Goal: Task Accomplishment & Management: Manage account settings

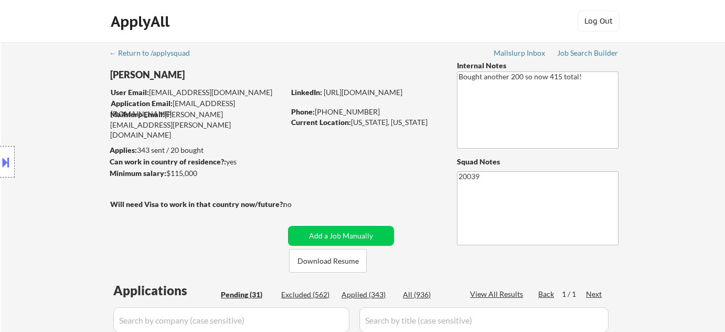
select select ""pending""
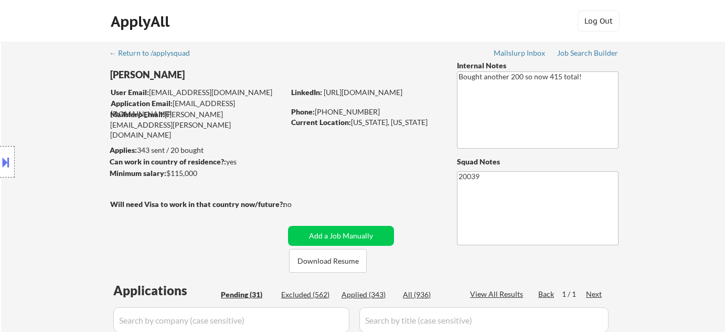
select select ""pending""
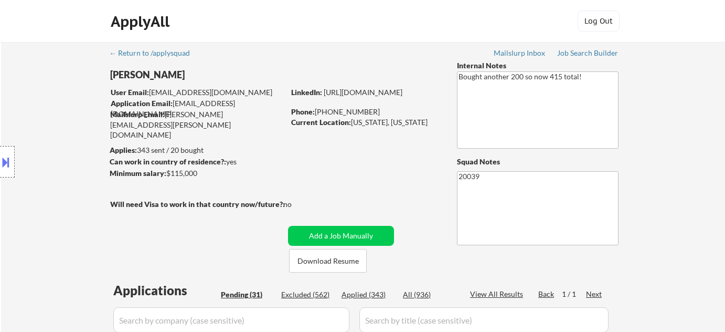
select select ""pending""
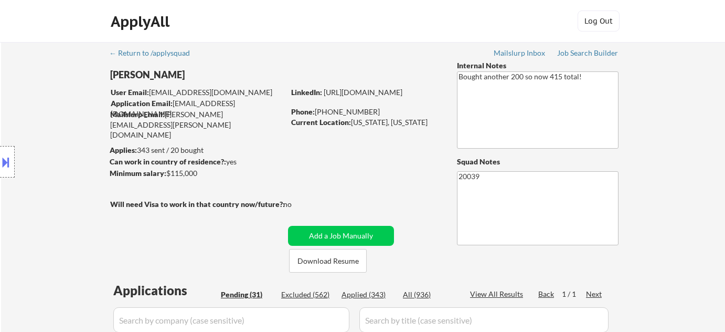
select select ""pending""
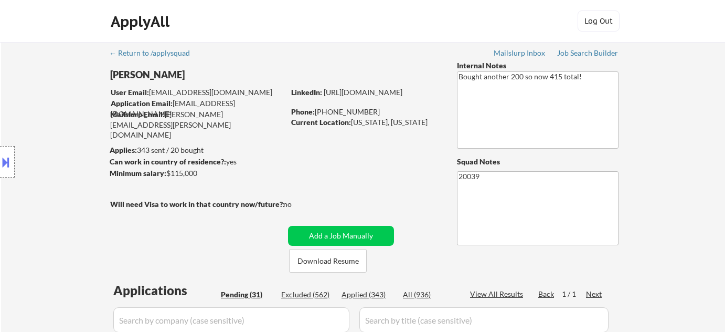
select select ""pending""
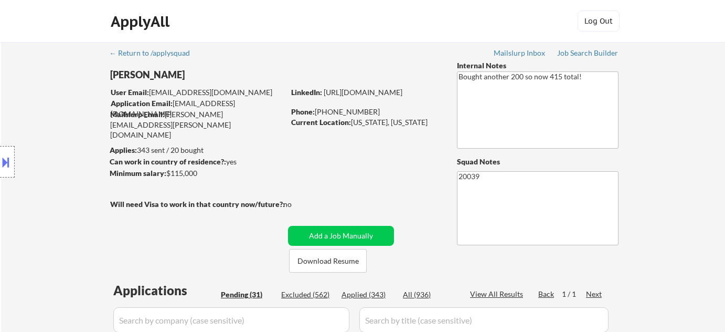
select select ""pending""
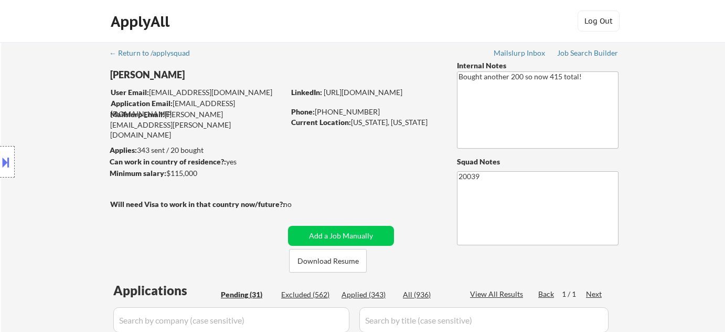
select select ""pending""
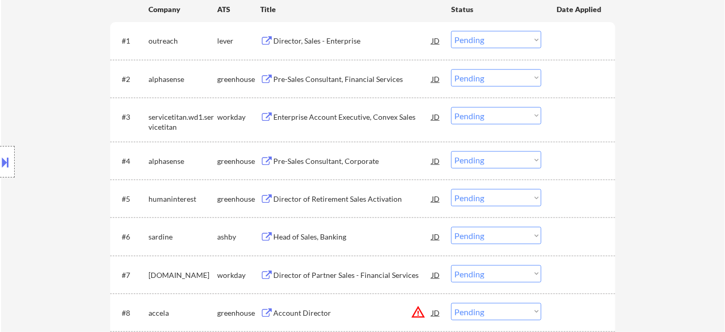
scroll to position [1244, 0]
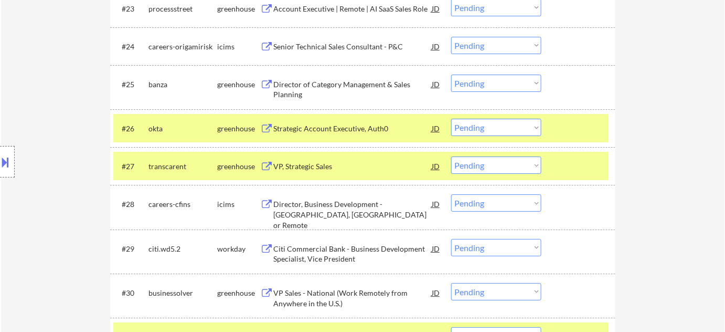
click at [469, 163] on select "Choose an option... Pending Applied Excluded (Questions) Excluded (Expired) Exc…" at bounding box center [496, 164] width 90 height 17
click at [451, 156] on select "Choose an option... Pending Applied Excluded (Questions) Excluded (Expired) Exc…" at bounding box center [496, 164] width 90 height 17
select select ""pending""
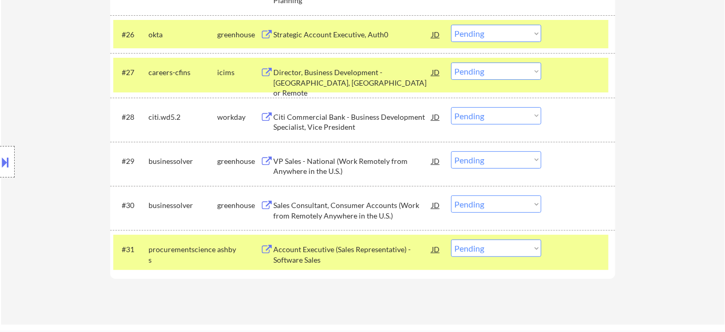
scroll to position [1482, 0]
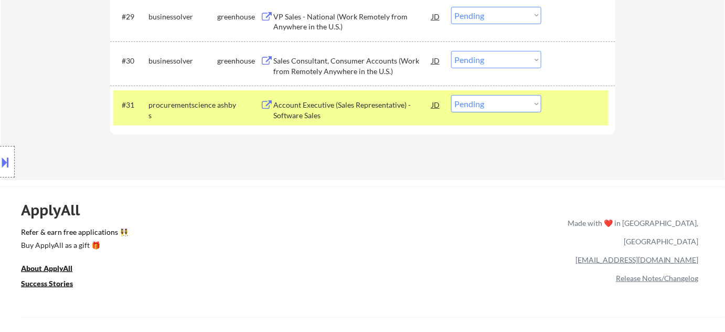
click at [488, 107] on select "Choose an option... Pending Applied Excluded (Questions) Excluded (Expired) Exc…" at bounding box center [496, 103] width 90 height 17
select select ""applied""
click at [451, 95] on select "Choose an option... Pending Applied Excluded (Questions) Excluded (Expired) Exc…" at bounding box center [496, 103] width 90 height 17
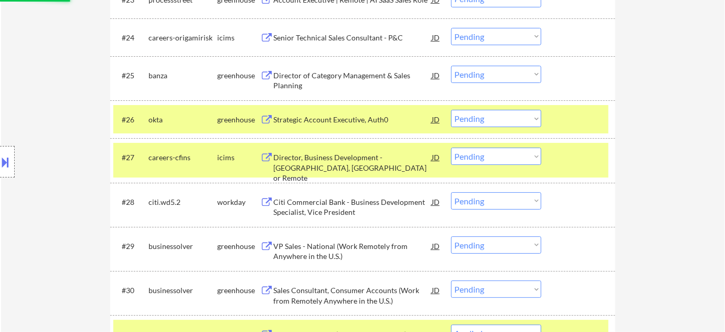
scroll to position [1196, 0]
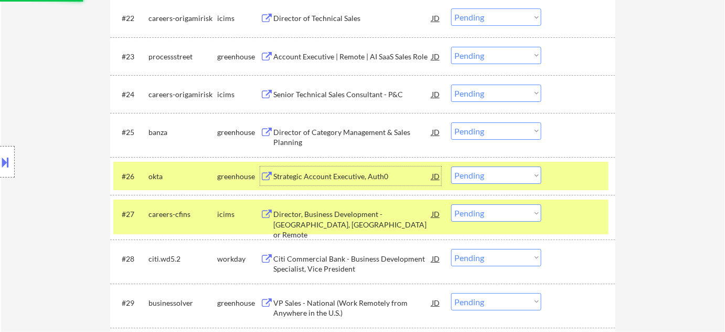
click at [364, 174] on div "Strategic Account Executive, Auth0" at bounding box center [352, 176] width 158 height 10
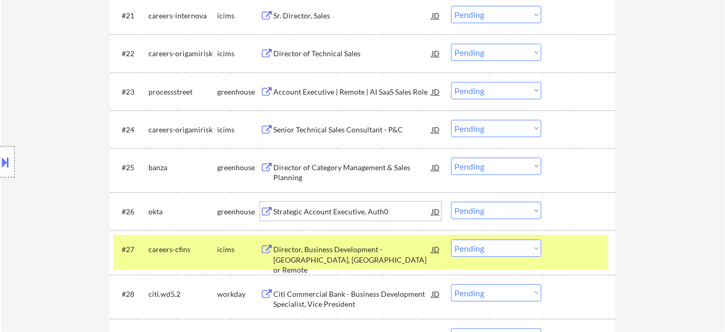
scroll to position [1148, 0]
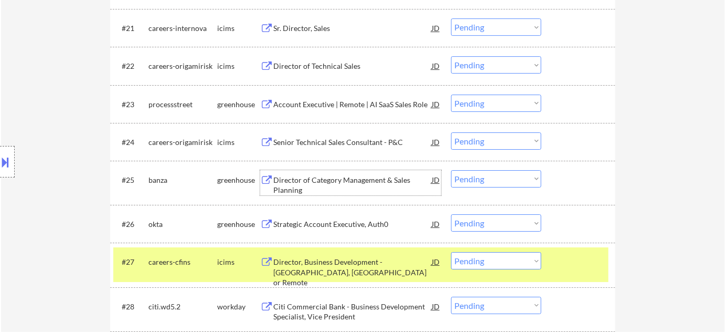
click at [303, 184] on div "Director of Category Management & Sales Planning" at bounding box center [352, 185] width 158 height 20
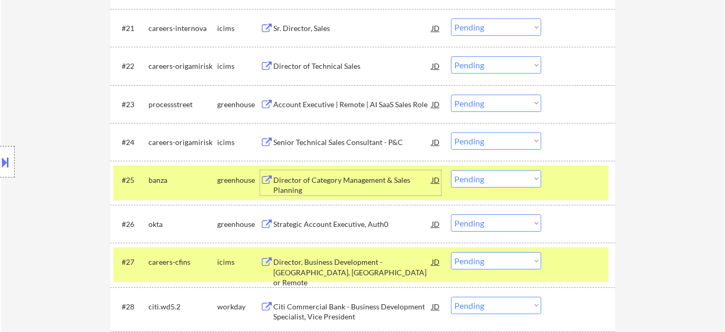
click at [342, 106] on div "Account Executive | Remote | AI SaaS Sales Role" at bounding box center [352, 104] width 158 height 10
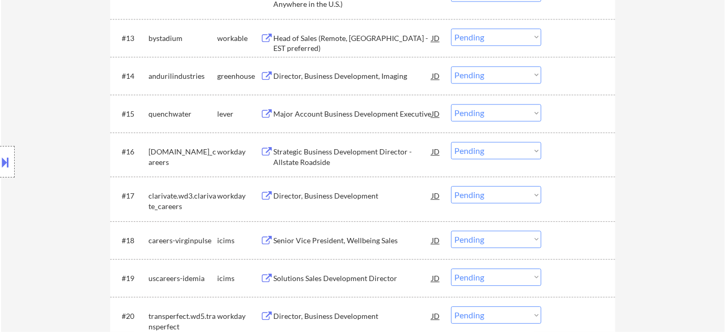
scroll to position [767, 0]
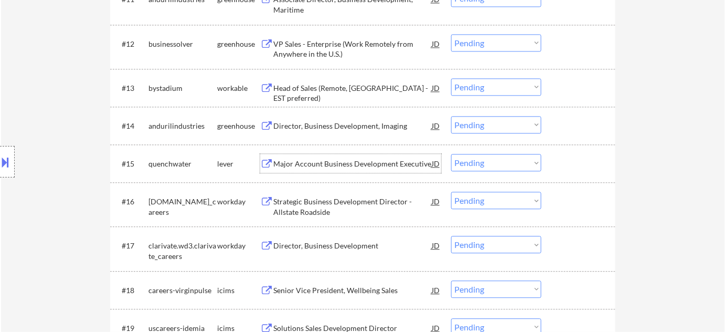
click at [334, 157] on div "Major Account Business Development Executive" at bounding box center [352, 163] width 158 height 19
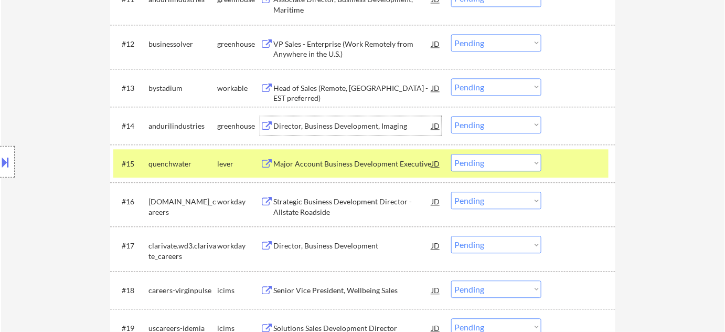
click at [315, 125] on div "Director, Business Development, Imaging" at bounding box center [352, 126] width 158 height 10
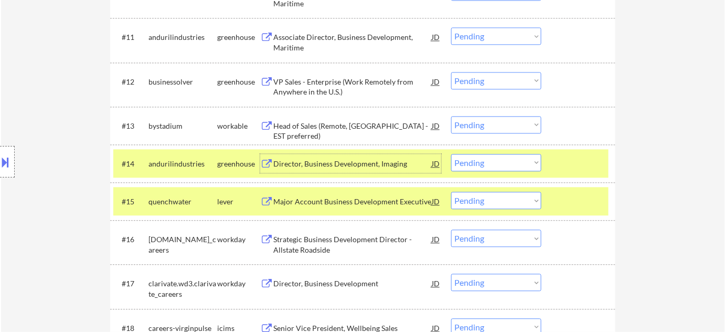
scroll to position [671, 0]
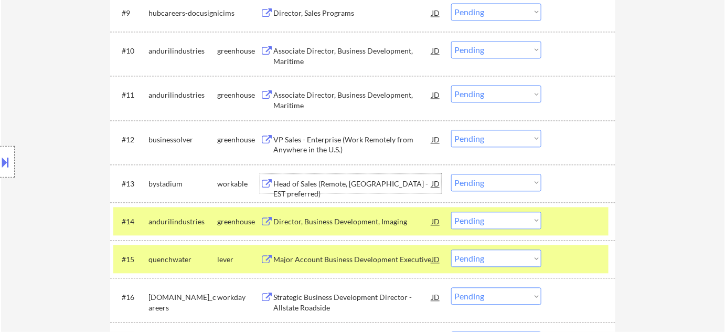
click at [329, 184] on div "Head of Sales (Remote, US - EST preferred)" at bounding box center [352, 188] width 158 height 20
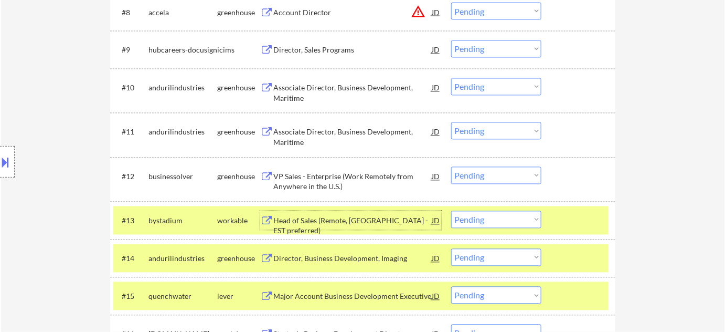
scroll to position [576, 0]
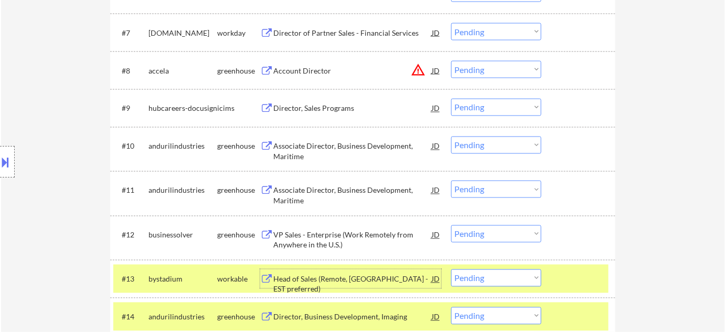
click at [509, 71] on select "Choose an option... Pending Applied Excluded (Questions) Excluded (Expired) Exc…" at bounding box center [496, 69] width 90 height 17
click at [451, 61] on select "Choose an option... Pending Applied Excluded (Questions) Excluded (Expired) Exc…" at bounding box center [496, 69] width 90 height 17
select select ""pending""
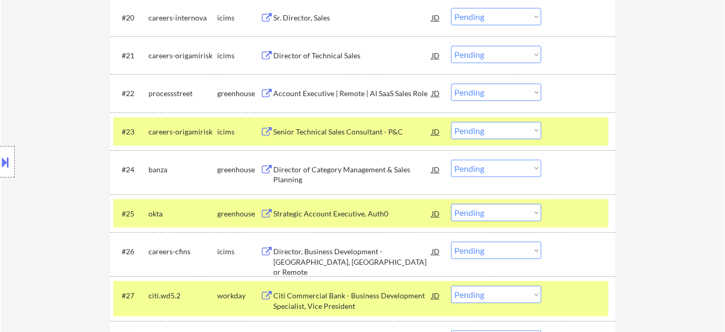
scroll to position [1148, 0]
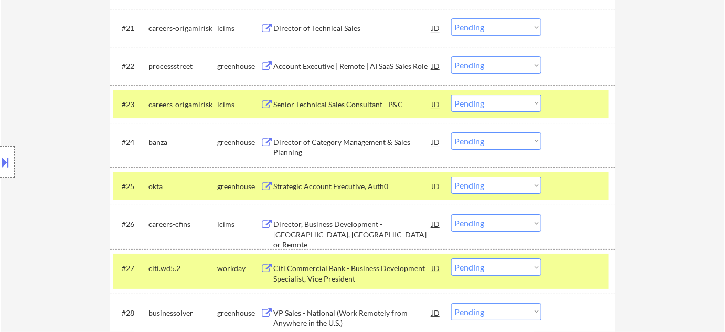
drag, startPoint x: 473, startPoint y: 182, endPoint x: 477, endPoint y: 192, distance: 10.8
click at [473, 182] on select "Choose an option... Pending Applied Excluded (Questions) Excluded (Expired) Exc…" at bounding box center [496, 184] width 90 height 17
click at [451, 176] on select "Choose an option... Pending Applied Excluded (Questions) Excluded (Expired) Exc…" at bounding box center [496, 184] width 90 height 17
select select ""pending""
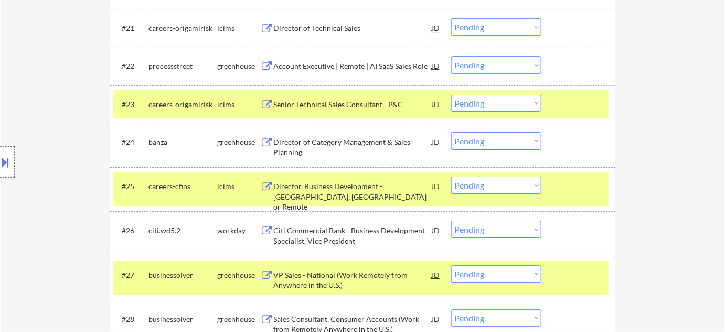
click at [491, 140] on select "Choose an option... Pending Applied Excluded (Questions) Excluded (Expired) Exc…" at bounding box center [496, 140] width 90 height 17
click at [451, 132] on select "Choose an option... Pending Applied Excluded (Questions) Excluded (Expired) Exc…" at bounding box center [496, 140] width 90 height 17
select select ""pending""
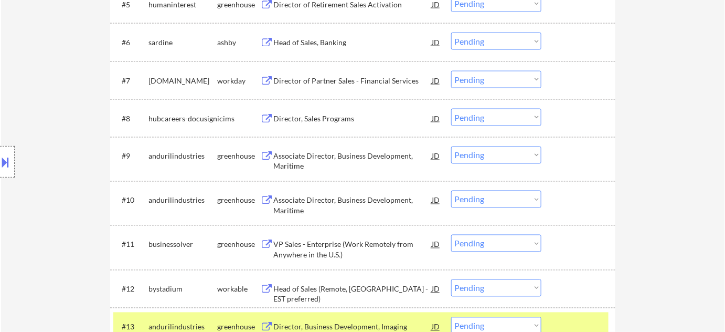
scroll to position [726, 0]
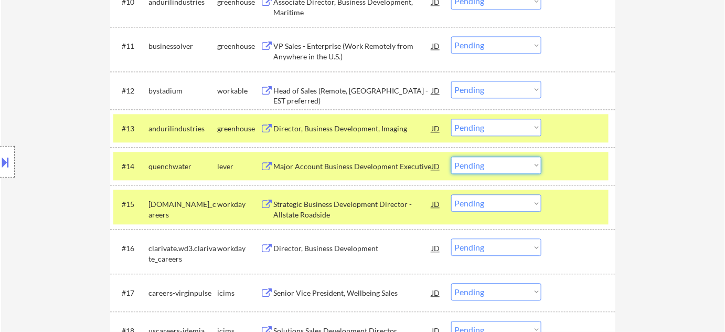
click at [486, 172] on select "Choose an option... Pending Applied Excluded (Questions) Excluded (Expired) Exc…" at bounding box center [496, 164] width 90 height 17
click at [451, 156] on select "Choose an option... Pending Applied Excluded (Questions) Excluded (Expired) Exc…" at bounding box center [496, 164] width 90 height 17
select select ""pending""
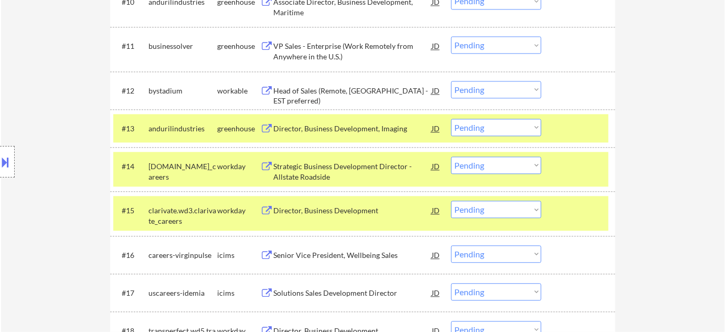
click at [499, 93] on select "Choose an option... Pending Applied Excluded (Questions) Excluded (Expired) Exc…" at bounding box center [496, 89] width 90 height 17
click at [451, 81] on select "Choose an option... Pending Applied Excluded (Questions) Excluded (Expired) Exc…" at bounding box center [496, 89] width 90 height 17
select select ""pending""
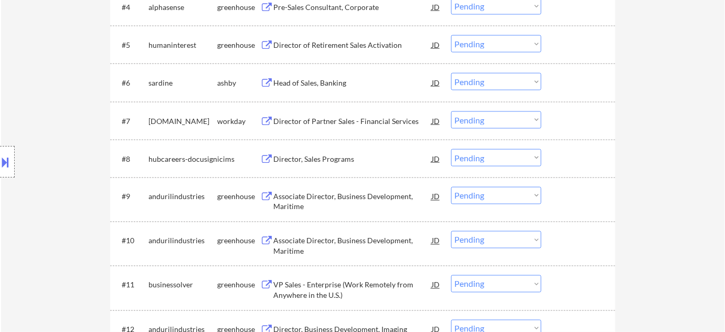
scroll to position [972, 0]
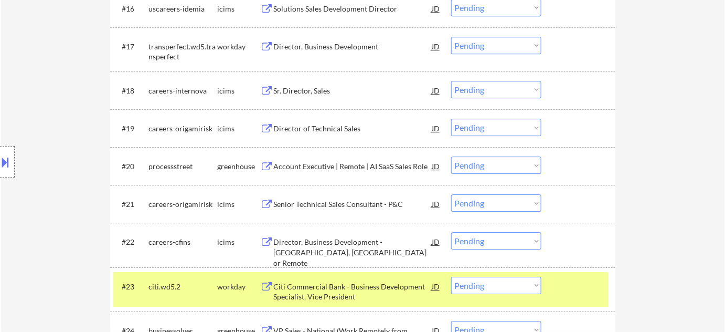
drag, startPoint x: 467, startPoint y: 162, endPoint x: 468, endPoint y: 170, distance: 7.9
click at [468, 162] on select "Choose an option... Pending Applied Excluded (Questions) Excluded (Expired) Exc…" at bounding box center [496, 164] width 90 height 17
click at [451, 156] on select "Choose an option... Pending Applied Excluded (Questions) Excluded (Expired) Exc…" at bounding box center [496, 164] width 90 height 17
select select ""pending""
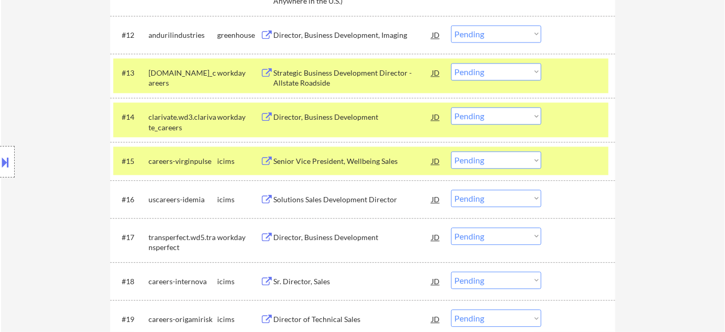
scroll to position [781, 0]
click at [313, 80] on div "Strategic Business Development Director - Allstate Roadside" at bounding box center [352, 78] width 158 height 20
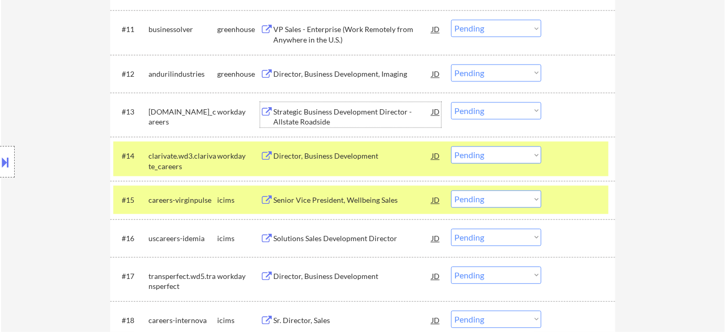
scroll to position [686, 0]
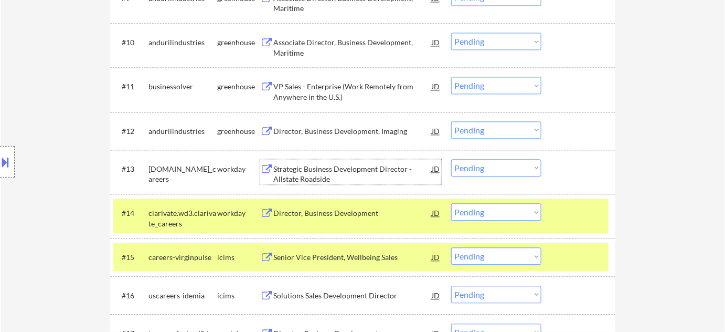
click at [328, 132] on div "Director, Business Development, Imaging" at bounding box center [352, 131] width 158 height 10
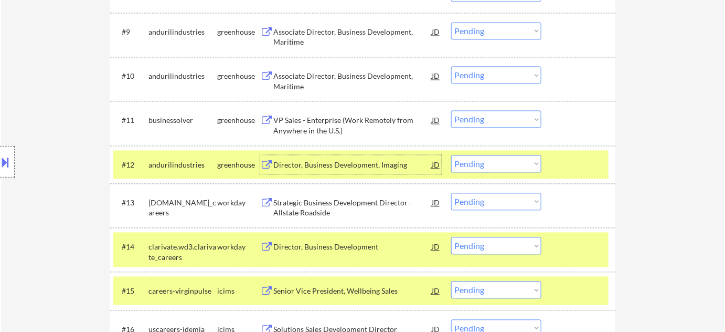
scroll to position [638, 0]
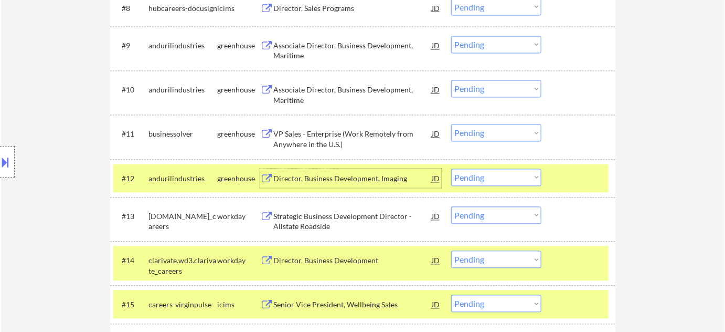
click at [323, 140] on div "VP Sales - Enterprise (Work Remotely from Anywhere in the U.S.)" at bounding box center [352, 139] width 158 height 20
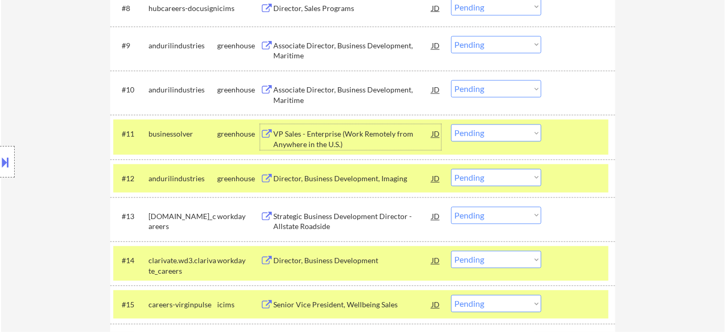
click at [521, 129] on select "Choose an option... Pending Applied Excluded (Questions) Excluded (Expired) Exc…" at bounding box center [496, 132] width 90 height 17
click at [451, 124] on select "Choose an option... Pending Applied Excluded (Questions) Excluded (Expired) Exc…" at bounding box center [496, 132] width 90 height 17
click at [348, 85] on div "Associate Director, Business Development, Maritime" at bounding box center [352, 95] width 158 height 20
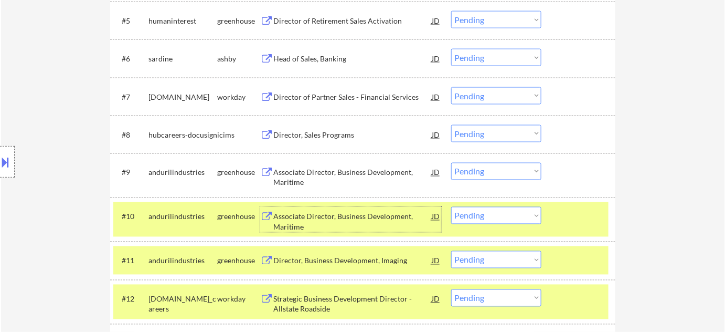
scroll to position [495, 0]
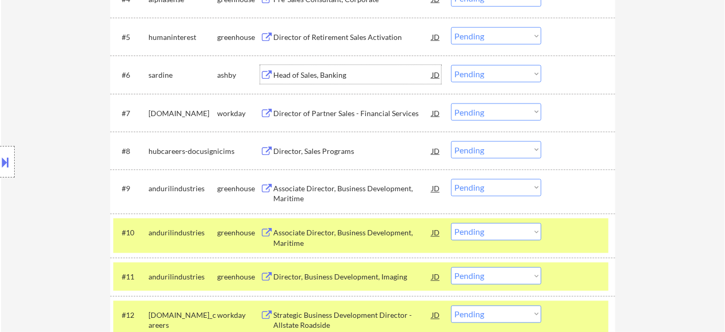
click at [318, 76] on div "Head of Sales, Banking" at bounding box center [352, 75] width 158 height 10
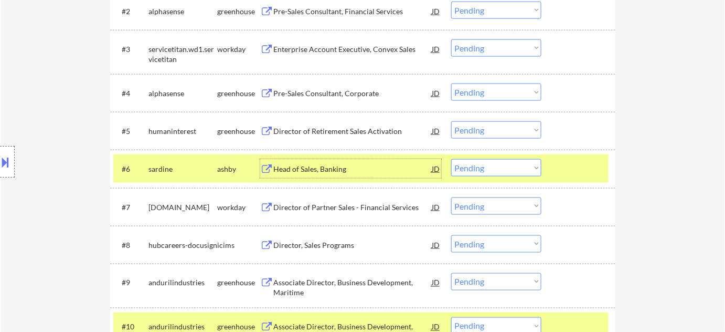
scroll to position [400, 0]
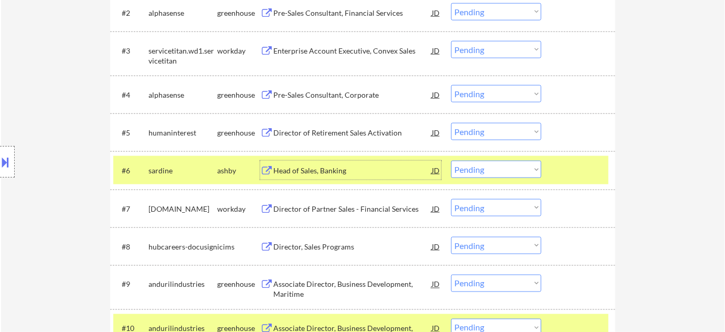
click at [330, 136] on div "Director of Retirement Sales Activation" at bounding box center [352, 133] width 158 height 10
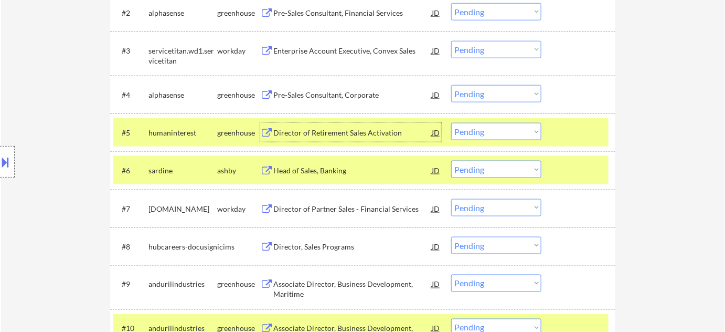
click at [291, 94] on div "Pre-Sales Consultant, Corporate" at bounding box center [352, 95] width 158 height 10
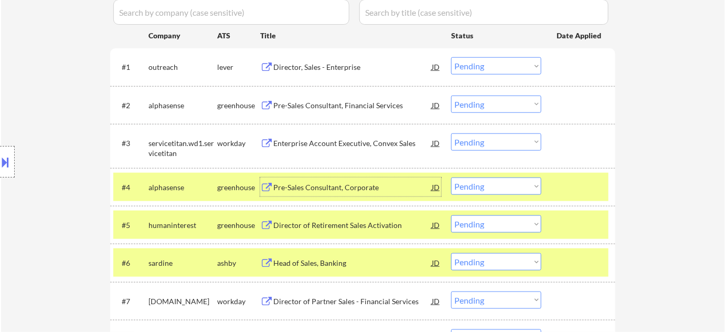
scroll to position [304, 0]
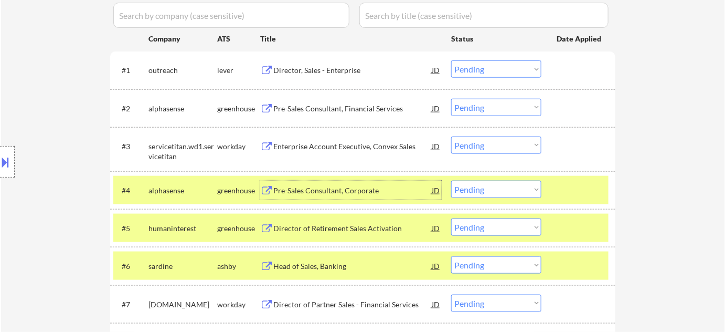
click at [334, 65] on div "Director, Sales - Enterprise" at bounding box center [352, 70] width 158 height 10
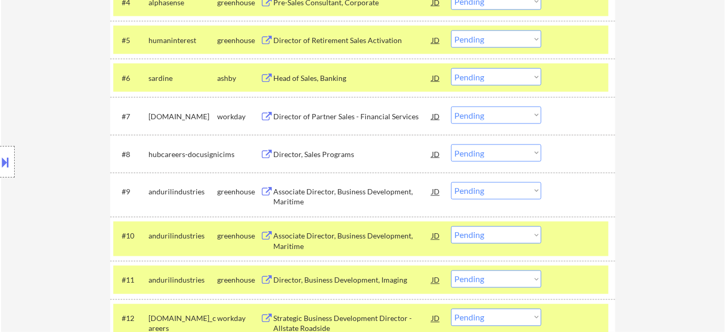
scroll to position [590, 0]
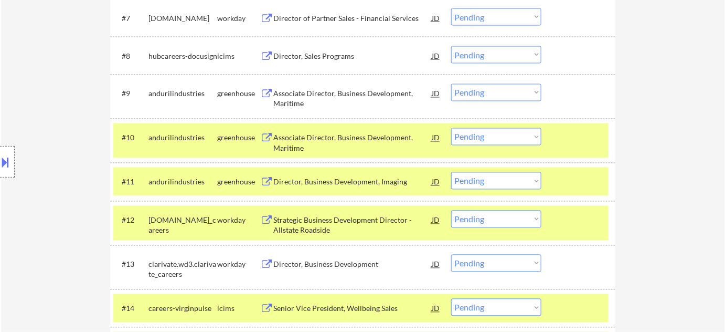
click at [490, 170] on div "#11 andurilindustries greenhouse Director, Business Development, Imaging JD Cho…" at bounding box center [360, 181] width 495 height 28
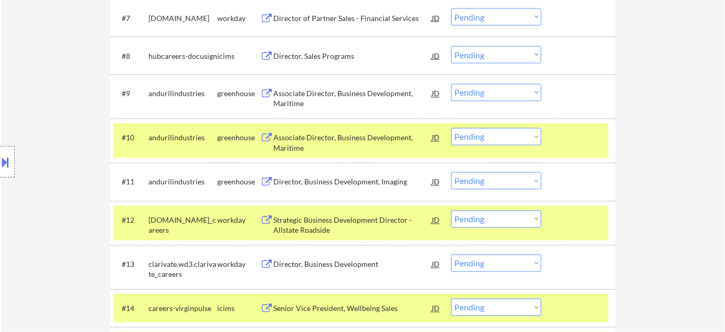
click at [490, 180] on select "Choose an option... Pending Applied Excluded (Questions) Excluded (Expired) Exc…" at bounding box center [496, 180] width 90 height 17
click at [451, 172] on select "Choose an option... Pending Applied Excluded (Questions) Excluded (Expired) Exc…" at bounding box center [496, 180] width 90 height 17
select select ""pending""
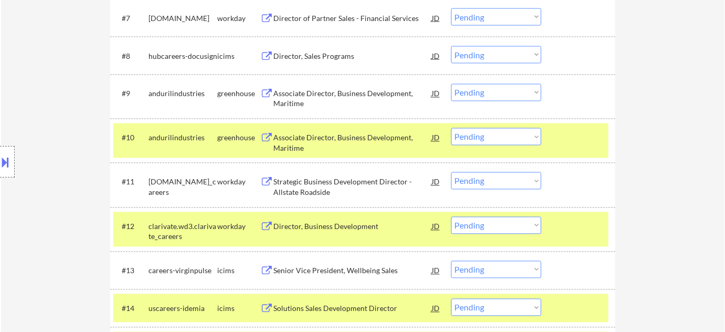
click at [511, 140] on select "Choose an option... Pending Applied Excluded (Questions) Excluded (Expired) Exc…" at bounding box center [496, 136] width 90 height 17
click at [451, 128] on select "Choose an option... Pending Applied Excluded (Questions) Excluded (Expired) Exc…" at bounding box center [496, 136] width 90 height 17
click at [484, 85] on select "Choose an option... Pending Applied Excluded (Questions) Excluded (Expired) Exc…" at bounding box center [496, 92] width 90 height 17
click at [684, 118] on div "← Return to /applysquad Mailslurp Inbox Job Search Builder Brittany Adams User …" at bounding box center [363, 81] width 724 height 1259
select select ""pending""
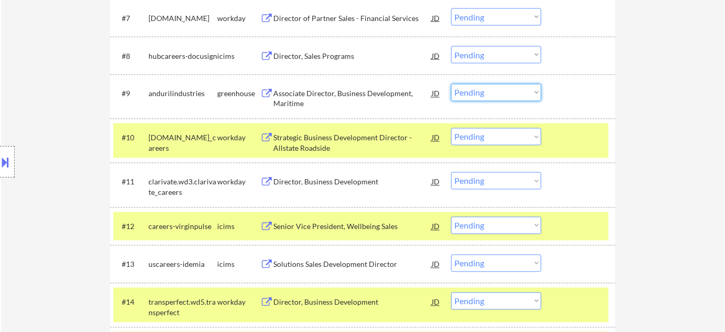
click at [536, 92] on select "Choose an option... Pending Applied Excluded (Questions) Excluded (Expired) Exc…" at bounding box center [496, 92] width 90 height 17
click at [451, 84] on select "Choose an option... Pending Applied Excluded (Questions) Excluded (Expired) Exc…" at bounding box center [496, 92] width 90 height 17
select select ""pending""
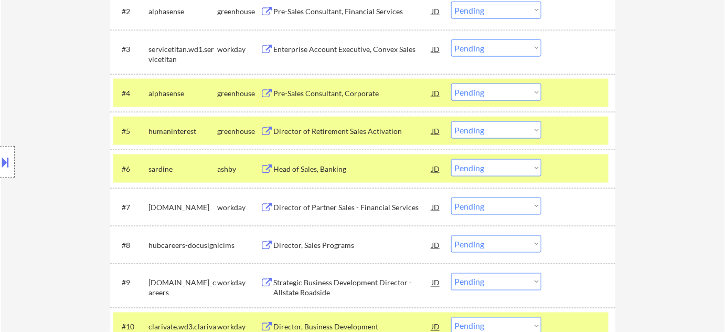
scroll to position [400, 0]
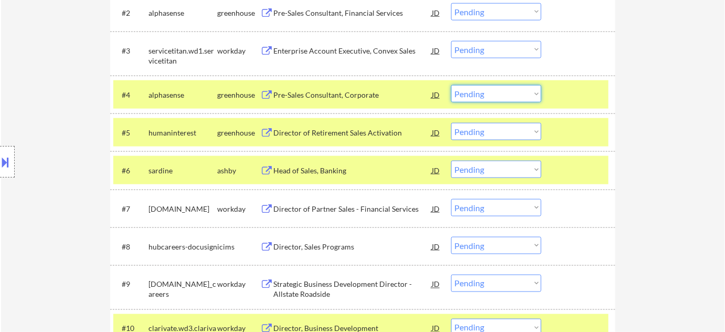
drag, startPoint x: 486, startPoint y: 92, endPoint x: 488, endPoint y: 100, distance: 8.5
click at [486, 92] on select "Choose an option... Pending Applied Excluded (Questions) Excluded (Expired) Exc…" at bounding box center [496, 93] width 90 height 17
click at [451, 85] on select "Choose an option... Pending Applied Excluded (Questions) Excluded (Expired) Exc…" at bounding box center [496, 93] width 90 height 17
select select ""pending""
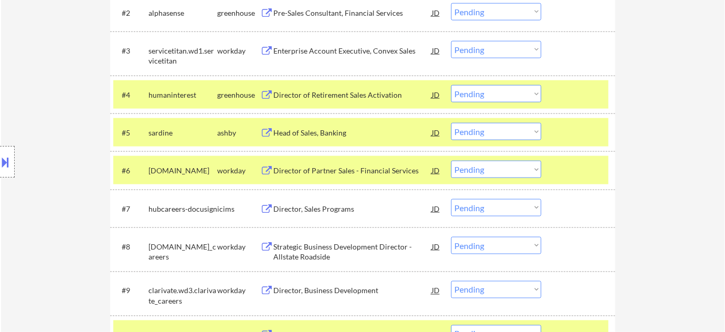
click at [516, 134] on select "Choose an option... Pending Applied Excluded (Questions) Excluded (Expired) Exc…" at bounding box center [496, 131] width 90 height 17
click at [451, 123] on select "Choose an option... Pending Applied Excluded (Questions) Excluded (Expired) Exc…" at bounding box center [496, 131] width 90 height 17
select select ""pending""
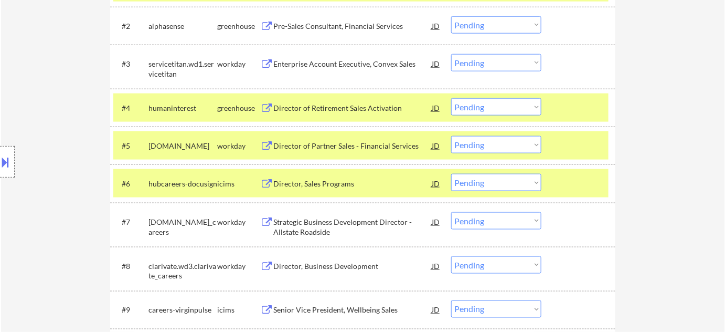
scroll to position [382, 0]
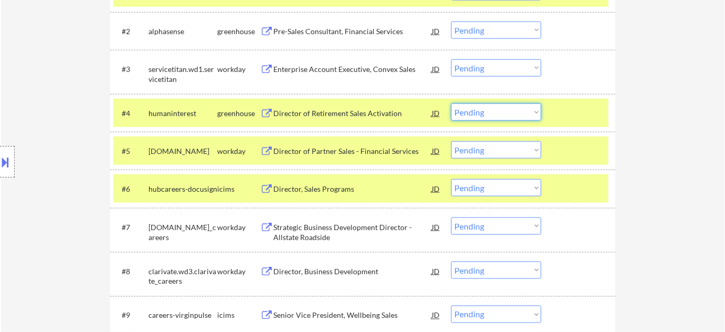
drag, startPoint x: 485, startPoint y: 110, endPoint x: 485, endPoint y: 116, distance: 6.3
click at [485, 110] on select "Choose an option... Pending Applied Excluded (Questions) Excluded (Expired) Exc…" at bounding box center [496, 111] width 90 height 17
click at [451, 103] on select "Choose an option... Pending Applied Excluded (Questions) Excluded (Expired) Exc…" at bounding box center [496, 111] width 90 height 17
select select ""pending""
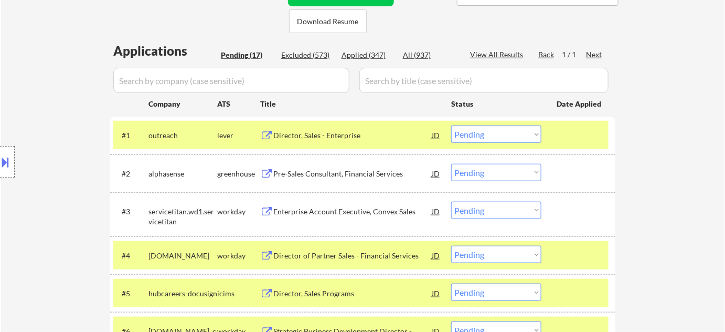
scroll to position [238, 0]
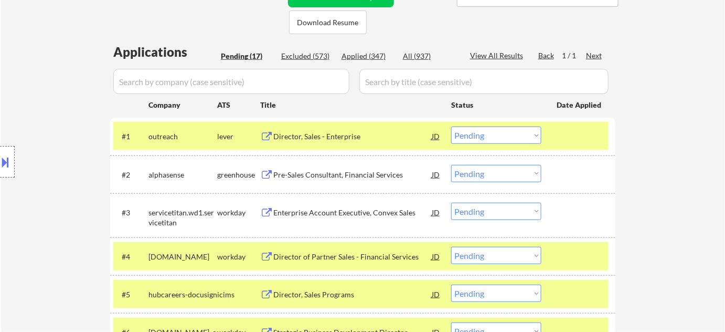
click at [480, 136] on select "Choose an option... Pending Applied Excluded (Questions) Excluded (Expired) Exc…" at bounding box center [496, 134] width 90 height 17
click at [451, 126] on select "Choose an option... Pending Applied Excluded (Questions) Excluded (Expired) Exc…" at bounding box center [496, 134] width 90 height 17
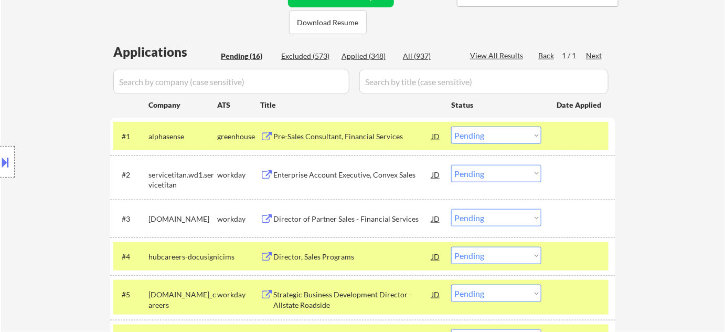
click at [485, 128] on select "Choose an option... Pending Applied Excluded (Questions) Excluded (Expired) Exc…" at bounding box center [496, 134] width 90 height 17
click at [451, 126] on select "Choose an option... Pending Applied Excluded (Questions) Excluded (Expired) Exc…" at bounding box center [496, 134] width 90 height 17
select select ""pending""
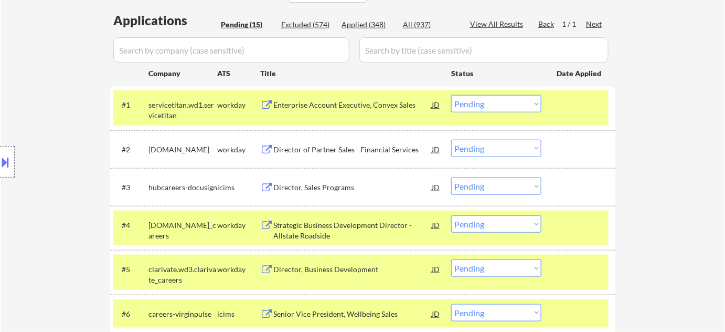
scroll to position [286, 0]
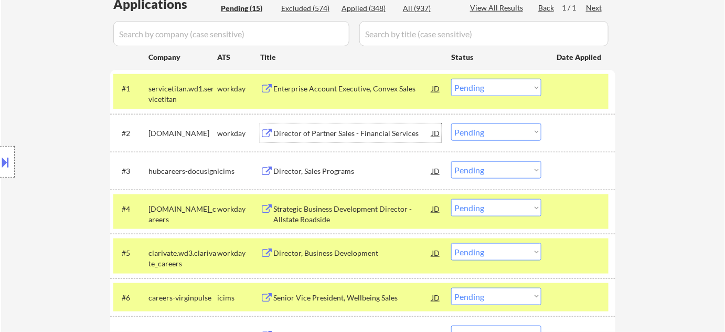
click at [329, 134] on div "Director of Partner Sales - Financial Services" at bounding box center [352, 133] width 158 height 10
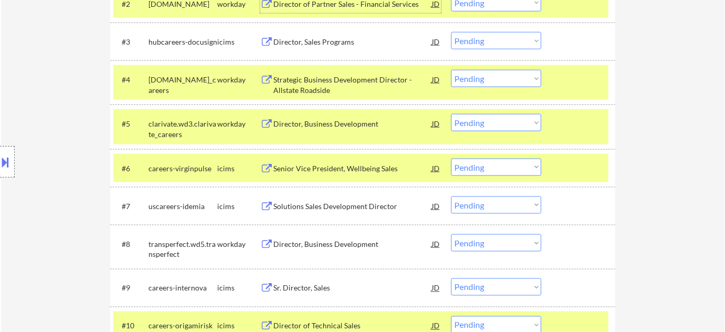
scroll to position [429, 0]
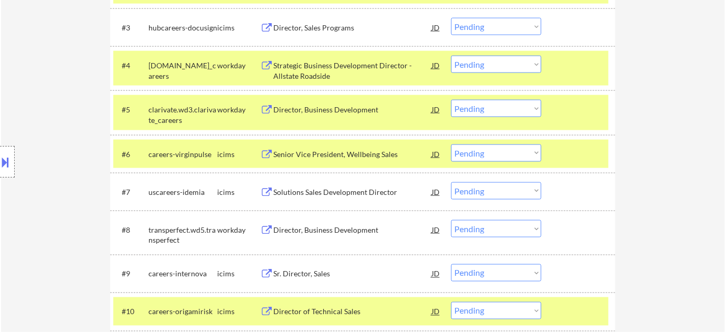
click at [309, 187] on div "Solutions Sales Development Director" at bounding box center [352, 192] width 158 height 10
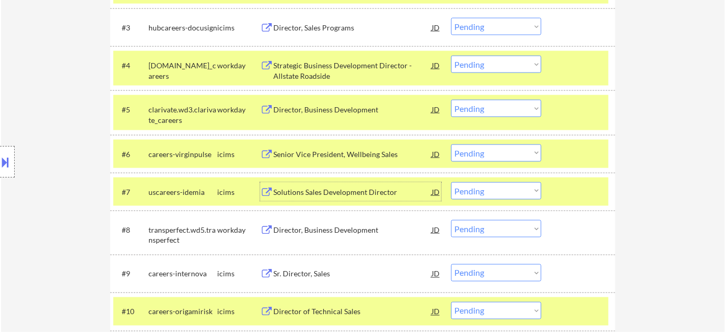
click at [326, 158] on div "Senior Vice President, Wellbeing Sales" at bounding box center [352, 154] width 158 height 10
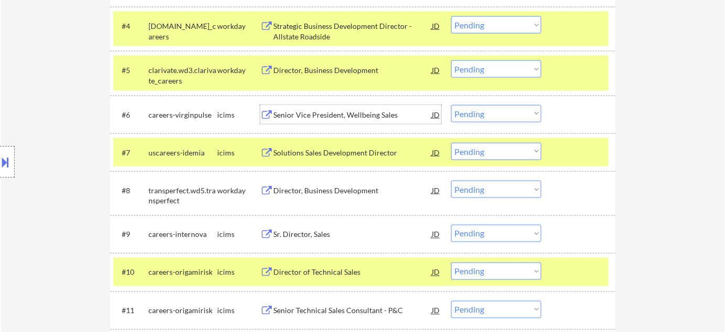
scroll to position [525, 0]
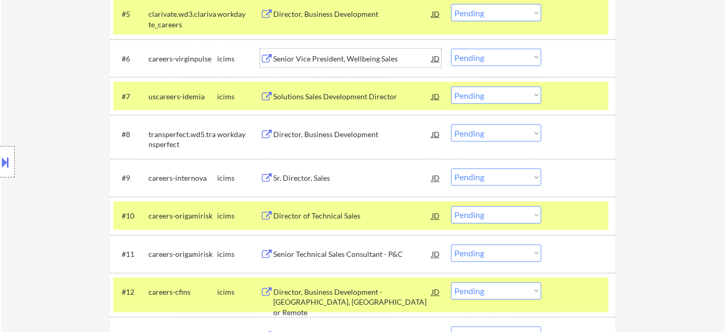
click at [313, 177] on div "Sr. Director, Sales" at bounding box center [352, 178] width 158 height 10
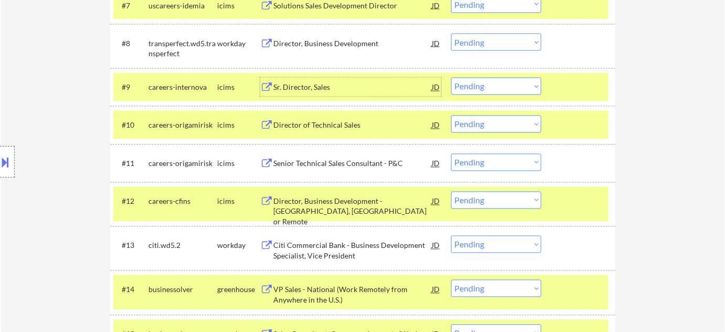
scroll to position [620, 0]
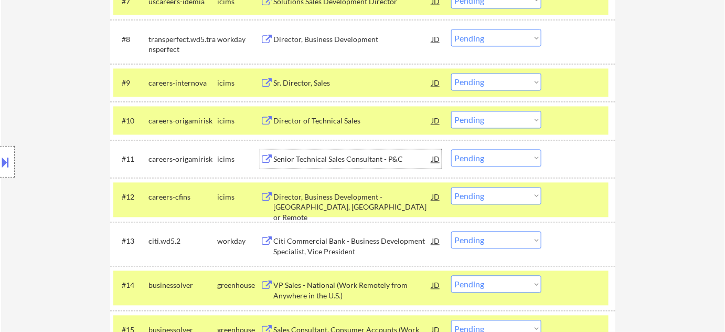
click at [309, 150] on div "Senior Technical Sales Consultant - P&C" at bounding box center [352, 159] width 158 height 19
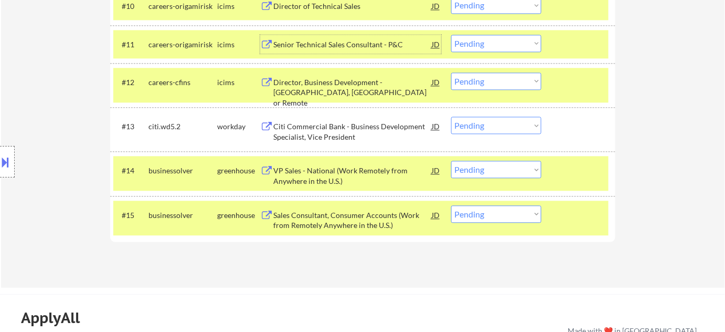
scroll to position [763, 0]
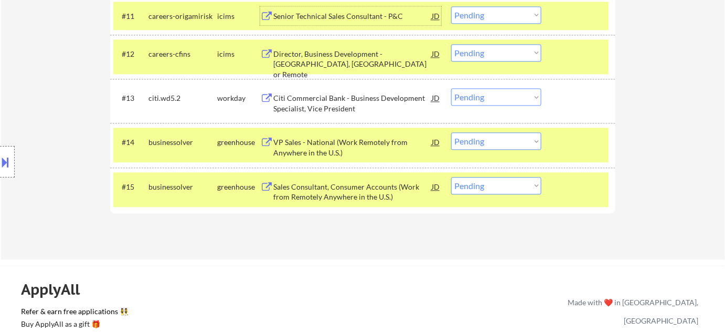
click at [319, 106] on div "Citi Commercial Bank - Business Development Specialist, Vice President" at bounding box center [352, 103] width 158 height 20
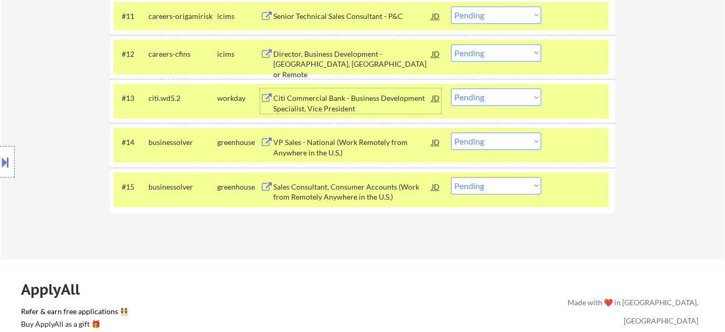
click at [317, 155] on div "VP Sales - National (Work Remotely from Anywhere in the U.S.)" at bounding box center [352, 147] width 158 height 20
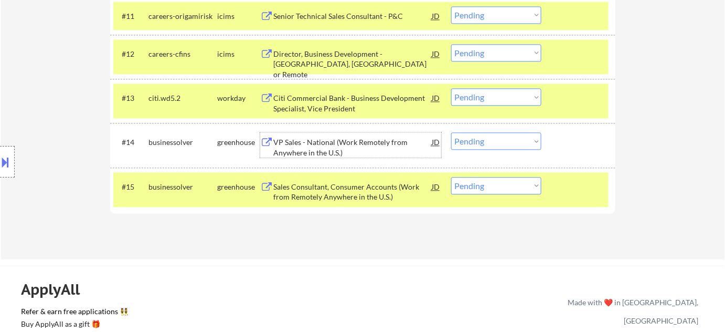
click at [511, 142] on select "Choose an option... Pending Applied Excluded (Questions) Excluded (Expired) Exc…" at bounding box center [496, 140] width 90 height 17
click at [451, 132] on select "Choose an option... Pending Applied Excluded (Questions) Excluded (Expired) Exc…" at bounding box center [496, 140] width 90 height 17
select select ""pending""
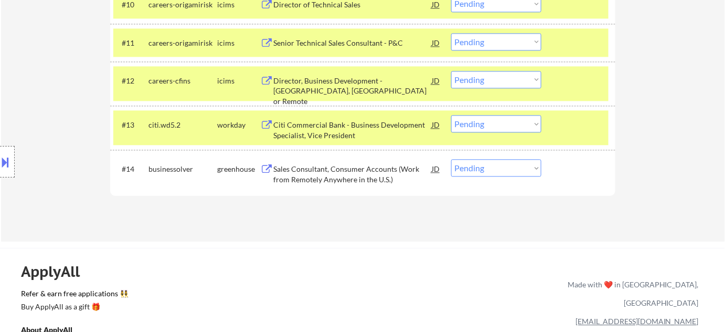
scroll to position [668, 0]
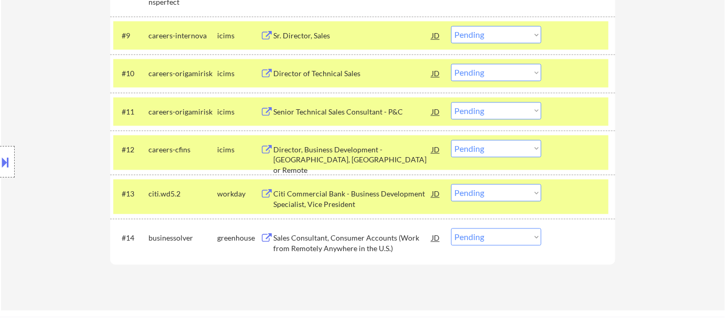
click at [484, 196] on select "Choose an option... Pending Applied Excluded (Questions) Excluded (Expired) Exc…" at bounding box center [496, 192] width 90 height 17
click at [451, 184] on select "Choose an option... Pending Applied Excluded (Questions) Excluded (Expired) Exc…" at bounding box center [496, 192] width 90 height 17
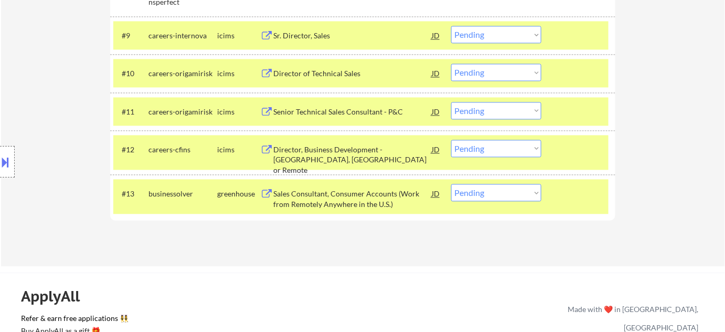
click at [502, 196] on select "Choose an option... Pending Applied Excluded (Questions) Excluded (Expired) Exc…" at bounding box center [496, 192] width 90 height 17
select select ""excluded__expired_""
click at [451, 184] on select "Choose an option... Pending Applied Excluded (Questions) Excluded (Expired) Exc…" at bounding box center [496, 192] width 90 height 17
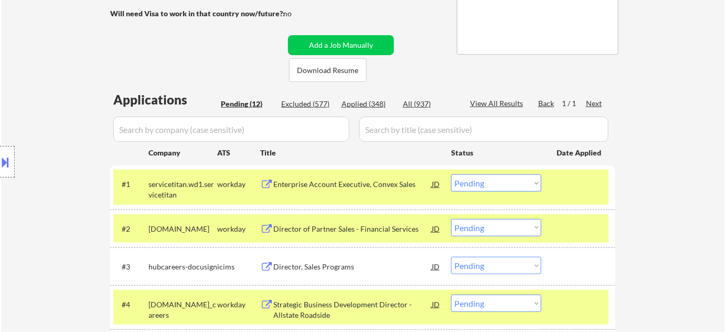
scroll to position [0, 0]
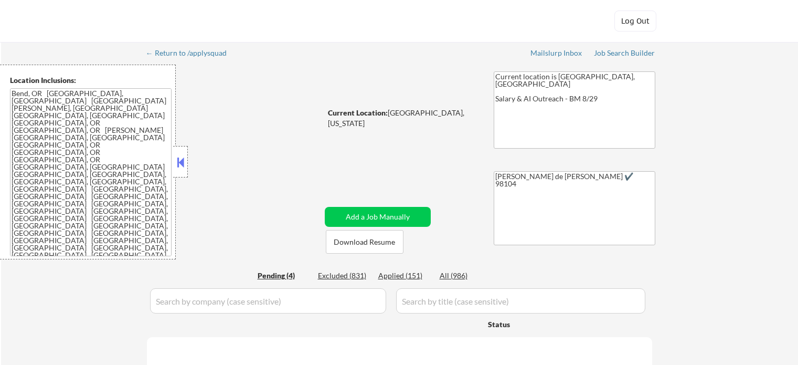
select select ""pending""
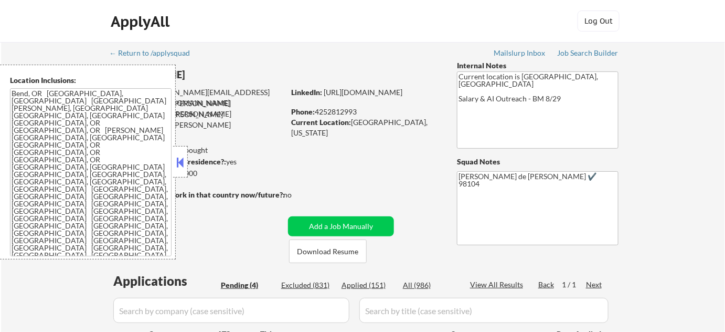
scroll to position [286, 0]
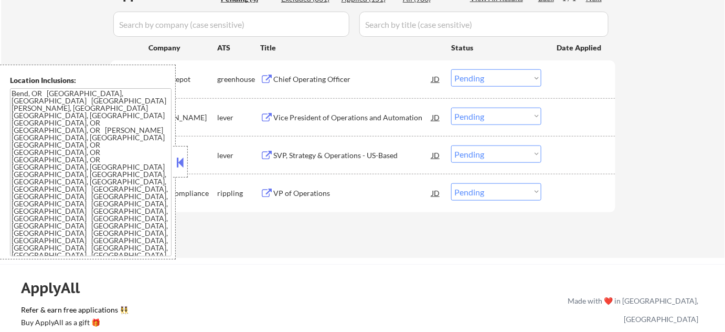
click at [185, 167] on button at bounding box center [181, 162] width 12 height 16
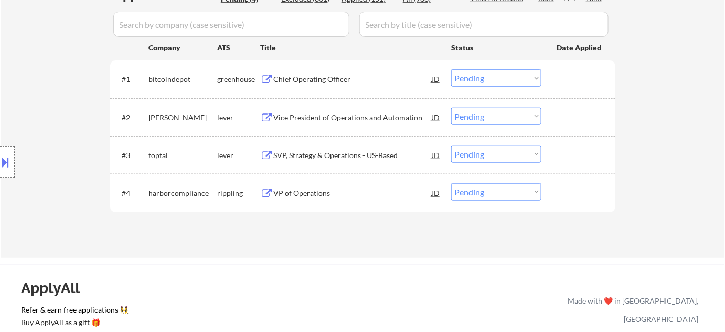
click at [292, 79] on div "Chief Operating Officer" at bounding box center [352, 79] width 158 height 10
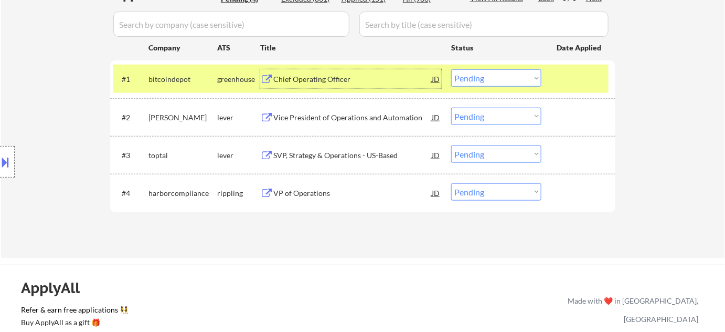
click at [309, 123] on div "Vice President of Operations and Automation" at bounding box center [352, 117] width 158 height 19
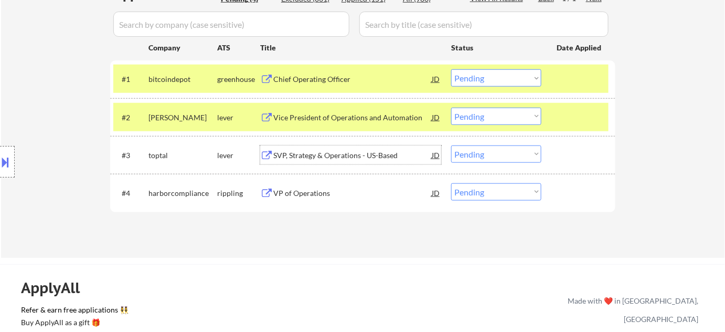
click at [306, 156] on div "SVP, Strategy & Operations - US-Based" at bounding box center [352, 155] width 158 height 10
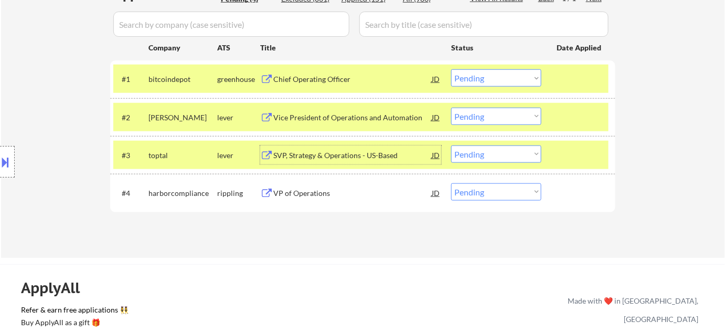
click at [297, 201] on div "VP of Operations" at bounding box center [352, 192] width 158 height 19
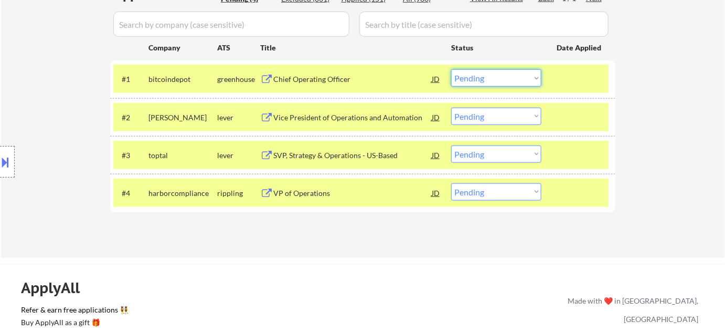
click at [494, 77] on select "Choose an option... Pending Applied Excluded (Questions) Excluded (Expired) Exc…" at bounding box center [496, 77] width 90 height 17
click at [451, 69] on select "Choose an option... Pending Applied Excluded (Questions) Excluded (Expired) Exc…" at bounding box center [496, 77] width 90 height 17
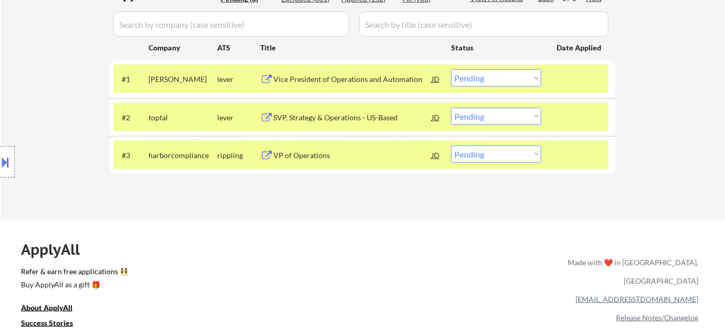
drag, startPoint x: 488, startPoint y: 77, endPoint x: 491, endPoint y: 82, distance: 5.9
click at [488, 77] on select "Choose an option... Pending Applied Excluded (Questions) Excluded (Expired) Exc…" at bounding box center [496, 77] width 90 height 17
click at [451, 69] on select "Choose an option... Pending Applied Excluded (Questions) Excluded (Expired) Exc…" at bounding box center [496, 77] width 90 height 17
select select ""pending""
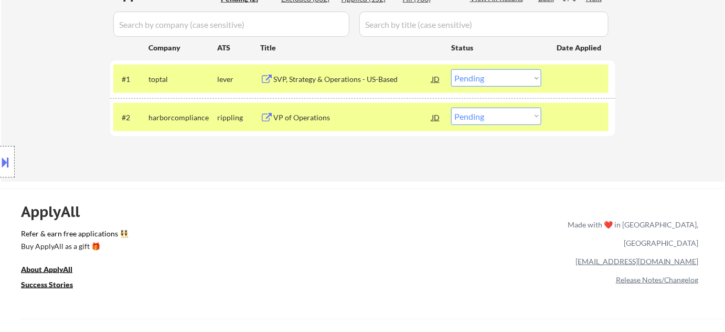
click at [473, 110] on select "Choose an option... Pending Applied Excluded (Questions) Excluded (Expired) Exc…" at bounding box center [496, 116] width 90 height 17
select select ""excluded__salary_""
click at [451, 108] on select "Choose an option... Pending Applied Excluded (Questions) Excluded (Expired) Exc…" at bounding box center [496, 116] width 90 height 17
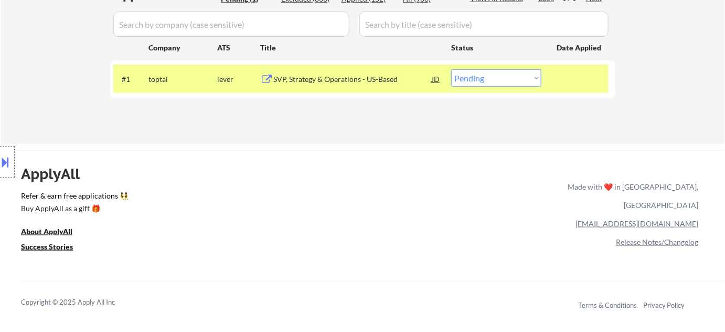
click at [512, 87] on div "#1 toptal lever SVP, Strategy & Operations - US-Based JD Choose an option... Pe…" at bounding box center [360, 79] width 495 height 28
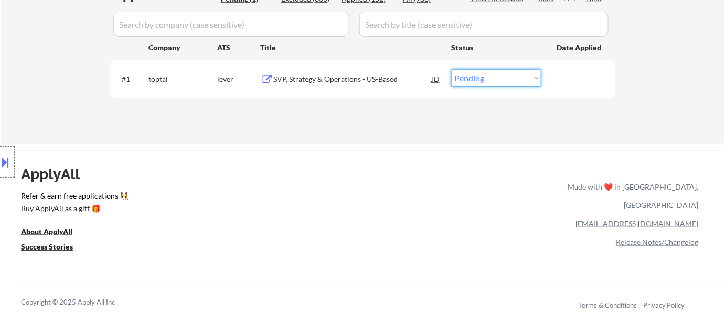
drag, startPoint x: 514, startPoint y: 75, endPoint x: 511, endPoint y: 86, distance: 11.5
click at [514, 75] on select "Choose an option... Pending Applied Excluded (Questions) Excluded (Expired) Exc…" at bounding box center [496, 77] width 90 height 17
select select ""excluded""
click at [451, 69] on select "Choose an option... Pending Applied Excluded (Questions) Excluded (Expired) Exc…" at bounding box center [496, 77] width 90 height 17
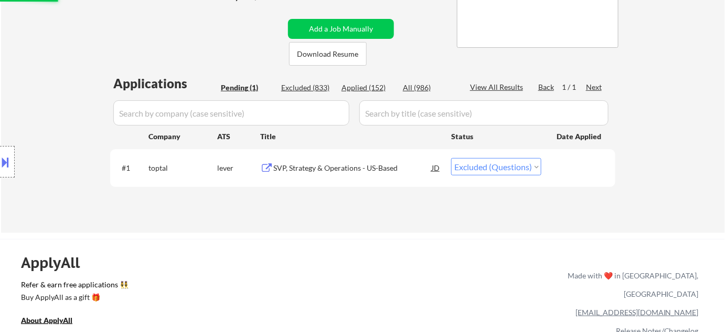
scroll to position [95, 0]
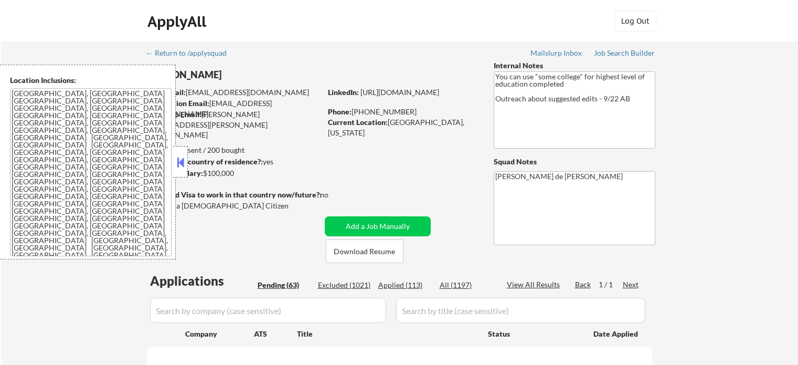
select select ""pending""
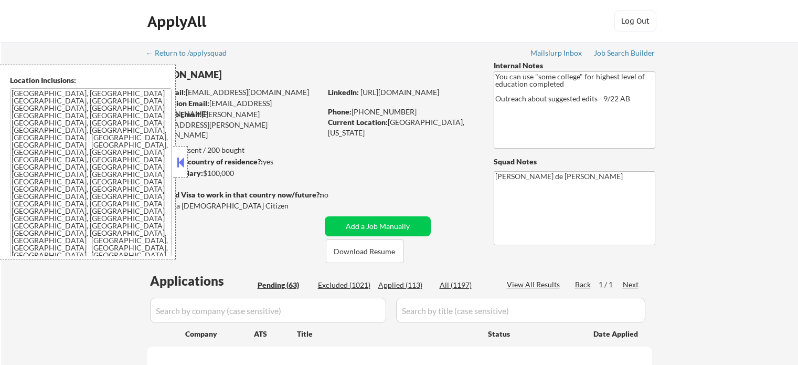
select select ""pending""
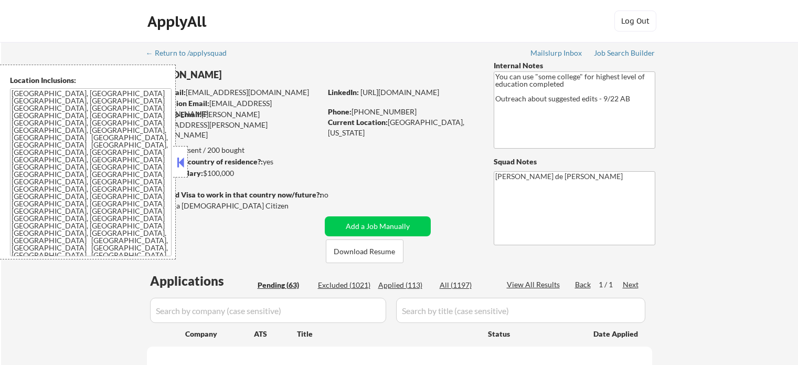
select select ""pending""
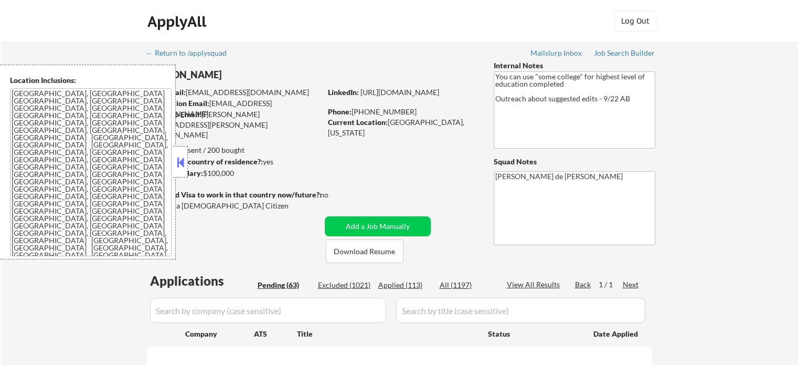
select select ""pending""
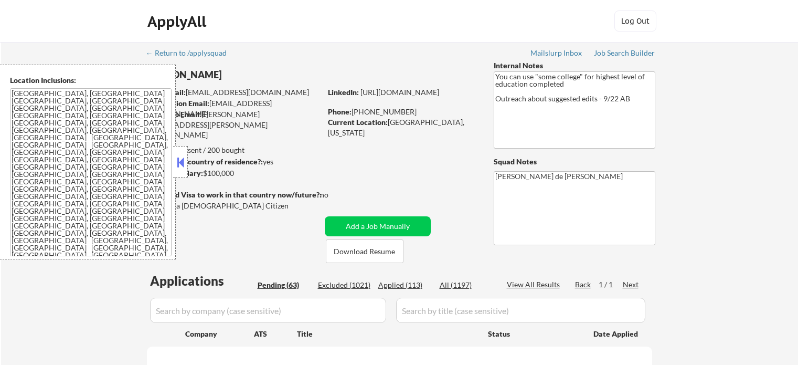
select select ""pending""
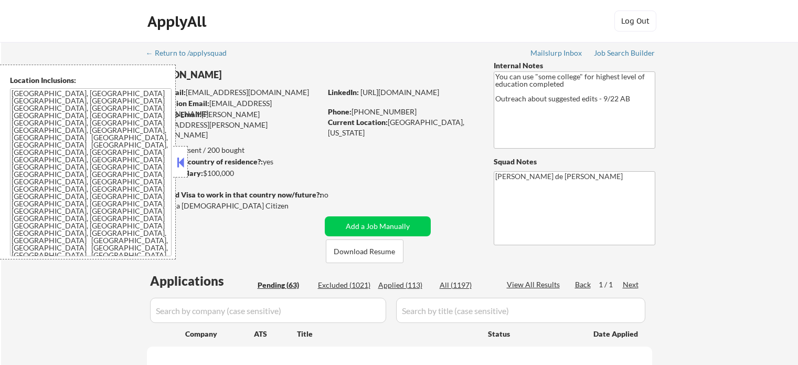
select select ""pending""
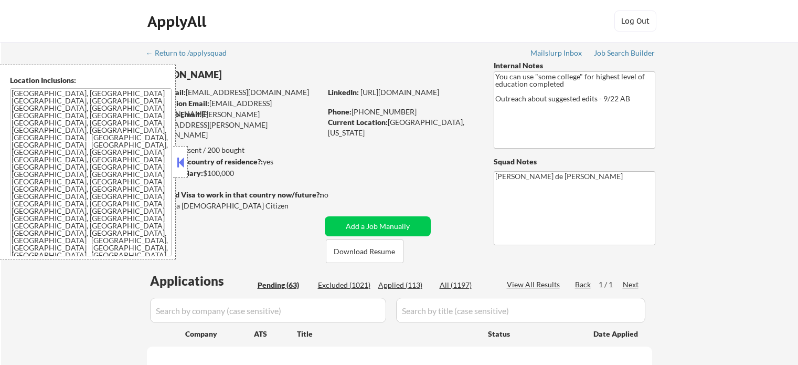
select select ""pending""
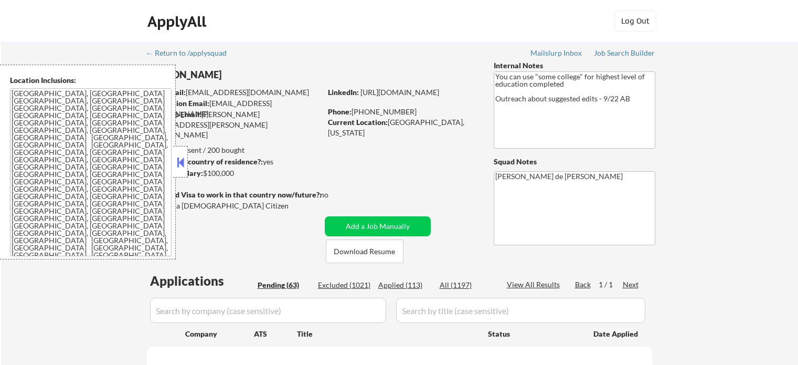
select select ""pending""
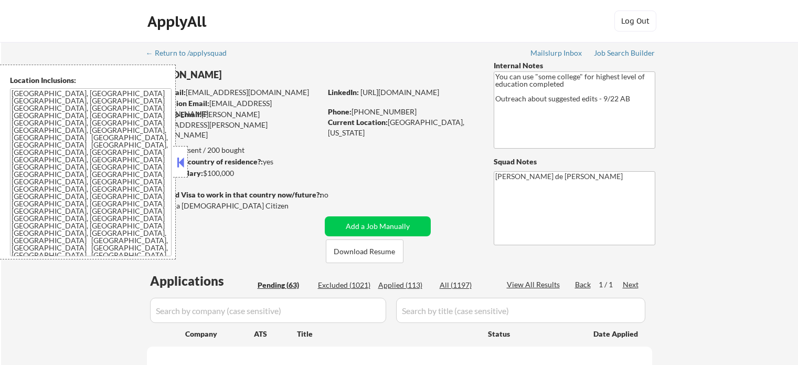
select select ""pending""
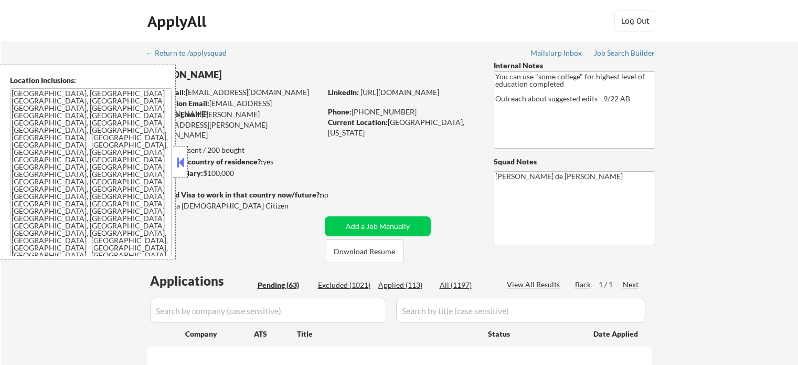
select select ""pending""
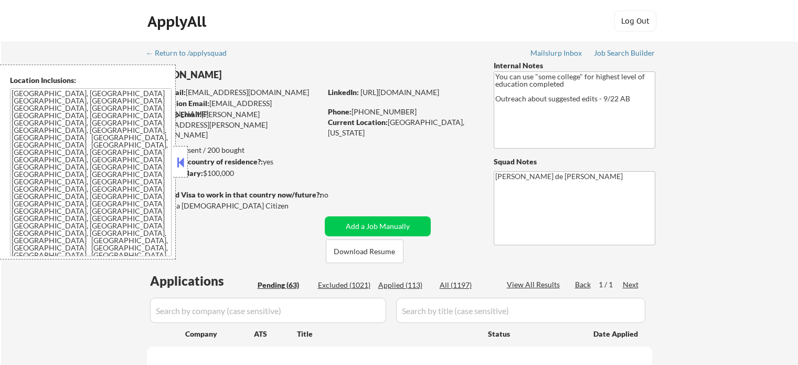
select select ""pending""
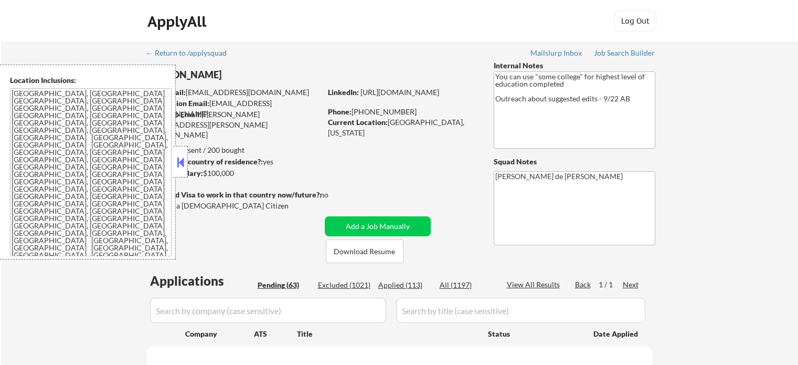
select select ""pending""
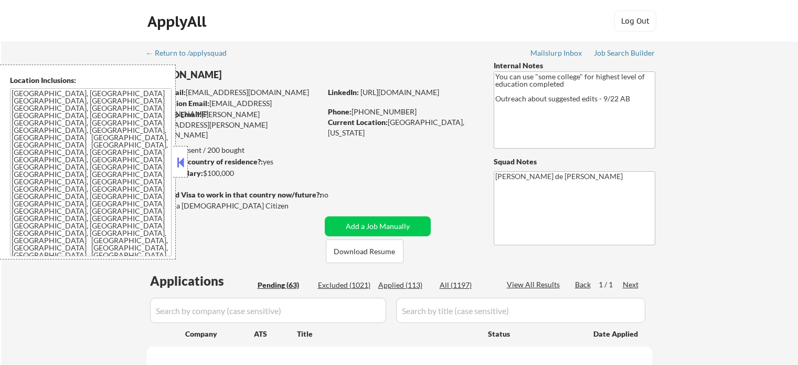
select select ""pending""
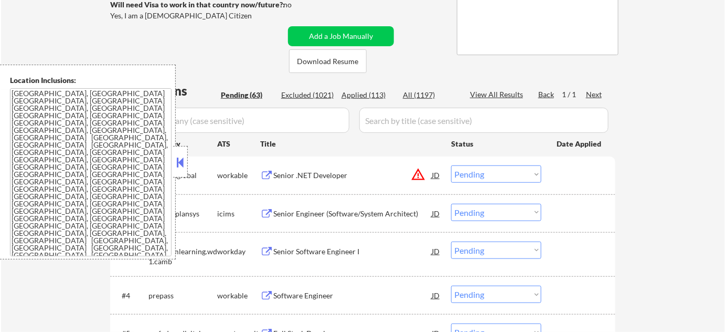
scroll to position [191, 0]
click at [174, 167] on div at bounding box center [180, 161] width 15 height 31
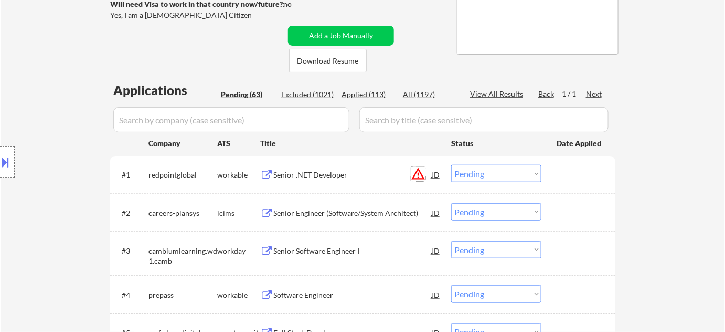
click at [425, 177] on button "warning_amber" at bounding box center [418, 173] width 15 height 15
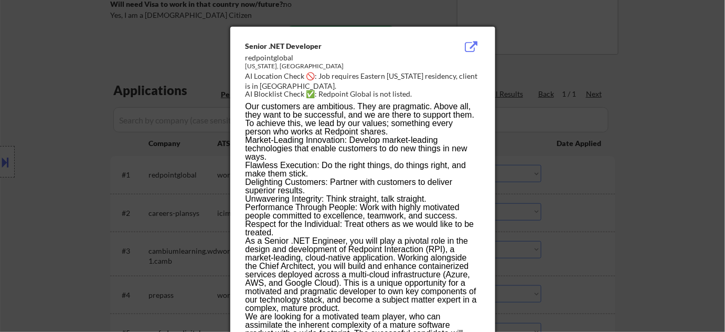
click at [669, 193] on div at bounding box center [362, 166] width 725 height 332
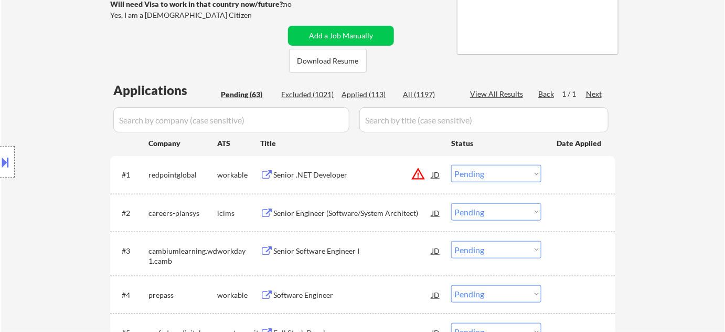
click at [9, 159] on button at bounding box center [6, 161] width 12 height 17
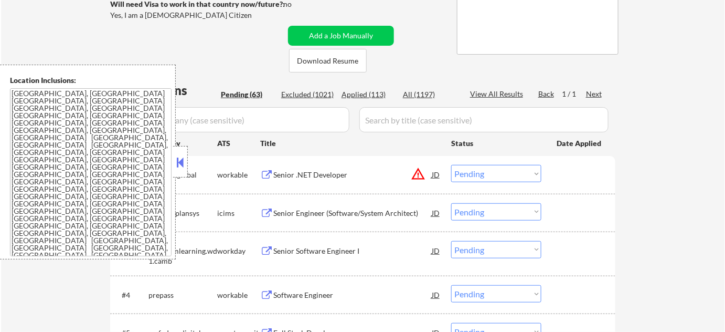
click at [183, 160] on button at bounding box center [181, 162] width 12 height 16
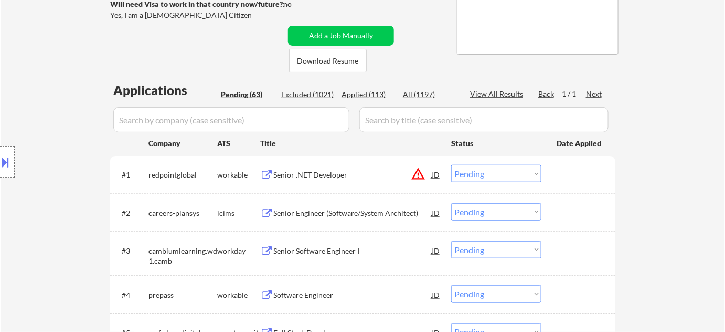
click at [522, 175] on select "Choose an option... Pending Applied Excluded (Questions) Excluded (Expired) Exc…" at bounding box center [496, 173] width 90 height 17
click at [451, 165] on select "Choose an option... Pending Applied Excluded (Questions) Excluded (Expired) Exc…" at bounding box center [496, 173] width 90 height 17
select select ""pending""
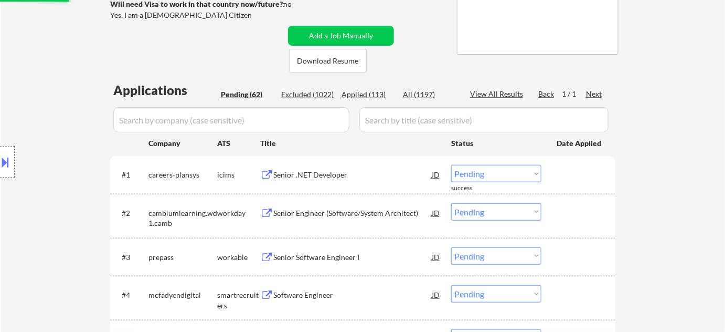
scroll to position [238, 0]
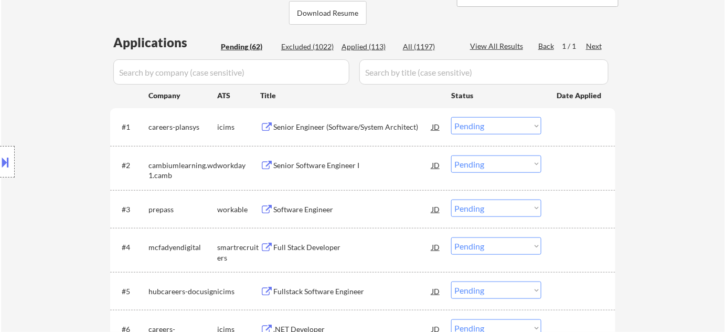
click at [284, 210] on div "Software Engineer" at bounding box center [352, 209] width 158 height 10
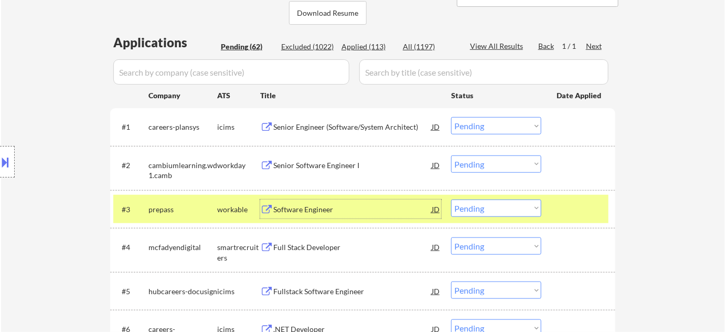
click at [508, 211] on select "Choose an option... Pending Applied Excluded (Questions) Excluded (Expired) Exc…" at bounding box center [496, 207] width 90 height 17
click at [451, 199] on select "Choose an option... Pending Applied Excluded (Questions) Excluded (Expired) Exc…" at bounding box center [496, 207] width 90 height 17
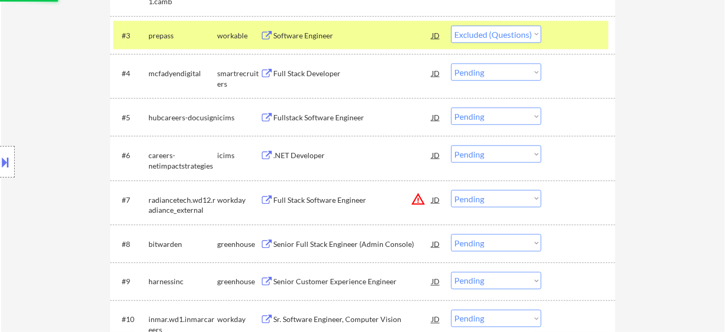
scroll to position [429, 0]
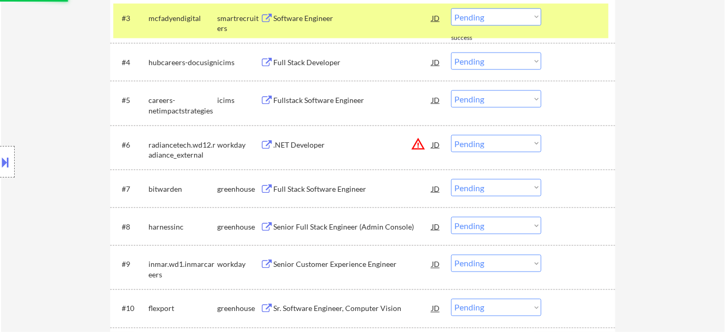
click at [419, 141] on button "warning_amber" at bounding box center [418, 143] width 15 height 15
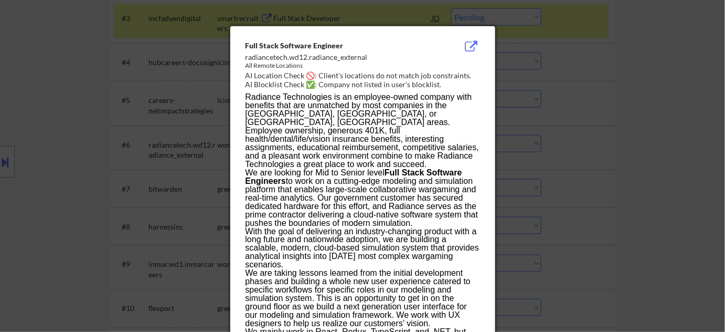
click at [598, 178] on div at bounding box center [362, 166] width 725 height 332
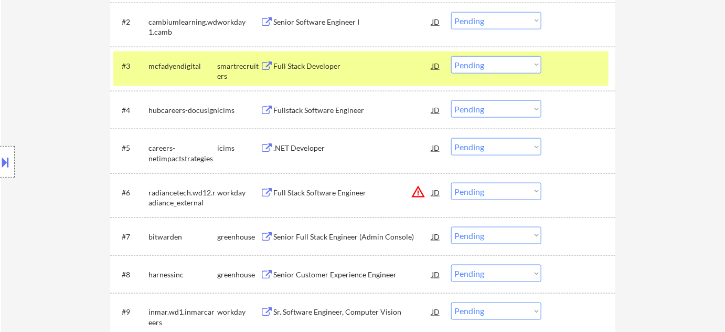
scroll to position [334, 0]
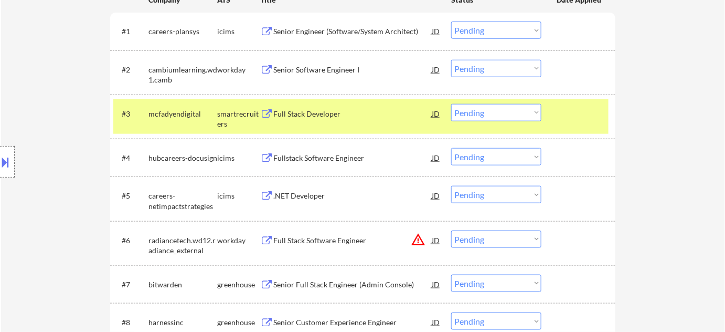
click at [330, 114] on div "Full Stack Developer" at bounding box center [352, 114] width 158 height 10
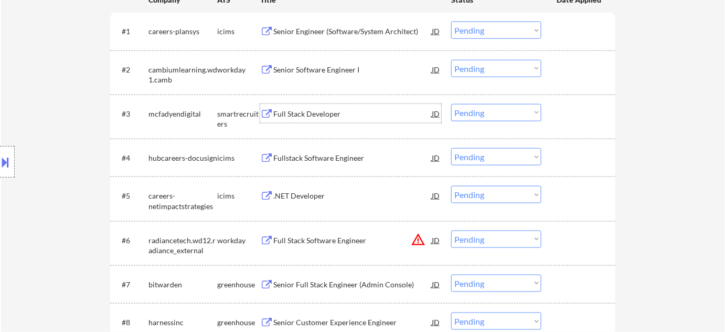
drag, startPoint x: 496, startPoint y: 113, endPoint x: 498, endPoint y: 119, distance: 6.0
click at [496, 113] on select "Choose an option... Pending Applied Excluded (Questions) Excluded (Expired) Exc…" at bounding box center [496, 112] width 90 height 17
click at [451, 104] on select "Choose an option... Pending Applied Excluded (Questions) Excluded (Expired) Exc…" at bounding box center [496, 112] width 90 height 17
select select ""pending""
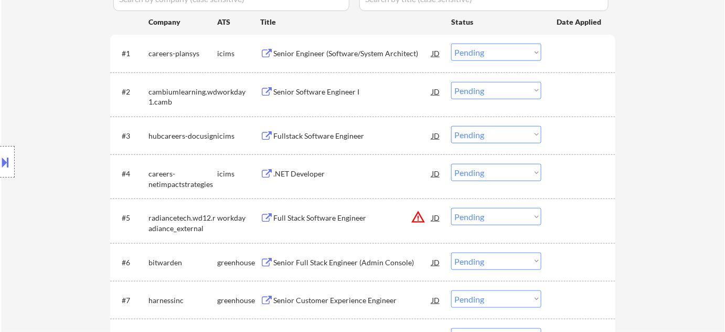
scroll to position [286, 0]
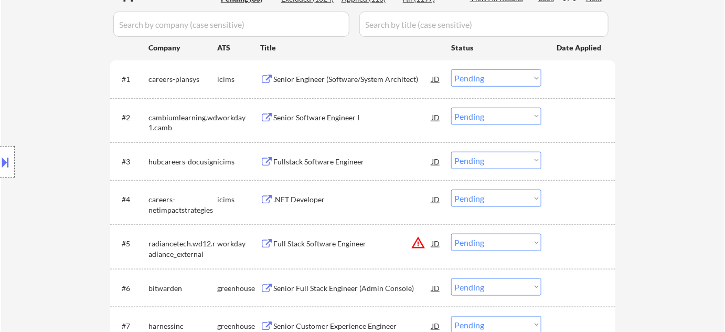
click at [351, 240] on div "Full Stack Software Engineer" at bounding box center [352, 243] width 158 height 10
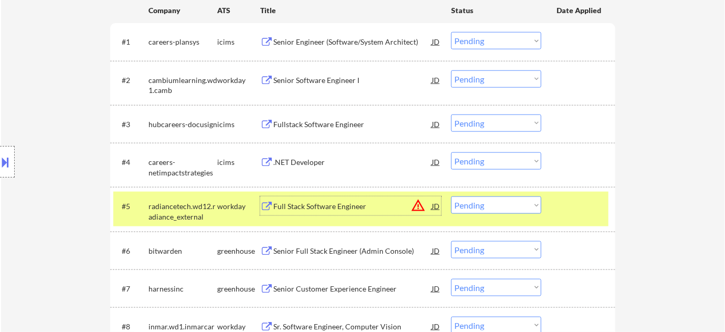
scroll to position [382, 0]
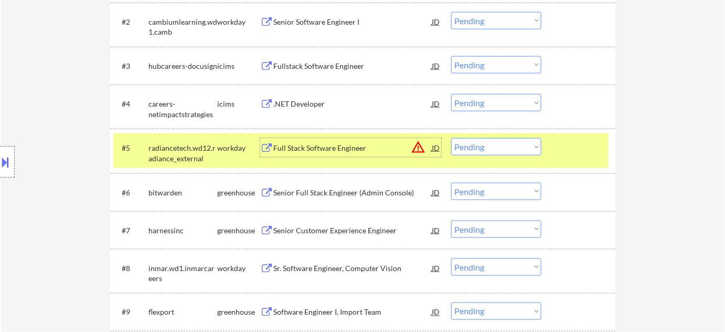
click at [518, 152] on select "Choose an option... Pending Applied Excluded (Questions) Excluded (Expired) Exc…" at bounding box center [496, 146] width 90 height 17
click at [451, 138] on select "Choose an option... Pending Applied Excluded (Questions) Excluded (Expired) Exc…" at bounding box center [496, 146] width 90 height 17
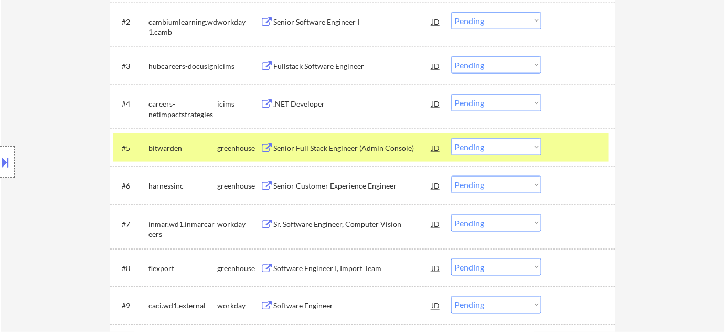
click at [343, 145] on div "Senior Full Stack Engineer (Admin Console)" at bounding box center [352, 148] width 158 height 10
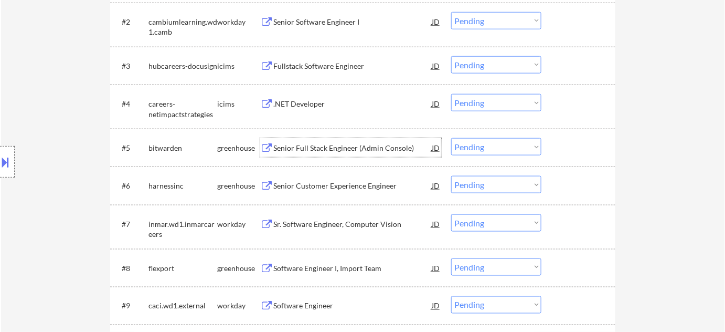
click at [349, 186] on div "Senior Customer Experience Engineer" at bounding box center [352, 186] width 158 height 10
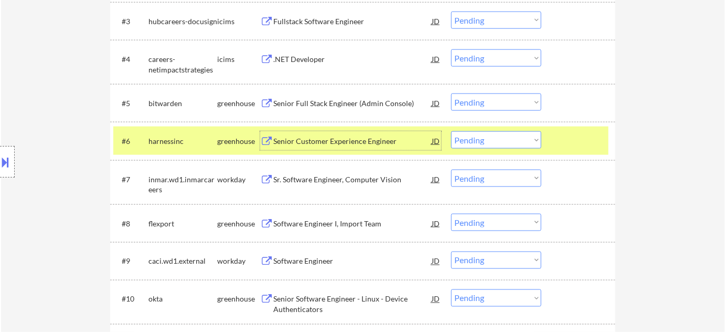
scroll to position [477, 0]
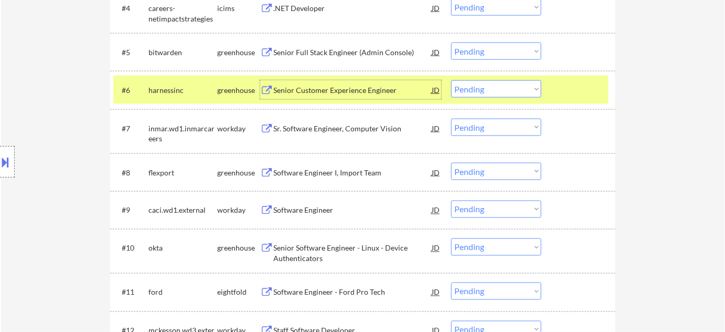
click at [336, 125] on div "Sr. Software Engineer, Computer Vision" at bounding box center [352, 128] width 158 height 10
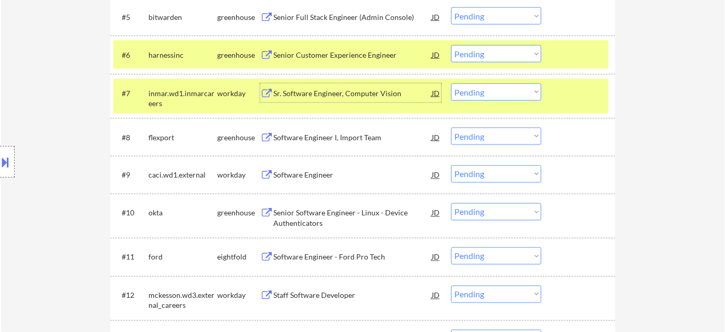
scroll to position [572, 0]
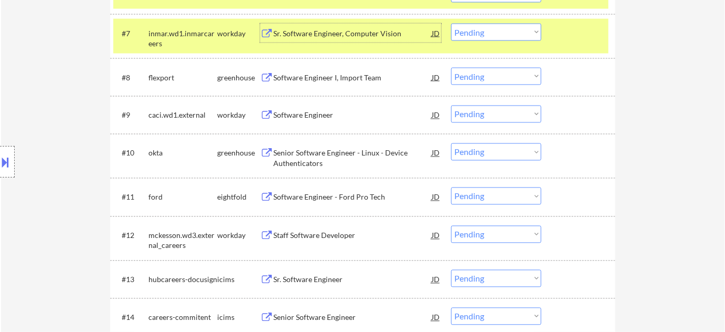
click at [316, 72] on div "Software Engineer I, Import Team" at bounding box center [352, 77] width 158 height 10
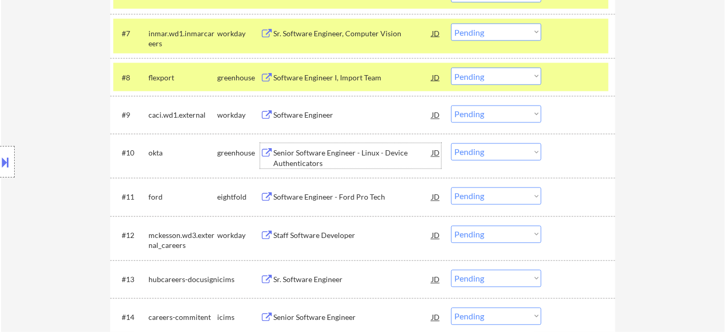
click at [301, 156] on div "Senior Software Engineer - Linux - Device Authenticators" at bounding box center [352, 158] width 158 height 20
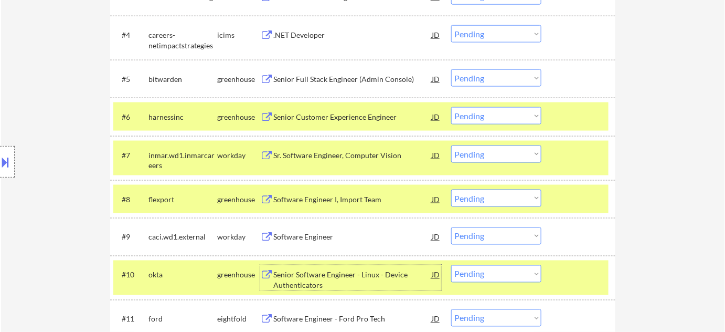
scroll to position [429, 0]
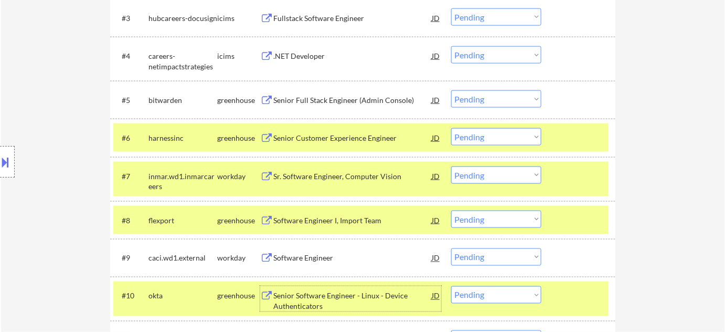
click at [527, 103] on select "Choose an option... Pending Applied Excluded (Questions) Excluded (Expired) Exc…" at bounding box center [496, 98] width 90 height 17
click at [451, 90] on select "Choose an option... Pending Applied Excluded (Questions) Excluded (Expired) Exc…" at bounding box center [496, 98] width 90 height 17
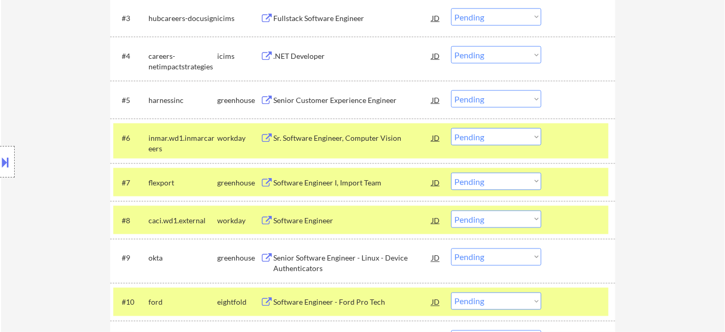
click at [488, 93] on select "Choose an option... Pending Applied Excluded (Questions) Excluded (Expired) Exc…" at bounding box center [496, 98] width 90 height 17
click at [451, 90] on select "Choose an option... Pending Applied Excluded (Questions) Excluded (Expired) Exc…" at bounding box center [496, 98] width 90 height 17
select select ""pending""
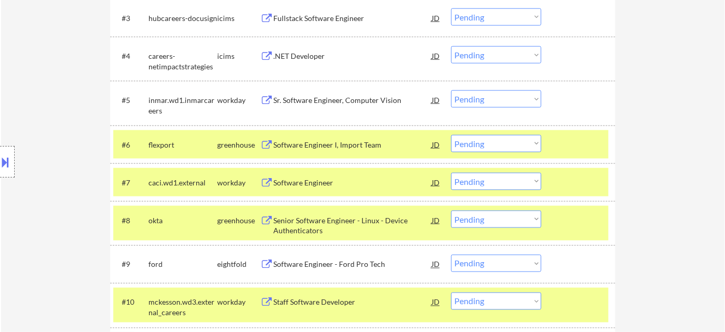
click at [481, 139] on select "Choose an option... Pending Applied Excluded (Questions) Excluded (Expired) Exc…" at bounding box center [496, 143] width 90 height 17
click at [451, 135] on select "Choose an option... Pending Applied Excluded (Questions) Excluded (Expired) Exc…" at bounding box center [496, 143] width 90 height 17
select select ""pending""
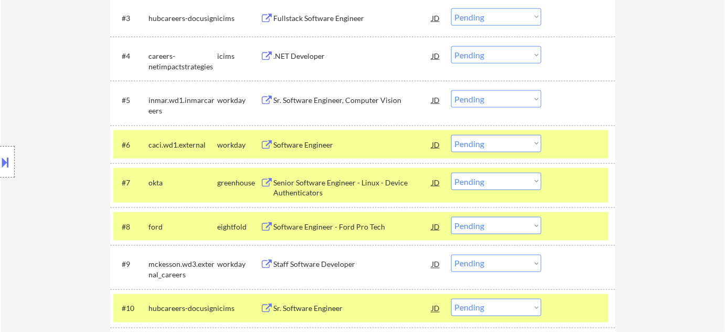
click at [474, 182] on select "Choose an option... Pending Applied Excluded (Questions) Excluded (Expired) Exc…" at bounding box center [496, 181] width 90 height 17
click at [451, 173] on select "Choose an option... Pending Applied Excluded (Questions) Excluded (Expired) Exc…" at bounding box center [496, 181] width 90 height 17
select select ""pending""
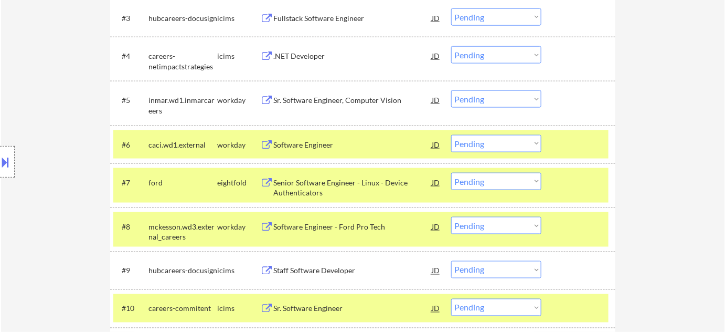
scroll to position [525, 0]
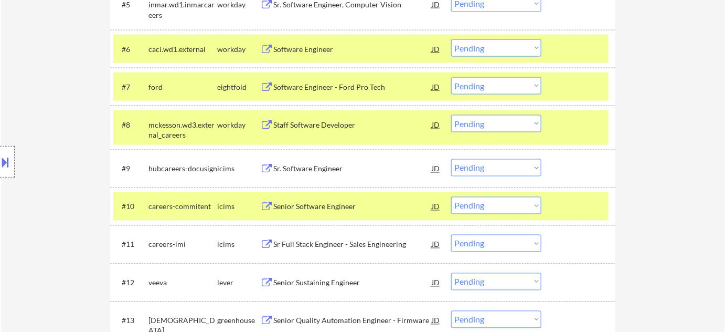
click at [343, 66] on div "#6 caci.wd1.external workday Software Engineer JD warning_amber Choose an optio…" at bounding box center [362, 49] width 505 height 38
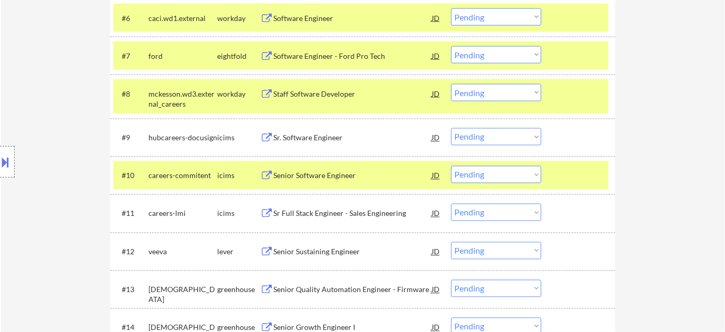
scroll to position [572, 0]
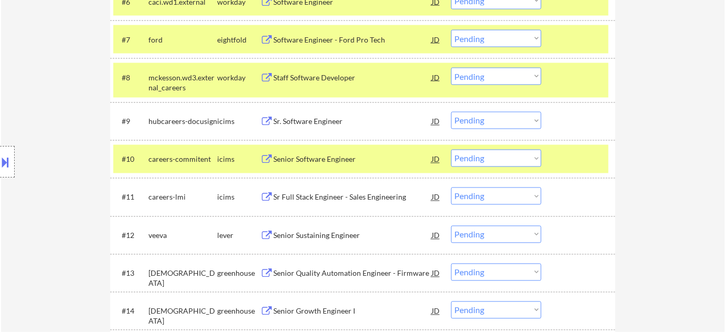
click at [307, 159] on div "Senior Software Engineer" at bounding box center [352, 159] width 158 height 10
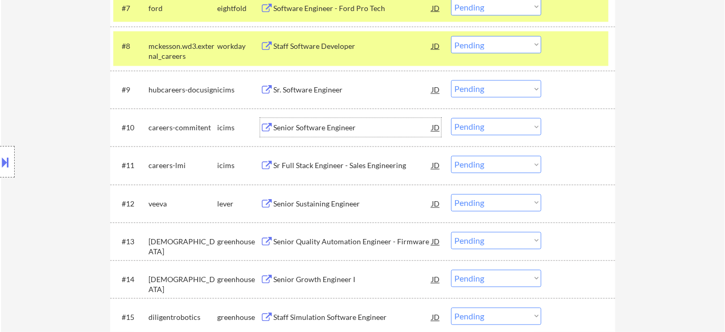
scroll to position [620, 0]
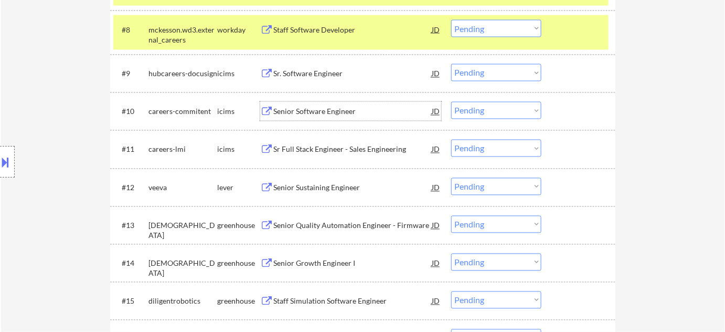
click at [341, 183] on div "Senior Sustaining Engineer" at bounding box center [352, 188] width 158 height 10
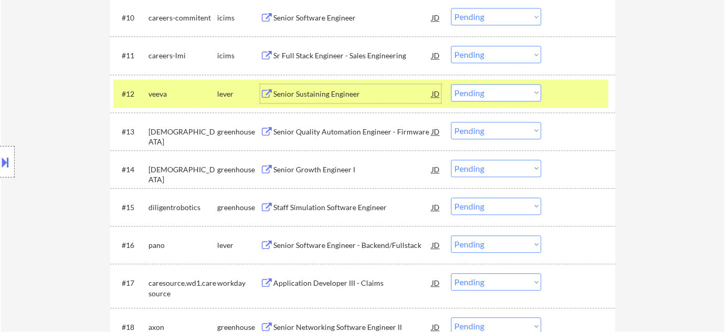
scroll to position [715, 0]
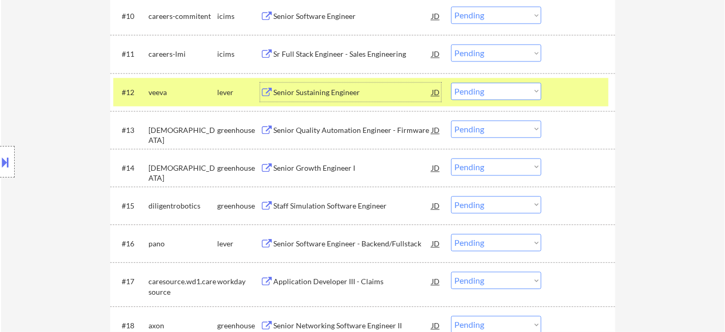
click at [322, 236] on div "Senior Software Engineer - Backend/Fullstack" at bounding box center [352, 243] width 158 height 19
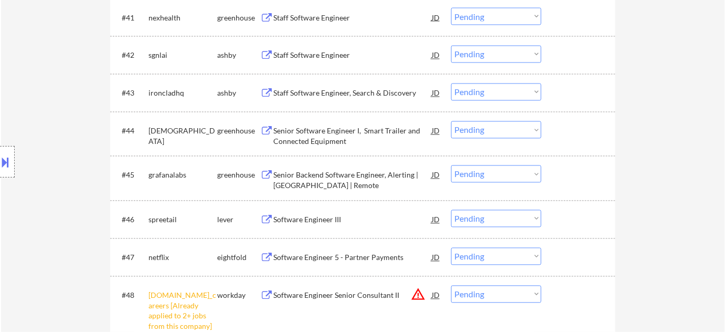
scroll to position [2099, 0]
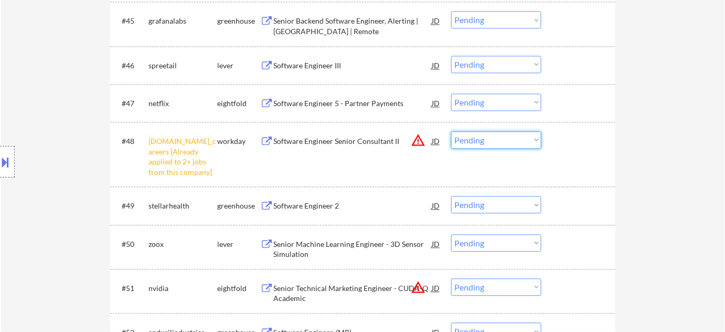
click at [498, 141] on select "Choose an option... Pending Applied Excluded (Questions) Excluded (Expired) Exc…" at bounding box center [496, 139] width 90 height 17
click at [451, 131] on select "Choose an option... Pending Applied Excluded (Questions) Excluded (Expired) Exc…" at bounding box center [496, 139] width 90 height 17
select select ""pending""
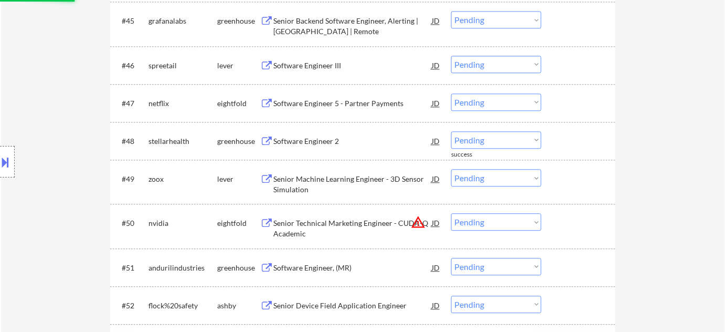
scroll to position [2194, 0]
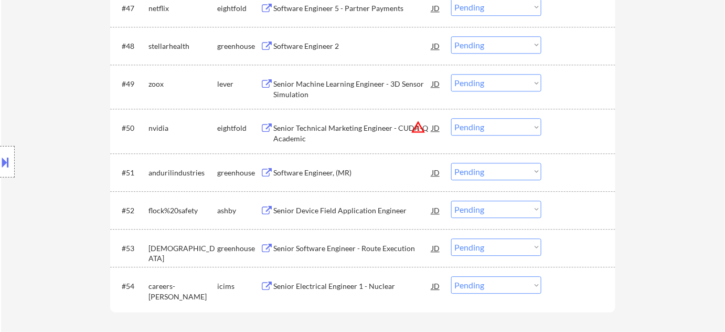
click at [383, 248] on div "Senior Software Engineer - Route Execution" at bounding box center [352, 248] width 158 height 10
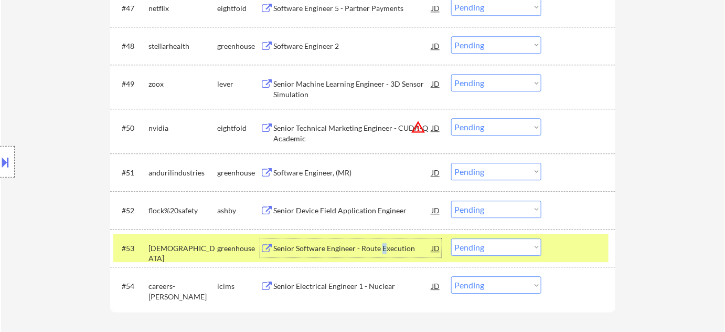
click at [421, 125] on button "warning_amber" at bounding box center [418, 127] width 15 height 15
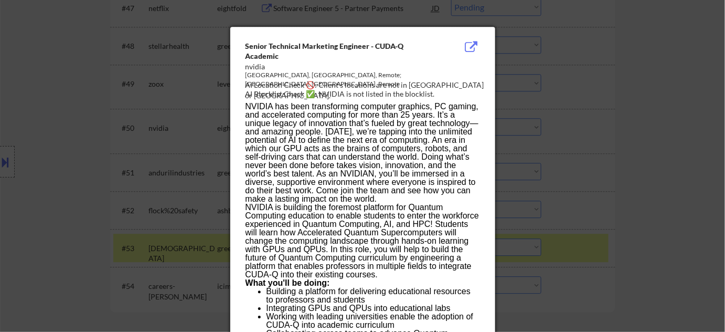
click at [585, 139] on div at bounding box center [362, 166] width 725 height 332
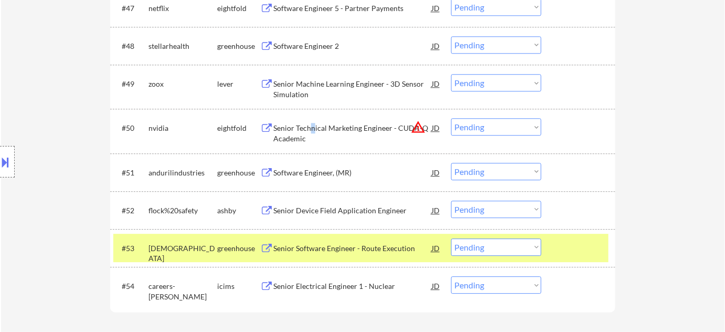
click at [312, 131] on div "Senior Technical Marketing Engineer - CUDA-Q Academic" at bounding box center [352, 133] width 158 height 20
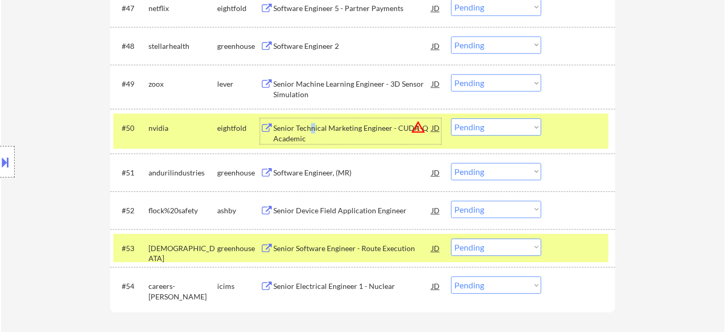
click at [474, 131] on select "Choose an option... Pending Applied Excluded (Questions) Excluded (Expired) Exc…" at bounding box center [496, 126] width 90 height 17
click at [451, 118] on select "Choose an option... Pending Applied Excluded (Questions) Excluded (Expired) Exc…" at bounding box center [496, 126] width 90 height 17
select select ""pending""
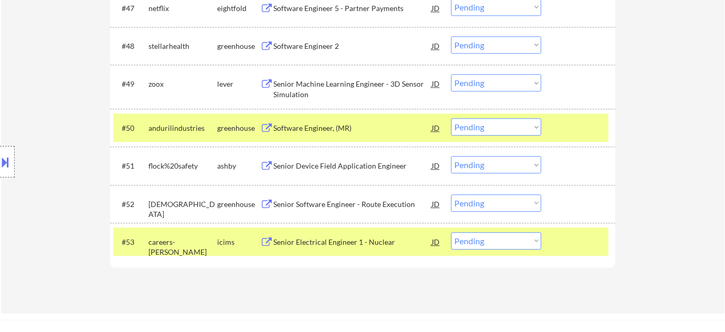
click at [337, 169] on div "Senior Device Field Application Engineer" at bounding box center [352, 166] width 158 height 10
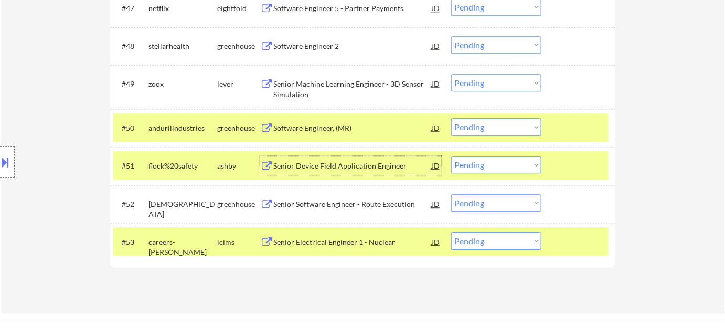
click at [319, 235] on div "Senior Electrical Engineer 1 - Nuclear" at bounding box center [352, 241] width 158 height 19
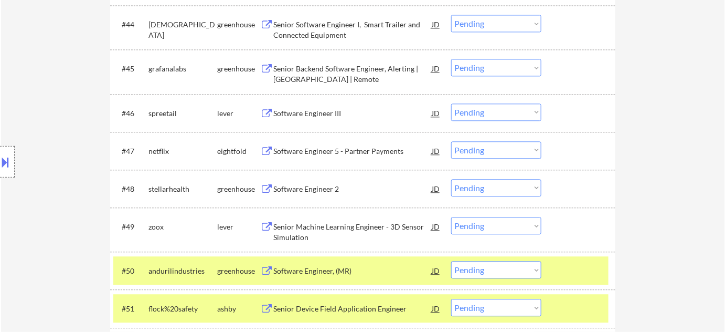
scroll to position [565, 0]
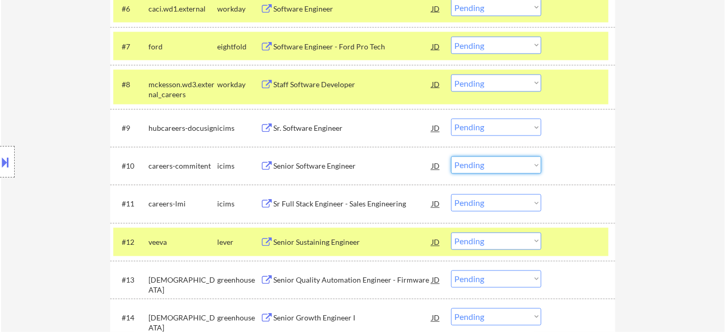
click at [485, 170] on select "Choose an option... Pending Applied Excluded (Questions) Excluded (Expired) Exc…" at bounding box center [496, 164] width 90 height 17
click at [451, 156] on select "Choose an option... Pending Applied Excluded (Questions) Excluded (Expired) Exc…" at bounding box center [496, 164] width 90 height 17
select select ""pending""
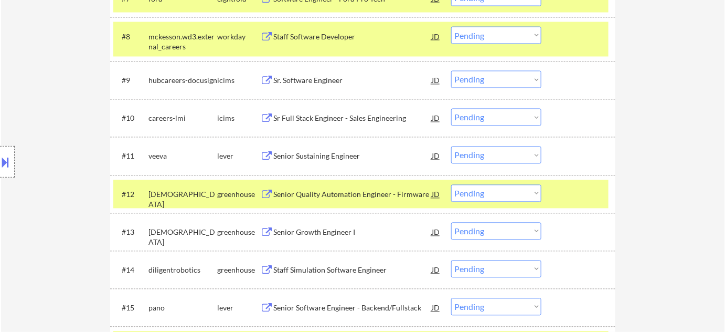
scroll to position [613, 0]
click at [522, 156] on select "Choose an option... Pending Applied Excluded (Questions) Excluded (Expired) Exc…" at bounding box center [496, 154] width 90 height 17
click at [451, 146] on select "Choose an option... Pending Applied Excluded (Questions) Excluded (Expired) Exc…" at bounding box center [496, 154] width 90 height 17
select select ""pending""
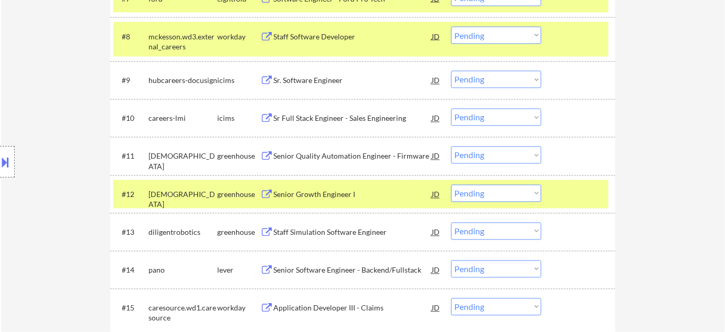
click at [472, 268] on select "Choose an option... Pending Applied Excluded (Questions) Excluded (Expired) Exc…" at bounding box center [496, 268] width 90 height 17
click at [451, 260] on select "Choose an option... Pending Applied Excluded (Questions) Excluded (Expired) Exc…" at bounding box center [496, 268] width 90 height 17
select select ""pending""
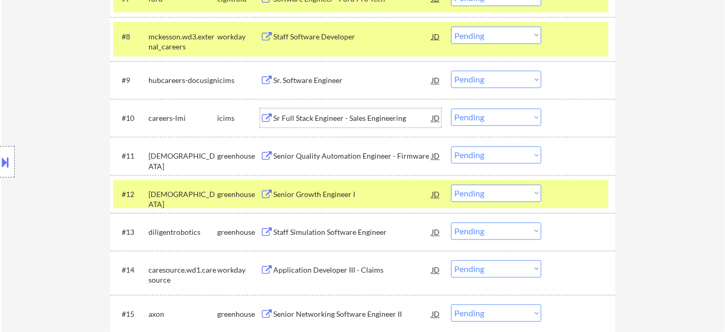
click at [341, 119] on div "Sr Full Stack Engineer - Sales Engineering" at bounding box center [352, 118] width 158 height 10
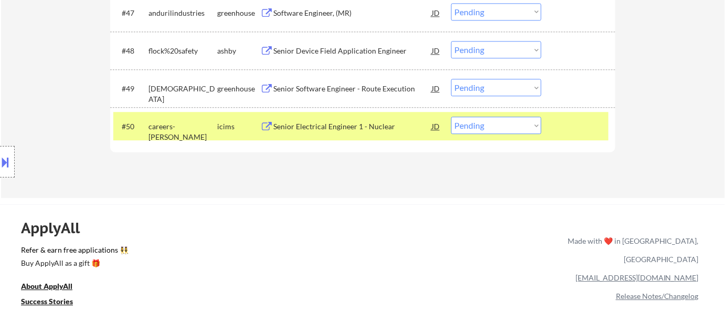
scroll to position [2140, 0]
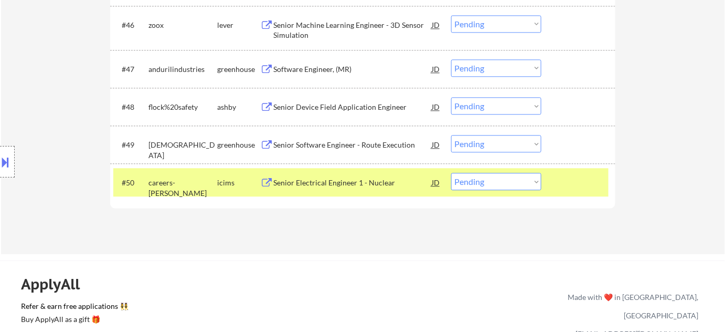
click at [507, 151] on select "Choose an option... Pending Applied Excluded (Questions) Excluded (Expired) Exc…" at bounding box center [496, 143] width 90 height 17
click at [451, 135] on select "Choose an option... Pending Applied Excluded (Questions) Excluded (Expired) Exc…" at bounding box center [496, 143] width 90 height 17
select select ""pending""
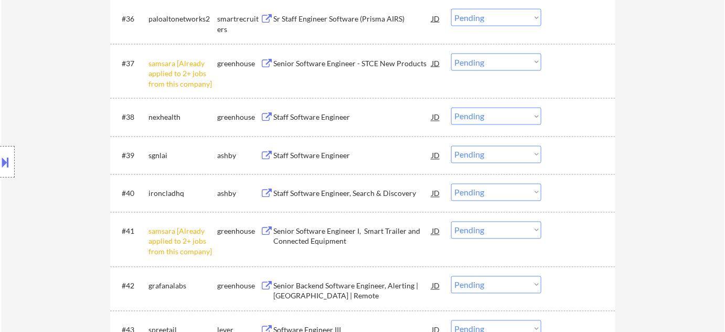
scroll to position [1901, 0]
click at [483, 71] on div "#37 samsara [Already applied to 2+ jobs from this company] greenhouse Senior So…" at bounding box center [360, 71] width 495 height 45
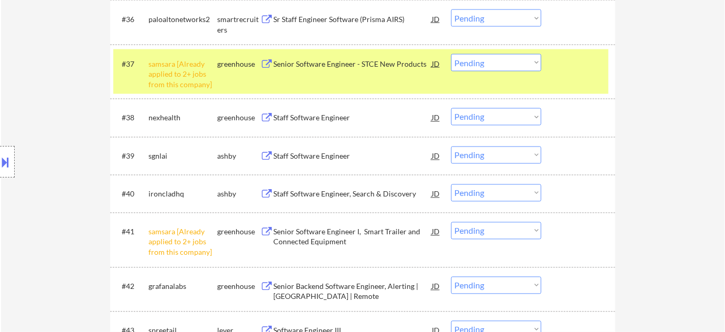
click at [501, 70] on select "Choose an option... Pending Applied Excluded (Questions) Excluded (Expired) Exc…" at bounding box center [496, 62] width 90 height 17
click at [451, 54] on select "Choose an option... Pending Applied Excluded (Questions) Excluded (Expired) Exc…" at bounding box center [496, 62] width 90 height 17
select select ""pending""
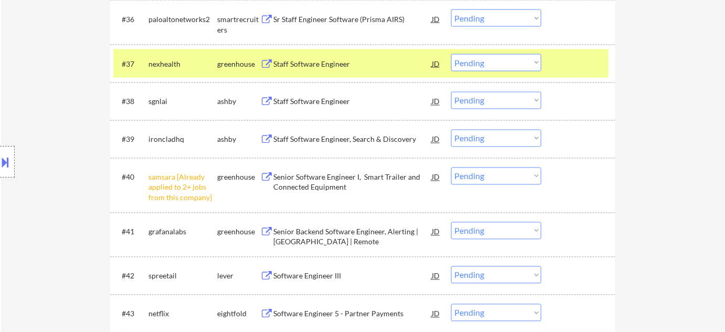
click at [500, 177] on select "Choose an option... Pending Applied Excluded (Questions) Excluded (Expired) Exc…" at bounding box center [496, 175] width 90 height 17
click at [451, 167] on select "Choose an option... Pending Applied Excluded (Questions) Excluded (Expired) Exc…" at bounding box center [496, 175] width 90 height 17
select select ""pending""
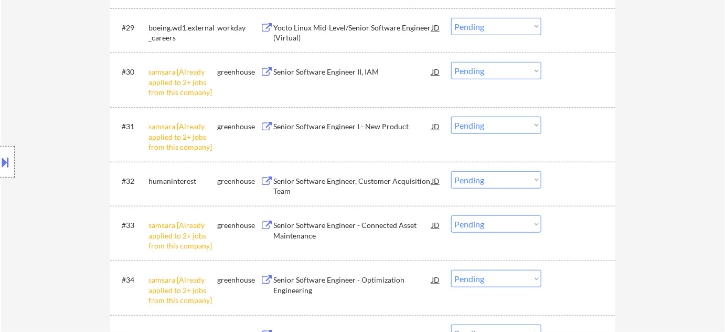
scroll to position [1520, 0]
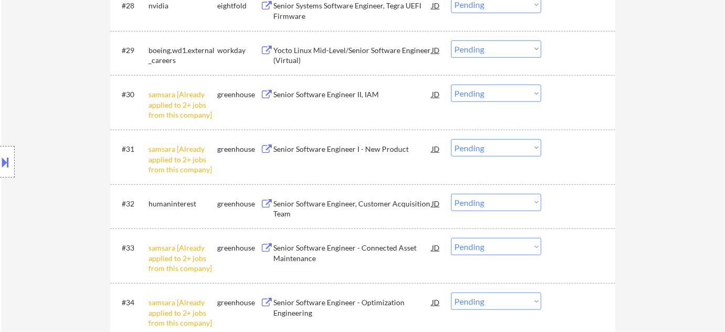
drag, startPoint x: 470, startPoint y: 92, endPoint x: 471, endPoint y: 100, distance: 8.5
click at [470, 92] on select "Choose an option... Pending Applied Excluded (Questions) Excluded (Expired) Exc…" at bounding box center [496, 92] width 90 height 17
click at [451, 84] on select "Choose an option... Pending Applied Excluded (Questions) Excluded (Expired) Exc…" at bounding box center [496, 92] width 90 height 17
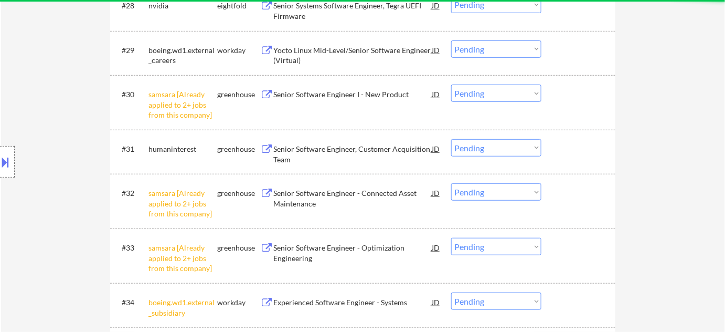
drag, startPoint x: 513, startPoint y: 92, endPoint x: 513, endPoint y: 99, distance: 6.8
click at [513, 92] on select "Choose an option... Pending Applied Excluded (Questions) Excluded (Expired) Exc…" at bounding box center [496, 92] width 90 height 17
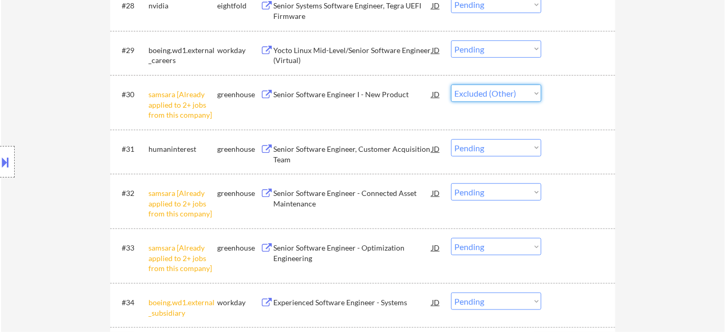
click at [451, 84] on select "Choose an option... Pending Applied Excluded (Questions) Excluded (Expired) Exc…" at bounding box center [496, 92] width 90 height 17
select select ""pending""
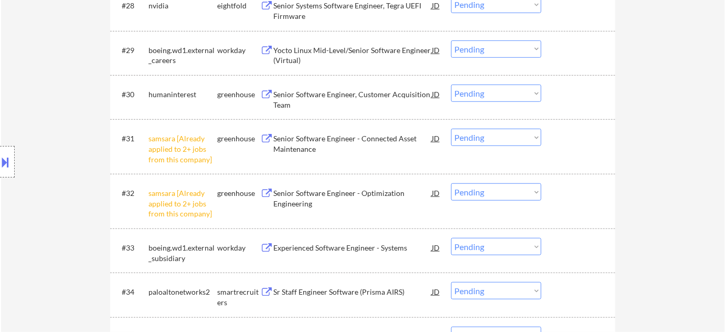
click at [528, 139] on select "Choose an option... Pending Applied Excluded (Questions) Excluded (Expired) Exc…" at bounding box center [496, 137] width 90 height 17
select select ""excluded__other_""
click at [451, 129] on select "Choose an option... Pending Applied Excluded (Questions) Excluded (Expired) Exc…" at bounding box center [496, 137] width 90 height 17
click at [483, 196] on select "Choose an option... Pending Applied Excluded (Questions) Excluded (Expired) Exc…" at bounding box center [496, 191] width 90 height 17
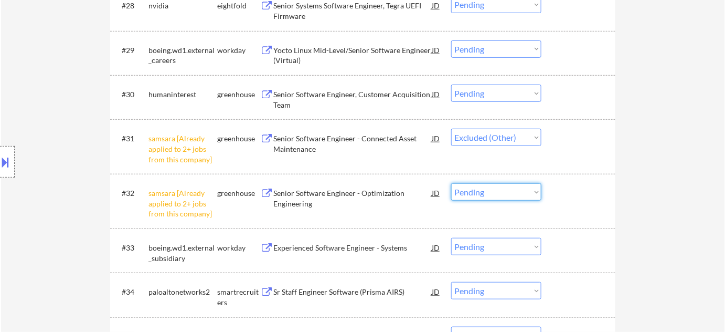
select select ""excluded__other_""
click at [451, 183] on select "Choose an option... Pending Applied Excluded (Questions) Excluded (Expired) Exc…" at bounding box center [496, 191] width 90 height 17
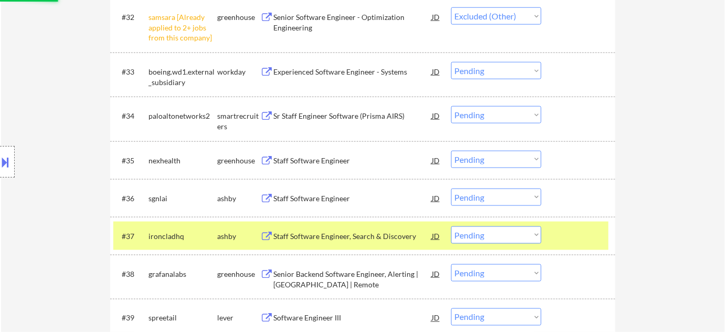
scroll to position [1710, 0]
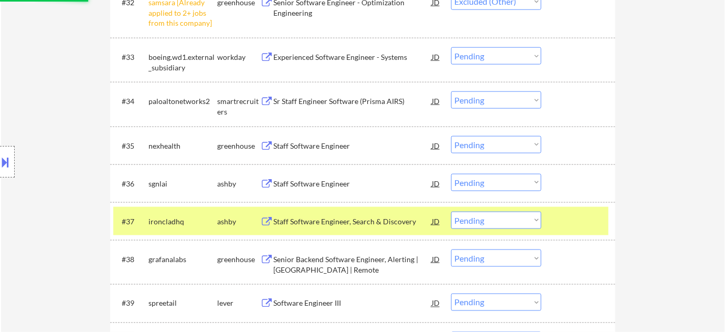
click at [333, 101] on div "Sr Staff Engineer Software (Prisma AIRS)" at bounding box center [352, 101] width 158 height 10
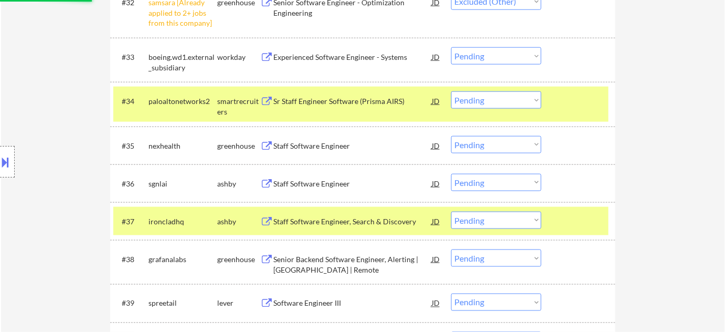
select select ""pending""
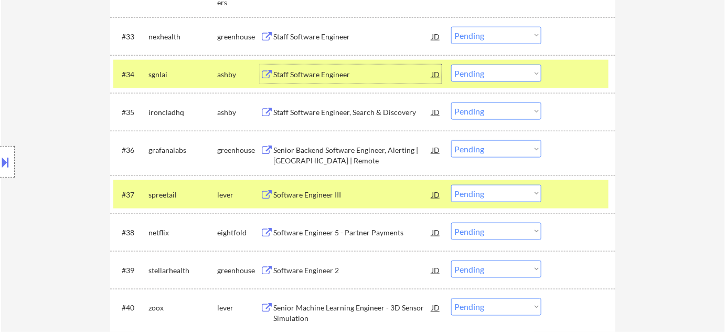
click at [0, 167] on button at bounding box center [6, 161] width 12 height 17
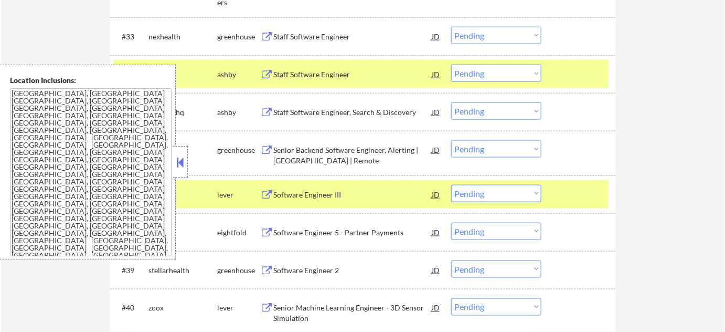
scroll to position [0, 0]
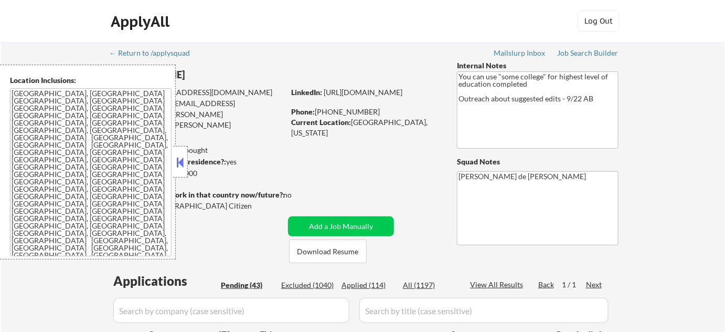
click at [184, 161] on button at bounding box center [181, 162] width 12 height 16
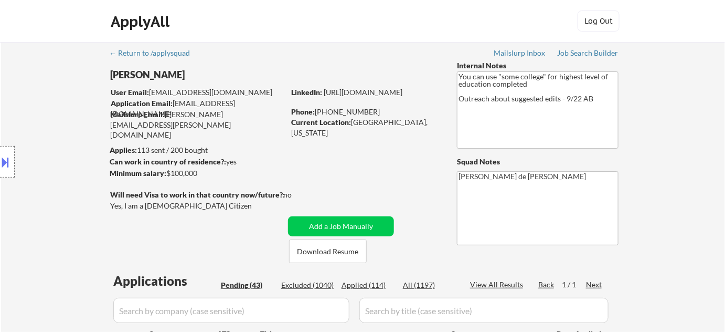
scroll to position [1537, 0]
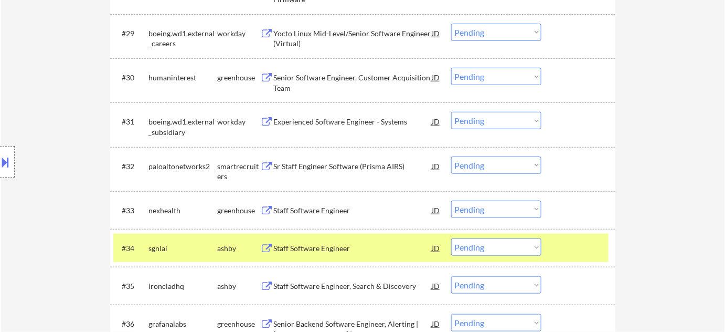
click at [516, 167] on select "Choose an option... Pending Applied Excluded (Questions) Excluded (Expired) Exc…" at bounding box center [496, 164] width 90 height 17
click at [451, 156] on select "Choose an option... Pending Applied Excluded (Questions) Excluded (Expired) Exc…" at bounding box center [496, 164] width 90 height 17
select select ""pending""
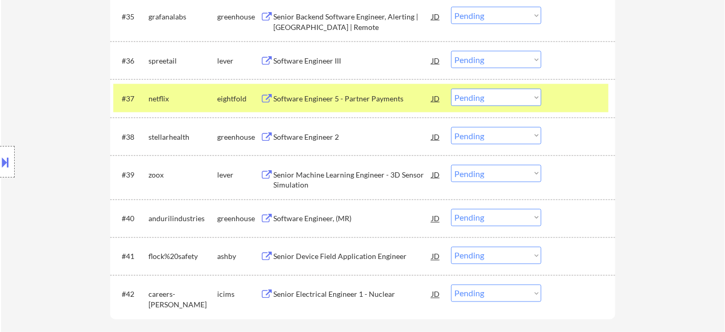
scroll to position [1823, 0]
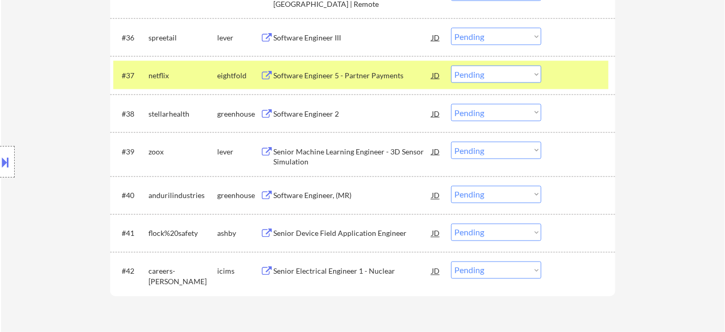
click at [483, 231] on select "Choose an option... Pending Applied Excluded (Questions) Excluded (Expired) Exc…" at bounding box center [496, 232] width 90 height 17
click at [451, 224] on select "Choose an option... Pending Applied Excluded (Questions) Excluded (Expired) Exc…" at bounding box center [496, 232] width 90 height 17
select select ""pending""
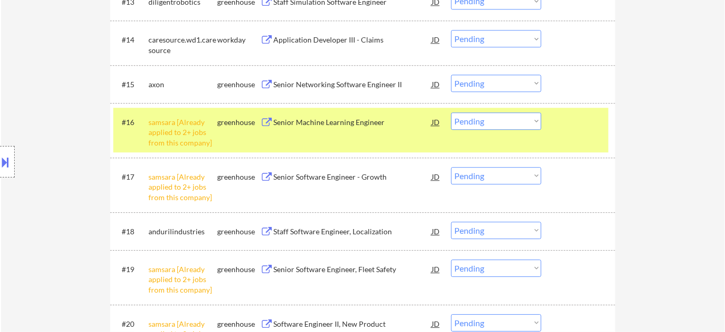
scroll to position [869, 0]
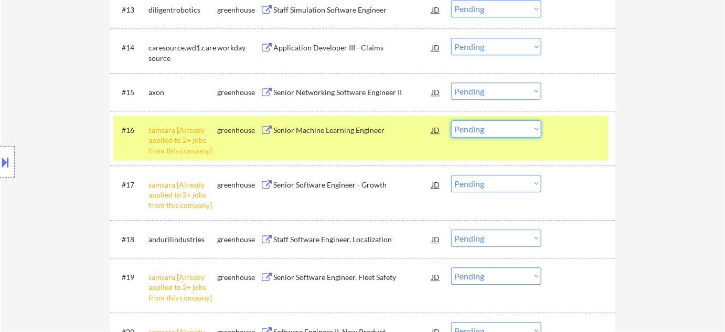
click at [493, 136] on select "Choose an option... Pending Applied Excluded (Questions) Excluded (Expired) Exc…" at bounding box center [496, 128] width 90 height 17
click at [451, 120] on select "Choose an option... Pending Applied Excluded (Questions) Excluded (Expired) Exc…" at bounding box center [496, 128] width 90 height 17
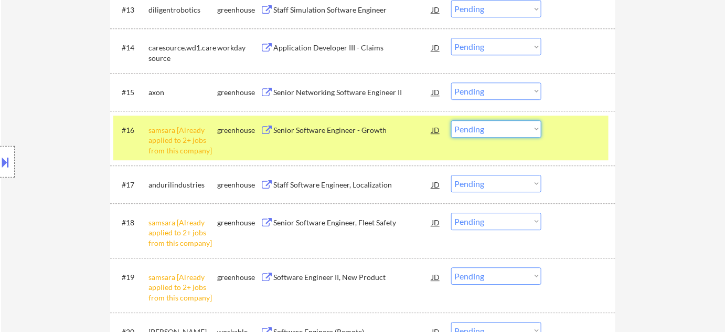
drag, startPoint x: 514, startPoint y: 124, endPoint x: 514, endPoint y: 135, distance: 10.5
click at [514, 124] on select "Choose an option... Pending Applied Excluded (Questions) Excluded (Expired) Exc…" at bounding box center [496, 128] width 90 height 17
click at [451, 120] on select "Choose an option... Pending Applied Excluded (Questions) Excluded (Expired) Exc…" at bounding box center [496, 128] width 90 height 17
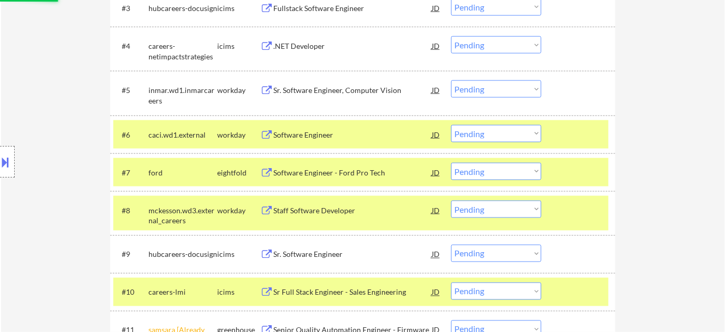
select select ""pending""
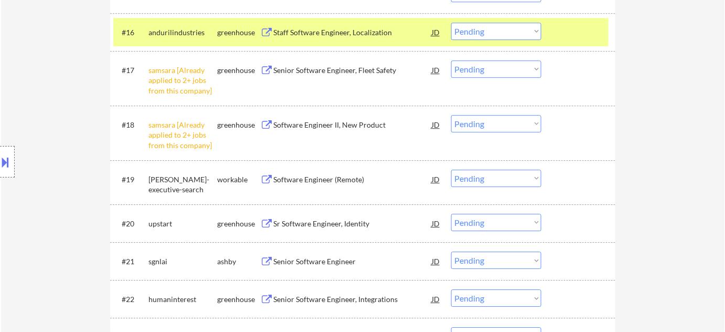
scroll to position [964, 0]
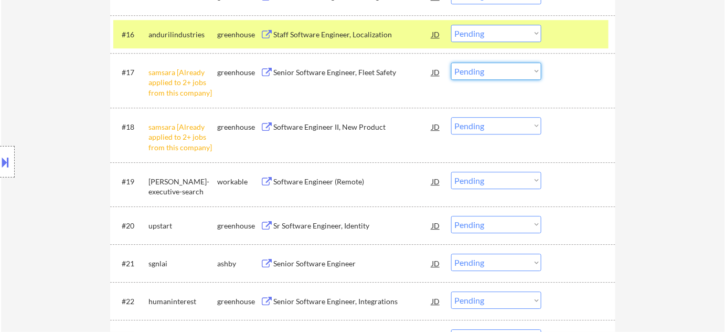
click at [522, 68] on select "Choose an option... Pending Applied Excluded (Questions) Excluded (Expired) Exc…" at bounding box center [496, 70] width 90 height 17
click at [451, 62] on select "Choose an option... Pending Applied Excluded (Questions) Excluded (Expired) Exc…" at bounding box center [496, 70] width 90 height 17
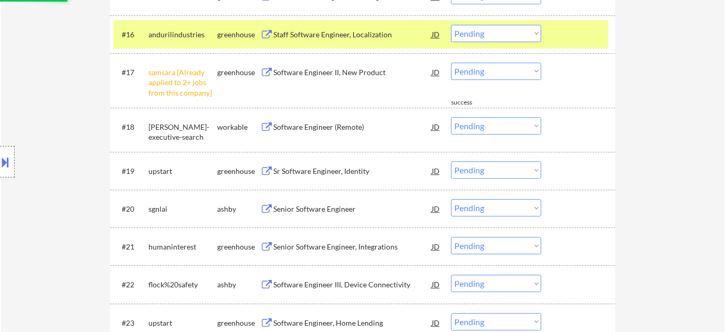
click at [513, 74] on select "Choose an option... Pending Applied Excluded (Questions) Excluded (Expired) Exc…" at bounding box center [496, 70] width 90 height 17
click at [451, 62] on select "Choose an option... Pending Applied Excluded (Questions) Excluded (Expired) Exc…" at bounding box center [496, 70] width 90 height 17
select select ""pending""
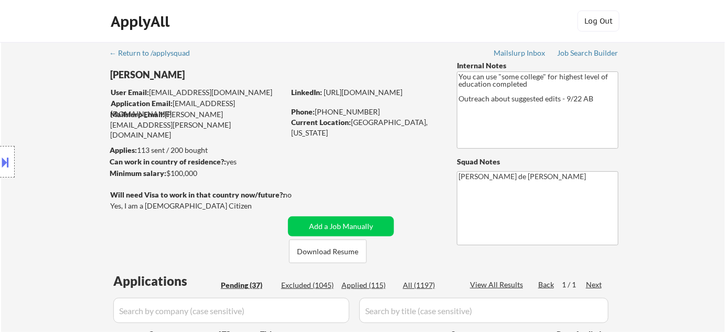
scroll to position [1672, 0]
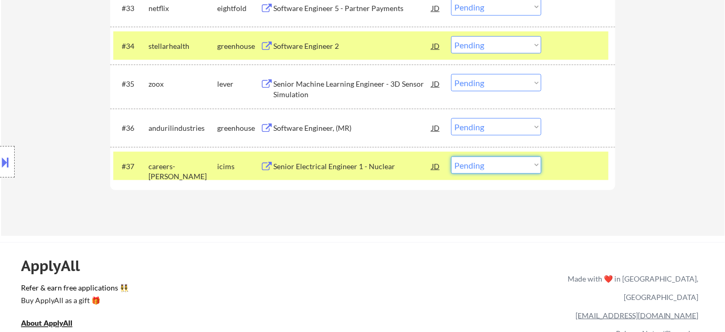
click at [520, 169] on select "Choose an option... Pending Applied Excluded (Questions) Excluded (Expired) Exc…" at bounding box center [496, 164] width 90 height 17
select select ""excluded__bad_match_""
click at [451, 156] on select "Choose an option... Pending Applied Excluded (Questions) Excluded (Expired) Exc…" at bounding box center [496, 164] width 90 height 17
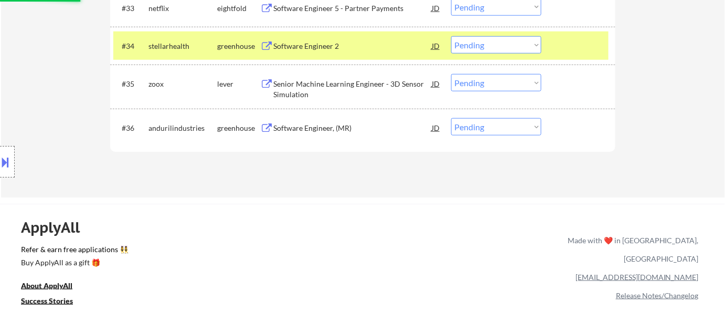
click at [324, 136] on div "Software Engineer, (MR)" at bounding box center [352, 127] width 158 height 19
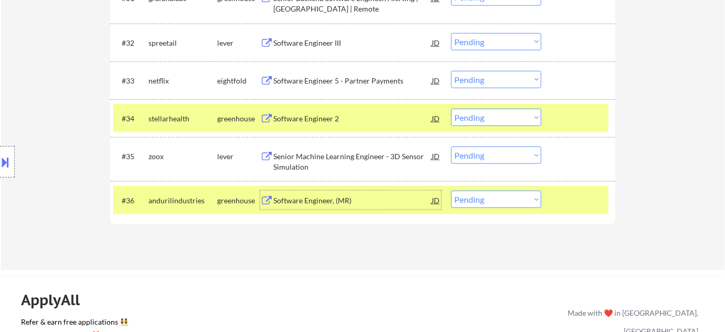
scroll to position [1576, 0]
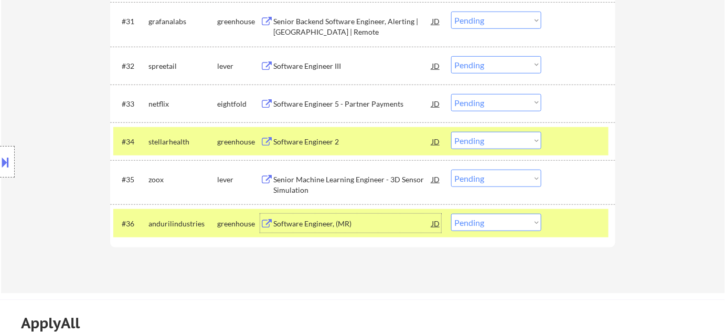
click at [323, 139] on div "Software Engineer 2" at bounding box center [352, 141] width 158 height 10
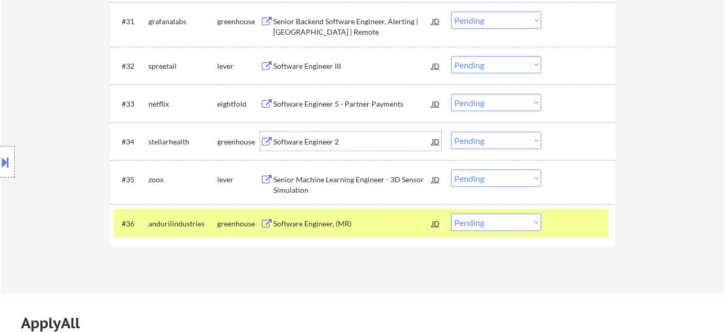
click at [308, 186] on div "Senior Machine Learning Engineer - 3D Sensor Simulation" at bounding box center [352, 184] width 158 height 20
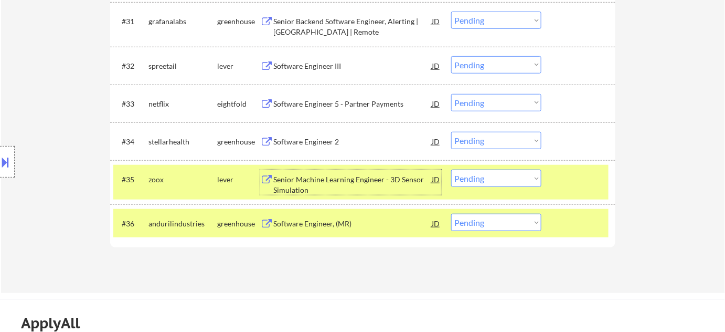
scroll to position [1529, 0]
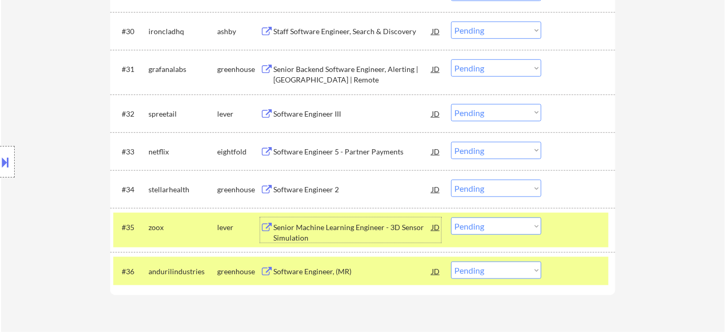
click at [318, 109] on div "Software Engineer III" at bounding box center [352, 114] width 158 height 10
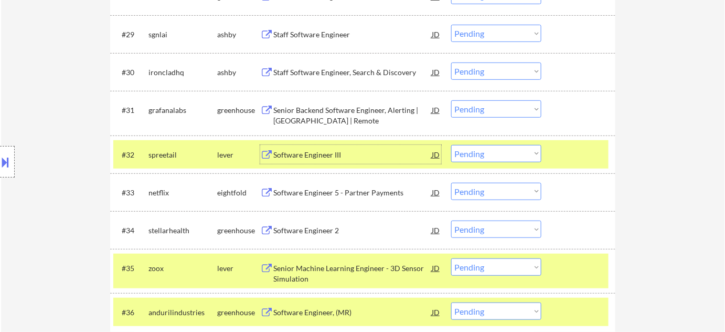
scroll to position [1433, 0]
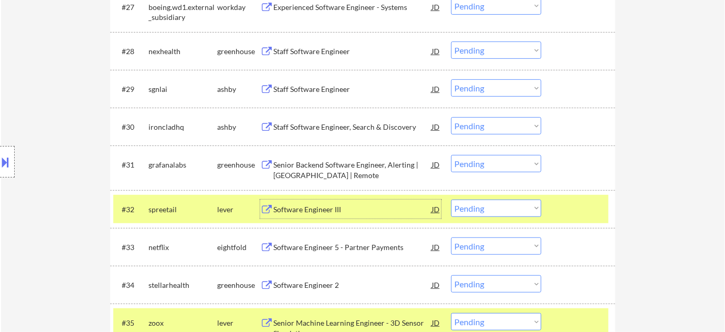
click at [286, 171] on div "Senior Backend Software Engineer, Alerting | USA | Remote" at bounding box center [352, 170] width 158 height 20
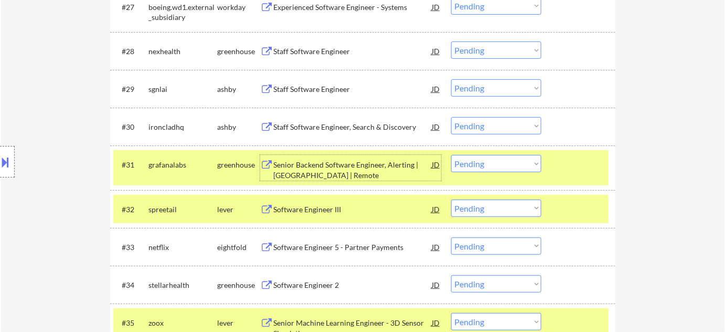
click at [298, 130] on div "Staff Software Engineer, Search & Discovery" at bounding box center [352, 127] width 158 height 10
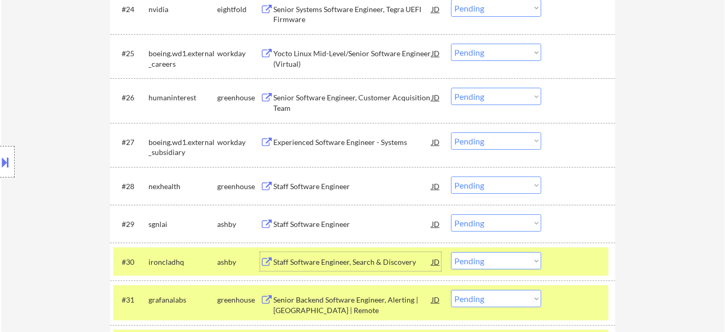
scroll to position [1243, 0]
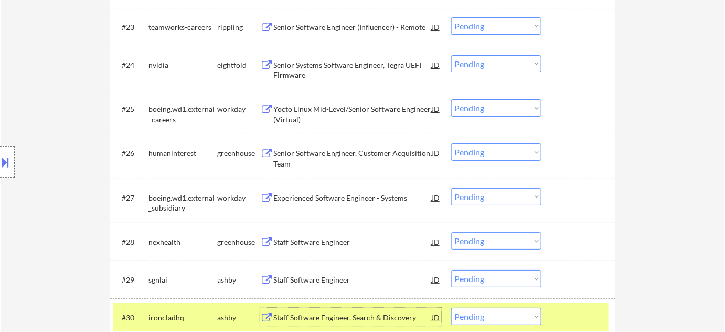
click at [295, 156] on div "Senior Software Engineer, Customer Acquisition Team" at bounding box center [352, 158] width 158 height 20
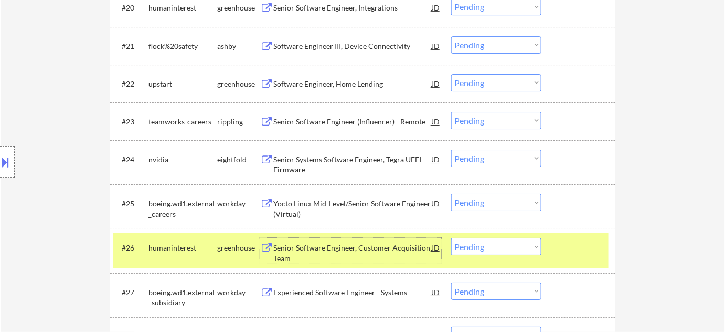
scroll to position [1147, 0]
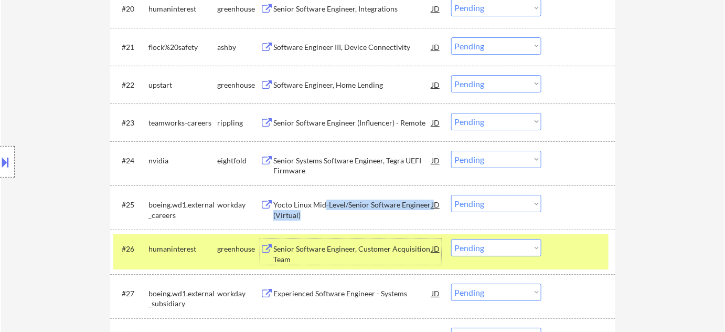
click at [324, 208] on div "Yocto Linux Mid-Level/Senior Software Engineer (Virtual)" at bounding box center [352, 209] width 158 height 20
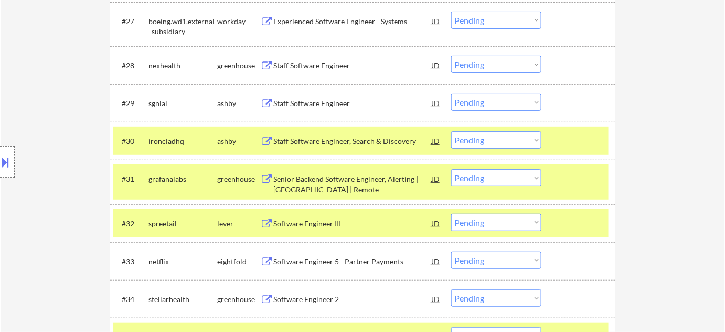
scroll to position [1433, 0]
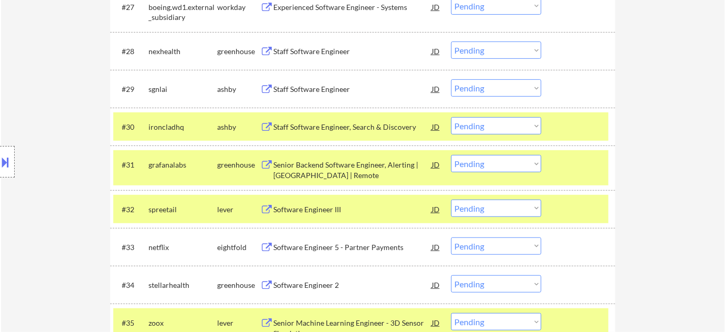
click at [500, 124] on select "Choose an option... Pending Applied Excluded (Questions) Excluded (Expired) Exc…" at bounding box center [496, 125] width 90 height 17
click at [451, 117] on select "Choose an option... Pending Applied Excluded (Questions) Excluded (Expired) Exc…" at bounding box center [496, 125] width 90 height 17
select select ""pending""
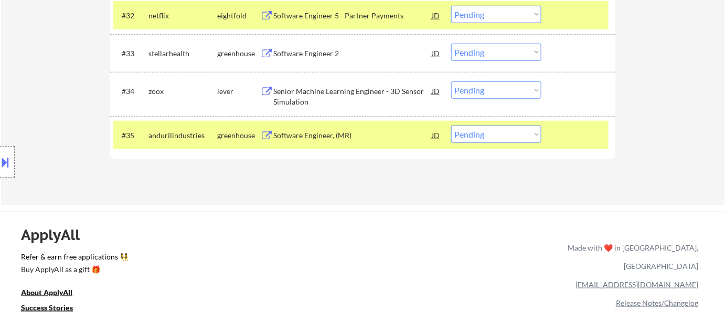
scroll to position [1625, 0]
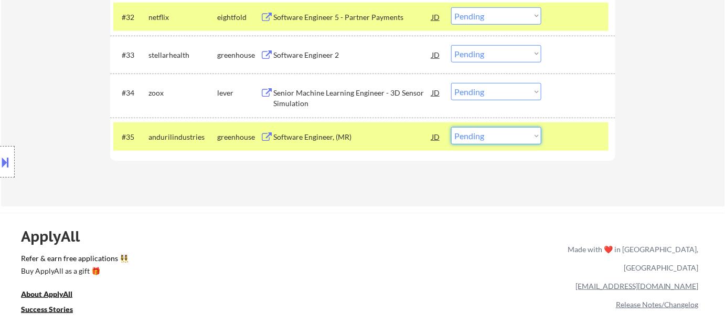
click at [490, 139] on select "Choose an option... Pending Applied Excluded (Questions) Excluded (Expired) Exc…" at bounding box center [496, 135] width 90 height 17
select select ""excluded__bad_match_""
click at [451, 127] on select "Choose an option... Pending Applied Excluded (Questions) Excluded (Expired) Exc…" at bounding box center [496, 135] width 90 height 17
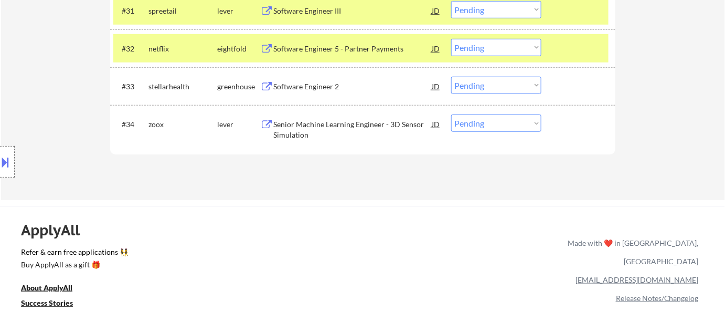
scroll to position [1578, 0]
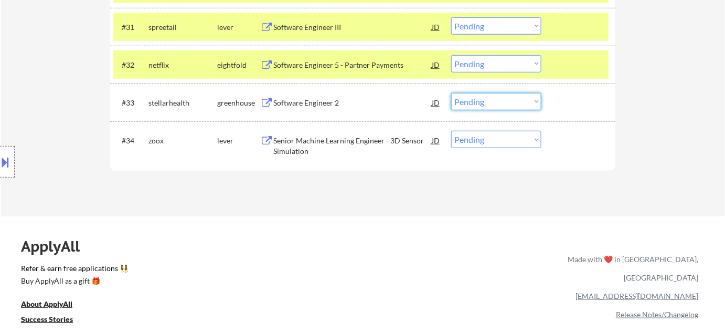
click at [522, 104] on select "Choose an option... Pending Applied Excluded (Questions) Excluded (Expired) Exc…" at bounding box center [496, 101] width 90 height 17
click at [451, 93] on select "Choose an option... Pending Applied Excluded (Questions) Excluded (Expired) Exc…" at bounding box center [496, 101] width 90 height 17
select select ""pending""
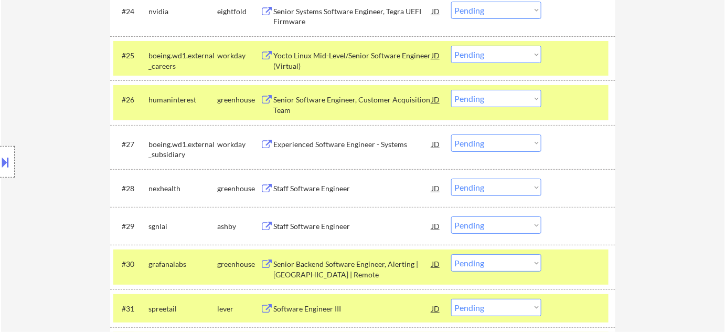
scroll to position [1292, 0]
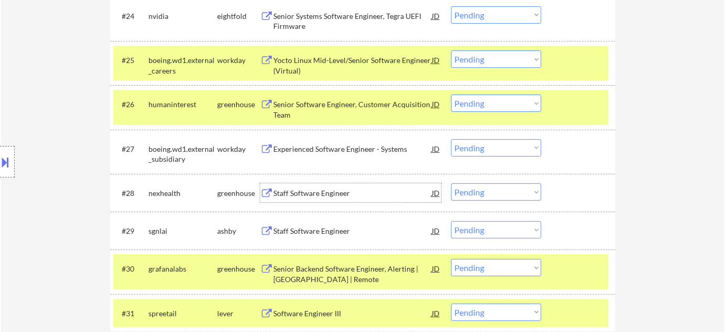
click at [333, 193] on div "Staff Software Engineer" at bounding box center [352, 193] width 158 height 10
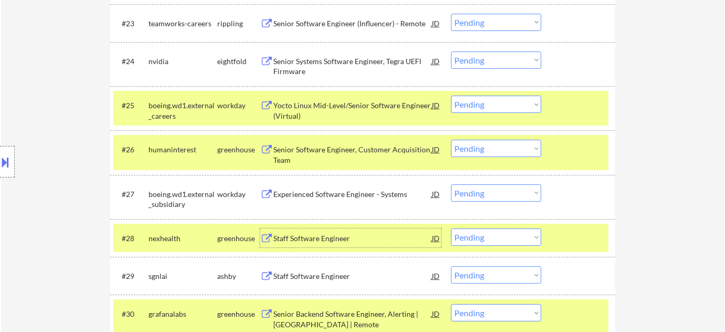
scroll to position [1196, 0]
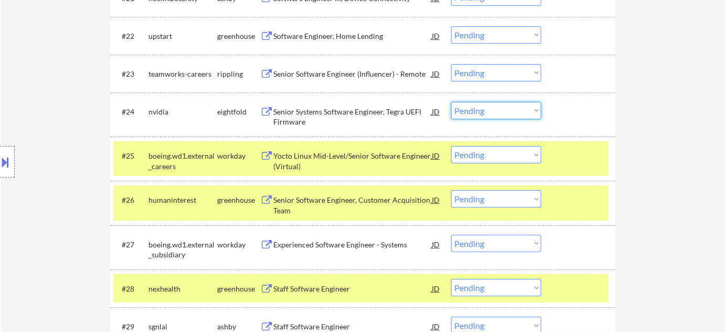
click at [501, 102] on select "Choose an option... Pending Applied Excluded (Questions) Excluded (Expired) Exc…" at bounding box center [496, 110] width 90 height 17
click at [451, 102] on select "Choose an option... Pending Applied Excluded (Questions) Excluded (Expired) Exc…" at bounding box center [496, 110] width 90 height 17
select select ""pending""
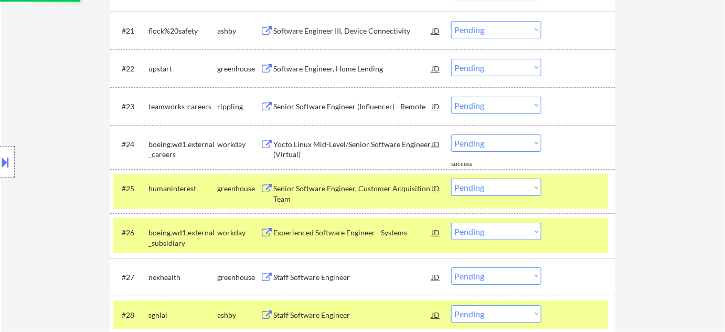
scroll to position [1148, 0]
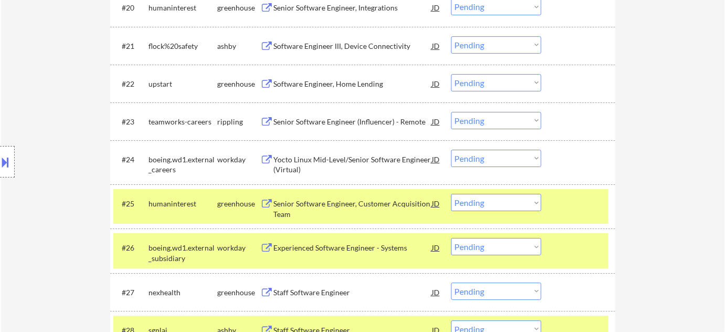
click at [340, 120] on div "Senior Software Engineer (Influencer) - Remote" at bounding box center [352, 122] width 158 height 10
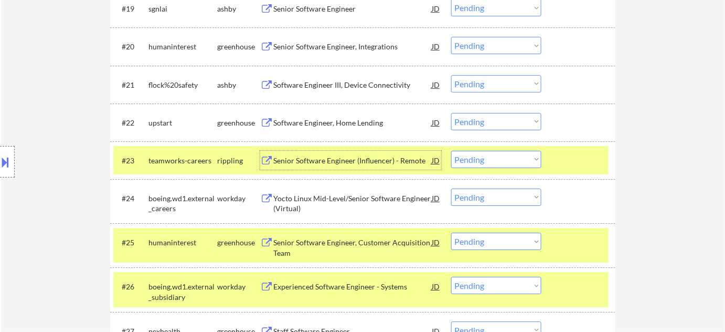
scroll to position [1053, 0]
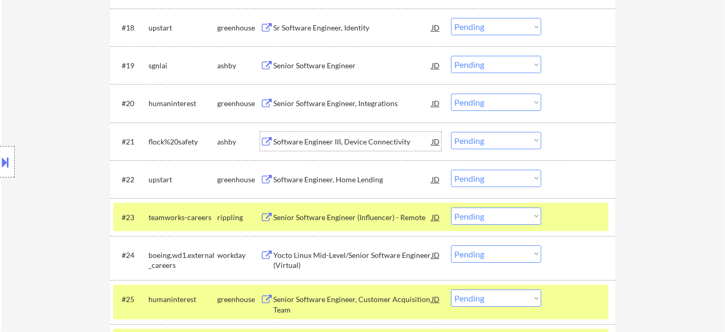
click at [364, 139] on div "Software Engineer III, Device Connectivity" at bounding box center [352, 141] width 158 height 10
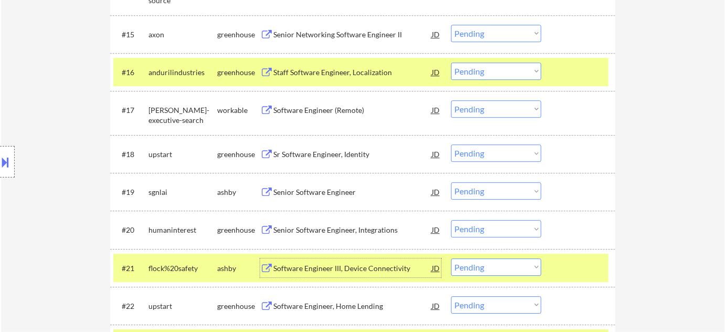
scroll to position [909, 0]
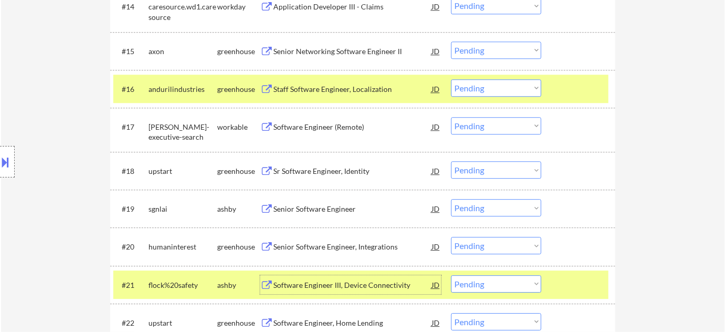
click at [491, 96] on div "#16 andurilindustries greenhouse Staff Software Engineer, Localization JD Choos…" at bounding box center [360, 89] width 495 height 28
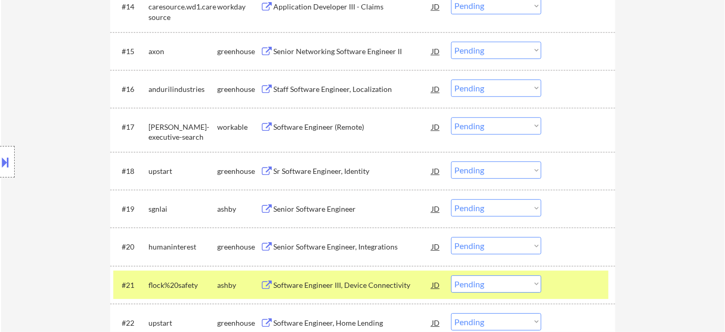
click at [505, 86] on select "Choose an option... Pending Applied Excluded (Questions) Excluded (Expired) Exc…" at bounding box center [496, 87] width 90 height 17
click at [451, 79] on select "Choose an option... Pending Applied Excluded (Questions) Excluded (Expired) Exc…" at bounding box center [496, 87] width 90 height 17
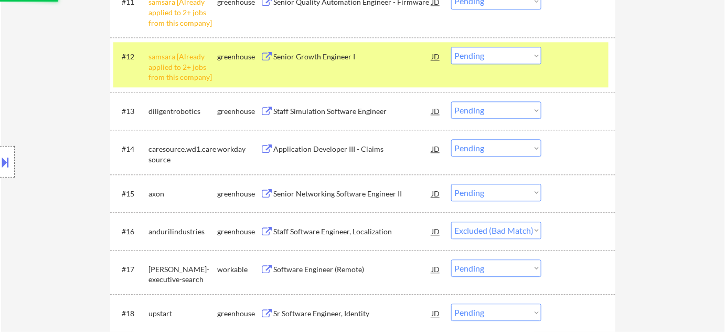
scroll to position [767, 0]
select select ""pending""
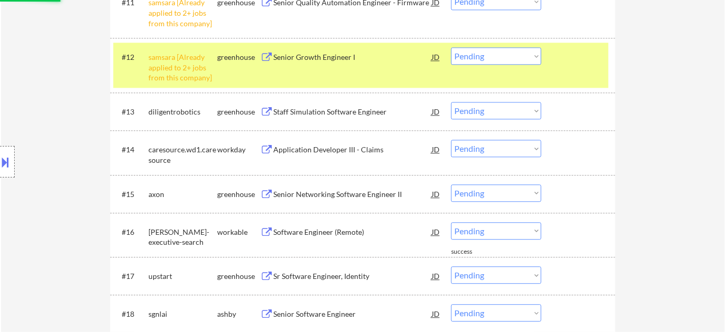
scroll to position [671, 0]
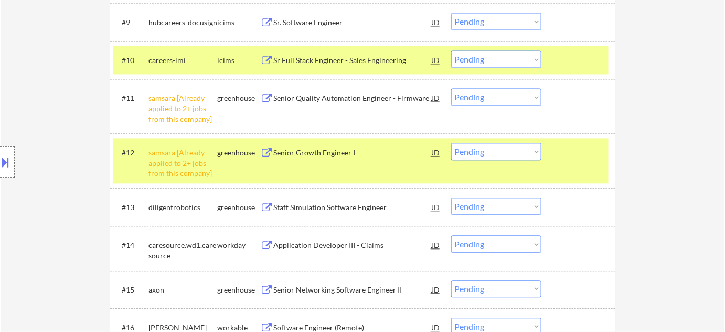
click at [479, 156] on select "Choose an option... Pending Applied Excluded (Questions) Excluded (Expired) Exc…" at bounding box center [496, 151] width 90 height 17
click at [451, 143] on select "Choose an option... Pending Applied Excluded (Questions) Excluded (Expired) Exc…" at bounding box center [496, 151] width 90 height 17
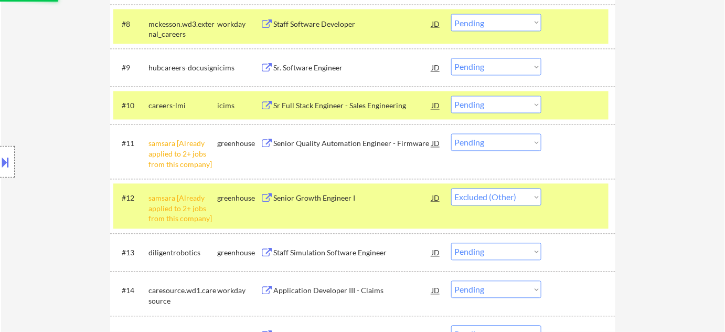
scroll to position [623, 0]
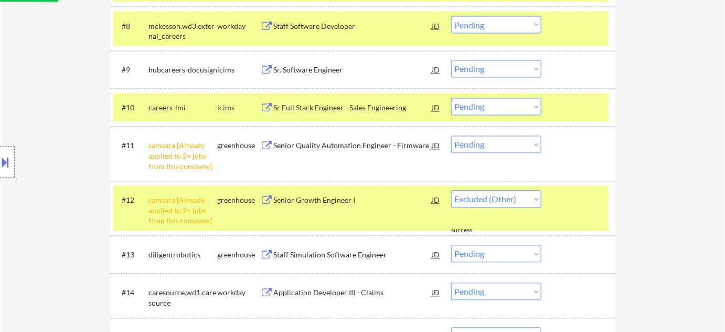
select select ""pending""
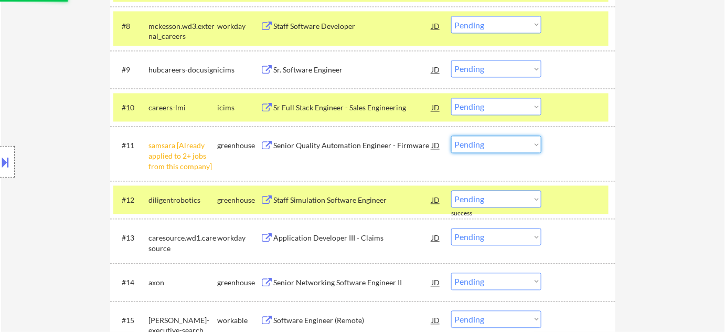
click at [485, 142] on select "Choose an option... Pending Applied Excluded (Questions) Excluded (Expired) Exc…" at bounding box center [496, 144] width 90 height 17
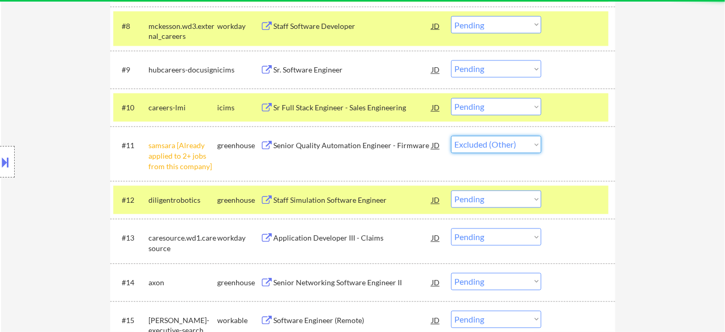
click at [451, 136] on select "Choose an option... Pending Applied Excluded (Questions) Excluded (Expired) Exc…" at bounding box center [496, 144] width 90 height 17
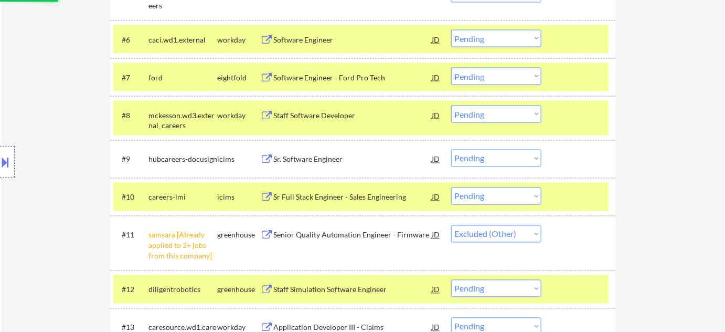
scroll to position [528, 0]
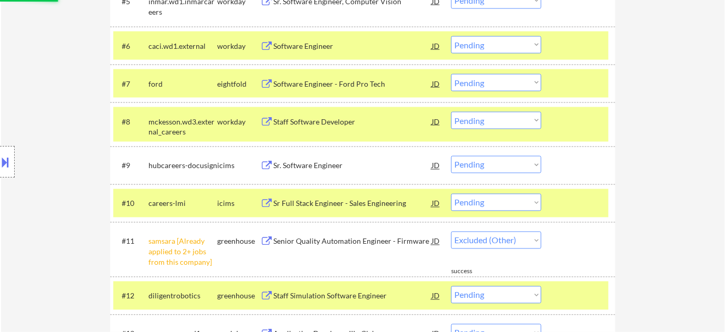
select select ""pending""
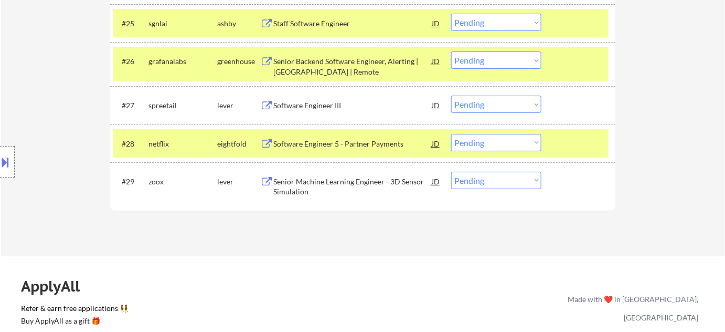
scroll to position [1292, 0]
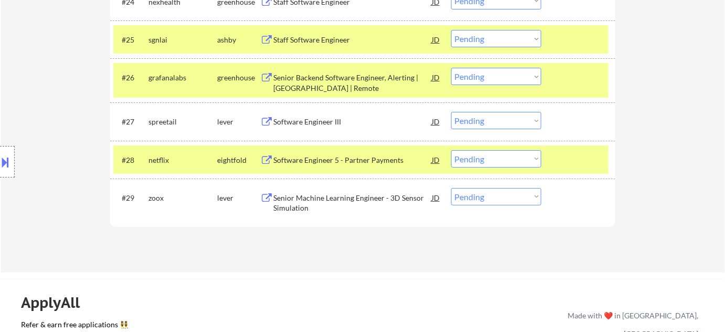
drag, startPoint x: 501, startPoint y: 193, endPoint x: 506, endPoint y: 204, distance: 12.0
click at [501, 193] on select "Choose an option... Pending Applied Excluded (Questions) Excluded (Expired) Exc…" at bounding box center [496, 196] width 90 height 17
select select ""excluded__bad_match_""
click at [451, 188] on select "Choose an option... Pending Applied Excluded (Questions) Excluded (Expired) Exc…" at bounding box center [496, 196] width 90 height 17
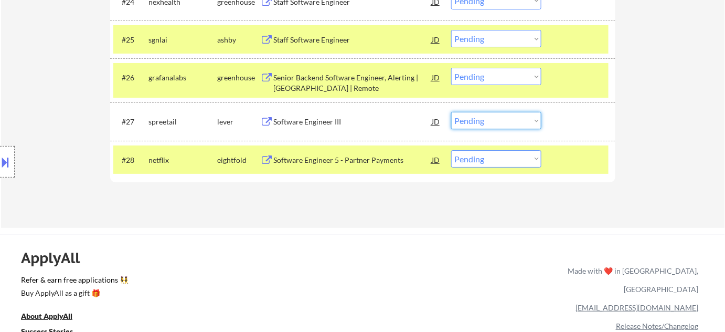
drag, startPoint x: 481, startPoint y: 119, endPoint x: 483, endPoint y: 127, distance: 8.7
click at [481, 120] on select "Choose an option... Pending Applied Excluded (Questions) Excluded (Expired) Exc…" at bounding box center [496, 120] width 90 height 17
click at [451, 112] on select "Choose an option... Pending Applied Excluded (Questions) Excluded (Expired) Exc…" at bounding box center [496, 120] width 90 height 17
select select ""pending""
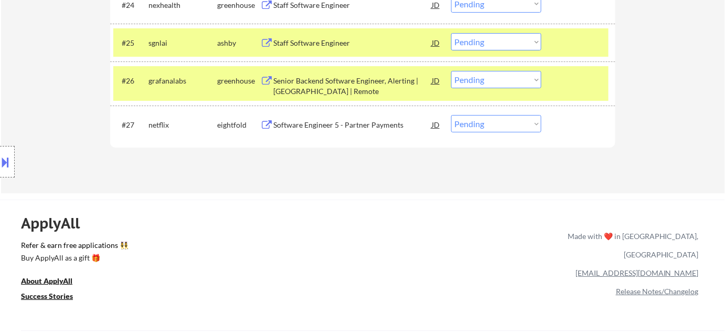
scroll to position [1244, 0]
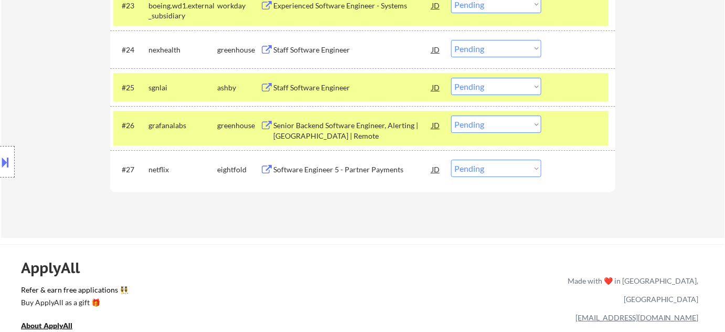
click at [459, 123] on select "Choose an option... Pending Applied Excluded (Questions) Excluded (Expired) Exc…" at bounding box center [496, 123] width 90 height 17
click at [451, 115] on select "Choose an option... Pending Applied Excluded (Questions) Excluded (Expired) Exc…" at bounding box center [496, 123] width 90 height 17
select select ""pending""
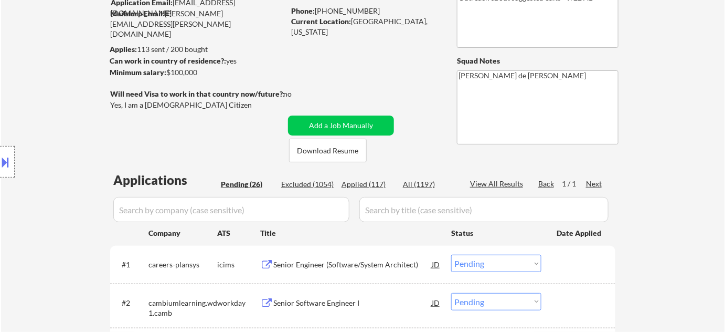
scroll to position [143, 0]
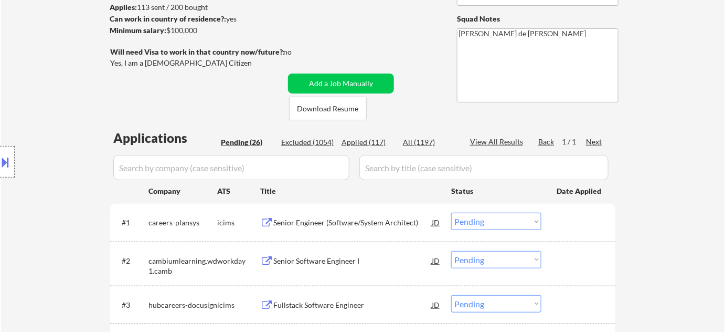
click at [372, 141] on div "Applied (117)" at bounding box center [368, 142] width 52 height 10
click at [294, 163] on input "input" at bounding box center [231, 167] width 236 height 25
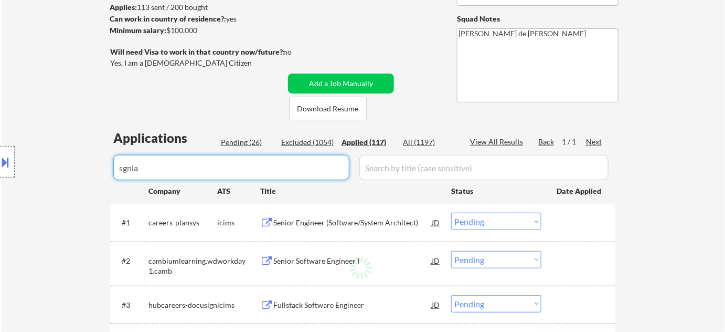
type input "sgnlai"
select select ""applied""
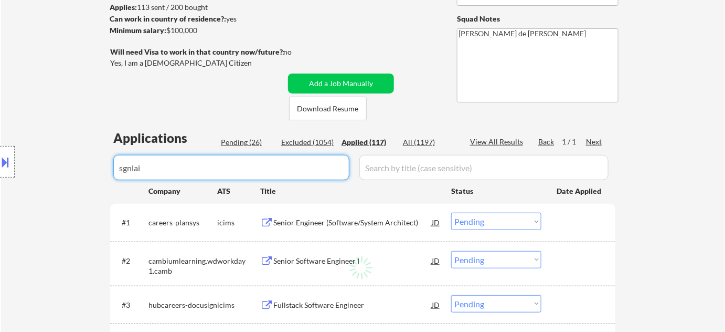
select select ""applied""
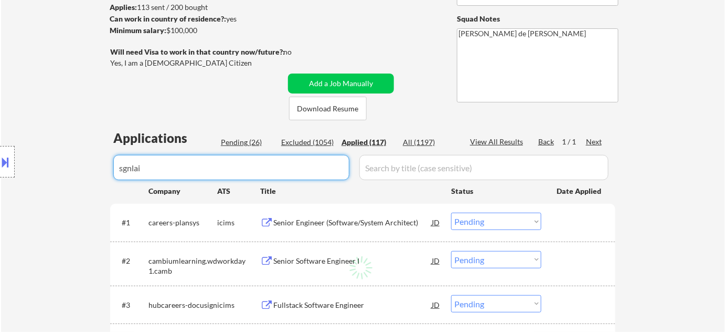
select select ""applied""
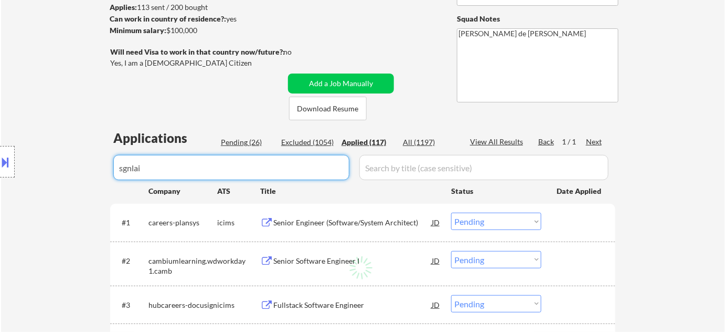
select select ""applied""
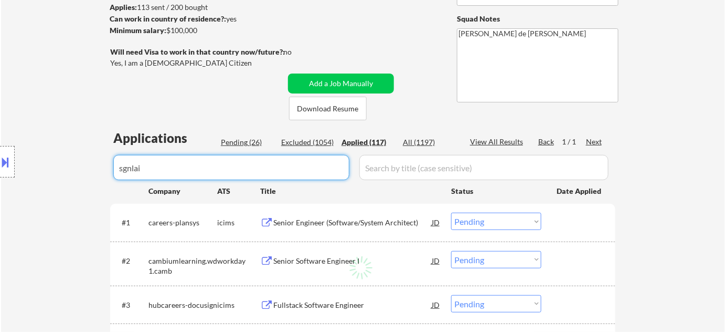
select select ""applied""
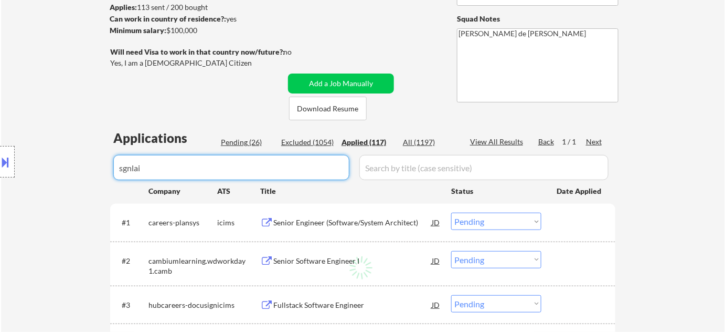
select select ""applied""
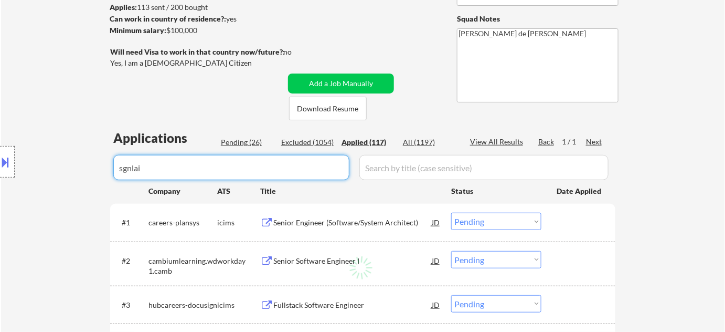
select select ""applied""
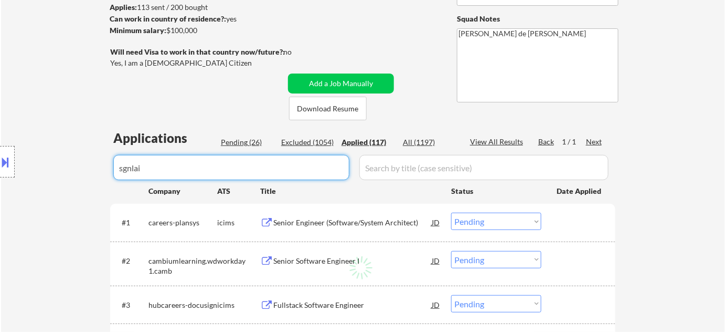
select select ""applied""
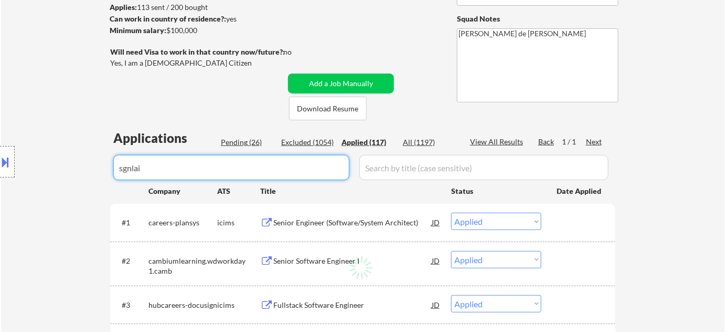
select select ""applied""
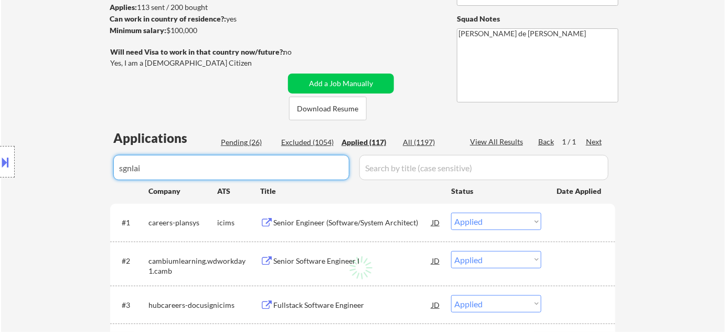
select select ""applied""
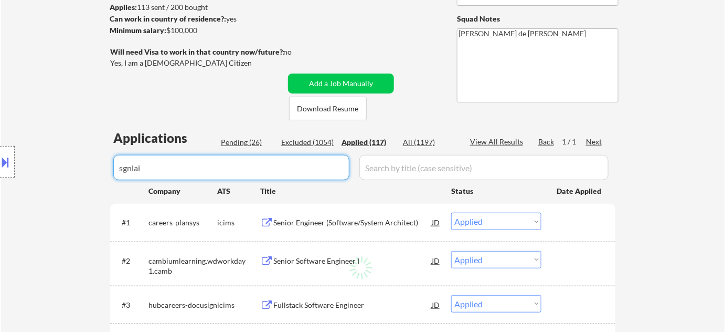
select select ""applied""
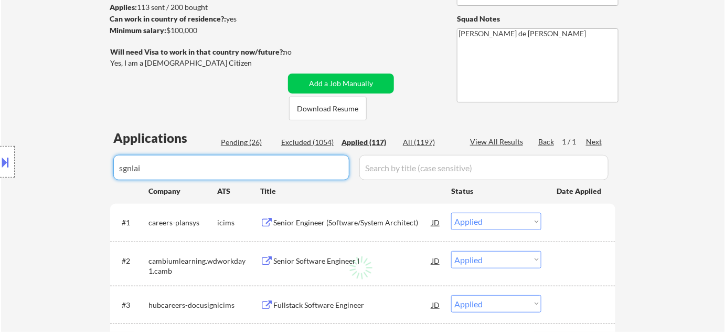
select select ""applied""
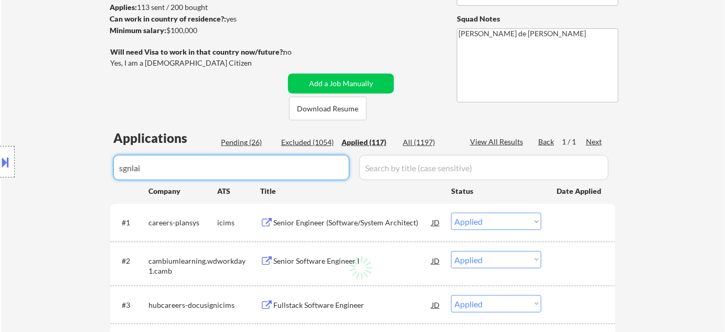
select select ""applied""
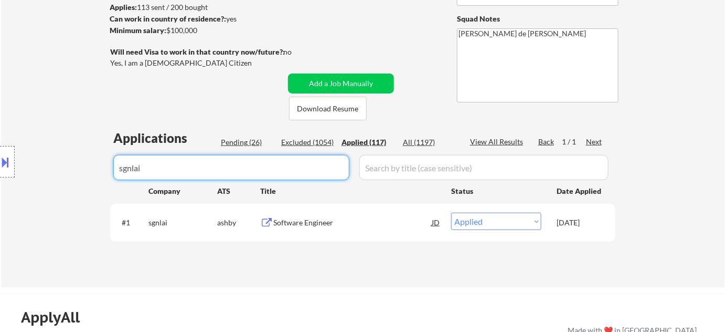
drag, startPoint x: 0, startPoint y: 169, endPoint x: 0, endPoint y: 160, distance: 8.9
click at [0, 163] on body "← Return to /applysquad Mailslurp Inbox Job Search Builder Jimmie Lundie User E…" at bounding box center [362, 23] width 725 height 332
click at [231, 138] on div "Pending (26)" at bounding box center [247, 142] width 52 height 10
click at [243, 151] on div "Applications Pending (26) Excluded (1054) Applied (117) All (1197) View All Res…" at bounding box center [362, 197] width 505 height 137
click at [256, 141] on div "Pending (26)" at bounding box center [247, 142] width 52 height 10
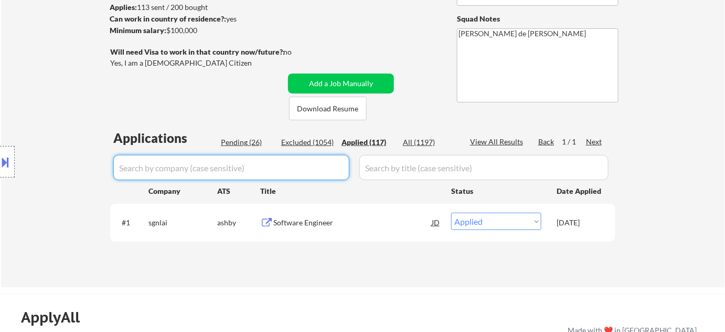
click at [257, 141] on div "Pending (26)" at bounding box center [247, 142] width 52 height 10
select select ""applied""
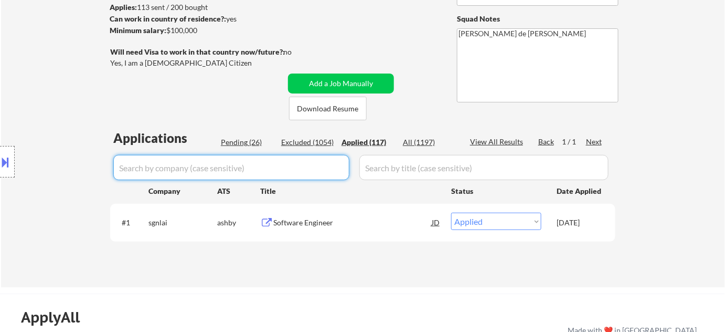
select select ""applied""
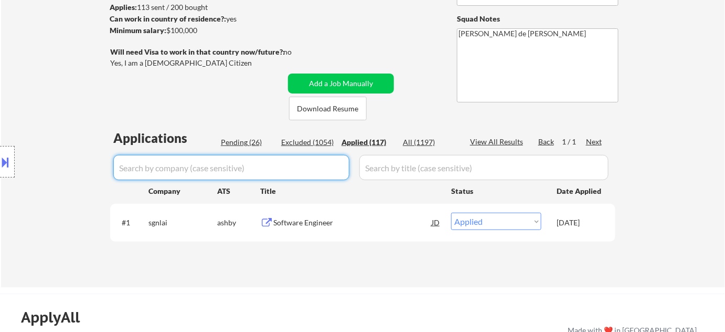
select select ""applied""
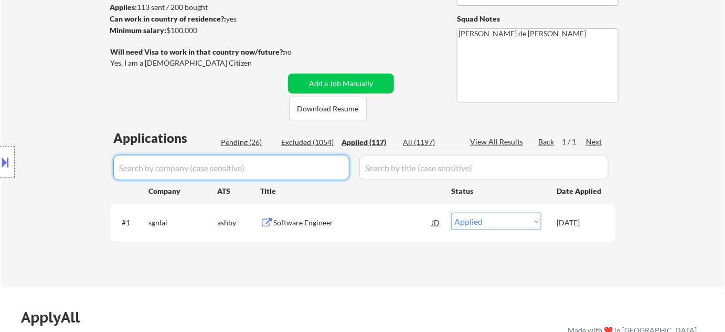
select select ""applied""
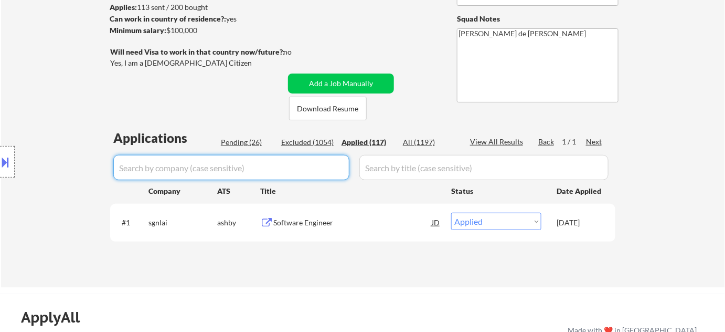
select select ""applied""
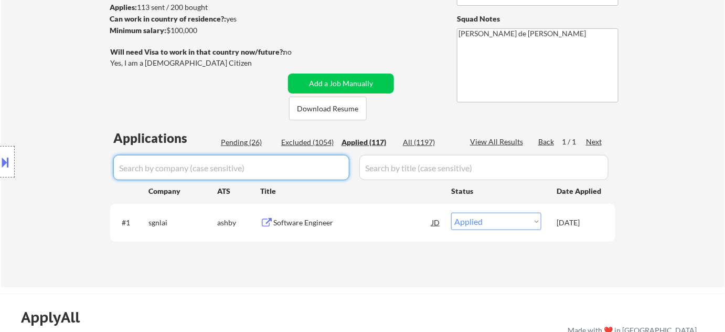
select select ""applied""
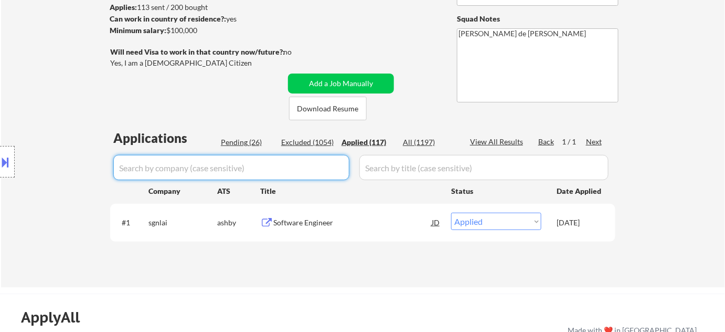
select select ""applied""
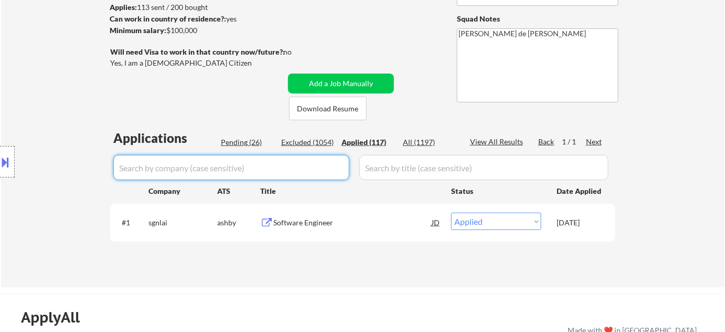
select select ""applied""
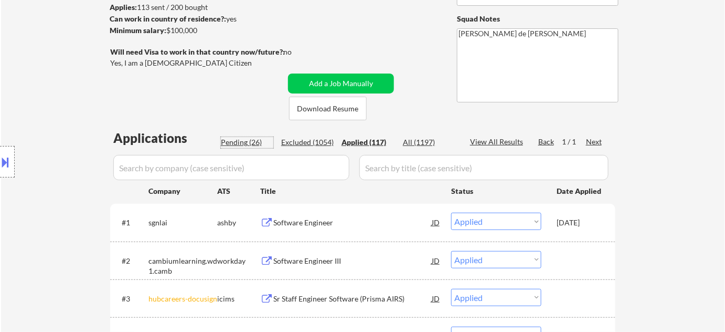
select select ""applied""
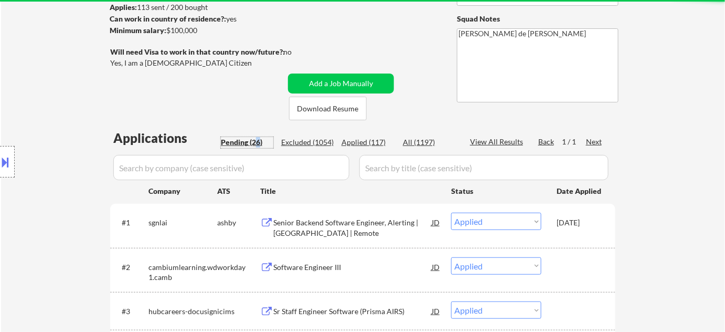
select select ""pending""
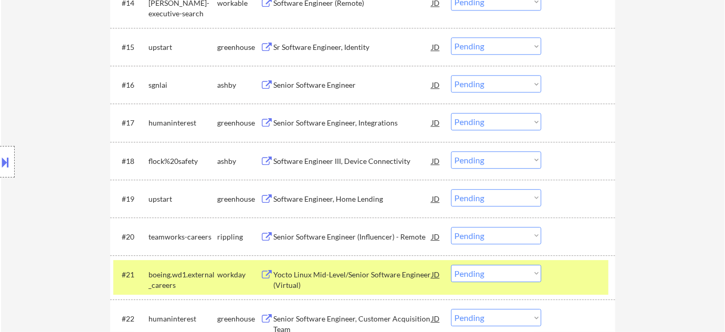
scroll to position [859, 0]
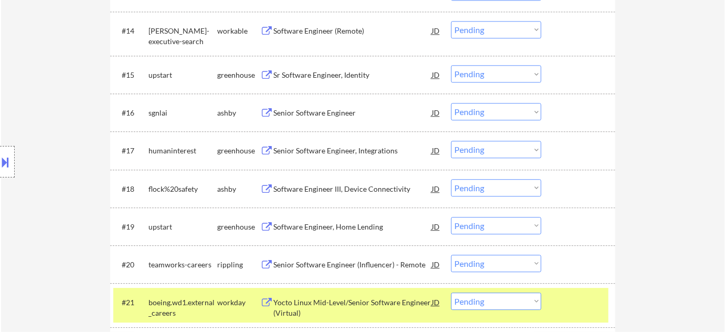
click at [335, 110] on div "Senior Software Engineer" at bounding box center [352, 113] width 158 height 10
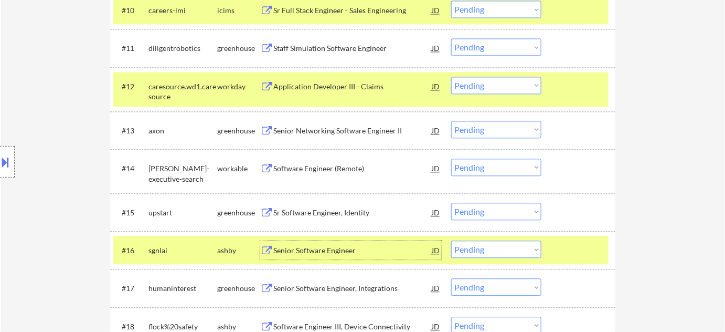
scroll to position [715, 0]
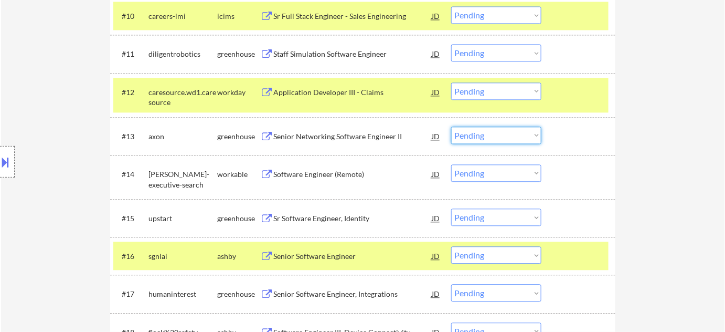
drag, startPoint x: 487, startPoint y: 134, endPoint x: 491, endPoint y: 141, distance: 8.2
click at [487, 134] on select "Choose an option... Pending Applied Excluded (Questions) Excluded (Expired) Exc…" at bounding box center [496, 134] width 90 height 17
click at [451, 126] on select "Choose an option... Pending Applied Excluded (Questions) Excluded (Expired) Exc…" at bounding box center [496, 134] width 90 height 17
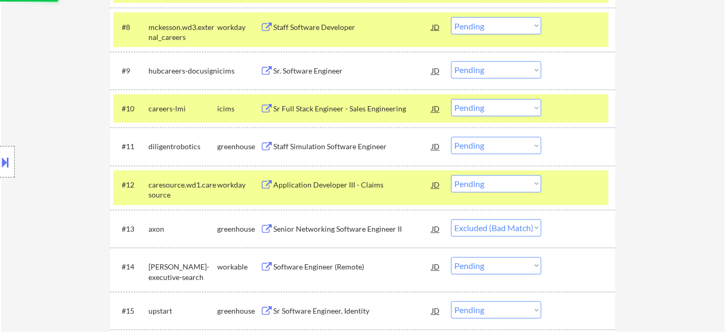
scroll to position [620, 0]
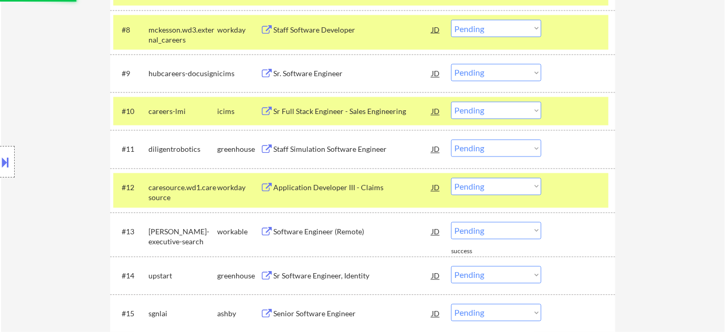
click at [500, 142] on select "Choose an option... Pending Applied Excluded (Questions) Excluded (Expired) Exc…" at bounding box center [496, 148] width 90 height 17
click at [451, 140] on select "Choose an option... Pending Applied Excluded (Questions) Excluded (Expired) Exc…" at bounding box center [496, 148] width 90 height 17
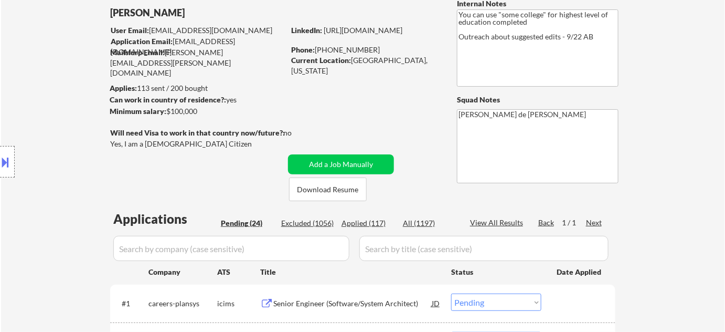
scroll to position [143, 0]
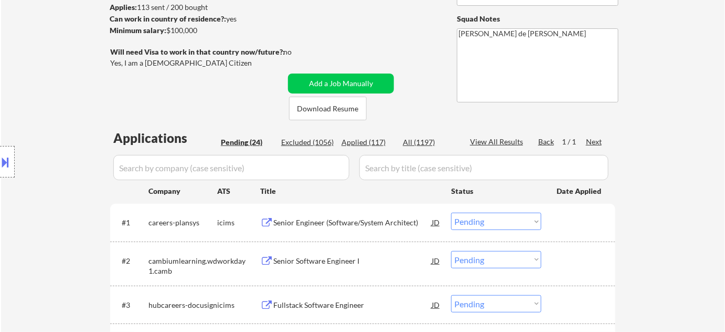
drag, startPoint x: 379, startPoint y: 142, endPoint x: 345, endPoint y: 142, distance: 33.6
click at [379, 142] on div "Applied (117)" at bounding box center [368, 142] width 52 height 10
click at [359, 140] on div "Applied (117)" at bounding box center [368, 142] width 52 height 10
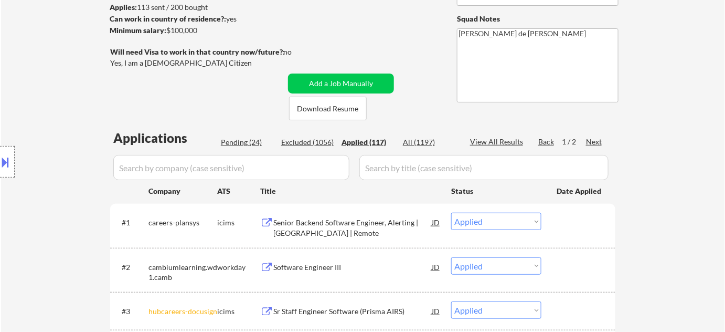
click at [299, 171] on input "input" at bounding box center [231, 167] width 236 height 25
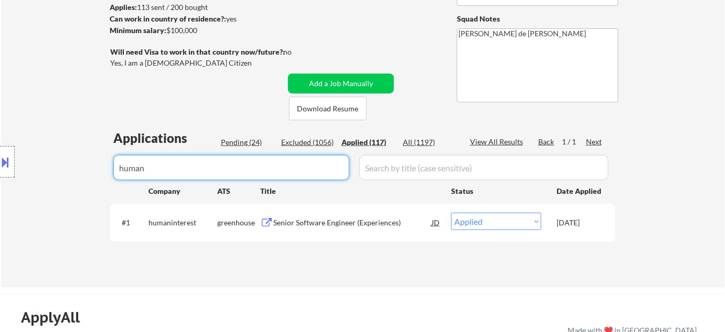
drag, startPoint x: 219, startPoint y: 172, endPoint x: 6, endPoint y: 167, distance: 213.1
click at [7, 167] on body "← Return to /applysquad Mailslurp Inbox Job Search Builder Jimmie Lundie User E…" at bounding box center [362, 23] width 725 height 332
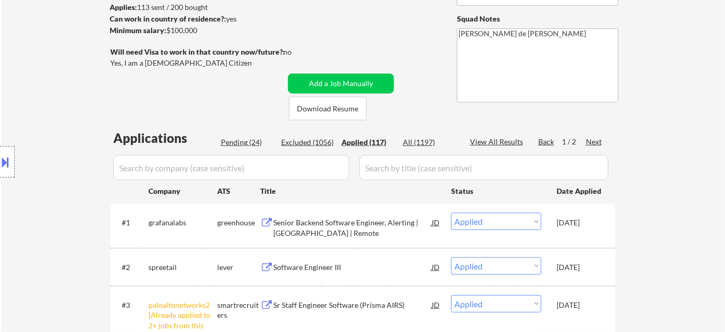
click at [255, 139] on div "Pending (24)" at bounding box center [247, 142] width 52 height 10
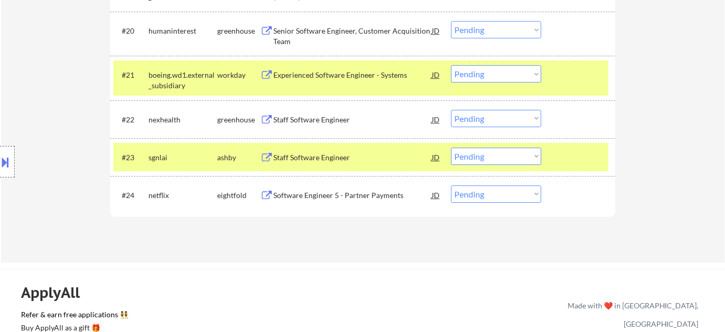
scroll to position [1097, 0]
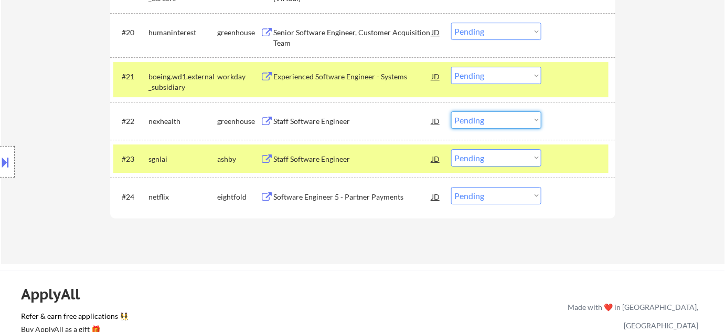
click at [526, 121] on select "Choose an option... Pending Applied Excluded (Questions) Excluded (Expired) Exc…" at bounding box center [496, 119] width 90 height 17
click at [511, 117] on select "Choose an option... Pending Applied Excluded (Questions) Excluded (Expired) Exc…" at bounding box center [496, 119] width 90 height 17
click at [451, 111] on select "Choose an option... Pending Applied Excluded (Questions) Excluded (Expired) Exc…" at bounding box center [496, 119] width 90 height 17
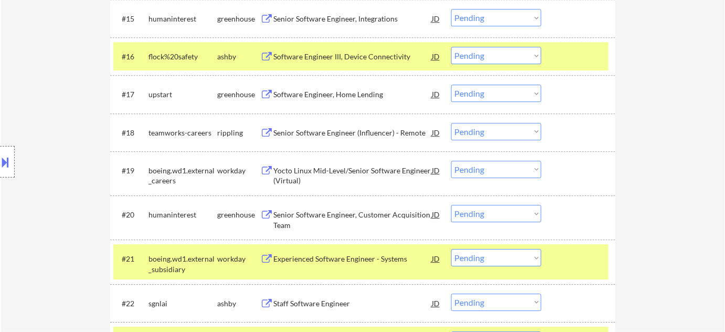
scroll to position [906, 0]
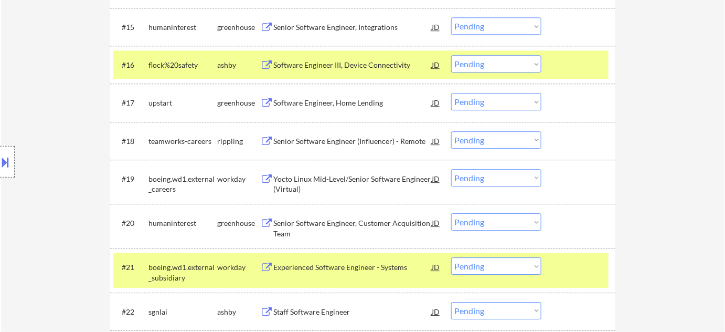
click at [489, 142] on select "Choose an option... Pending Applied Excluded (Questions) Excluded (Expired) Exc…" at bounding box center [496, 139] width 90 height 17
click at [451, 131] on select "Choose an option... Pending Applied Excluded (Questions) Excluded (Expired) Exc…" at bounding box center [496, 139] width 90 height 17
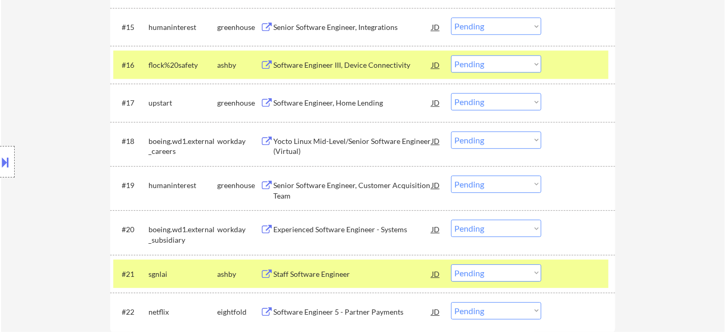
click at [494, 69] on select "Choose an option... Pending Applied Excluded (Questions) Excluded (Expired) Exc…" at bounding box center [496, 63] width 90 height 17
click at [451, 55] on select "Choose an option... Pending Applied Excluded (Questions) Excluded (Expired) Exc…" at bounding box center [496, 63] width 90 height 17
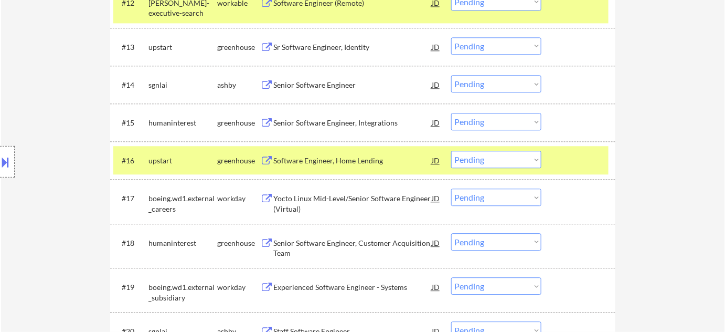
scroll to position [763, 0]
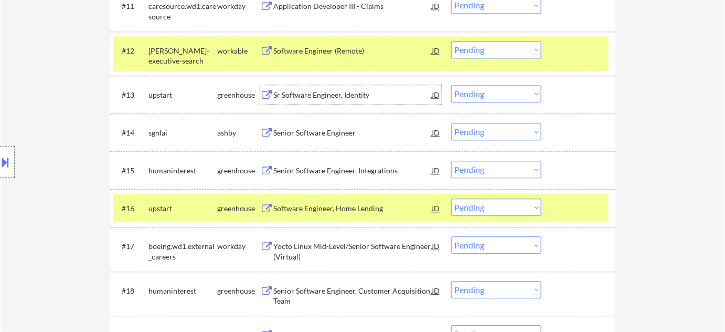
click at [340, 93] on div "Sr Software Engineer, Identity" at bounding box center [352, 95] width 158 height 10
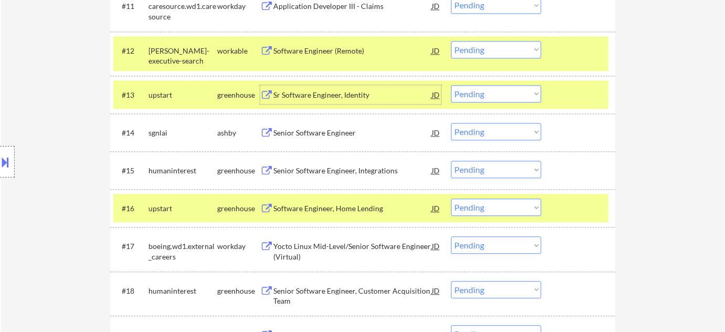
click at [490, 125] on select "Choose an option... Pending Applied Excluded (Questions) Excluded (Expired) Exc…" at bounding box center [496, 131] width 90 height 17
click at [451, 123] on select "Choose an option... Pending Applied Excluded (Questions) Excluded (Expired) Exc…" at bounding box center [496, 131] width 90 height 17
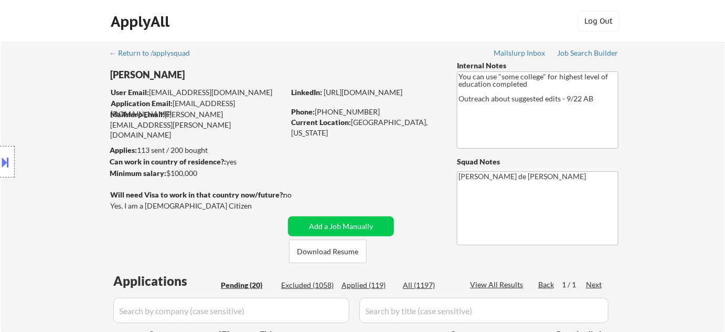
scroll to position [191, 0]
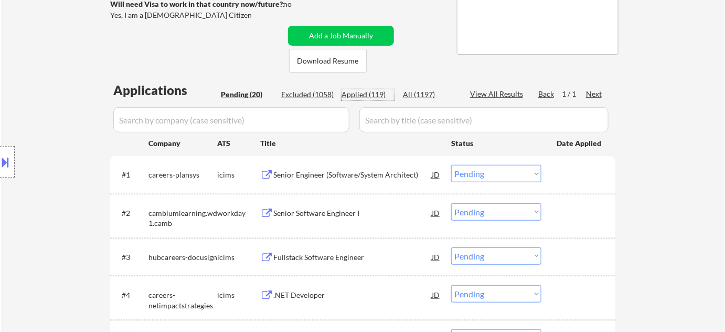
click at [379, 90] on div "Applied (119)" at bounding box center [368, 94] width 52 height 10
click at [302, 124] on input "input" at bounding box center [231, 119] width 236 height 25
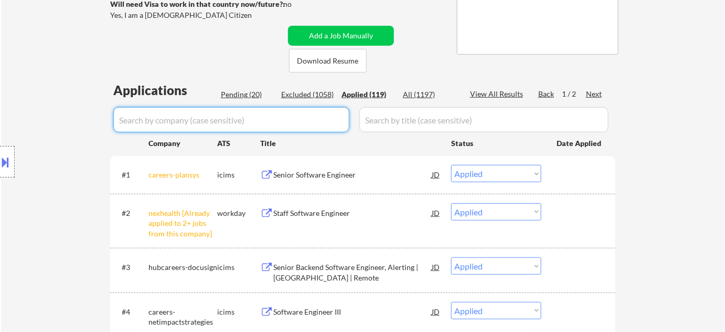
click at [302, 124] on input "input" at bounding box center [231, 119] width 236 height 25
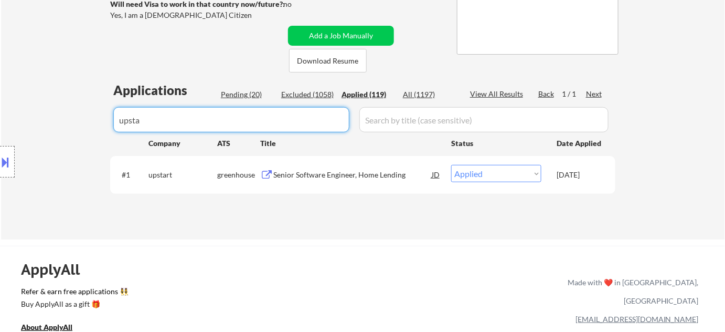
click at [229, 90] on div "Pending (20)" at bounding box center [247, 94] width 52 height 10
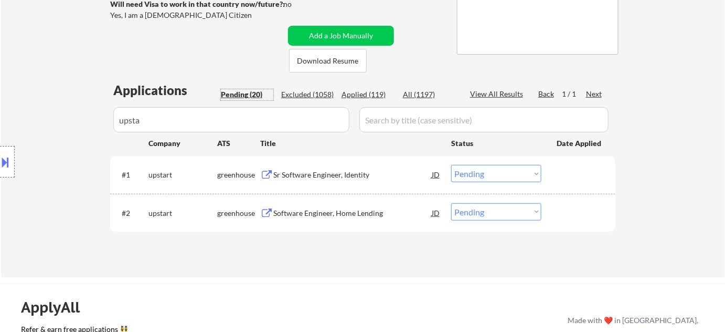
click at [500, 175] on select "Choose an option... Pending Applied Excluded (Questions) Excluded (Expired) Exc…" at bounding box center [496, 173] width 90 height 17
click at [451, 165] on select "Choose an option... Pending Applied Excluded (Questions) Excluded (Expired) Exc…" at bounding box center [496, 173] width 90 height 17
click at [492, 195] on div "#2 upstart greenhouse Software Engineer, Home Lending JD Choose an option... Pe…" at bounding box center [362, 213] width 505 height 38
click at [498, 179] on select "Choose an option... Pending Applied Excluded (Questions) Excluded (Expired) Exc…" at bounding box center [496, 173] width 90 height 17
click at [451, 165] on select "Choose an option... Pending Applied Excluded (Questions) Excluded (Expired) Exc…" at bounding box center [496, 173] width 90 height 17
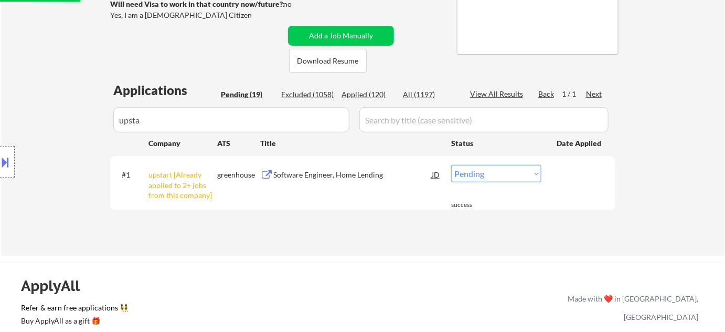
click at [498, 174] on select "Choose an option... Pending Applied Excluded (Questions) Excluded (Expired) Exc…" at bounding box center [496, 173] width 90 height 17
click at [451, 165] on select "Choose an option... Pending Applied Excluded (Questions) Excluded (Expired) Exc…" at bounding box center [496, 173] width 90 height 17
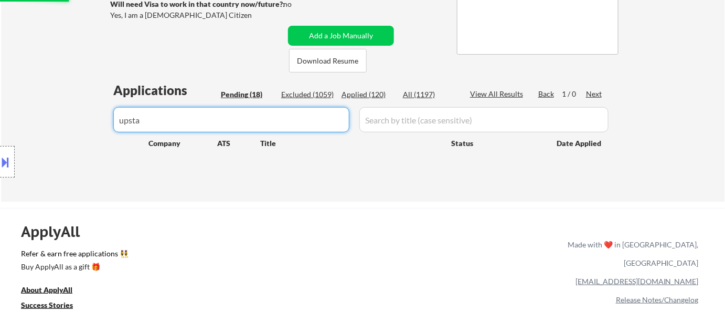
drag, startPoint x: 239, startPoint y: 125, endPoint x: 0, endPoint y: 98, distance: 240.4
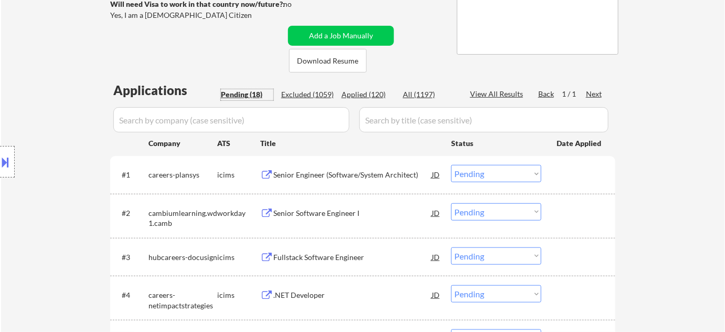
click at [252, 98] on div "Pending (18)" at bounding box center [247, 94] width 52 height 10
click at [255, 95] on div "Pending (18)" at bounding box center [247, 94] width 52 height 10
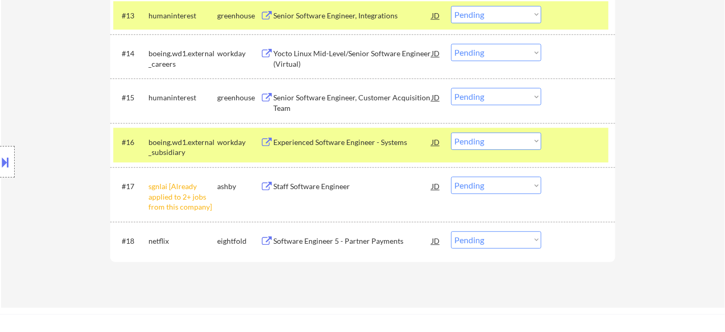
scroll to position [859, 0]
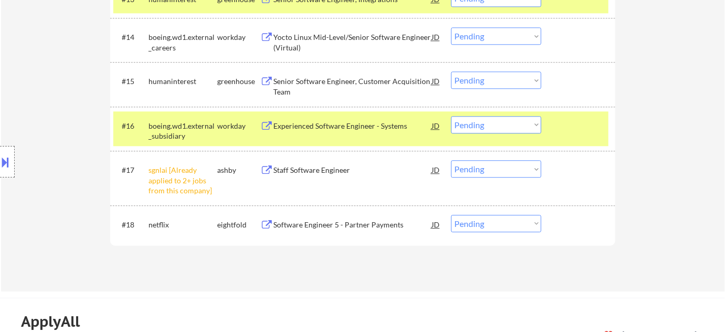
click at [486, 165] on select "Choose an option... Pending Applied Excluded (Questions) Excluded (Expired) Exc…" at bounding box center [496, 168] width 90 height 17
click at [451, 160] on select "Choose an option... Pending Applied Excluded (Questions) Excluded (Expired) Exc…" at bounding box center [496, 168] width 90 height 17
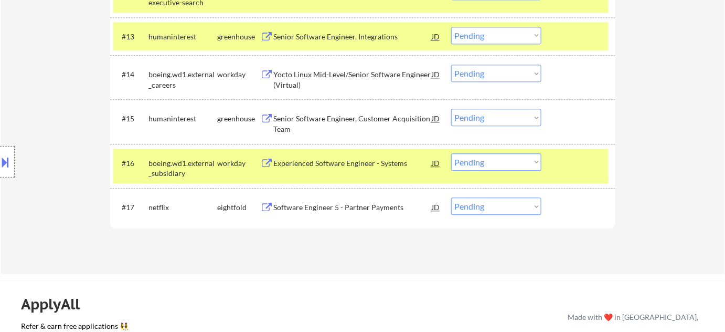
scroll to position [763, 0]
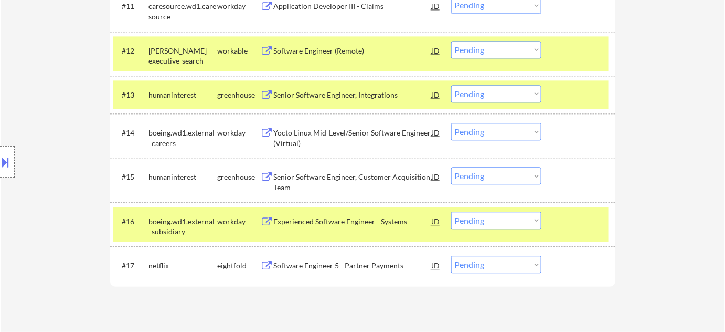
click at [468, 138] on select "Choose an option... Pending Applied Excluded (Questions) Excluded (Expired) Exc…" at bounding box center [496, 131] width 90 height 17
click at [451, 123] on select "Choose an option... Pending Applied Excluded (Questions) Excluded (Expired) Exc…" at bounding box center [496, 131] width 90 height 17
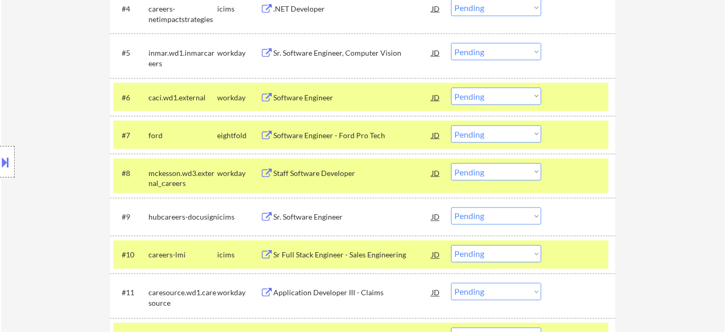
scroll to position [429, 0]
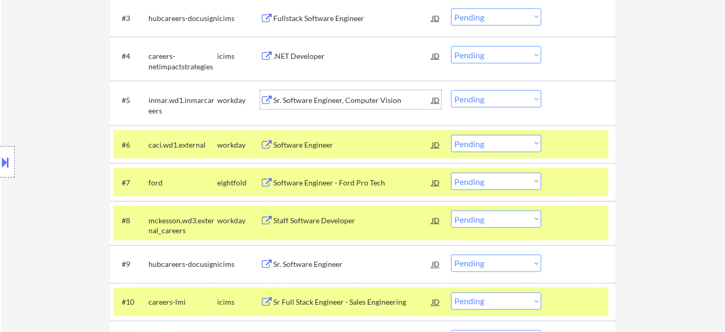
click at [302, 98] on div "Sr. Software Engineer, Computer Vision" at bounding box center [352, 100] width 158 height 10
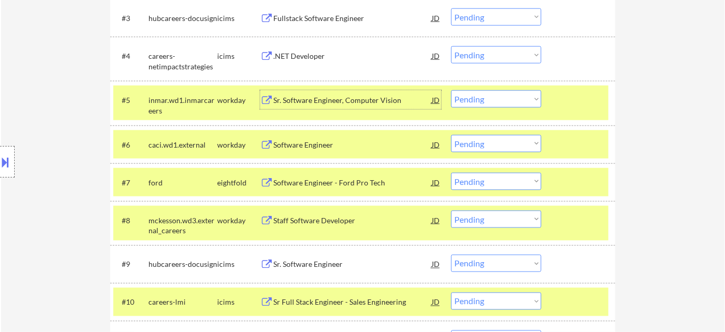
click at [293, 49] on div ".NET Developer" at bounding box center [352, 55] width 158 height 19
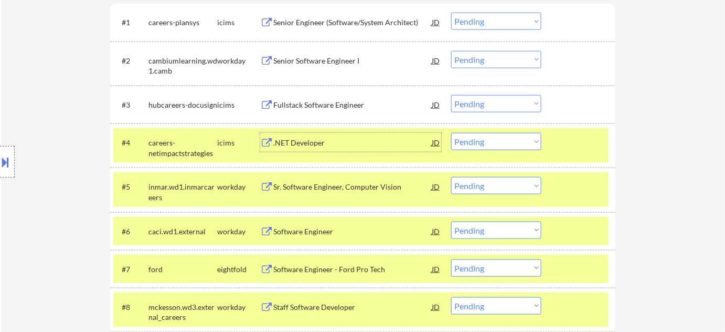
scroll to position [286, 0]
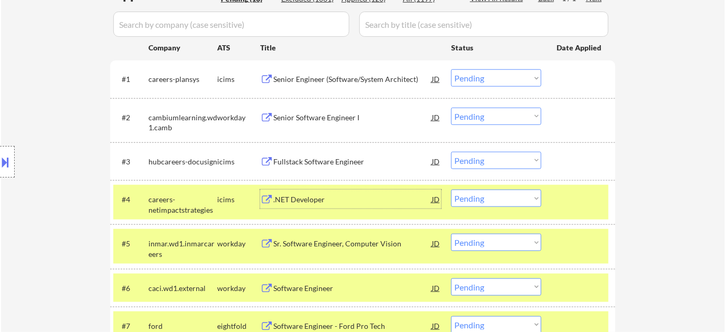
click at [298, 156] on div "Fullstack Software Engineer" at bounding box center [352, 161] width 158 height 10
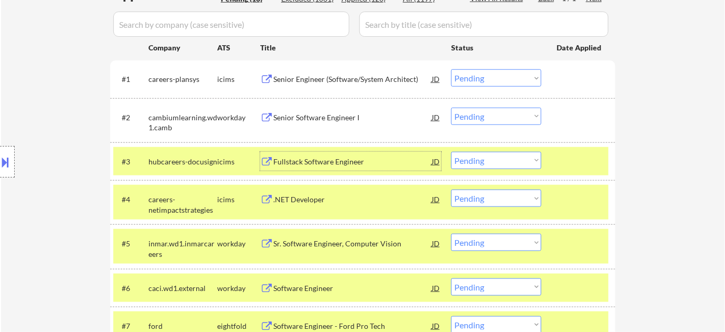
click at [483, 165] on select "Choose an option... Pending Applied Excluded (Questions) Excluded (Expired) Exc…" at bounding box center [496, 160] width 90 height 17
click at [451, 152] on select "Choose an option... Pending Applied Excluded (Questions) Excluded (Expired) Exc…" at bounding box center [496, 160] width 90 height 17
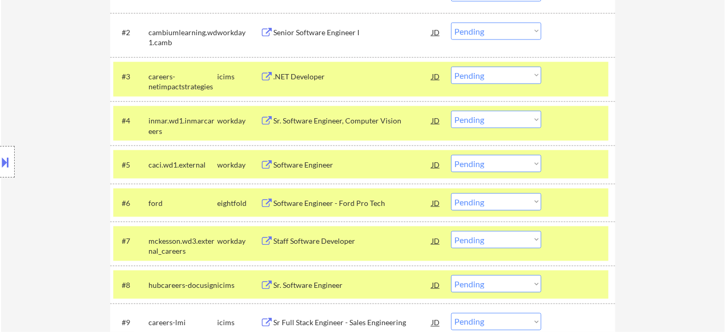
scroll to position [429, 0]
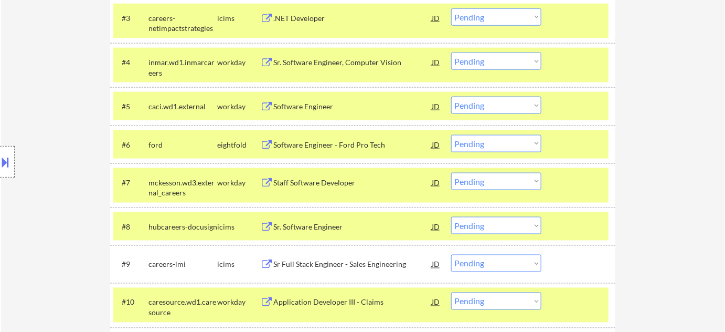
click at [310, 187] on div "Staff Software Developer" at bounding box center [352, 182] width 158 height 10
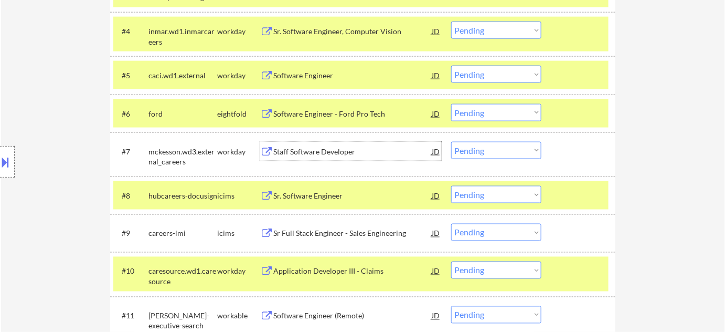
scroll to position [477, 0]
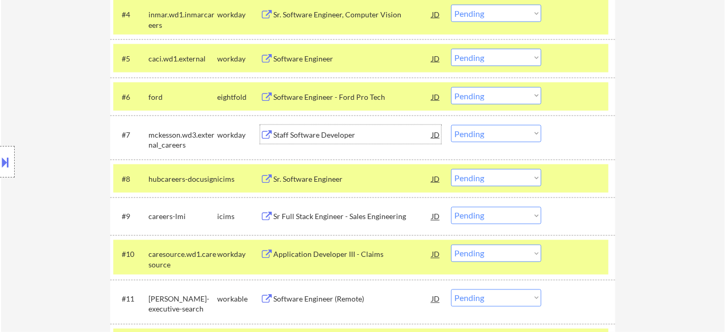
click at [302, 177] on div "Sr. Software Engineer" at bounding box center [352, 179] width 158 height 10
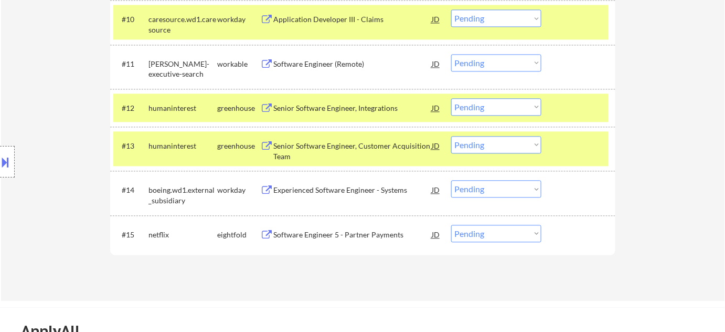
scroll to position [715, 0]
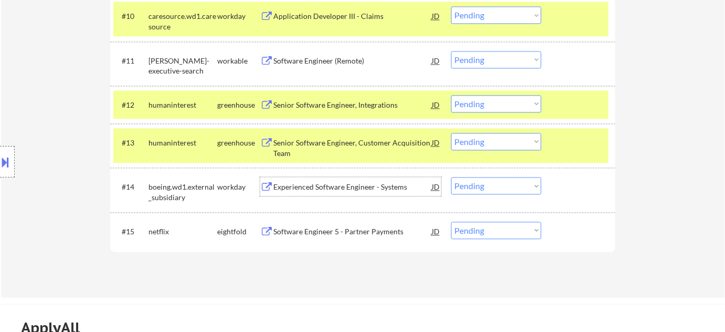
click at [326, 186] on div "Experienced Software Engineer - Systems" at bounding box center [352, 187] width 158 height 10
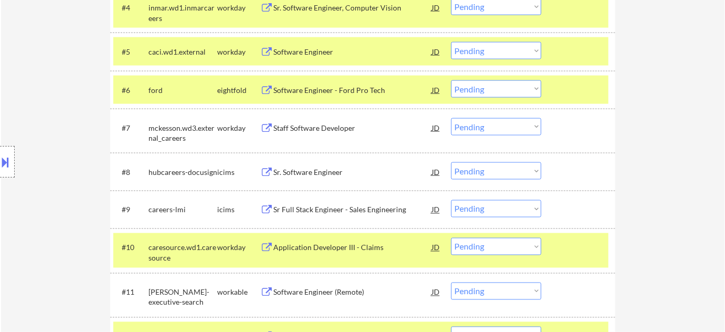
scroll to position [572, 0]
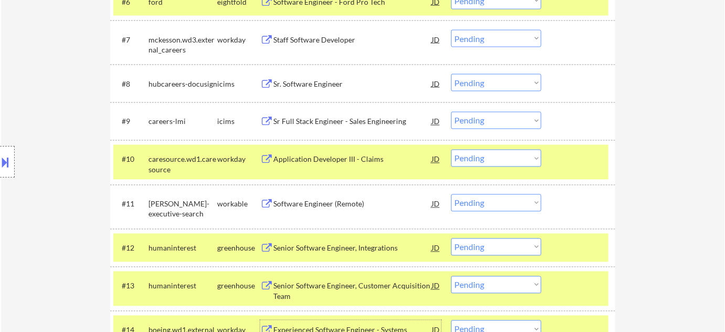
click at [328, 125] on div "Sr Full Stack Engineer - Sales Engineering" at bounding box center [352, 122] width 158 height 10
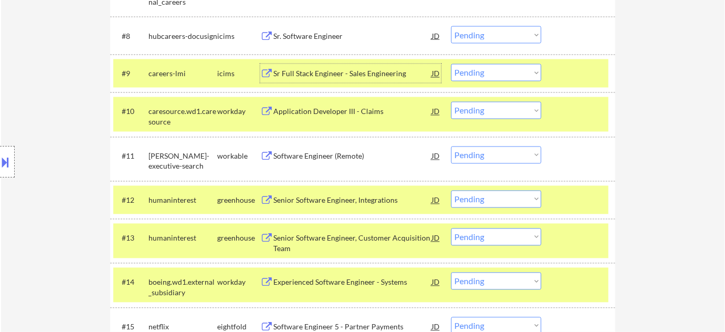
scroll to position [668, 0]
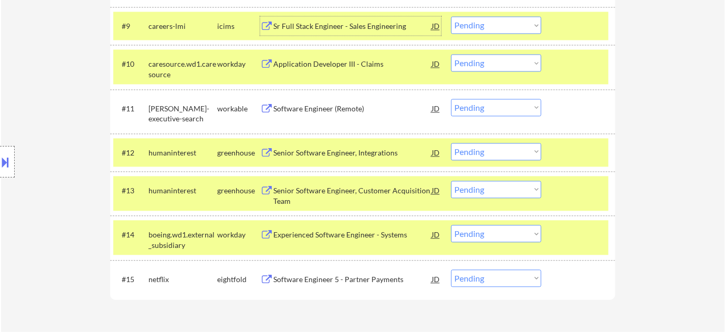
click at [303, 107] on div "Software Engineer (Remote)" at bounding box center [352, 108] width 158 height 10
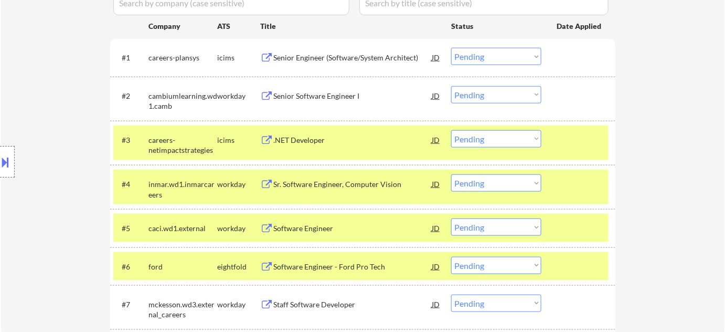
scroll to position [286, 0]
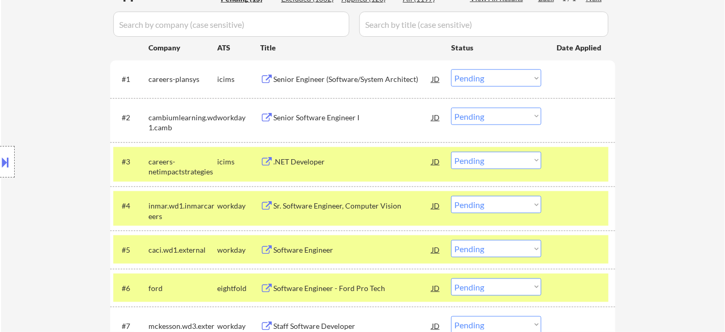
click at [493, 163] on select "Choose an option... Pending Applied Excluded (Questions) Excluded (Expired) Exc…" at bounding box center [496, 160] width 90 height 17
click at [451, 152] on select "Choose an option... Pending Applied Excluded (Questions) Excluded (Expired) Exc…" at bounding box center [496, 160] width 90 height 17
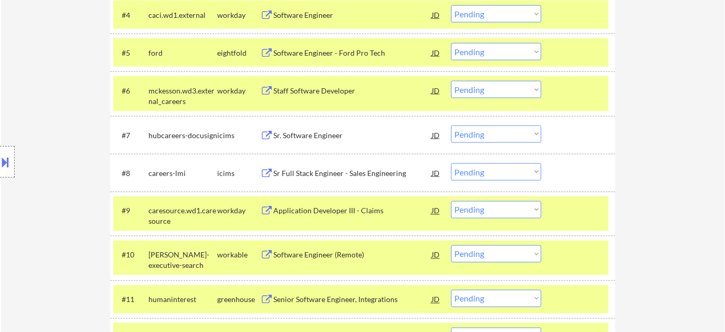
scroll to position [477, 0]
click at [491, 167] on select "Choose an option... Pending Applied Excluded (Questions) Excluded (Expired) Exc…" at bounding box center [496, 171] width 90 height 17
click at [451, 163] on select "Choose an option... Pending Applied Excluded (Questions) Excluded (Expired) Exc…" at bounding box center [496, 171] width 90 height 17
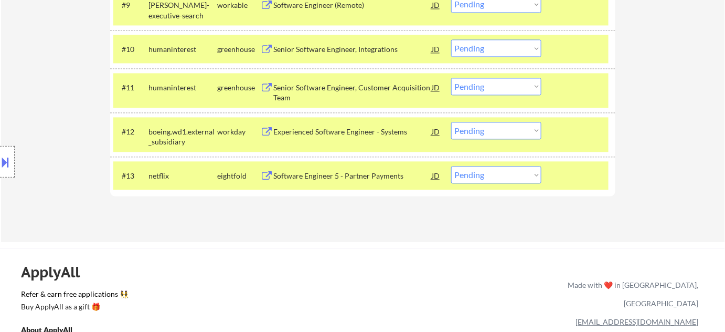
scroll to position [668, 0]
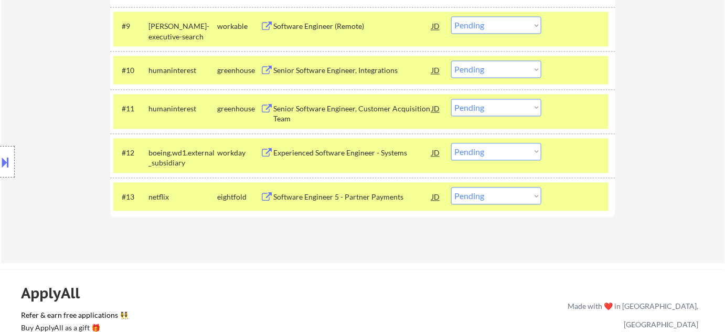
click at [368, 192] on div "Software Engineer 5 - Partner Payments" at bounding box center [352, 197] width 158 height 10
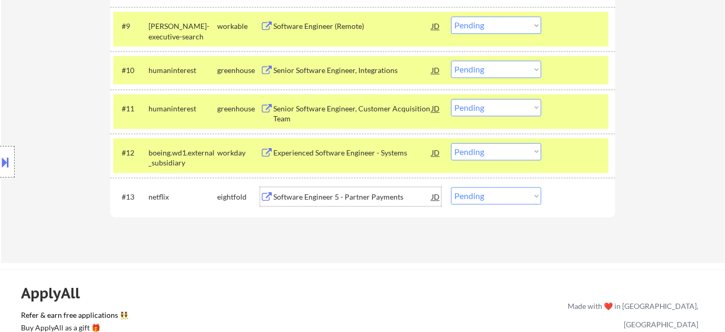
click at [315, 196] on div "Software Engineer 5 - Partner Payments" at bounding box center [352, 197] width 158 height 10
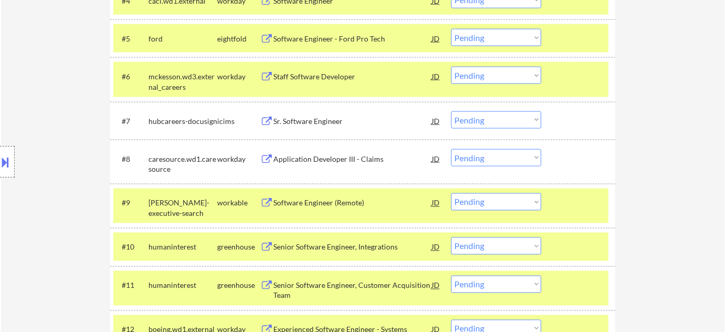
scroll to position [477, 0]
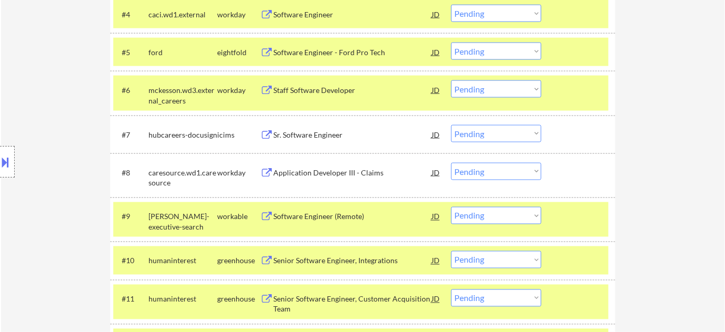
click at [276, 82] on div "Staff Software Developer" at bounding box center [352, 89] width 158 height 19
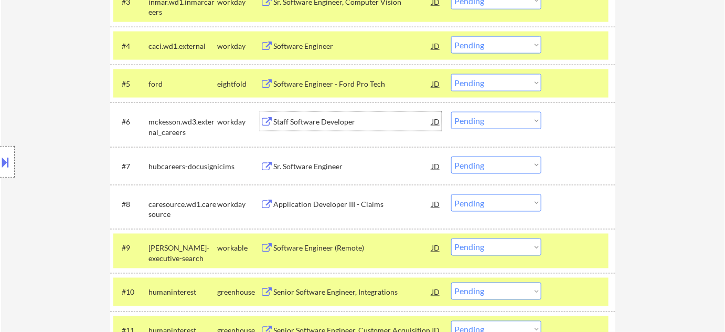
scroll to position [429, 0]
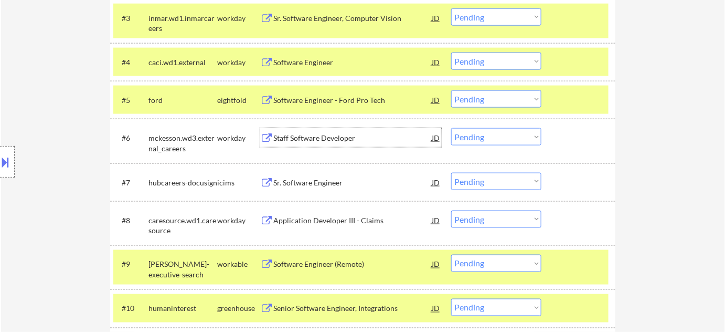
click at [341, 92] on div "Software Engineer - Ford Pro Tech" at bounding box center [352, 99] width 158 height 19
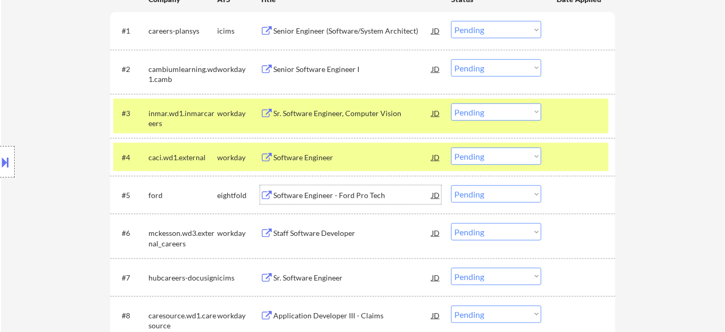
scroll to position [334, 0]
click at [327, 61] on div "Senior Software Engineer I" at bounding box center [352, 69] width 158 height 19
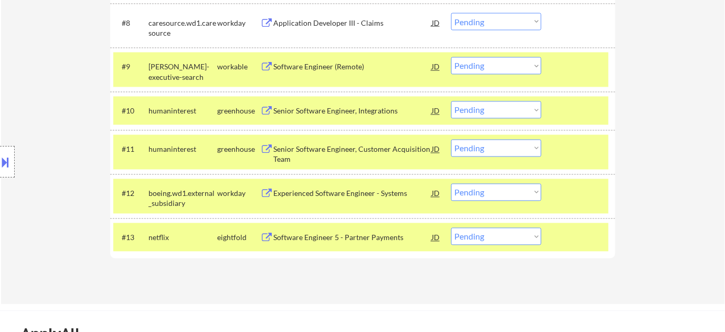
scroll to position [668, 0]
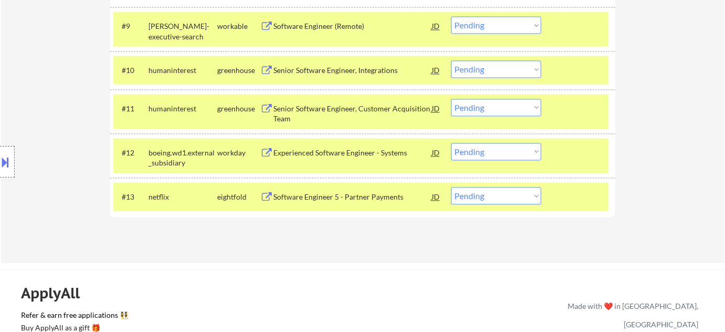
click at [481, 108] on select "Choose an option... Pending Applied Excluded (Questions) Excluded (Expired) Exc…" at bounding box center [496, 107] width 90 height 17
click at [495, 112] on select "Choose an option... Pending Applied Excluded (Questions) Excluded (Expired) Exc…" at bounding box center [496, 107] width 90 height 17
click at [529, 126] on div "#11 humaninterest greenhouse Senior Software Engineer, Customer Acquisition Tea…" at bounding box center [360, 111] width 495 height 35
click at [532, 122] on div "#11 humaninterest greenhouse Senior Software Engineer, Customer Acquisition Tea…" at bounding box center [360, 111] width 495 height 35
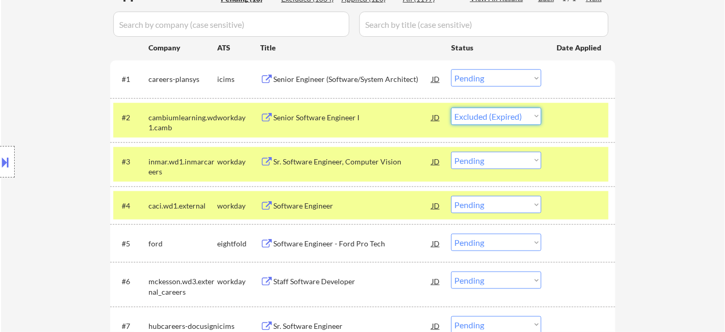
click at [451, 108] on select "Choose an option... Pending Applied Excluded (Questions) Excluded (Expired) Exc…" at bounding box center [496, 116] width 90 height 17
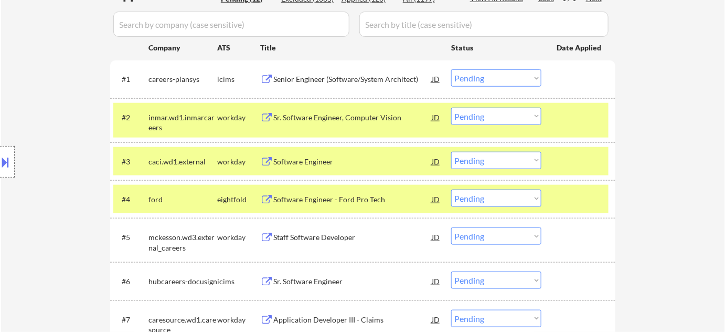
click at [488, 200] on select "Choose an option... Pending Applied Excluded (Questions) Excluded (Expired) Exc…" at bounding box center [496, 197] width 90 height 17
click at [451, 189] on select "Choose an option... Pending Applied Excluded (Questions) Excluded (Expired) Exc…" at bounding box center [496, 197] width 90 height 17
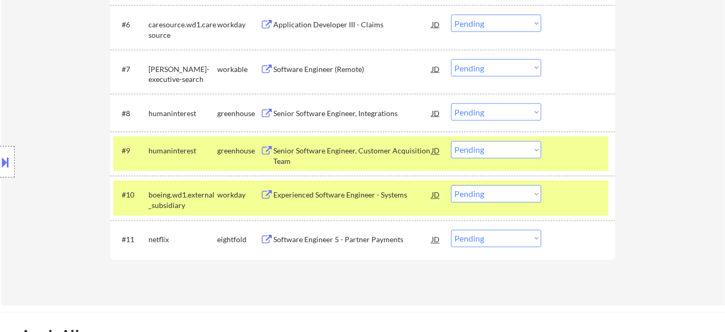
scroll to position [477, 0]
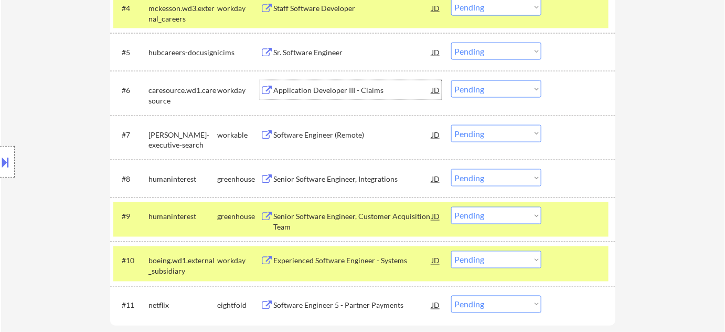
click at [352, 87] on div "Application Developer III - Claims" at bounding box center [352, 90] width 158 height 10
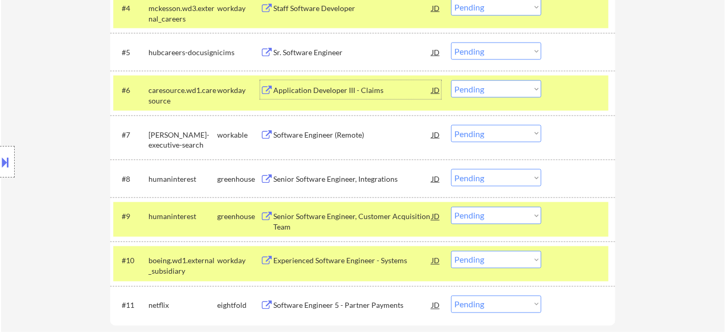
click at [492, 86] on select "Choose an option... Pending Applied Excluded (Questions) Excluded (Expired) Exc…" at bounding box center [496, 88] width 90 height 17
click at [451, 80] on select "Choose an option... Pending Applied Excluded (Questions) Excluded (Expired) Exc…" at bounding box center [496, 88] width 90 height 17
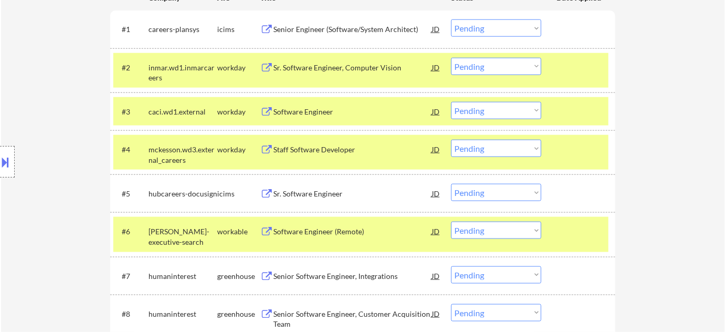
scroll to position [334, 0]
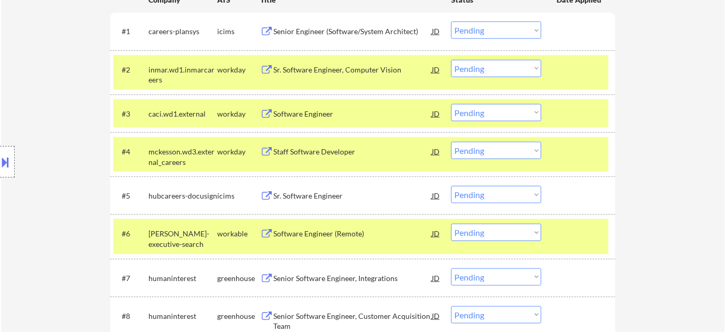
click at [328, 153] on div "Staff Software Developer" at bounding box center [352, 151] width 158 height 10
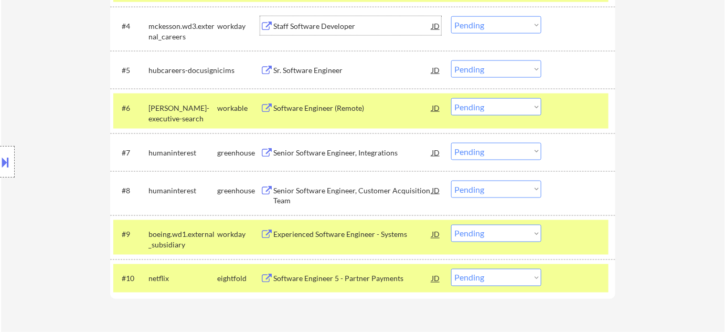
scroll to position [477, 0]
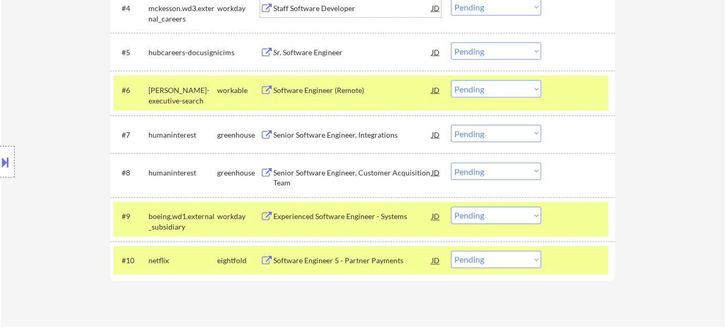
click at [351, 211] on div "Experienced Software Engineer - Systems" at bounding box center [352, 216] width 158 height 19
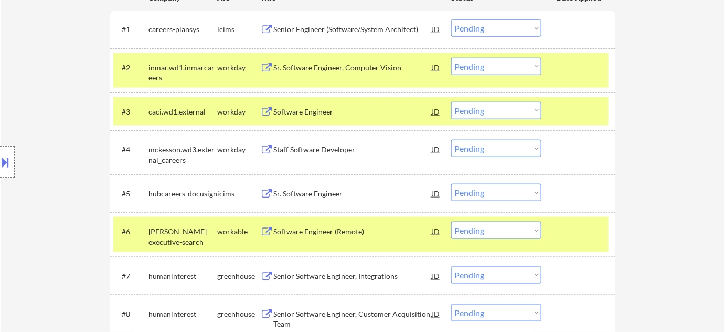
scroll to position [334, 0]
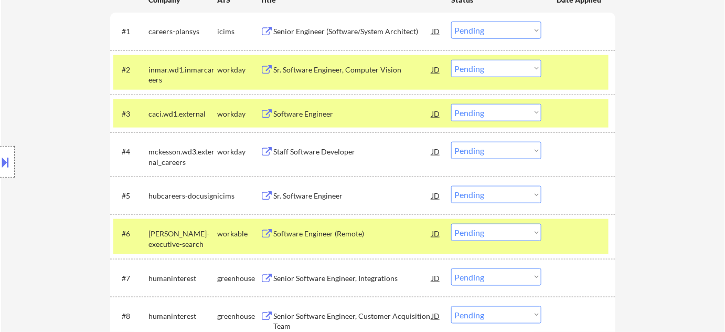
click at [316, 119] on div "Software Engineer" at bounding box center [352, 113] width 158 height 19
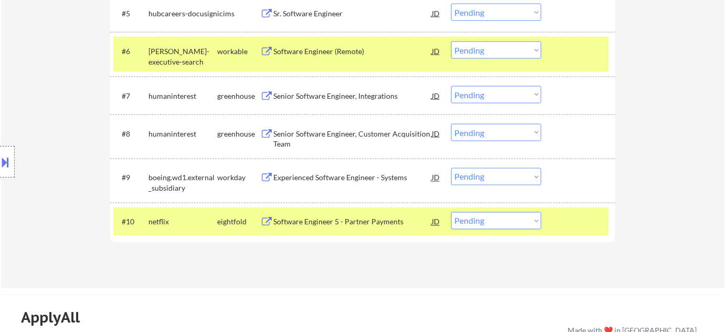
scroll to position [525, 0]
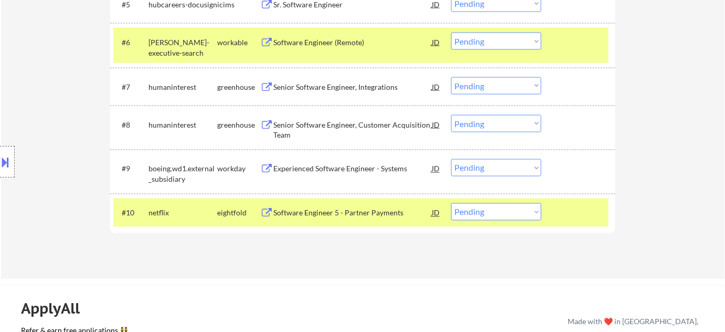
click at [528, 173] on select "Choose an option... Pending Applied Excluded (Questions) Excluded (Expired) Exc…" at bounding box center [496, 167] width 90 height 17
click at [451, 159] on select "Choose an option... Pending Applied Excluded (Questions) Excluded (Expired) Exc…" at bounding box center [496, 167] width 90 height 17
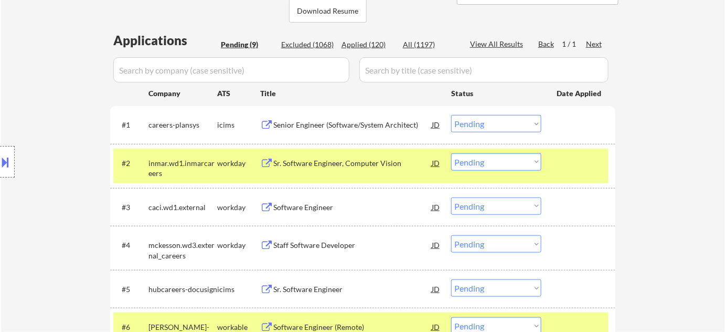
scroll to position [95, 0]
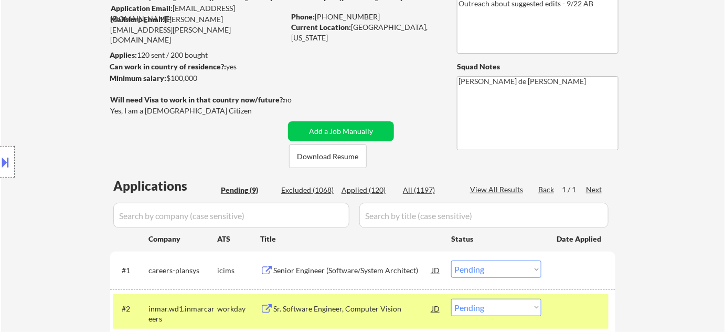
click at [359, 189] on div "Applied (120)" at bounding box center [368, 190] width 52 height 10
click at [330, 214] on input "input" at bounding box center [231, 215] width 236 height 25
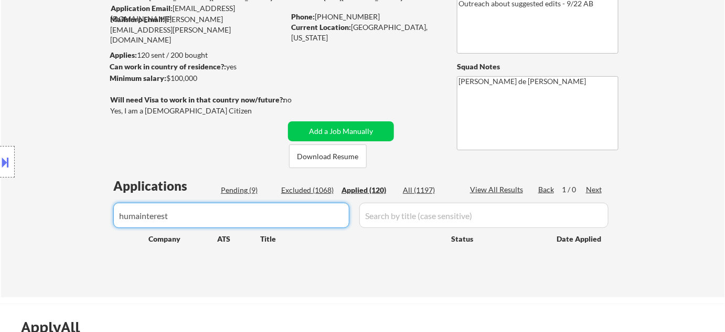
click at [139, 215] on div "Location Inclusions: Seattle, WA Mercer Island, WA Shoreline, WA Tukwila, WA Bu…" at bounding box center [94, 162] width 188 height 195
drag, startPoint x: 246, startPoint y: 221, endPoint x: 137, endPoint y: 219, distance: 108.1
click at [137, 219] on body "← Return to /applysquad Mailslurp Inbox Job Search Builder Jimmie Lundie User E…" at bounding box center [362, 71] width 725 height 332
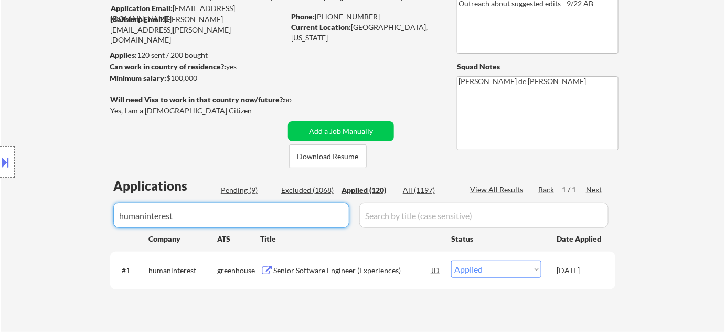
drag, startPoint x: 310, startPoint y: 212, endPoint x: 0, endPoint y: 218, distance: 310.2
click at [0, 218] on body "← Return to /applysquad Mailslurp Inbox Job Search Builder Jimmie Lundie User E…" at bounding box center [362, 71] width 725 height 332
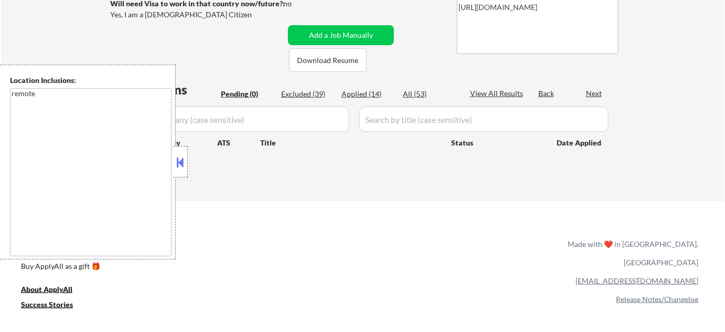
scroll to position [191, 0]
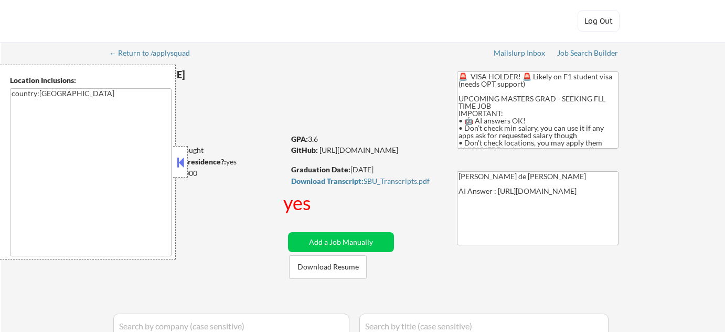
select select ""applied""
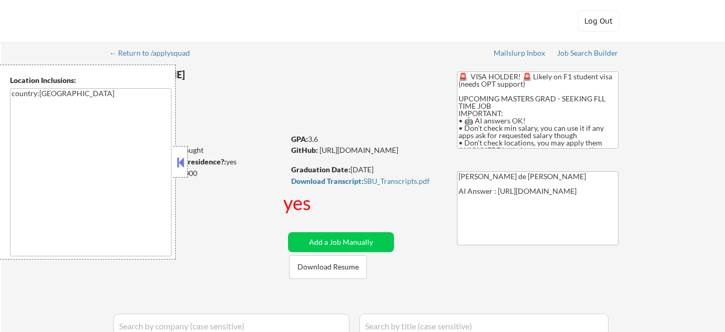
select select ""applied""
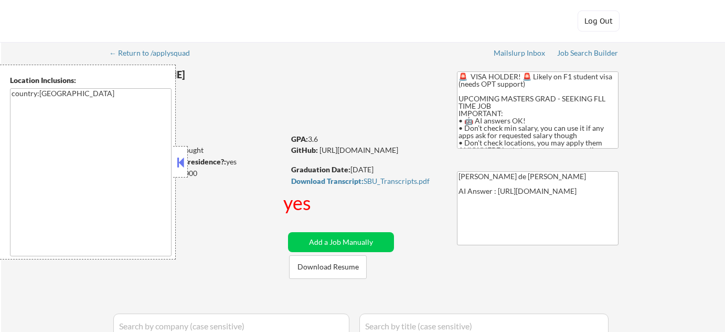
select select ""applied""
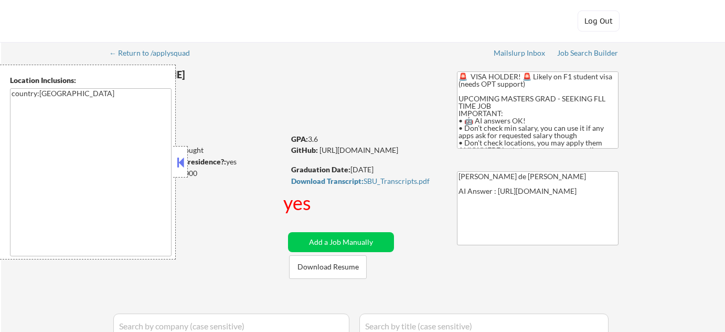
select select ""applied""
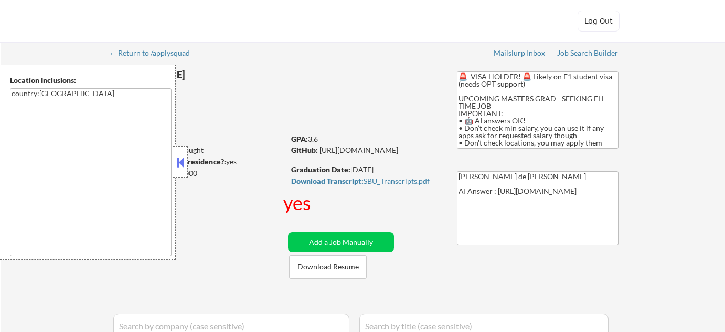
select select ""applied""
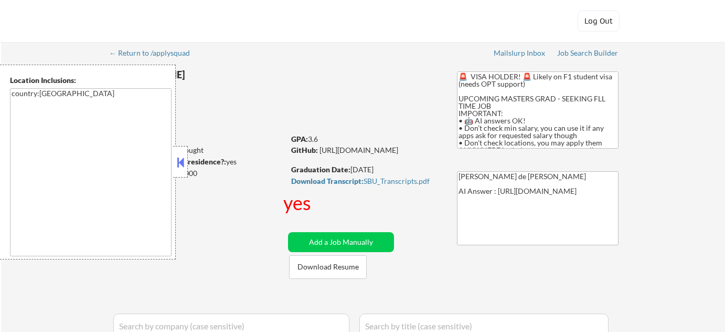
select select ""applied""
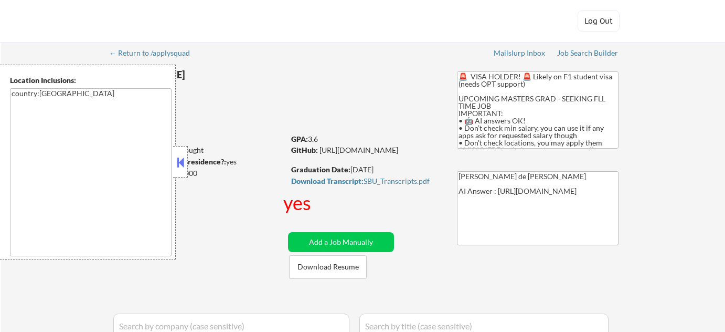
select select ""applied""
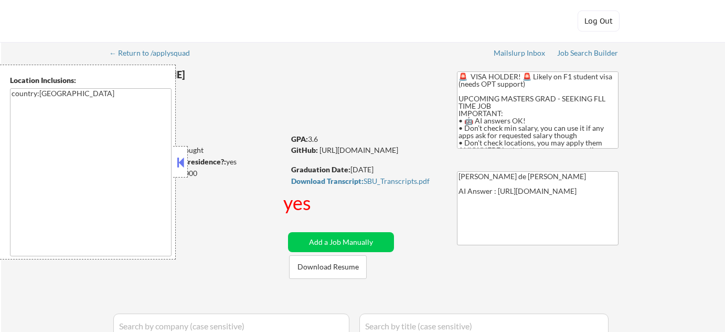
select select ""applied""
select select ""pending""
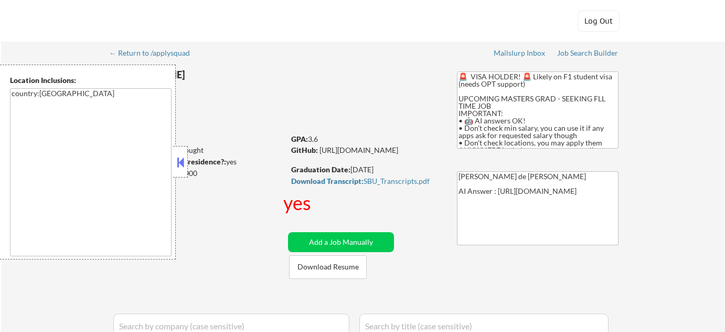
select select ""pending""
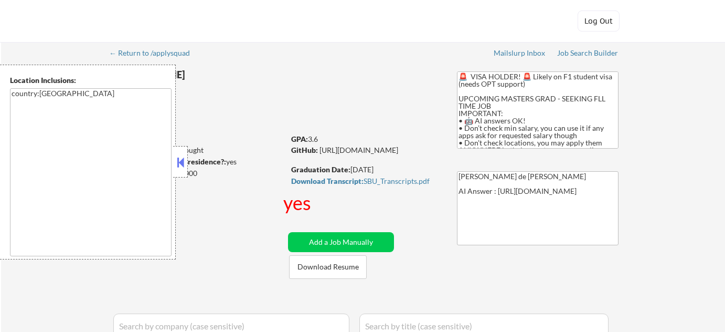
select select ""pending""
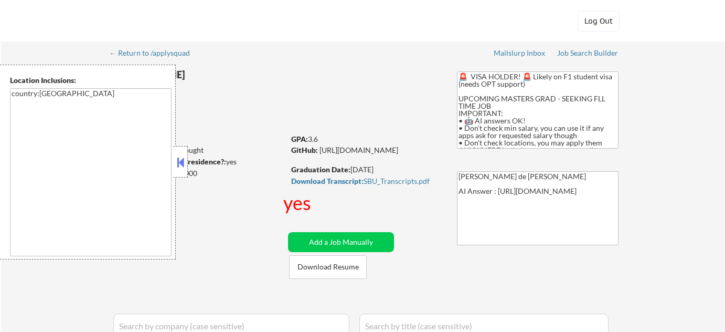
select select ""pending""
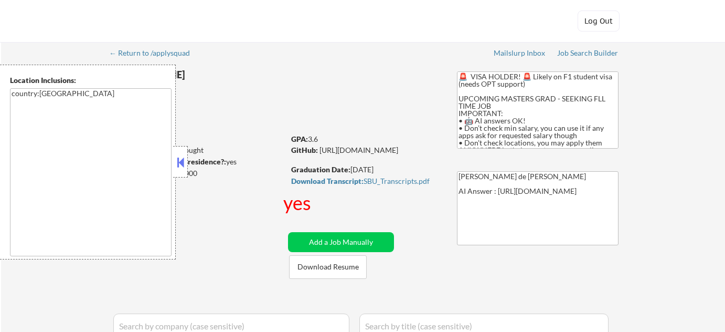
select select ""pending""
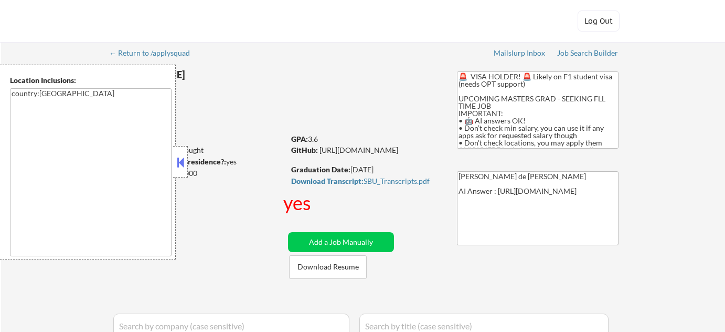
select select ""pending""
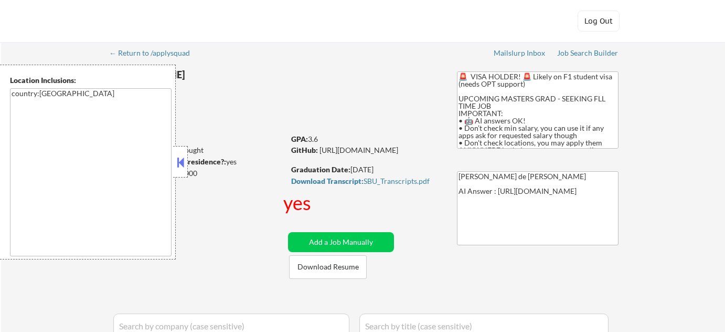
select select ""pending""
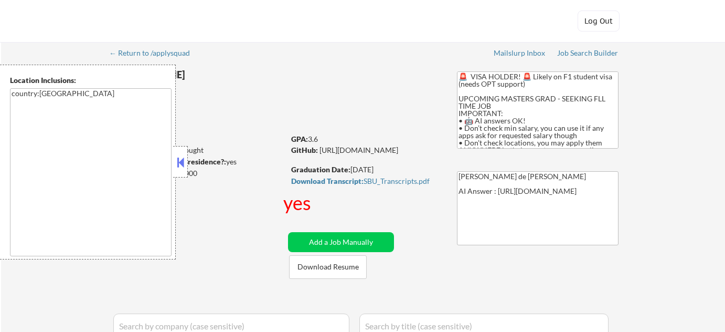
select select ""pending""
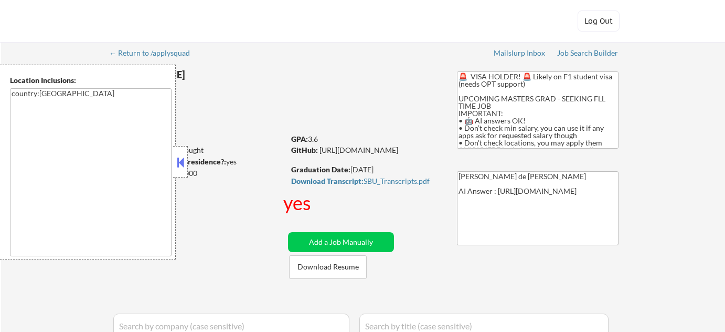
select select ""pending""
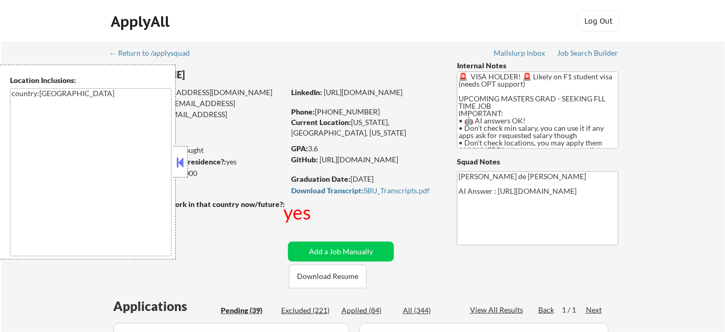
click at [178, 164] on button at bounding box center [181, 162] width 12 height 16
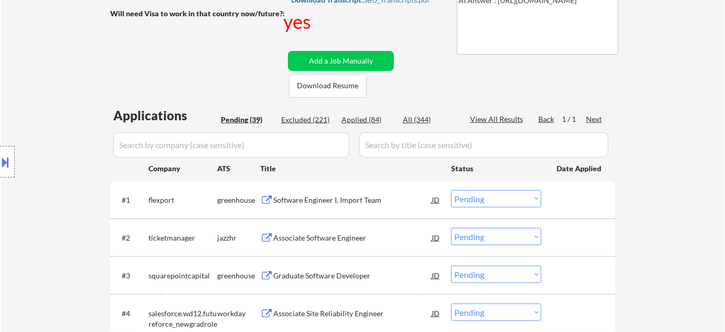
scroll to position [7, 0]
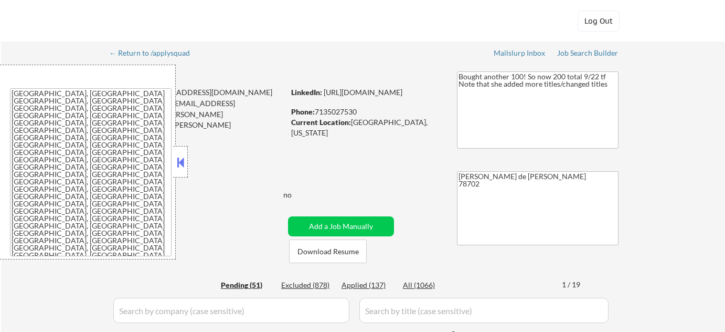
select select ""pending""
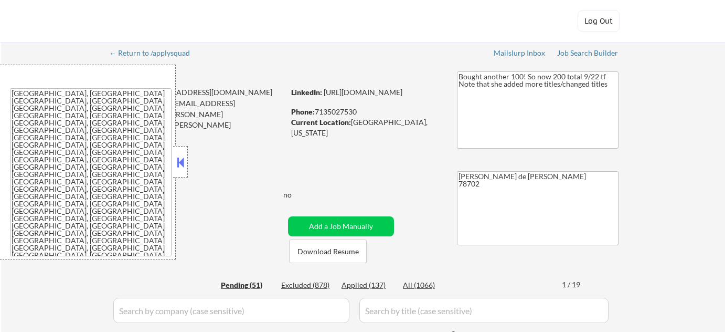
select select ""pending""
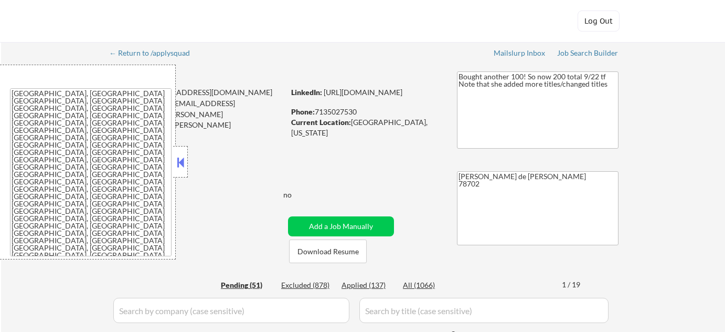
select select ""pending""
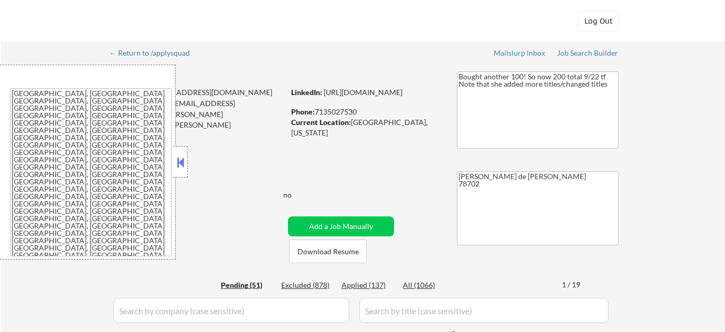
select select ""pending""
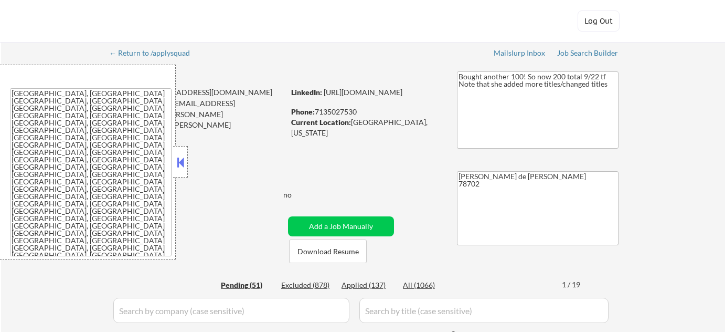
select select ""pending""
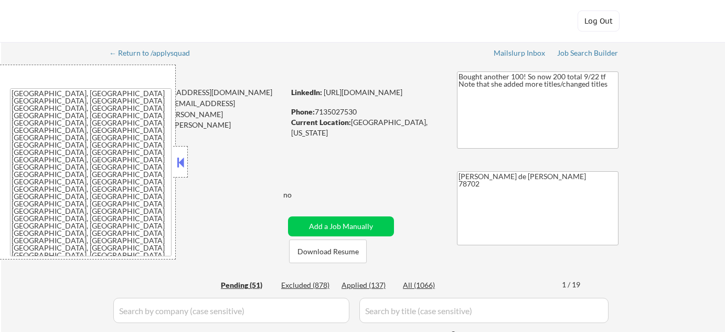
select select ""pending""
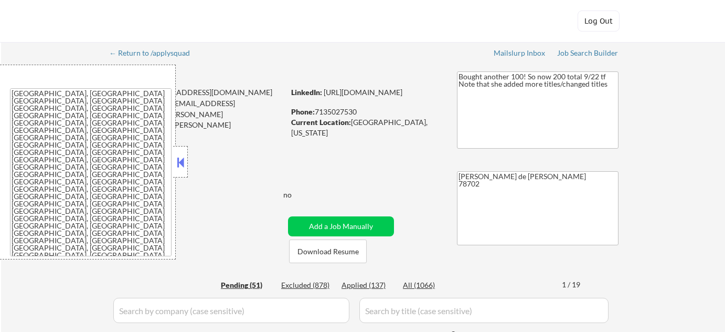
select select ""pending""
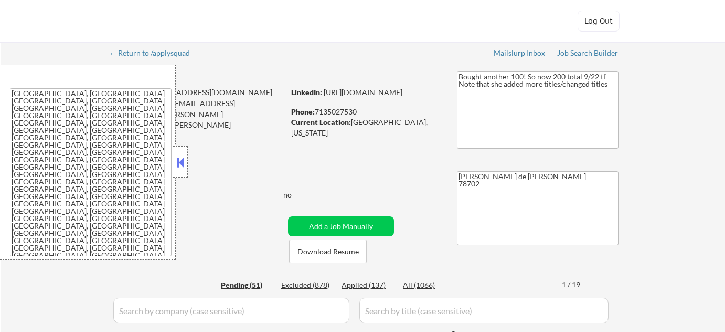
select select ""pending""
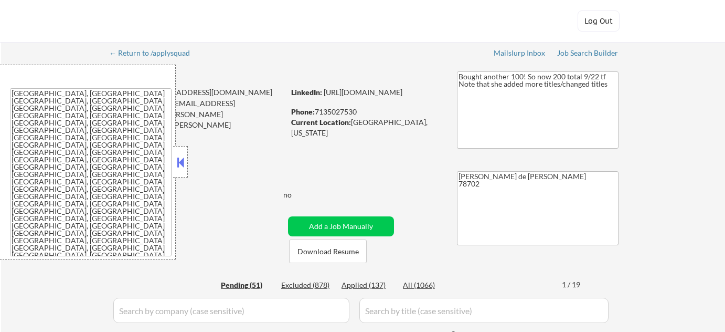
select select ""pending""
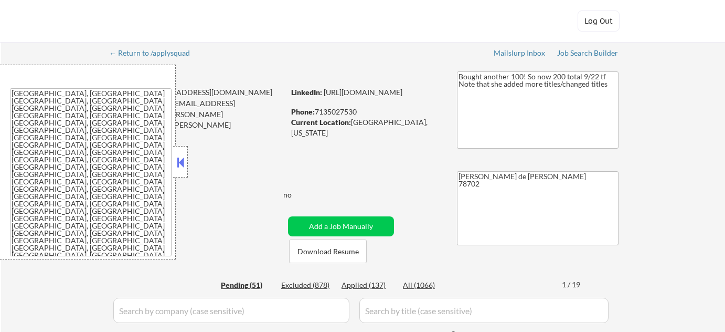
select select ""pending""
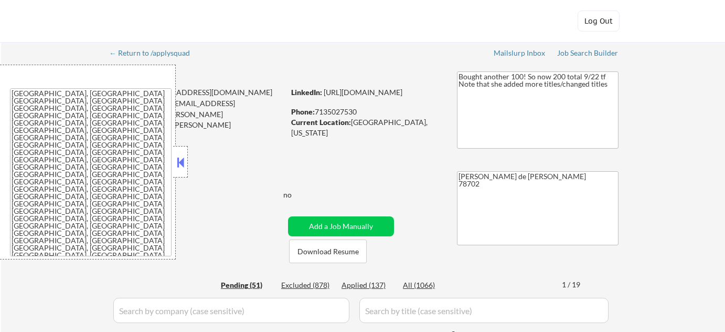
select select ""pending""
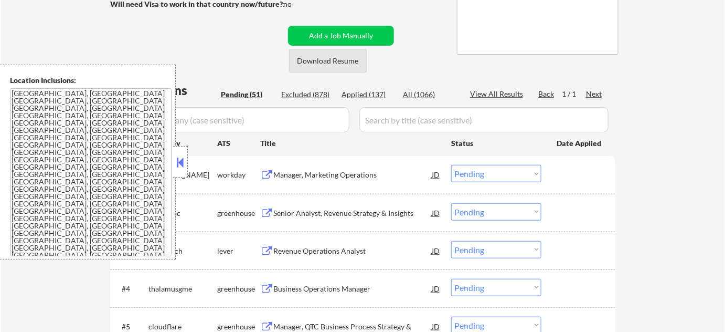
scroll to position [47, 0]
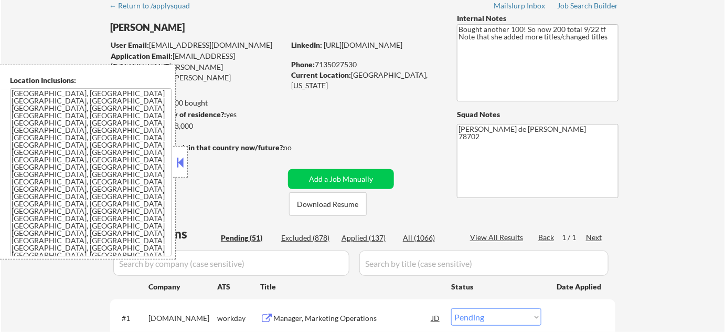
click at [179, 162] on button at bounding box center [181, 162] width 12 height 16
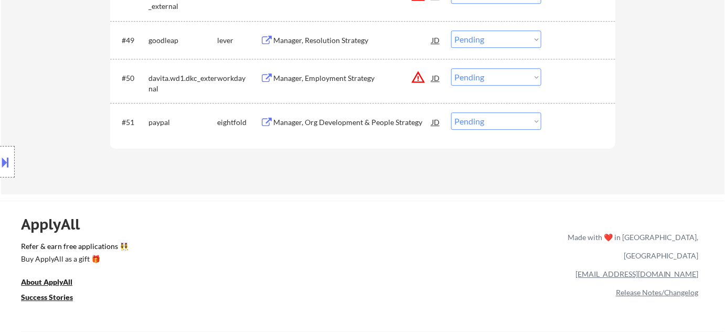
scroll to position [2242, 0]
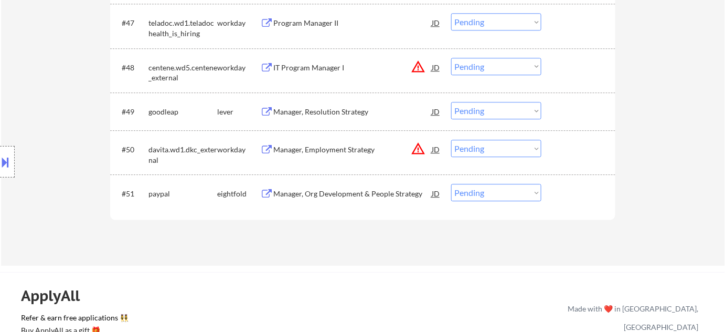
click at [506, 142] on select "Choose an option... Pending Applied Excluded (Questions) Excluded (Expired) Exc…" at bounding box center [496, 148] width 90 height 17
select select ""excluded__location_""
click at [451, 140] on select "Choose an option... Pending Applied Excluded (Questions) Excluded (Expired) Exc…" at bounding box center [496, 148] width 90 height 17
click at [504, 58] on select "Choose an option... Pending Applied Excluded (Questions) Excluded (Expired) Exc…" at bounding box center [496, 66] width 90 height 17
select select ""excluded__location_""
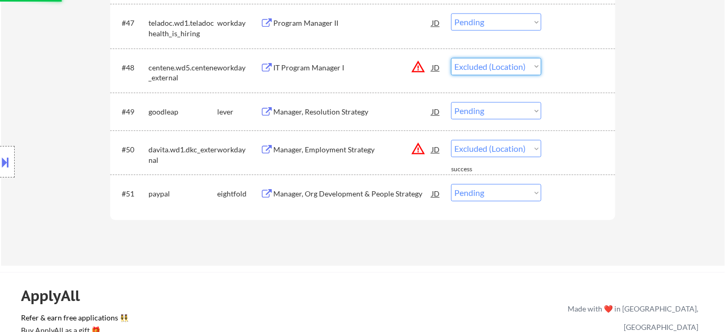
click at [451, 58] on select "Choose an option... Pending Applied Excluded (Questions) Excluded (Expired) Exc…" at bounding box center [496, 66] width 90 height 17
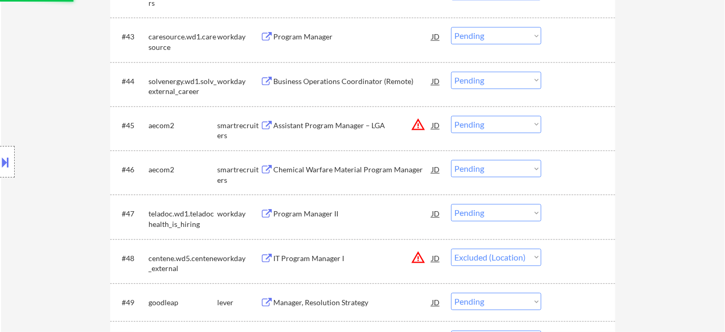
select select ""pending""
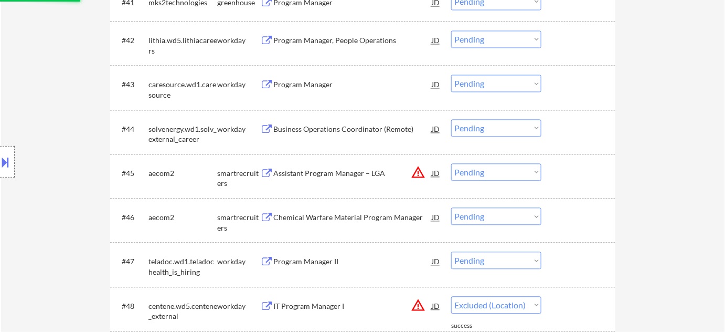
select select ""pending""
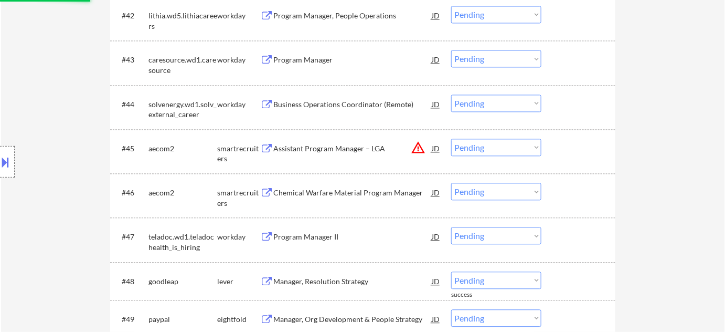
scroll to position [2051, 0]
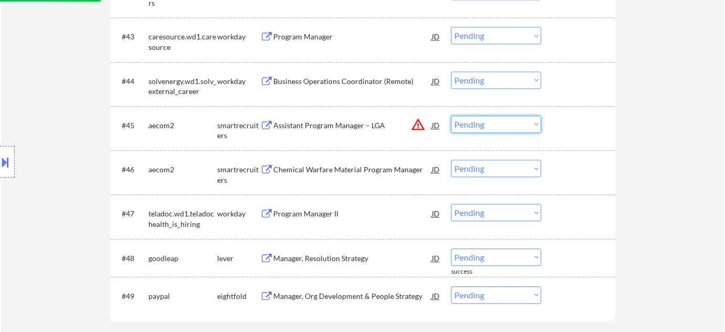
click at [501, 124] on select "Choose an option... Pending Applied Excluded (Questions) Excluded (Expired) Exc…" at bounding box center [496, 123] width 90 height 17
click at [591, 144] on div "#45 aecom2 smartrecruiters Assistant Program Manager – LGA JD warning_amber Cho…" at bounding box center [360, 128] width 495 height 35
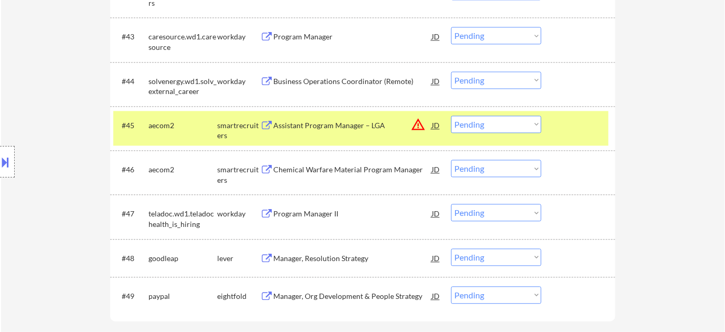
click at [530, 123] on select "Choose an option... Pending Applied Excluded (Questions) Excluded (Expired) Exc…" at bounding box center [496, 123] width 90 height 17
click at [451, 115] on select "Choose an option... Pending Applied Excluded (Questions) Excluded (Expired) Exc…" at bounding box center [496, 123] width 90 height 17
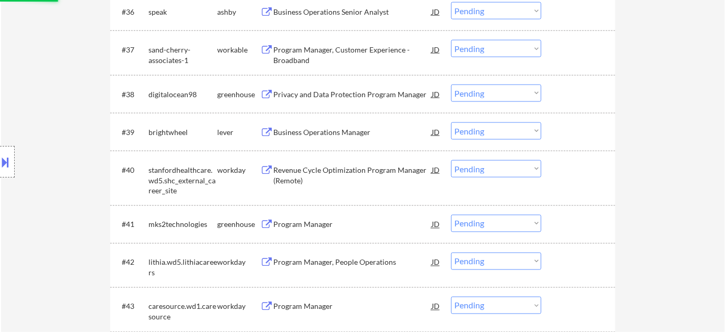
select select ""pending""
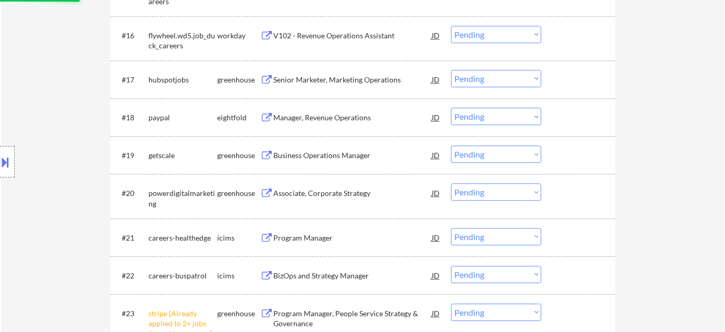
scroll to position [1050, 0]
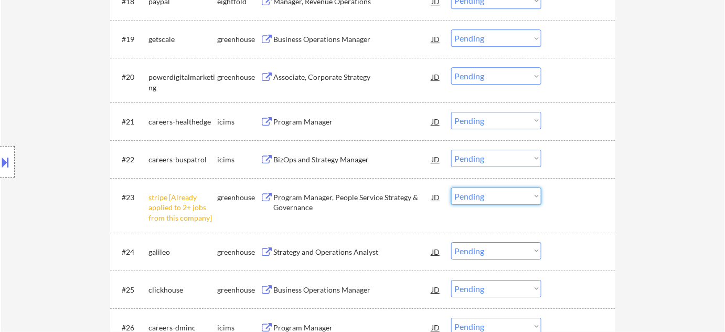
click at [495, 194] on select "Choose an option... Pending Applied Excluded (Questions) Excluded (Expired) Exc…" at bounding box center [496, 195] width 90 height 17
click at [451, 187] on select "Choose an option... Pending Applied Excluded (Questions) Excluded (Expired) Exc…" at bounding box center [496, 195] width 90 height 17
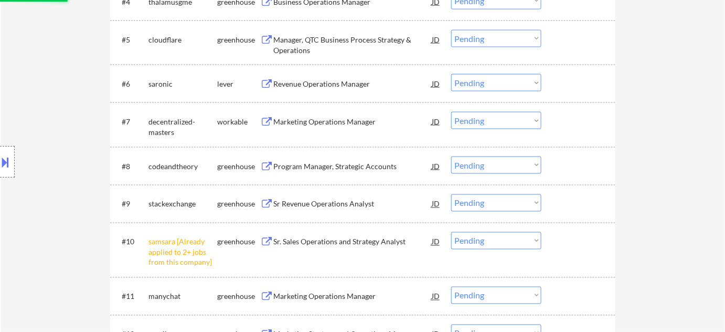
select select ""pending""
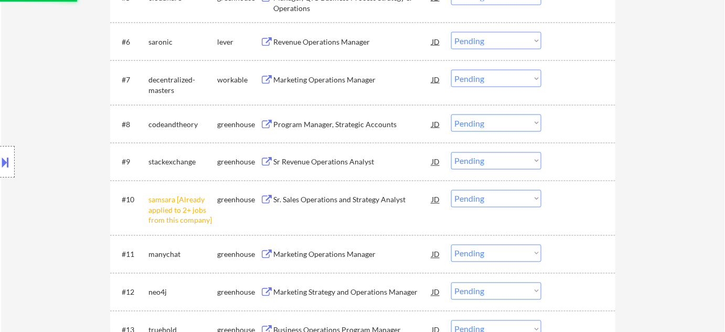
scroll to position [525, 0]
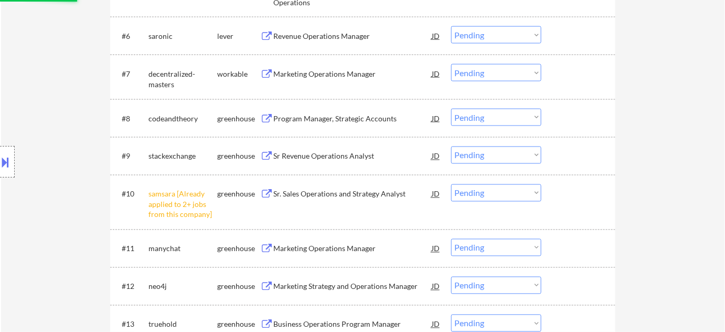
click at [477, 192] on select "Choose an option... Pending Applied Excluded (Questions) Excluded (Expired) Exc…" at bounding box center [496, 192] width 90 height 17
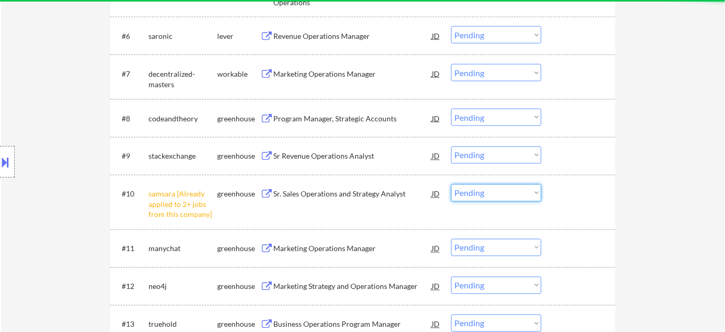
click at [600, 175] on div "#10 samsara [Already applied to 2+ jobs from this company] greenhouse Sr. Sales…" at bounding box center [362, 202] width 505 height 55
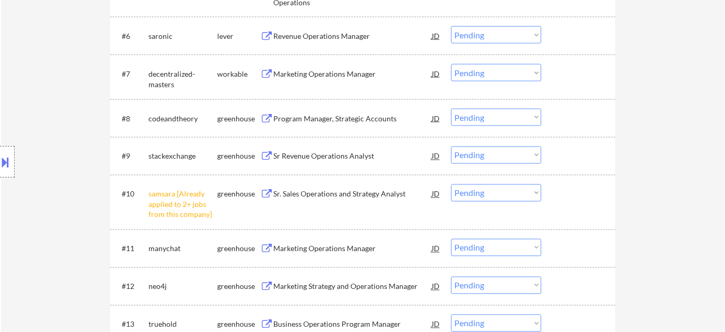
click at [525, 202] on div "#10 samsara [Already applied to 2+ jobs from this company] greenhouse Sr. Sales…" at bounding box center [360, 201] width 495 height 45
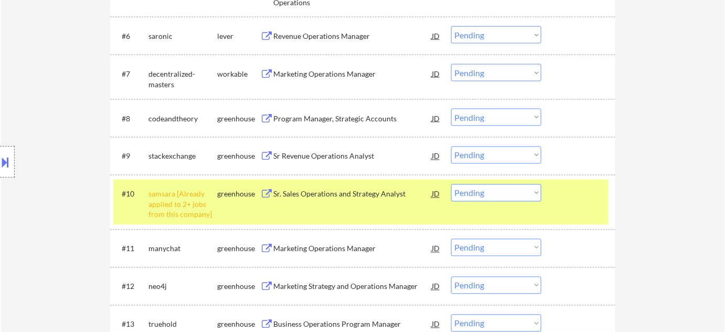
click at [521, 194] on select "Choose an option... Pending Applied Excluded (Questions) Excluded (Expired) Exc…" at bounding box center [496, 192] width 90 height 17
click at [451, 184] on select "Choose an option... Pending Applied Excluded (Questions) Excluded (Expired) Exc…" at bounding box center [496, 192] width 90 height 17
select select ""pending""
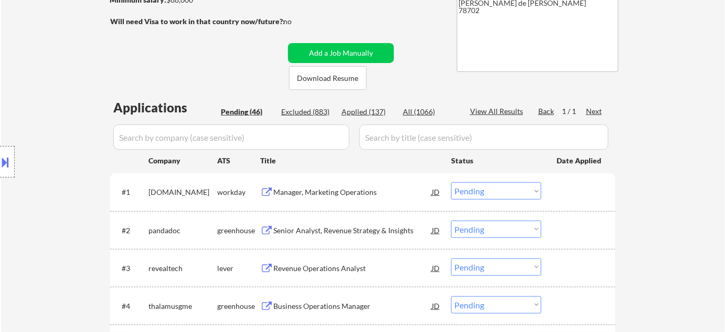
scroll to position [238, 0]
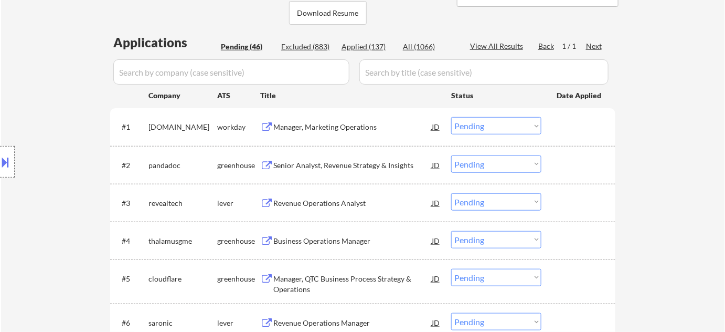
click at [327, 199] on div "Revenue Operations Analyst" at bounding box center [352, 203] width 158 height 10
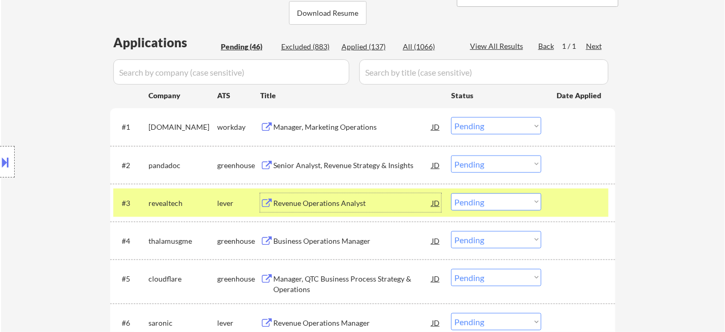
click at [329, 165] on div "Senior Analyst, Revenue Strategy & Insights" at bounding box center [352, 165] width 158 height 10
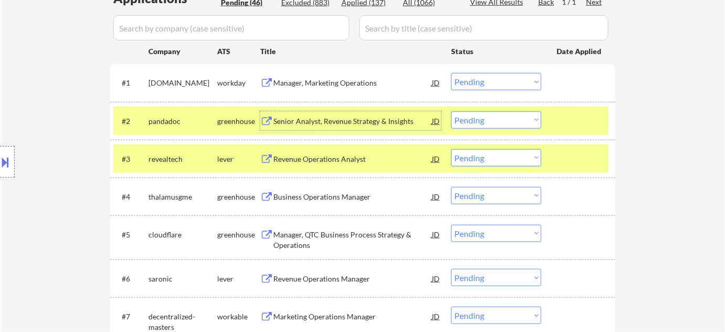
scroll to position [334, 0]
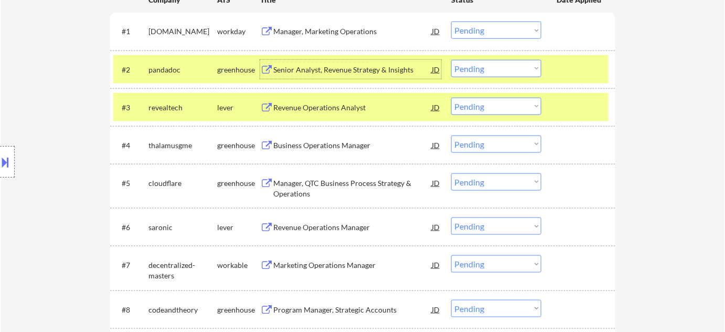
click at [305, 141] on div "Business Operations Manager" at bounding box center [352, 145] width 158 height 10
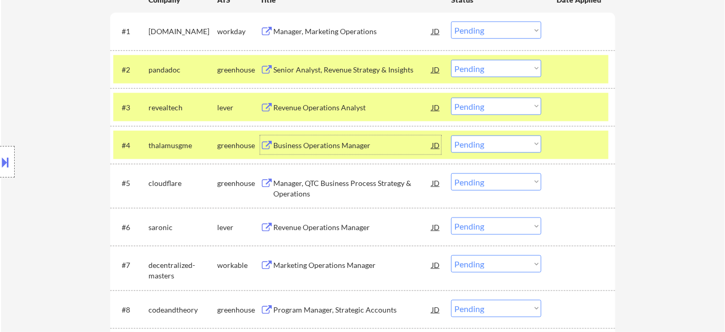
click at [296, 186] on div "Manager, QTC Business Process Strategy & Operations" at bounding box center [352, 188] width 158 height 20
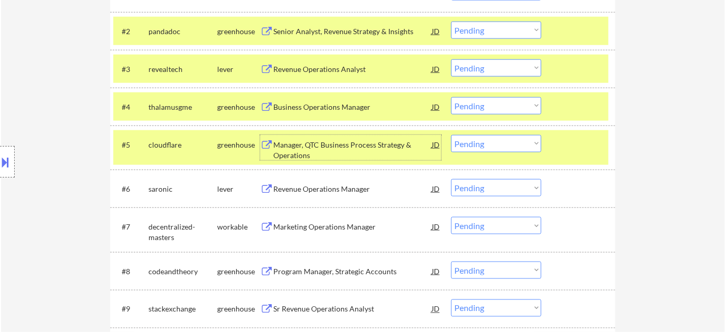
scroll to position [429, 0]
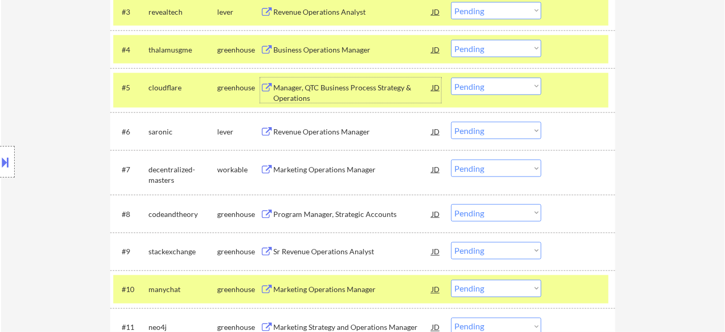
click at [290, 130] on div "Revenue Operations Manager" at bounding box center [352, 131] width 158 height 10
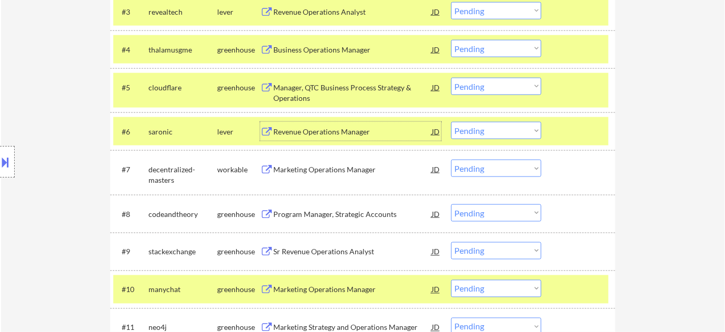
click at [297, 175] on div "Marketing Operations Manager" at bounding box center [352, 169] width 158 height 19
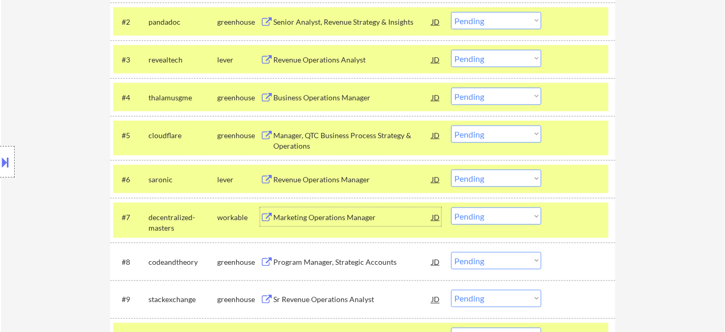
scroll to position [334, 0]
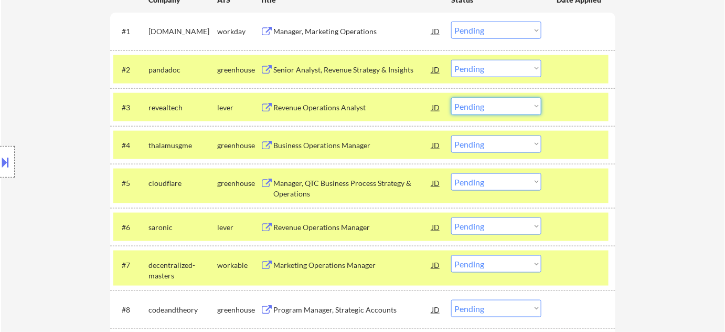
drag, startPoint x: 502, startPoint y: 106, endPoint x: 502, endPoint y: 113, distance: 6.8
click at [502, 106] on select "Choose an option... Pending Applied Excluded (Questions) Excluded (Expired) Exc…" at bounding box center [496, 106] width 90 height 17
click at [451, 98] on select "Choose an option... Pending Applied Excluded (Questions) Excluded (Expired) Exc…" at bounding box center [496, 106] width 90 height 17
select select ""pending""
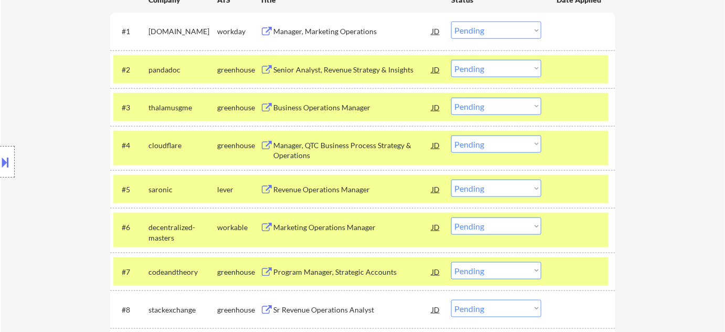
click at [496, 65] on select "Choose an option... Pending Applied Excluded (Questions) Excluded (Expired) Exc…" at bounding box center [496, 68] width 90 height 17
click at [451, 60] on select "Choose an option... Pending Applied Excluded (Questions) Excluded (Expired) Exc…" at bounding box center [496, 68] width 90 height 17
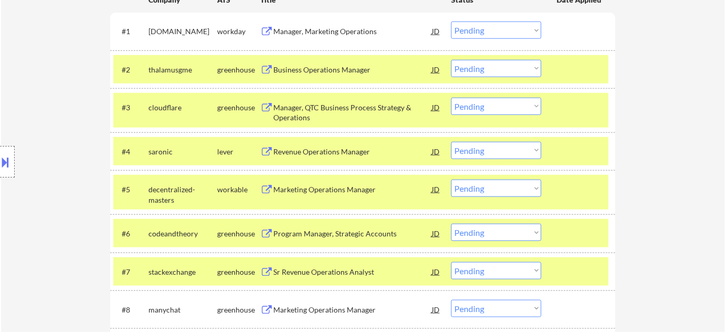
click at [480, 65] on select "Choose an option... Pending Applied Excluded (Questions) Excluded (Expired) Exc…" at bounding box center [496, 68] width 90 height 17
click at [451, 60] on select "Choose an option... Pending Applied Excluded (Questions) Excluded (Expired) Exc…" at bounding box center [496, 68] width 90 height 17
click at [483, 70] on select "Choose an option... Pending Applied Excluded (Questions) Excluded (Expired) Exc…" at bounding box center [496, 68] width 90 height 17
click at [451, 60] on select "Choose an option... Pending Applied Excluded (Questions) Excluded (Expired) Exc…" at bounding box center [496, 68] width 90 height 17
click at [481, 70] on select "Choose an option... Pending Applied Excluded (Questions) Excluded (Expired) Exc…" at bounding box center [496, 68] width 90 height 17
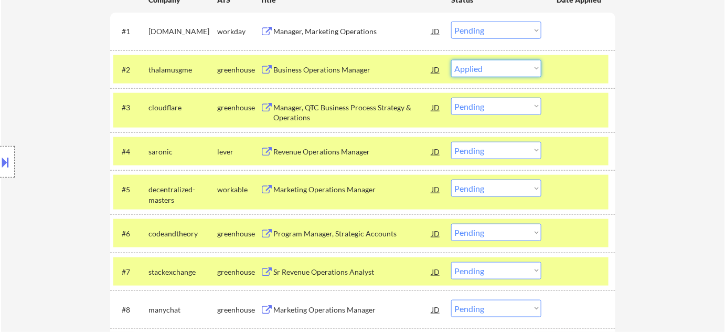
click at [451, 60] on select "Choose an option... Pending Applied Excluded (Questions) Excluded (Expired) Exc…" at bounding box center [496, 68] width 90 height 17
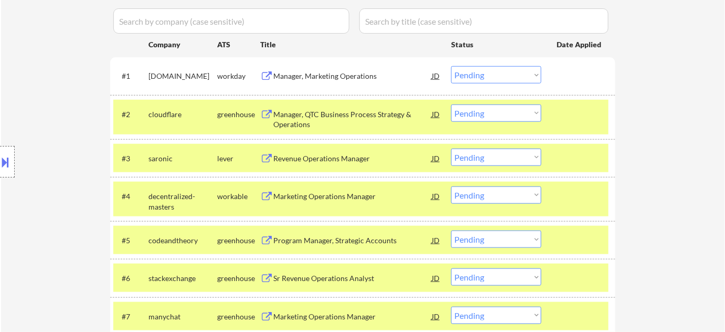
scroll to position [238, 0]
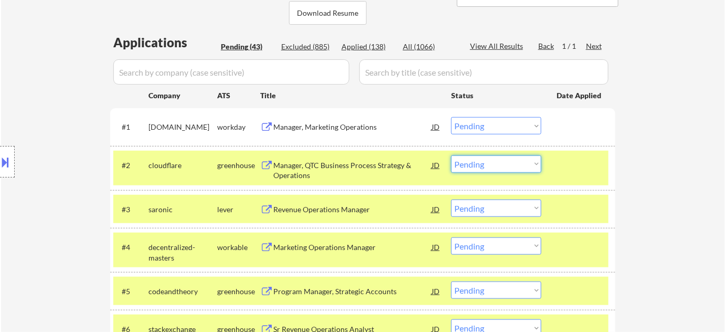
drag, startPoint x: 485, startPoint y: 165, endPoint x: 489, endPoint y: 170, distance: 6.4
click at [485, 165] on select "Choose an option... Pending Applied Excluded (Questions) Excluded (Expired) Exc…" at bounding box center [496, 163] width 90 height 17
click at [451, 155] on select "Choose an option... Pending Applied Excluded (Questions) Excluded (Expired) Exc…" at bounding box center [496, 163] width 90 height 17
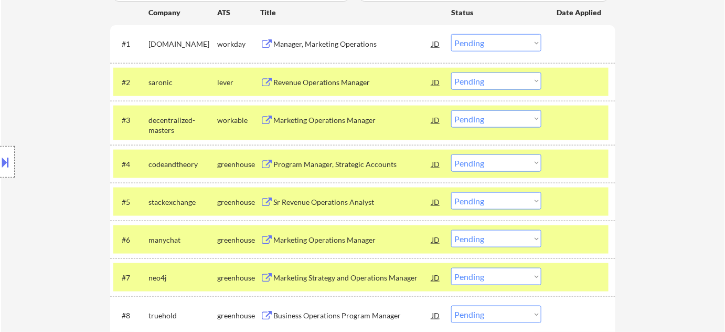
scroll to position [334, 0]
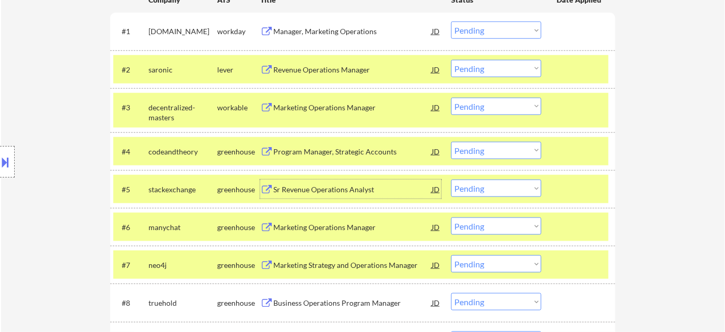
click at [330, 188] on div "Sr Revenue Operations Analyst" at bounding box center [352, 189] width 158 height 10
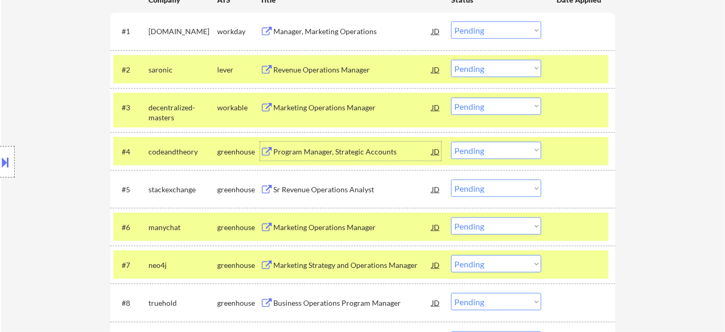
click at [280, 151] on div "Program Manager, Strategic Accounts" at bounding box center [352, 151] width 158 height 10
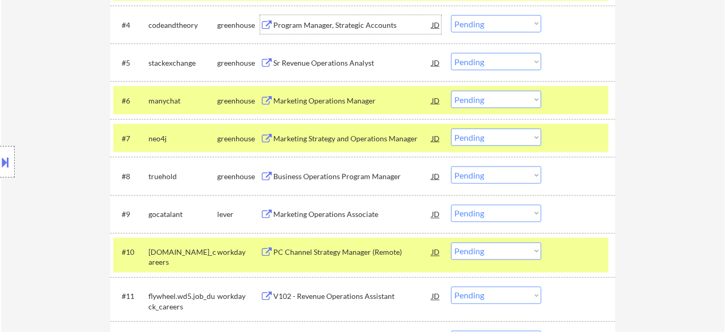
scroll to position [477, 0]
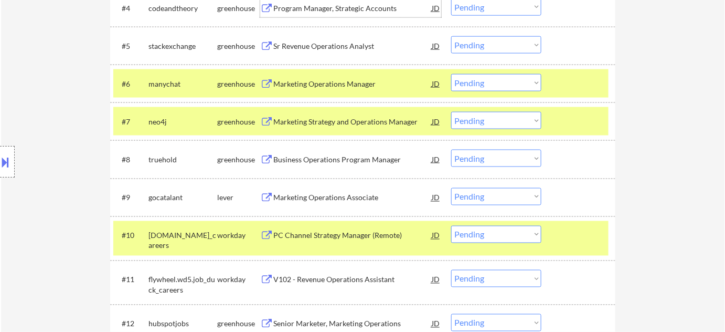
click at [320, 80] on div "Marketing Operations Manager" at bounding box center [352, 84] width 158 height 10
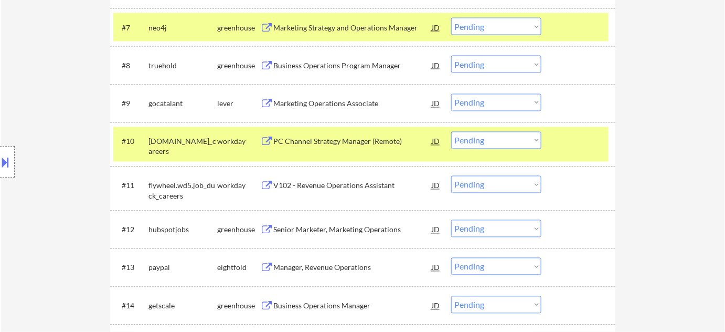
scroll to position [572, 0]
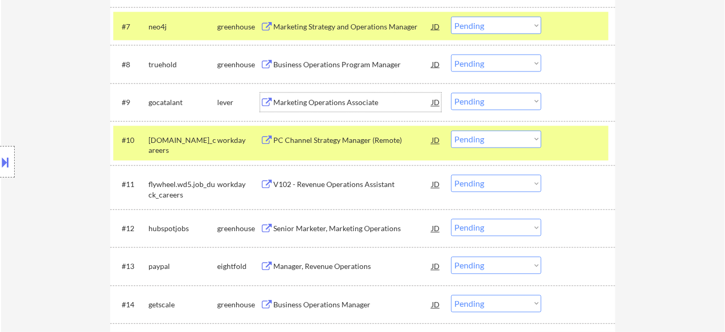
click at [292, 103] on div "Marketing Operations Associate" at bounding box center [352, 103] width 158 height 10
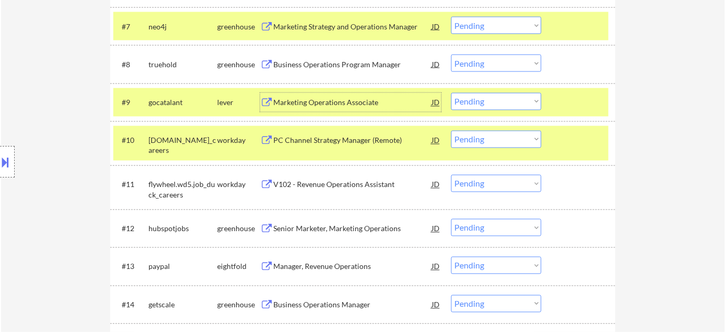
click at [316, 68] on div "Business Operations Program Manager" at bounding box center [352, 64] width 158 height 10
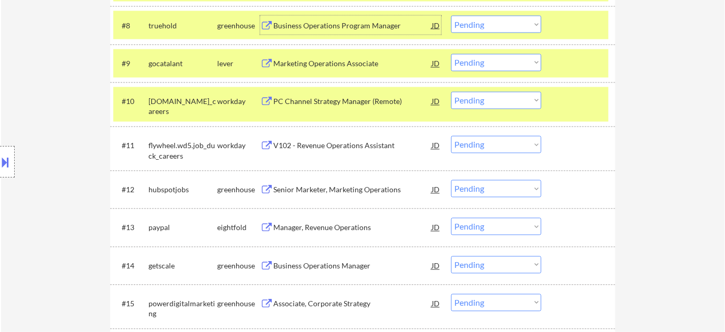
scroll to position [668, 0]
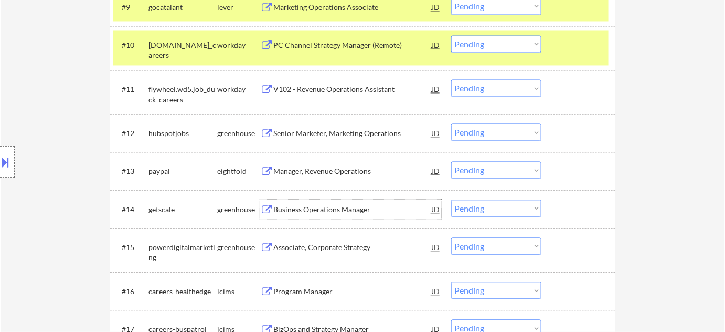
click at [325, 205] on div "Business Operations Manager" at bounding box center [352, 209] width 158 height 10
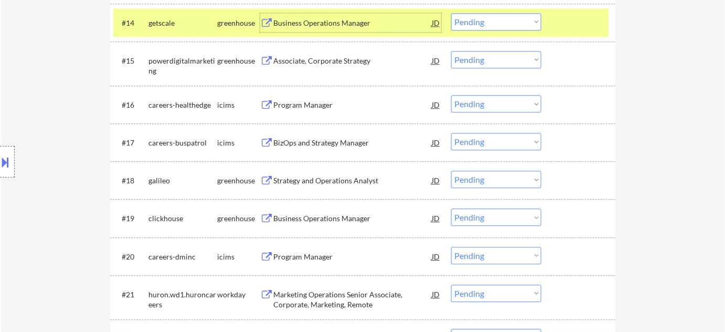
scroll to position [859, 0]
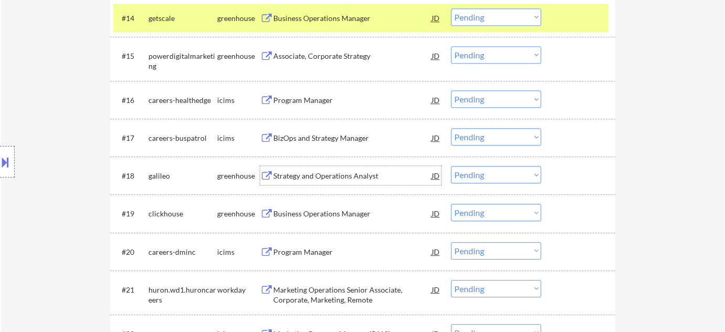
click at [329, 177] on div "Strategy and Operations Analyst" at bounding box center [352, 176] width 158 height 10
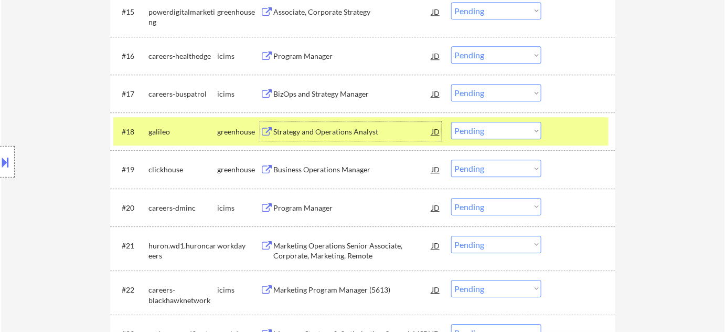
scroll to position [954, 0]
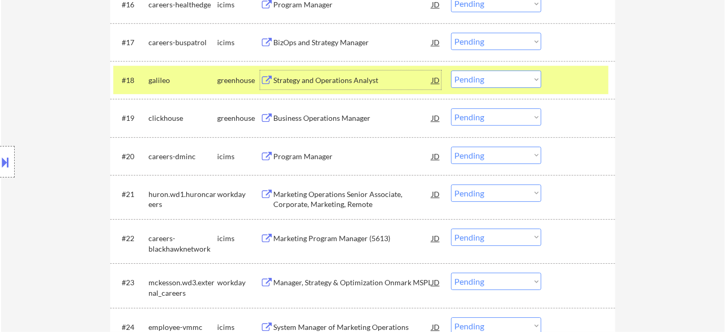
click at [306, 120] on div "Business Operations Manager" at bounding box center [352, 118] width 158 height 10
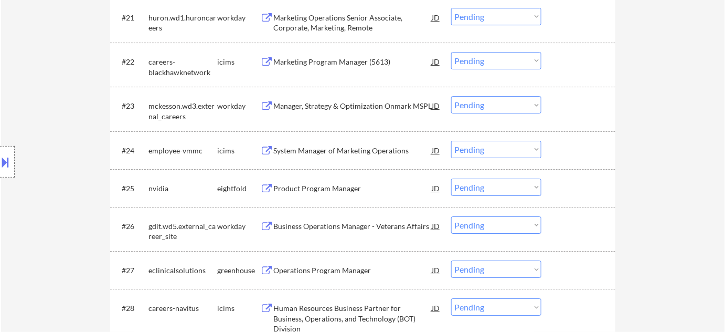
scroll to position [1145, 0]
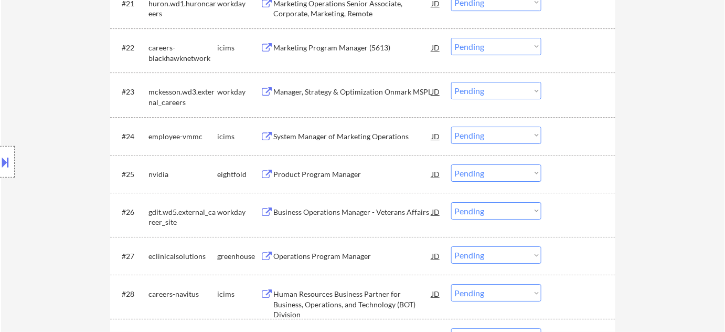
click at [348, 139] on div "System Manager of Marketing Operations" at bounding box center [352, 136] width 158 height 10
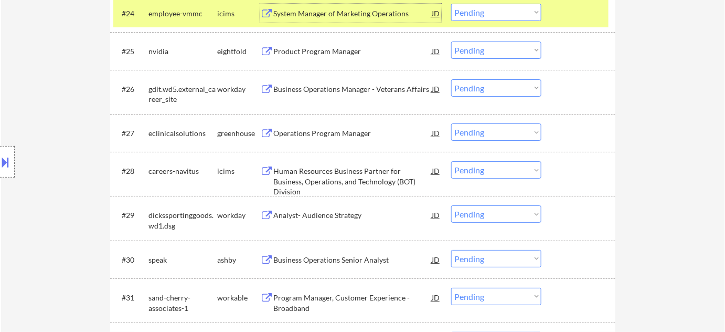
scroll to position [1288, 0]
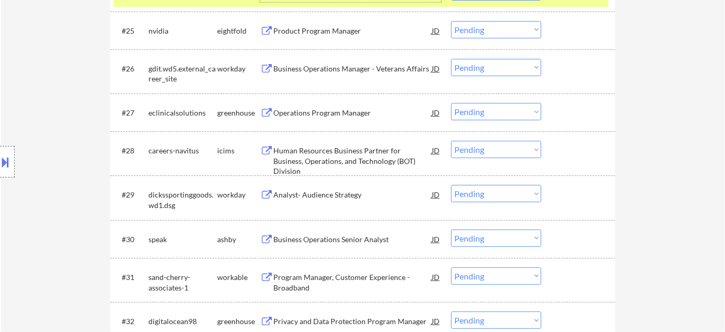
click at [307, 111] on div "Operations Program Manager" at bounding box center [352, 113] width 158 height 10
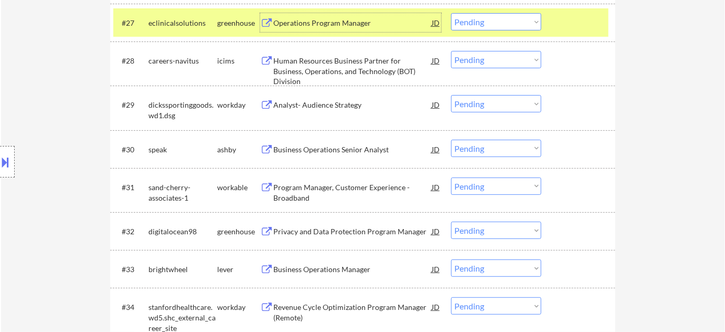
scroll to position [1383, 0]
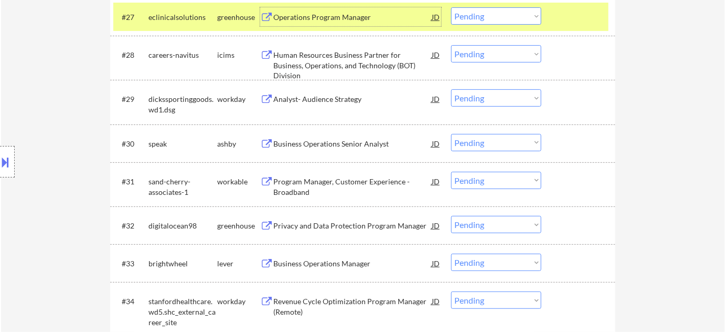
click at [318, 148] on div "Business Operations Senior Analyst" at bounding box center [352, 144] width 158 height 10
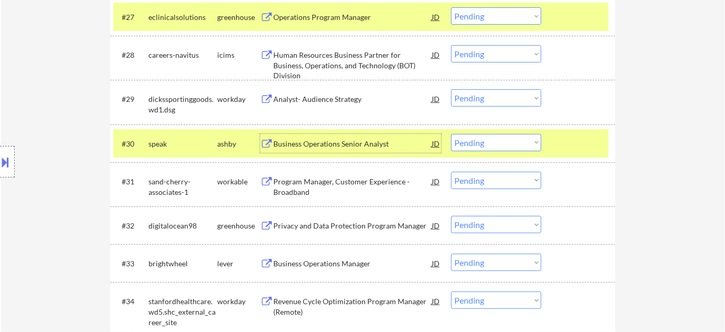
click at [13, 158] on div at bounding box center [7, 161] width 15 height 31
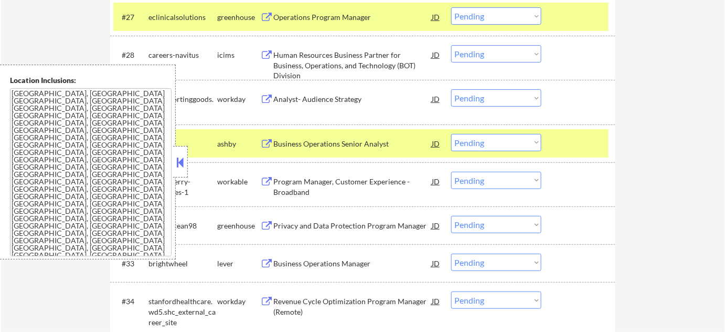
click at [183, 163] on button at bounding box center [181, 162] width 12 height 16
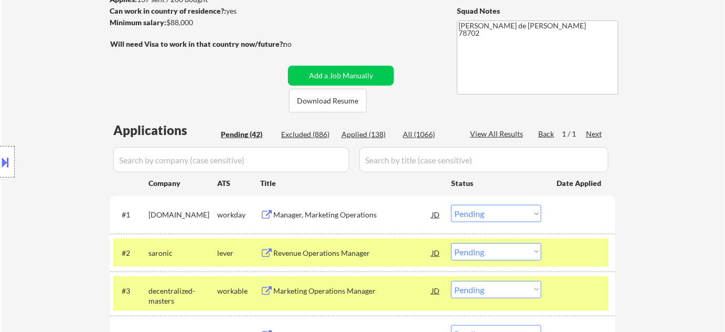
scroll to position [191, 0]
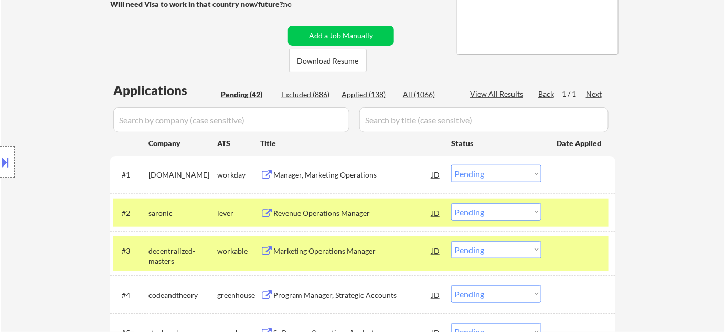
click at [494, 215] on select "Choose an option... Pending Applied Excluded (Questions) Excluded (Expired) Exc…" at bounding box center [496, 211] width 90 height 17
click at [451, 203] on select "Choose an option... Pending Applied Excluded (Questions) Excluded (Expired) Exc…" at bounding box center [496, 211] width 90 height 17
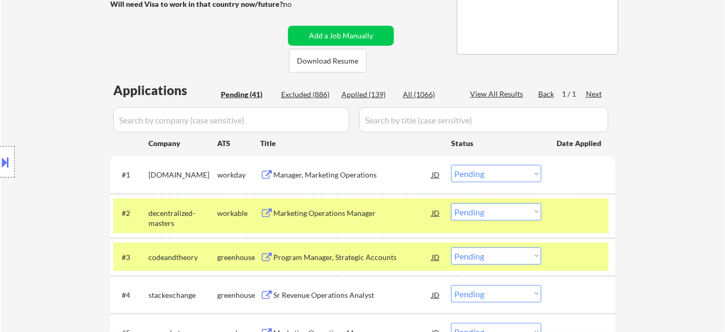
scroll to position [0, 0]
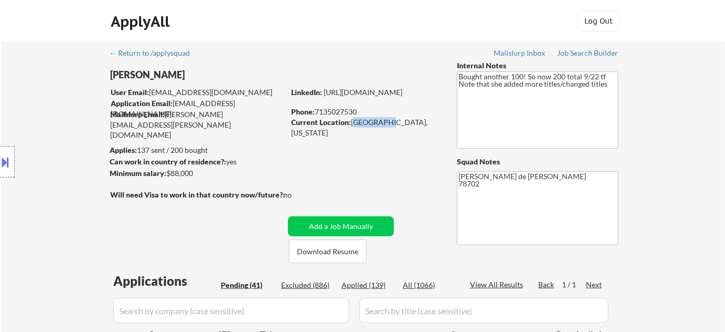
drag, startPoint x: 353, startPoint y: 122, endPoint x: 380, endPoint y: 124, distance: 27.4
click at [380, 124] on div "Current Location: Austin, Texas" at bounding box center [365, 127] width 149 height 20
copy div "Austin, T"
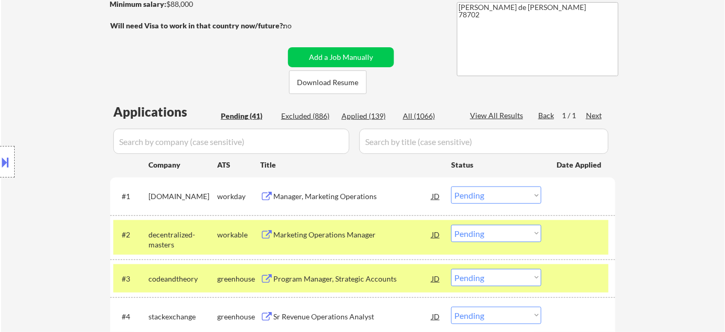
scroll to position [191, 0]
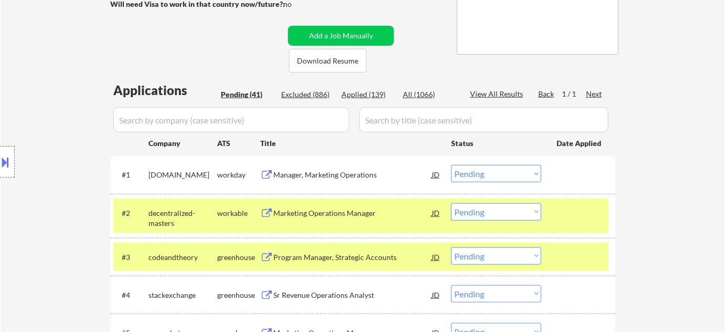
click at [479, 212] on select "Choose an option... Pending Applied Excluded (Questions) Excluded (Expired) Exc…" at bounding box center [496, 211] width 90 height 17
click at [451, 203] on select "Choose an option... Pending Applied Excluded (Questions) Excluded (Expired) Exc…" at bounding box center [496, 211] width 90 height 17
select select ""pending""
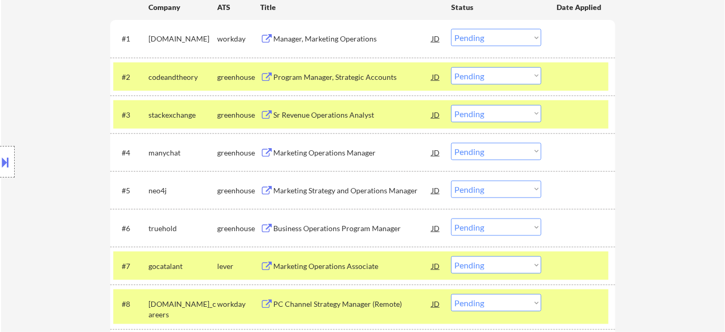
scroll to position [403, 0]
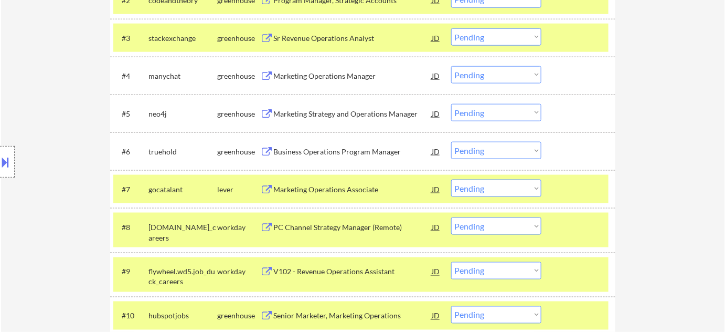
click at [316, 26] on div "#3 stackexchange greenhouse Sr Revenue Operations Analyst JD Choose an option..…" at bounding box center [360, 38] width 495 height 28
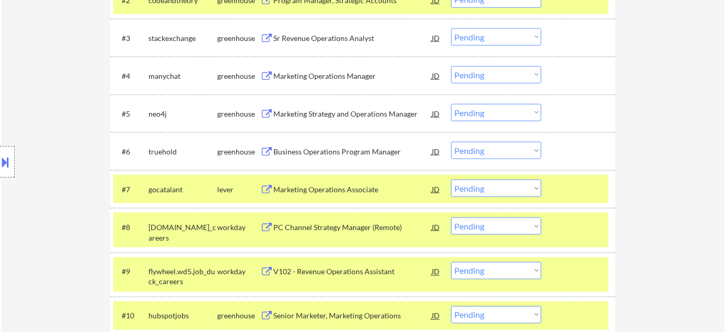
click at [318, 30] on div "Sr Revenue Operations Analyst" at bounding box center [352, 37] width 158 height 19
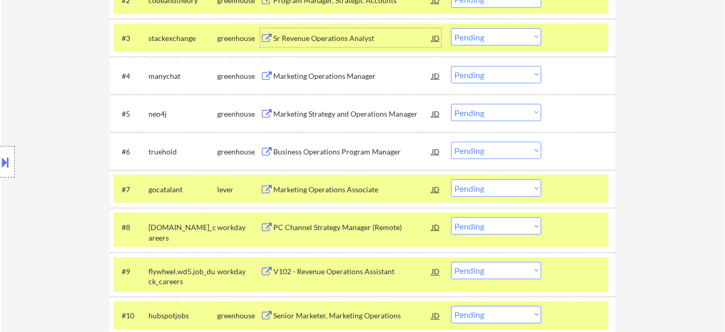
click at [509, 33] on select "Choose an option... Pending Applied Excluded (Questions) Excluded (Expired) Exc…" at bounding box center [496, 36] width 90 height 17
click at [451, 28] on select "Choose an option... Pending Applied Excluded (Questions) Excluded (Expired) Exc…" at bounding box center [496, 36] width 90 height 17
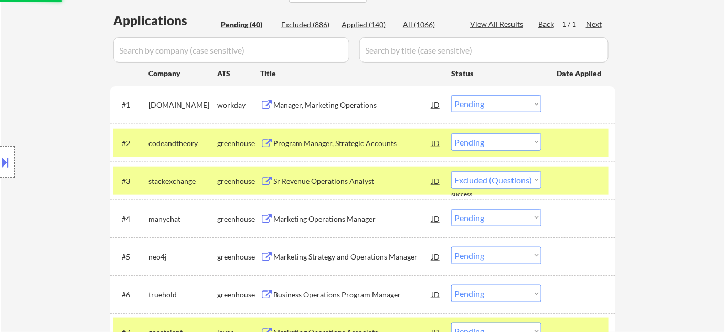
select select ""pending""
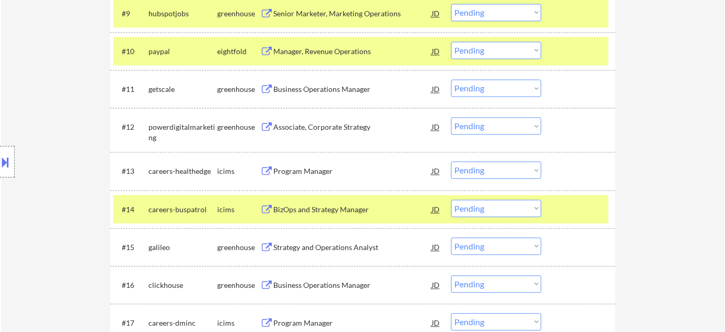
scroll to position [668, 0]
click at [505, 246] on select "Choose an option... Pending Applied Excluded (Questions) Excluded (Expired) Exc…" at bounding box center [496, 245] width 90 height 17
click at [451, 237] on select "Choose an option... Pending Applied Excluded (Questions) Excluded (Expired) Exc…" at bounding box center [496, 245] width 90 height 17
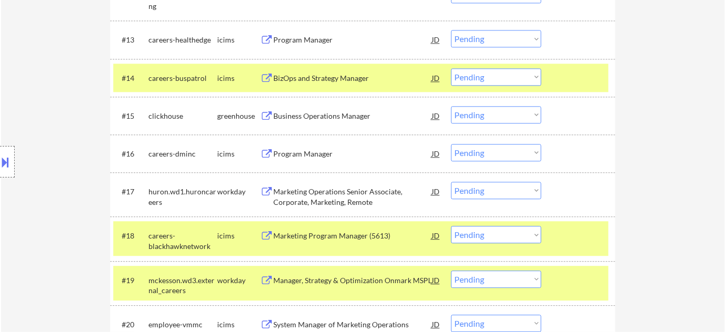
scroll to position [811, 0]
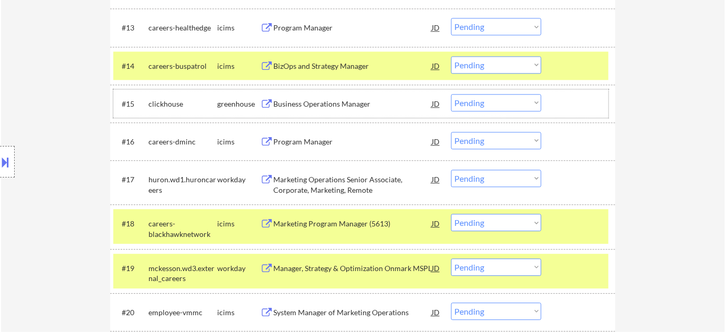
click at [491, 91] on div "#15 clickhouse greenhouse Business Operations Manager JD Choose an option... Pe…" at bounding box center [360, 103] width 495 height 28
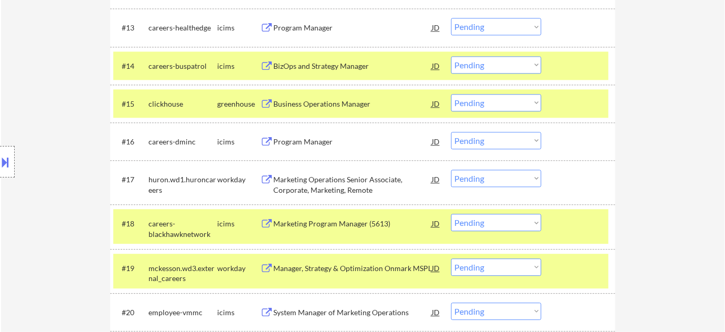
click at [490, 98] on select "Choose an option... Pending Applied Excluded (Questions) Excluded (Expired) Exc…" at bounding box center [496, 102] width 90 height 17
click at [451, 94] on select "Choose an option... Pending Applied Excluded (Questions) Excluded (Expired) Exc…" at bounding box center [496, 102] width 90 height 17
select select ""pending""
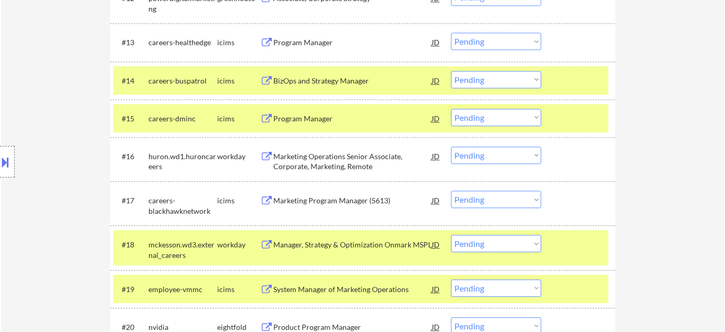
scroll to position [1165, 0]
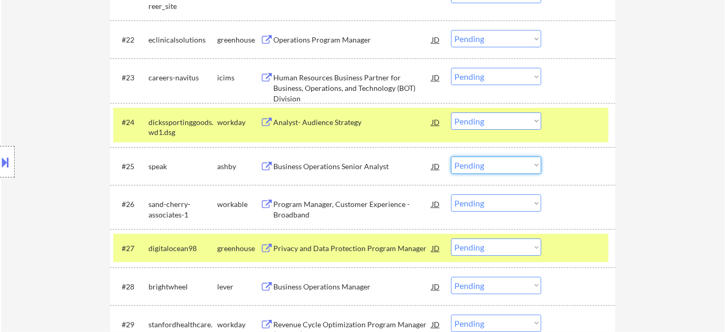
click at [507, 166] on select "Choose an option... Pending Applied Excluded (Questions) Excluded (Expired) Exc…" at bounding box center [496, 164] width 90 height 17
click at [451, 156] on select "Choose an option... Pending Applied Excluded (Questions) Excluded (Expired) Exc…" at bounding box center [496, 164] width 90 height 17
select select ""pending""
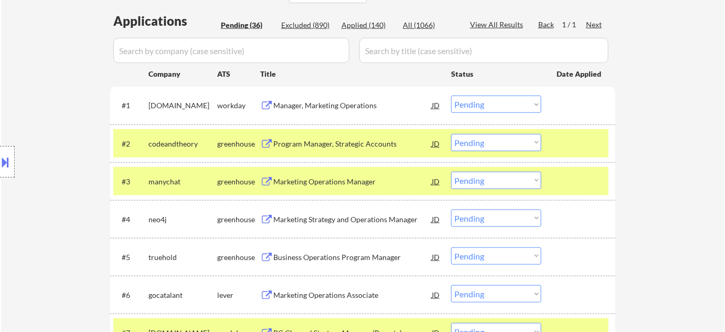
scroll to position [259, 0]
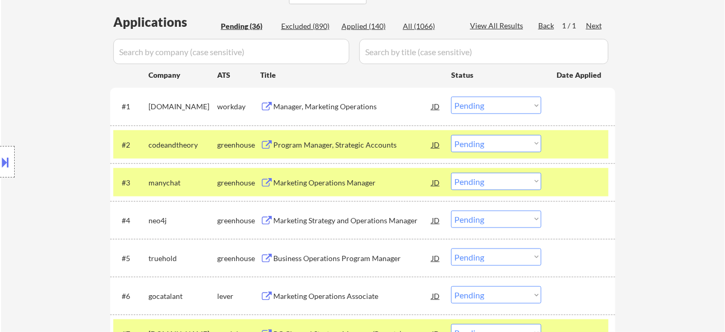
click at [476, 144] on select "Choose an option... Pending Applied Excluded (Questions) Excluded (Expired) Exc…" at bounding box center [496, 143] width 90 height 17
click at [451, 135] on select "Choose an option... Pending Applied Excluded (Questions) Excluded (Expired) Exc…" at bounding box center [496, 143] width 90 height 17
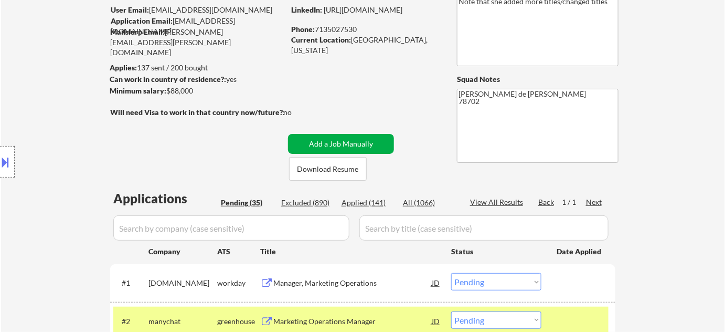
scroll to position [68, 0]
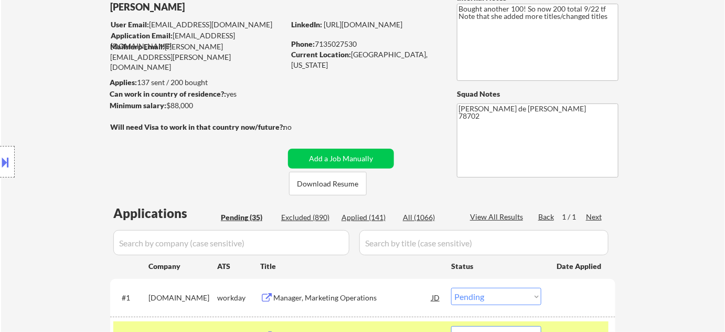
click at [4, 156] on button at bounding box center [6, 161] width 12 height 17
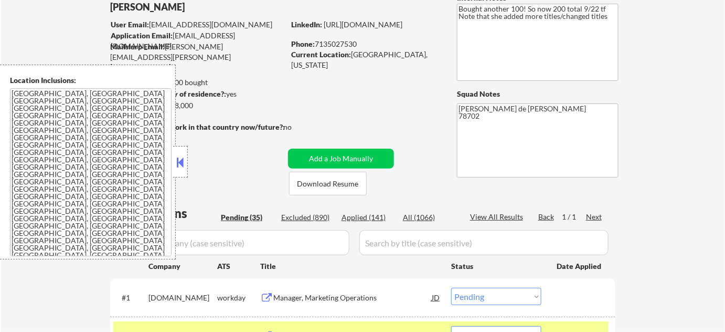
click at [177, 161] on button at bounding box center [181, 162] width 12 height 16
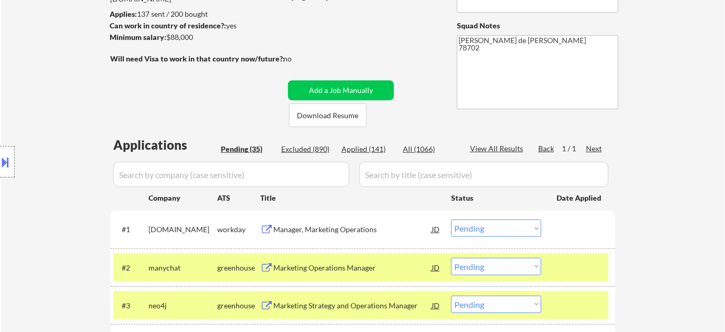
scroll to position [306, 0]
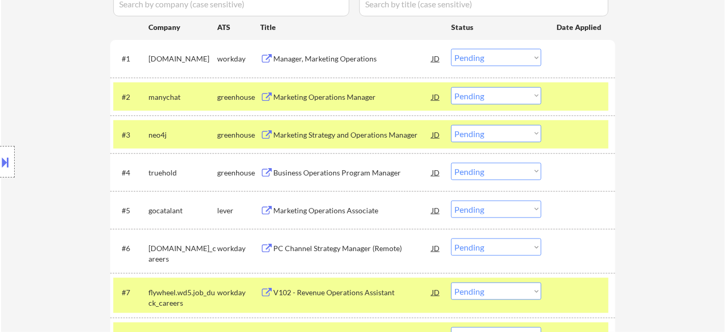
click at [470, 101] on select "Choose an option... Pending Applied Excluded (Questions) Excluded (Expired) Exc…" at bounding box center [496, 95] width 90 height 17
click at [451, 87] on select "Choose an option... Pending Applied Excluded (Questions) Excluded (Expired) Exc…" at bounding box center [496, 95] width 90 height 17
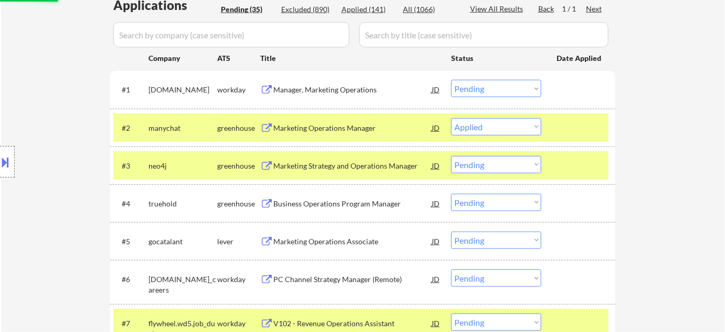
scroll to position [259, 0]
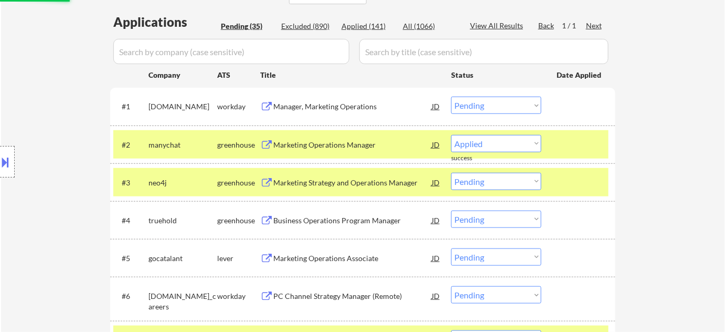
select select ""pending""
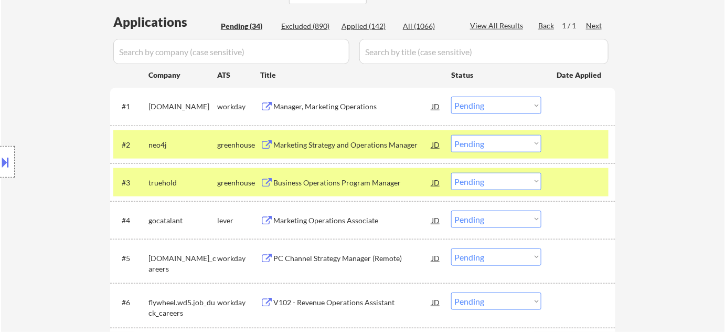
scroll to position [401, 0]
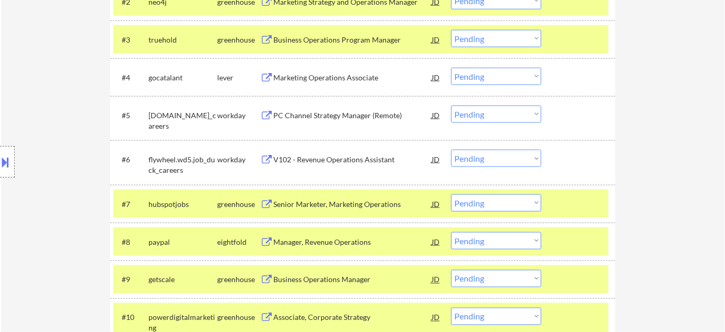
click at [473, 79] on select "Choose an option... Pending Applied Excluded (Questions) Excluded (Expired) Exc…" at bounding box center [496, 76] width 90 height 17
click at [451, 68] on select "Choose an option... Pending Applied Excluded (Questions) Excluded (Expired) Exc…" at bounding box center [496, 76] width 90 height 17
select select ""pending""
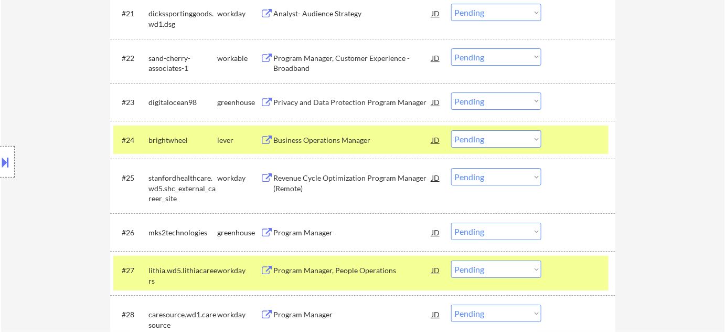
scroll to position [1165, 0]
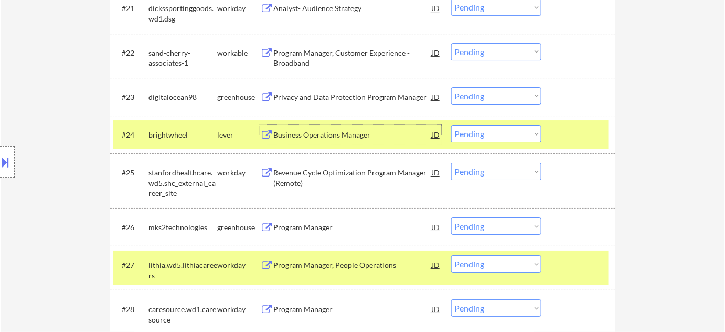
click at [329, 133] on div "Business Operations Manager" at bounding box center [352, 135] width 158 height 10
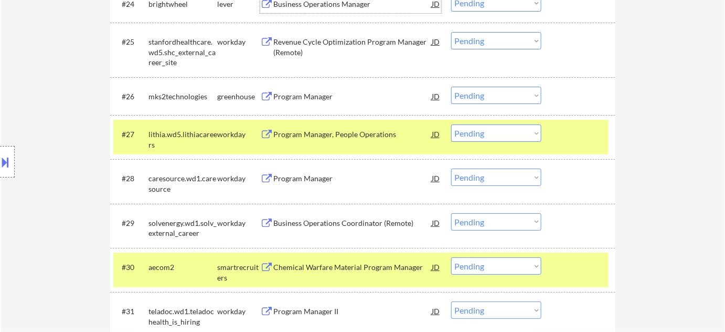
scroll to position [1308, 0]
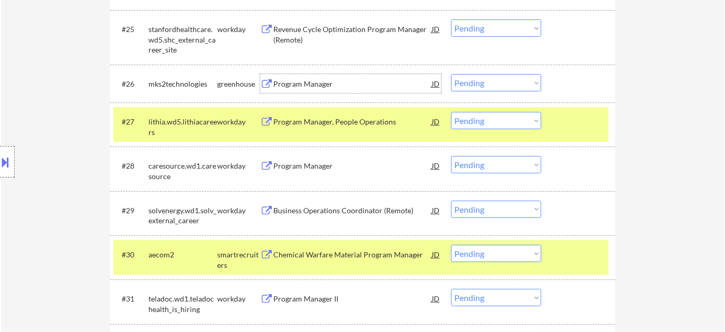
click at [295, 79] on div "Program Manager" at bounding box center [352, 84] width 158 height 10
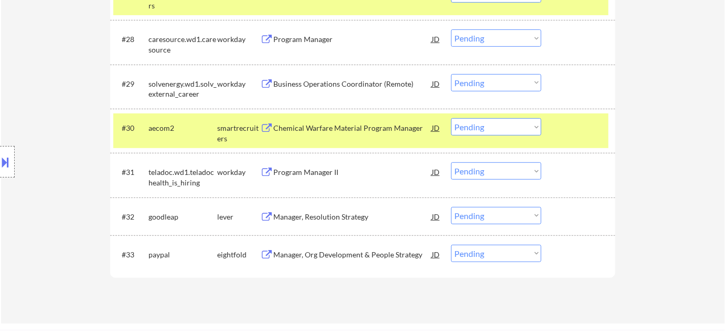
scroll to position [1451, 0]
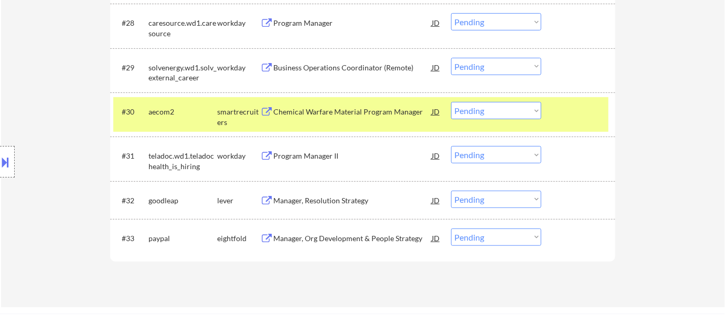
click at [334, 197] on div "Manager, Resolution Strategy" at bounding box center [352, 200] width 158 height 10
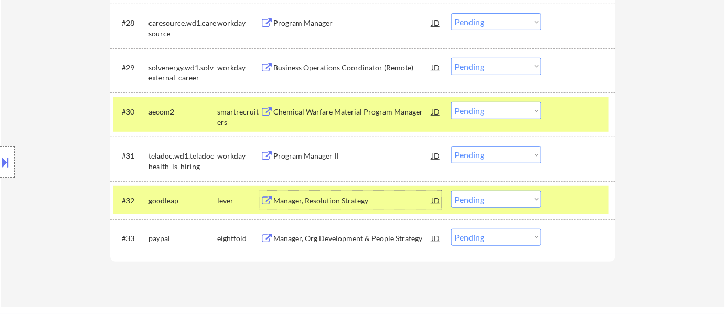
click at [471, 113] on select "Choose an option... Pending Applied Excluded (Questions) Excluded (Expired) Exc…" at bounding box center [496, 110] width 90 height 17
click at [451, 102] on select "Choose an option... Pending Applied Excluded (Questions) Excluded (Expired) Exc…" at bounding box center [496, 110] width 90 height 17
select select ""pending""
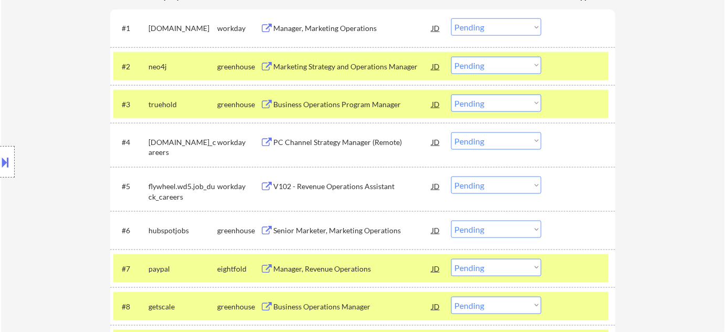
scroll to position [306, 0]
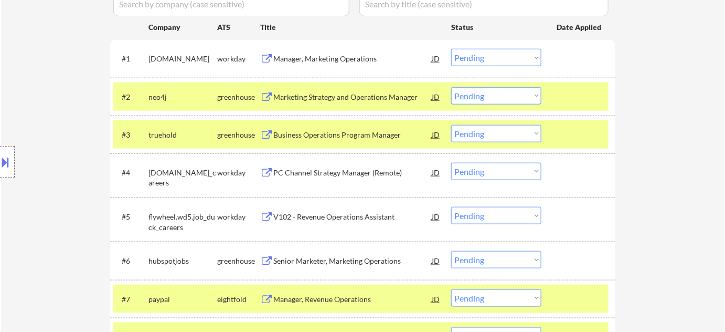
click at [481, 128] on select "Choose an option... Pending Applied Excluded (Questions) Excluded (Expired) Exc…" at bounding box center [496, 133] width 90 height 17
click at [451, 125] on select "Choose an option... Pending Applied Excluded (Questions) Excluded (Expired) Exc…" at bounding box center [496, 133] width 90 height 17
select select ""pending""
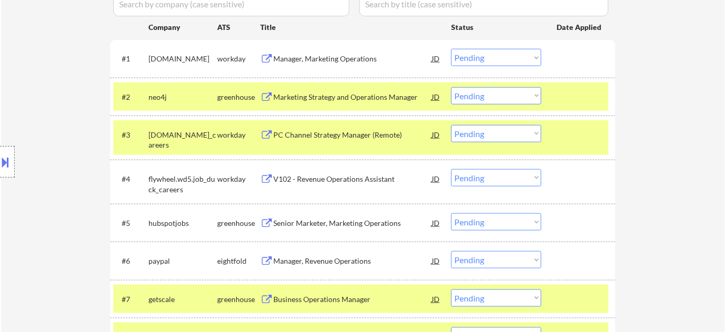
scroll to position [401, 0]
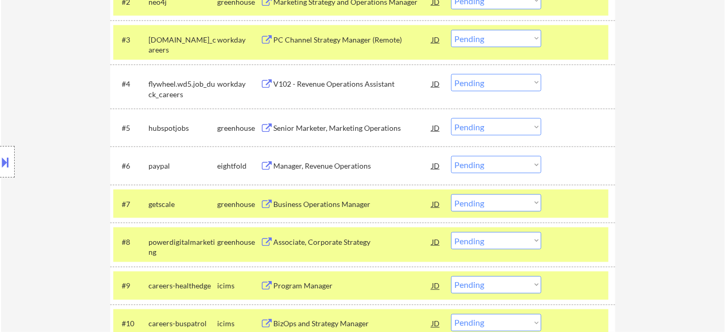
click at [491, 205] on select "Choose an option... Pending Applied Excluded (Questions) Excluded (Expired) Exc…" at bounding box center [496, 202] width 90 height 17
click at [451, 194] on select "Choose an option... Pending Applied Excluded (Questions) Excluded (Expired) Exc…" at bounding box center [496, 202] width 90 height 17
select select ""pending""
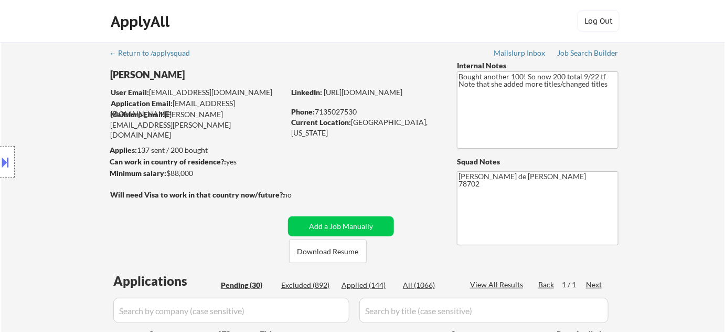
scroll to position [729, 0]
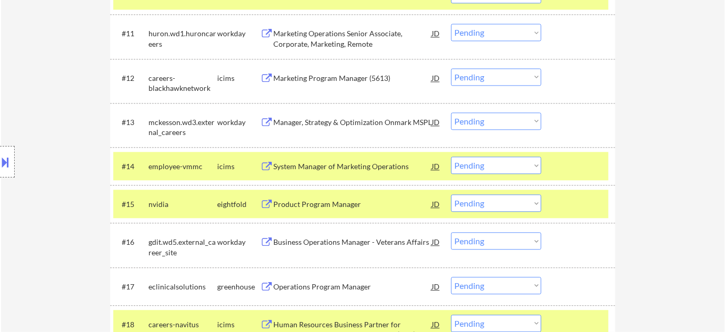
drag, startPoint x: 480, startPoint y: 161, endPoint x: 485, endPoint y: 171, distance: 11.7
click at [480, 161] on select "Choose an option... Pending Applied Excluded (Questions) Excluded (Expired) Exc…" at bounding box center [496, 164] width 90 height 17
click at [451, 156] on select "Choose an option... Pending Applied Excluded (Questions) Excluded (Expired) Exc…" at bounding box center [496, 164] width 90 height 17
select select ""pending""
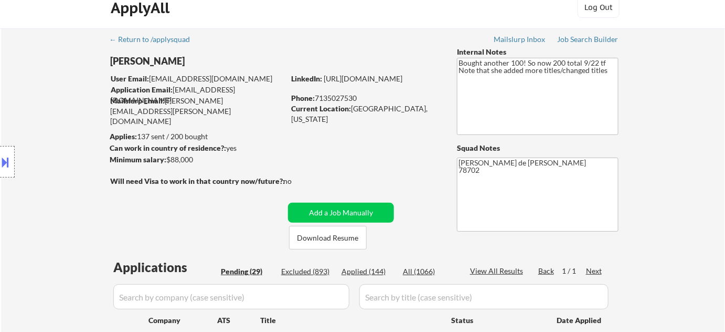
scroll to position [0, 0]
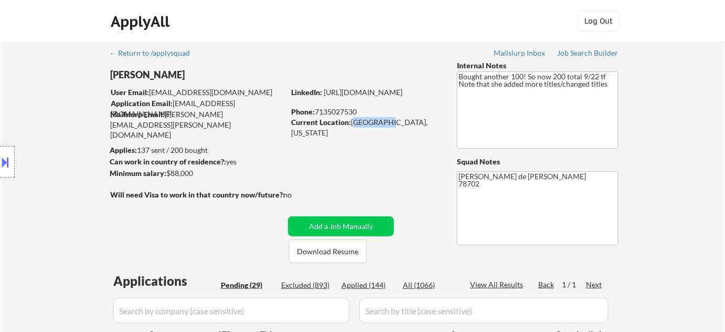
drag, startPoint x: 353, startPoint y: 120, endPoint x: 380, endPoint y: 117, distance: 27.9
click at [380, 117] on div "Current Location: Austin, Texas" at bounding box center [365, 127] width 149 height 20
copy div "Austin, T"
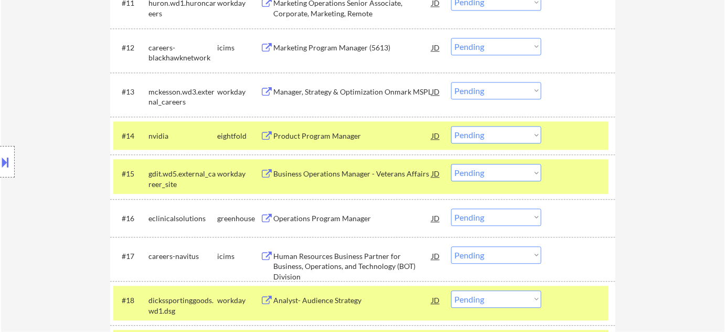
scroll to position [811, 0]
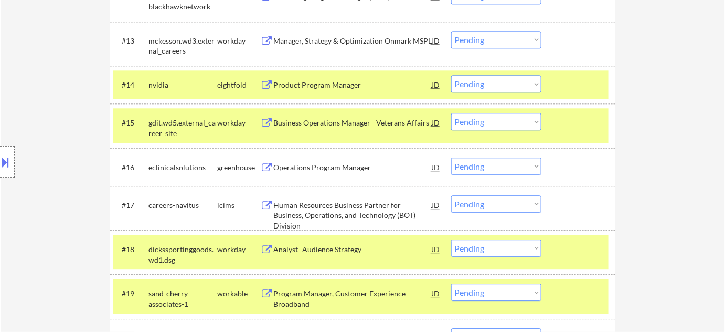
click at [500, 168] on select "Choose an option... Pending Applied Excluded (Questions) Excluded (Expired) Exc…" at bounding box center [496, 165] width 90 height 17
click at [451, 157] on select "Choose an option... Pending Applied Excluded (Questions) Excluded (Expired) Exc…" at bounding box center [496, 165] width 90 height 17
select select ""pending""
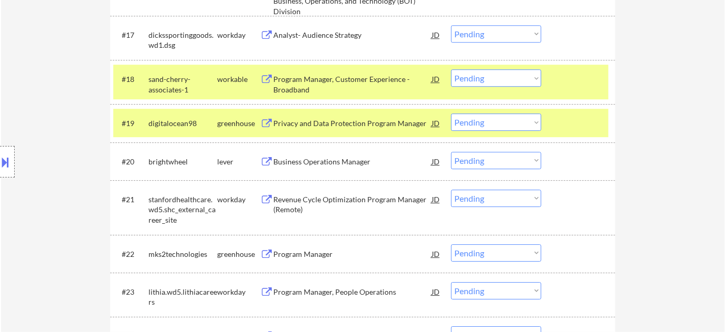
scroll to position [1002, 0]
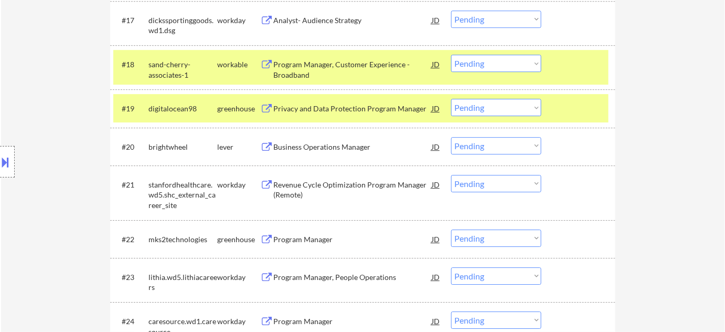
click at [305, 70] on div "Program Manager, Customer Experience - Broadband" at bounding box center [352, 69] width 158 height 20
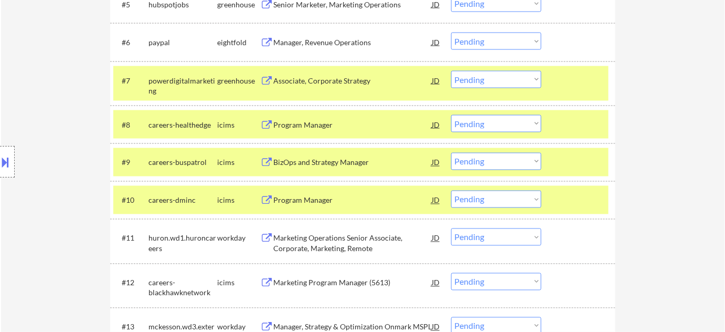
scroll to position [382, 0]
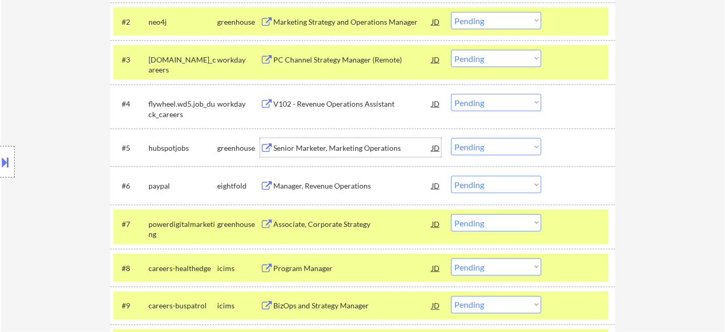
click at [333, 149] on div "Senior Marketer, Marketing Operations" at bounding box center [352, 148] width 158 height 10
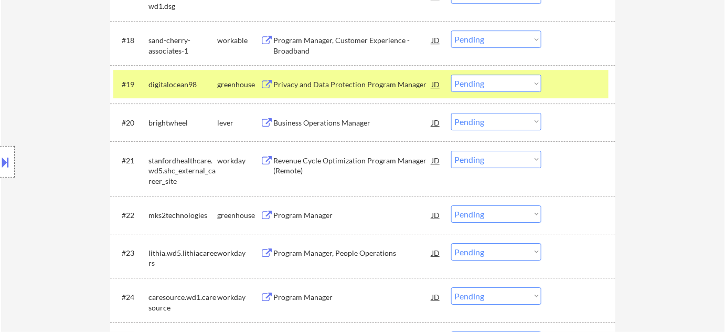
scroll to position [1050, 0]
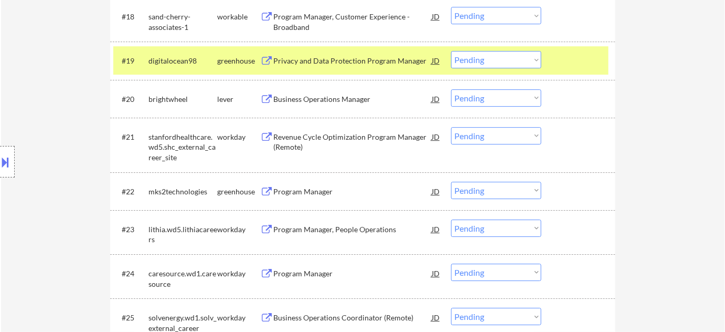
click at [487, 98] on select "Choose an option... Pending Applied Excluded (Questions) Excluded (Expired) Exc…" at bounding box center [496, 97] width 90 height 17
click at [451, 89] on select "Choose an option... Pending Applied Excluded (Questions) Excluded (Expired) Exc…" at bounding box center [496, 97] width 90 height 17
select select ""pending""
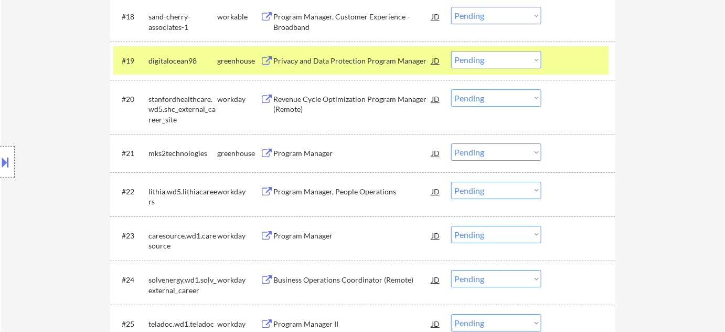
click at [487, 151] on select "Choose an option... Pending Applied Excluded (Questions) Excluded (Expired) Exc…" at bounding box center [496, 151] width 90 height 17
click at [451, 143] on select "Choose an option... Pending Applied Excluded (Questions) Excluded (Expired) Exc…" at bounding box center [496, 151] width 90 height 17
select select ""pending""
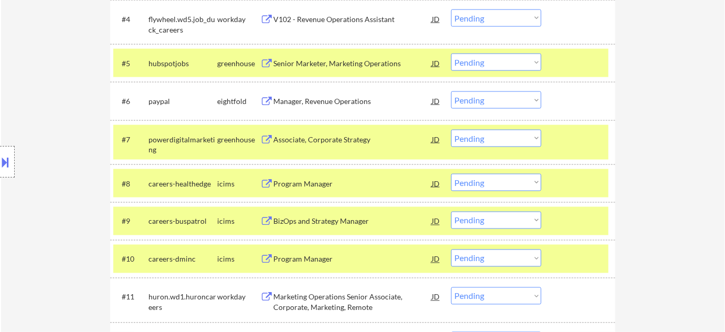
scroll to position [382, 0]
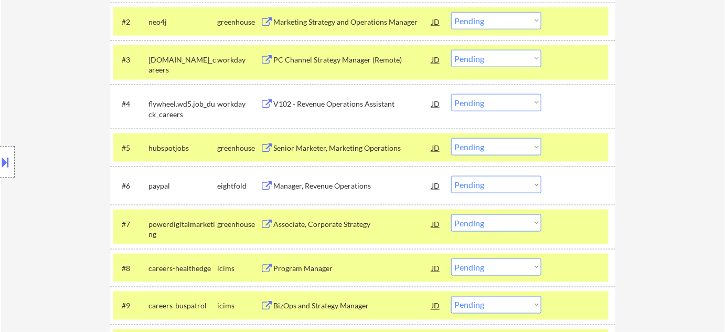
click at [331, 221] on div "Associate, Corporate Strategy" at bounding box center [352, 224] width 158 height 10
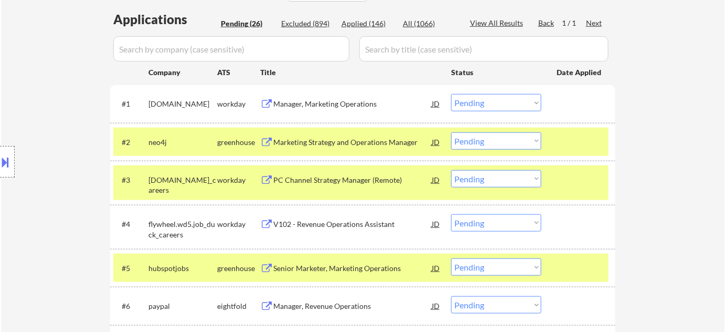
scroll to position [238, 0]
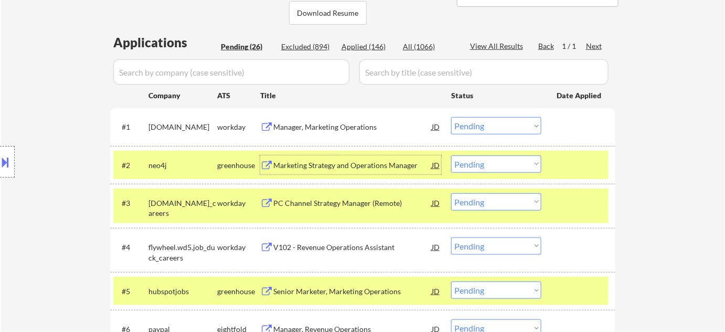
click at [358, 161] on div "Marketing Strategy and Operations Manager" at bounding box center [352, 165] width 158 height 10
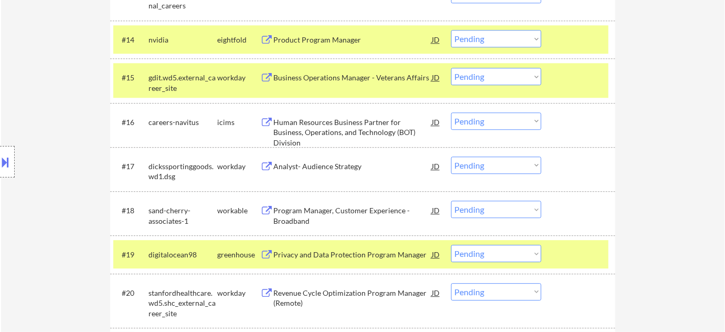
scroll to position [1213, 0]
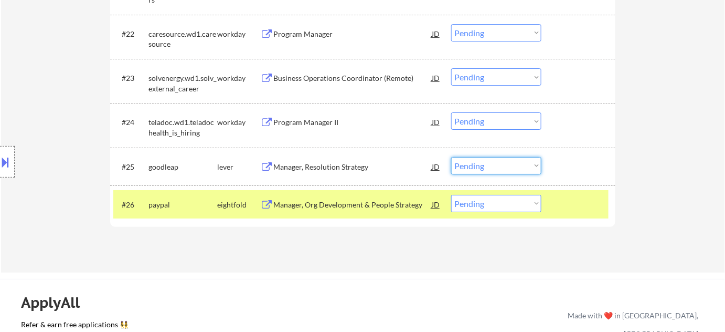
drag, startPoint x: 517, startPoint y: 166, endPoint x: 514, endPoint y: 173, distance: 7.5
click at [517, 166] on select "Choose an option... Pending Applied Excluded (Questions) Excluded (Expired) Exc…" at bounding box center [496, 165] width 90 height 17
click at [451, 157] on select "Choose an option... Pending Applied Excluded (Questions) Excluded (Expired) Exc…" at bounding box center [496, 165] width 90 height 17
select select ""pending""
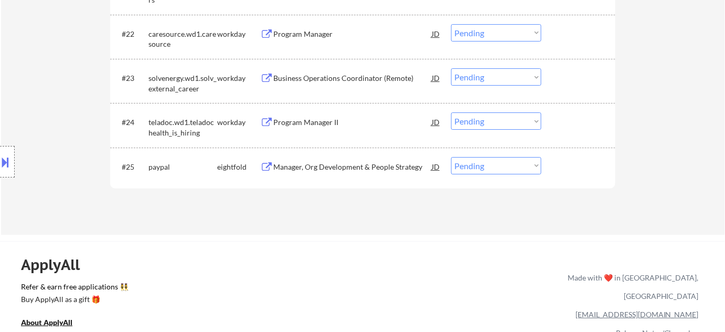
scroll to position [900, 0]
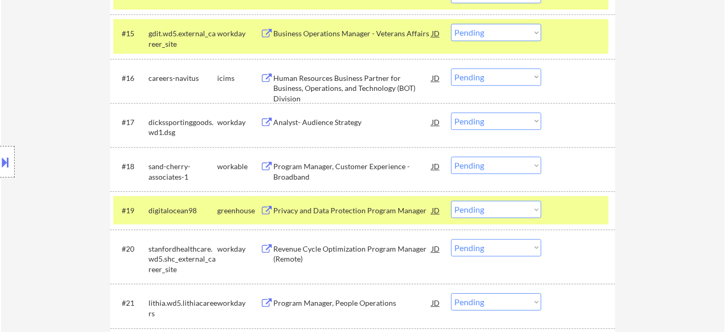
click at [498, 163] on select "Choose an option... Pending Applied Excluded (Questions) Excluded (Expired) Exc…" at bounding box center [496, 164] width 90 height 17
click at [451, 156] on select "Choose an option... Pending Applied Excluded (Questions) Excluded (Expired) Exc…" at bounding box center [496, 164] width 90 height 17
select select ""pending""
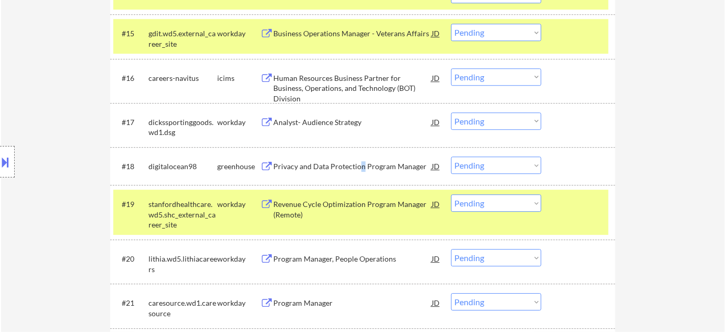
click at [361, 161] on div "Privacy and Data Protection Program Manager" at bounding box center [352, 166] width 158 height 10
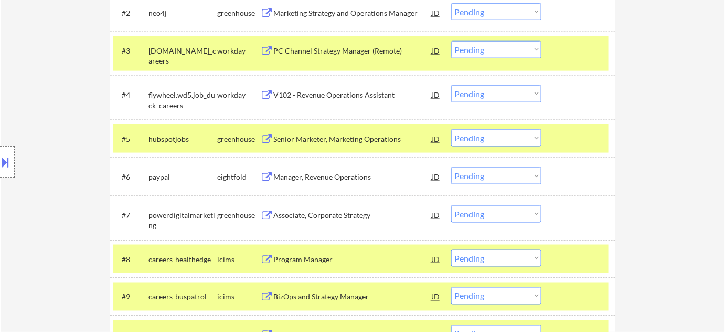
scroll to position [327, 0]
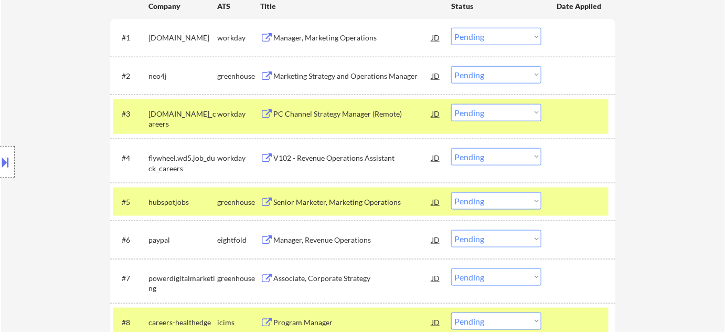
click at [488, 154] on select "Choose an option... Pending Applied Excluded (Questions) Excluded (Expired) Exc…" at bounding box center [496, 156] width 90 height 17
click at [451, 148] on select "Choose an option... Pending Applied Excluded (Questions) Excluded (Expired) Exc…" at bounding box center [496, 156] width 90 height 17
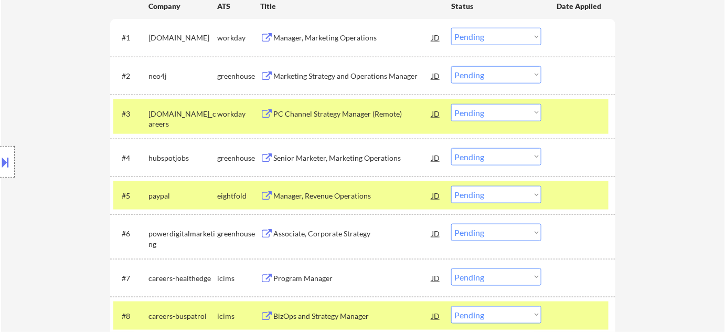
click at [472, 154] on select "Choose an option... Pending Applied Excluded (Questions) Excluded (Expired) Exc…" at bounding box center [496, 156] width 90 height 17
click at [475, 155] on select "Choose an option... Pending Applied Excluded (Questions) Excluded (Expired) Exc…" at bounding box center [496, 156] width 90 height 17
click at [451, 148] on select "Choose an option... Pending Applied Excluded (Questions) Excluded (Expired) Exc…" at bounding box center [496, 156] width 90 height 17
select select ""pending""
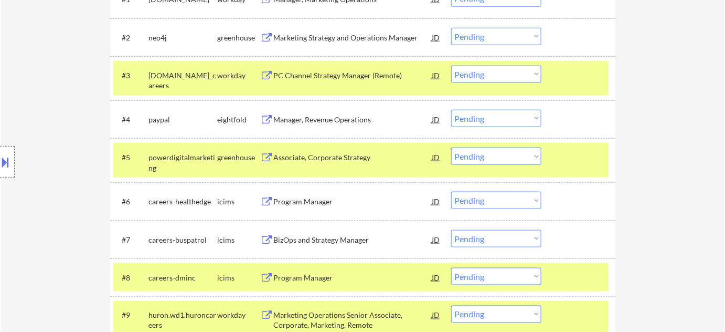
scroll to position [375, 0]
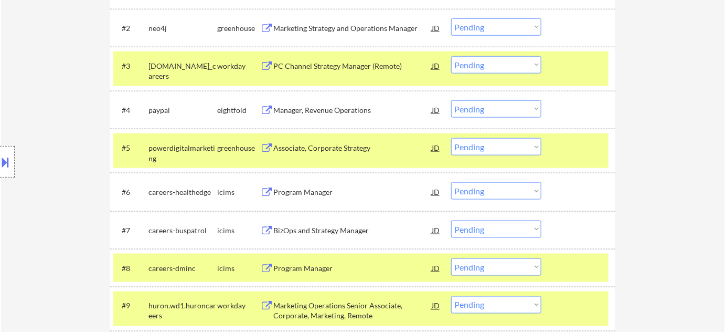
click at [320, 228] on div "BizOps and Strategy Manager" at bounding box center [352, 230] width 158 height 10
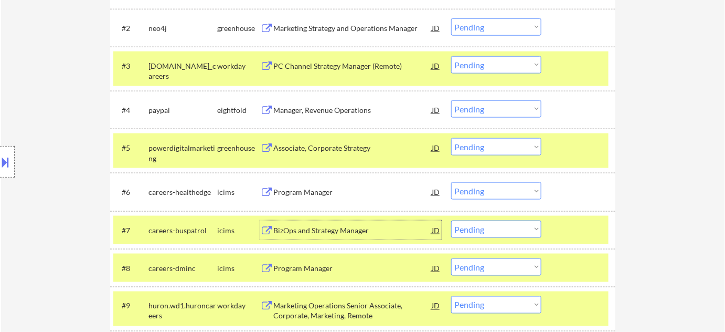
click at [511, 141] on select "Choose an option... Pending Applied Excluded (Questions) Excluded (Expired) Exc…" at bounding box center [496, 146] width 90 height 17
click at [451, 138] on select "Choose an option... Pending Applied Excluded (Questions) Excluded (Expired) Exc…" at bounding box center [496, 146] width 90 height 17
select select ""pending""
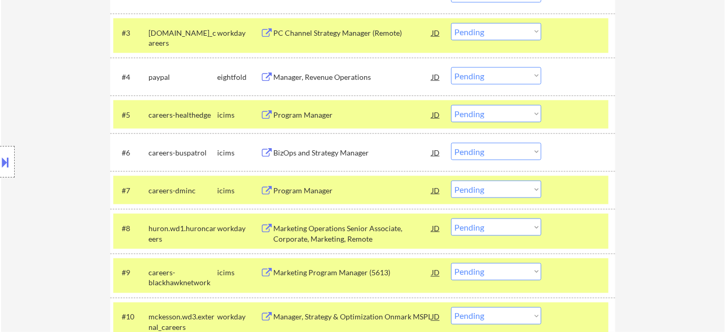
scroll to position [471, 0]
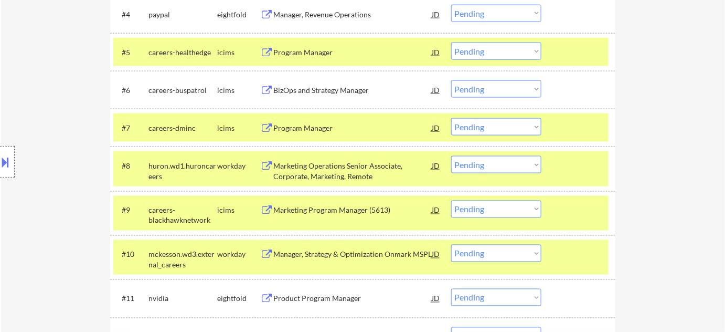
click at [348, 163] on div "Marketing Operations Senior Associate, Corporate, Marketing, Remote" at bounding box center [352, 171] width 158 height 20
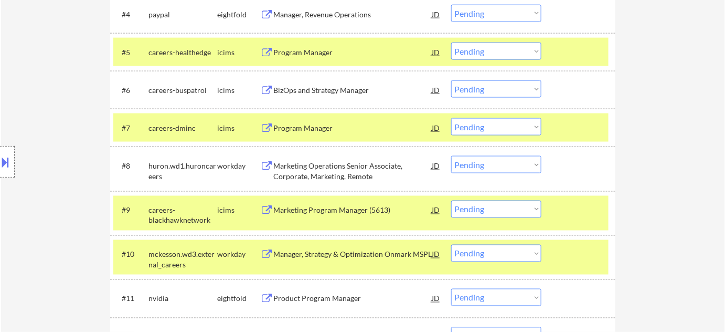
scroll to position [774, 0]
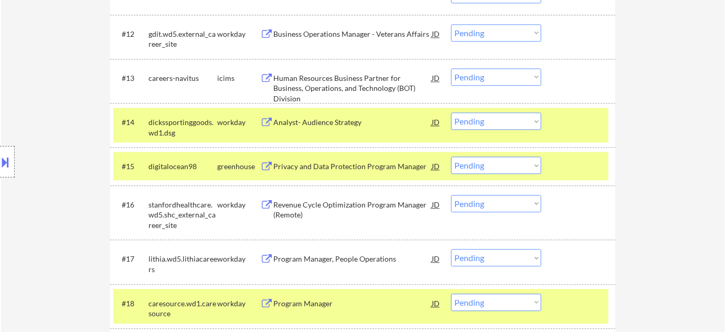
click at [529, 168] on select "Choose an option... Pending Applied Excluded (Questions) Excluded (Expired) Exc…" at bounding box center [496, 164] width 90 height 17
click at [451, 156] on select "Choose an option... Pending Applied Excluded (Questions) Excluded (Expired) Exc…" at bounding box center [496, 164] width 90 height 17
select select ""pending""
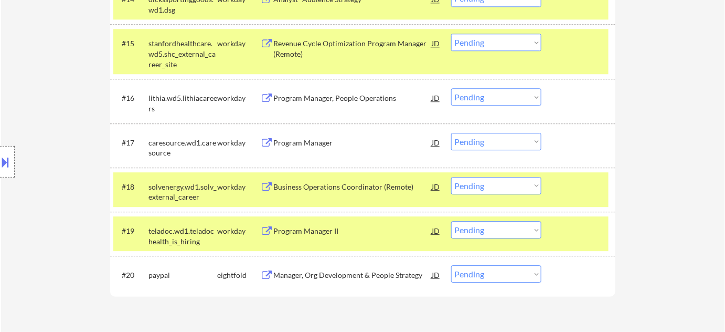
scroll to position [917, 0]
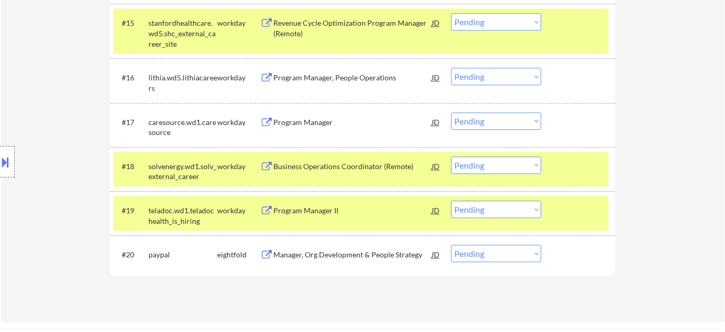
click at [318, 74] on div "Program Manager, People Operations" at bounding box center [352, 77] width 158 height 10
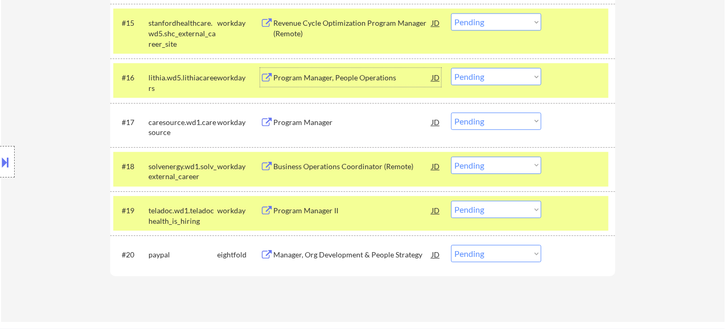
click at [327, 165] on div "Business Operations Coordinator (Remote)" at bounding box center [352, 166] width 158 height 10
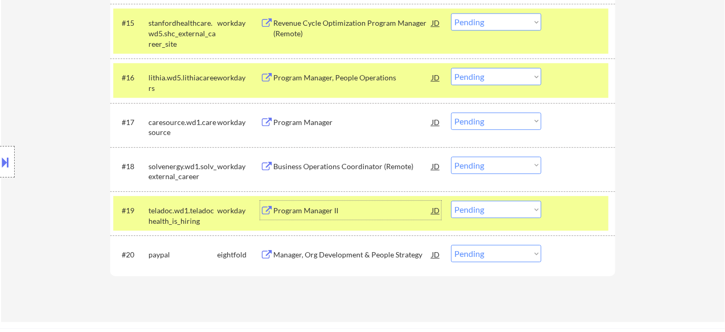
click at [298, 211] on div "Program Manager II" at bounding box center [352, 210] width 158 height 10
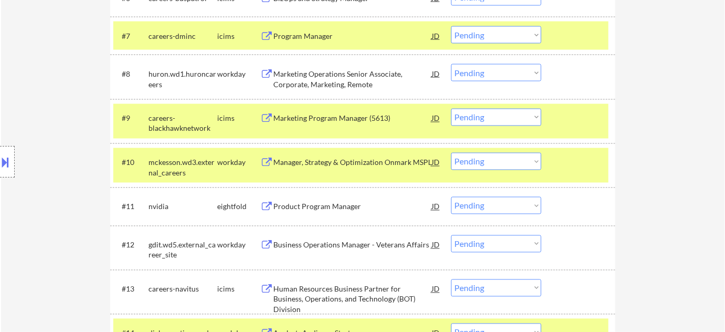
scroll to position [535, 0]
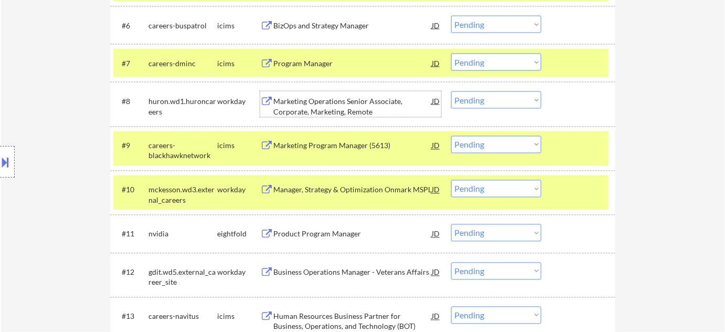
click at [337, 102] on div "Marketing Operations Senior Associate, Corporate, Marketing, Remote" at bounding box center [352, 106] width 158 height 20
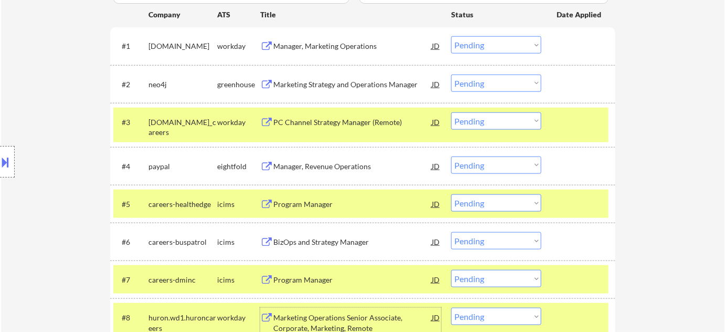
scroll to position [297, 0]
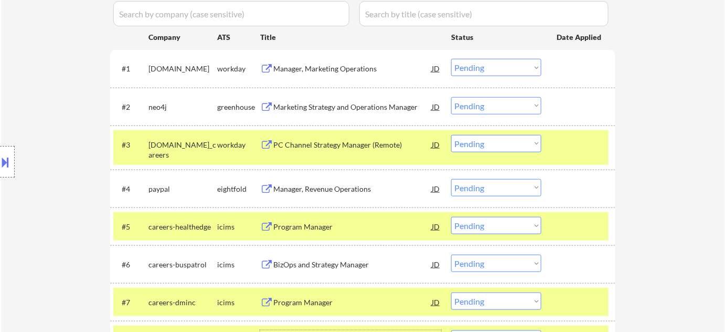
click at [324, 142] on div "PC Channel Strategy Manager (Remote)" at bounding box center [352, 145] width 158 height 10
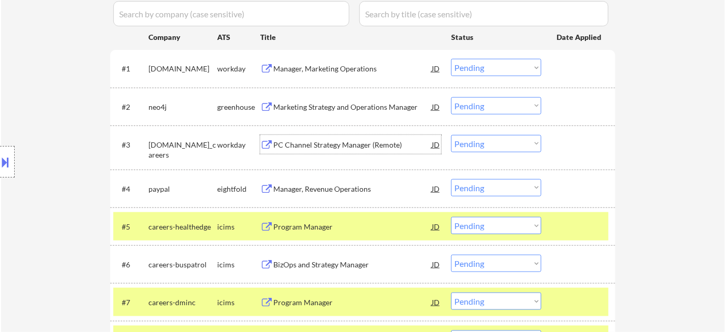
click at [305, 64] on div "Manager, Marketing Operations" at bounding box center [352, 69] width 158 height 10
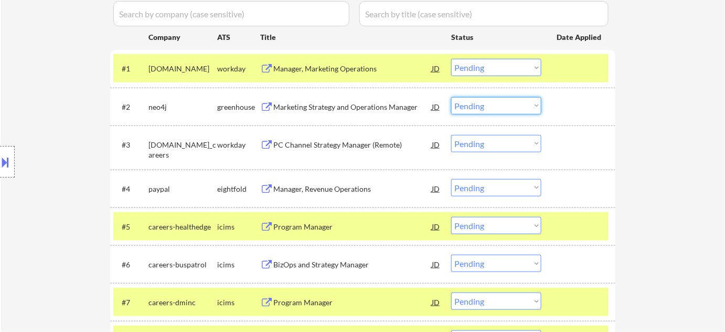
click at [483, 107] on select "Choose an option... Pending Applied Excluded (Questions) Excluded (Expired) Exc…" at bounding box center [496, 105] width 90 height 17
click at [451, 97] on select "Choose an option... Pending Applied Excluded (Questions) Excluded (Expired) Exc…" at bounding box center [496, 105] width 90 height 17
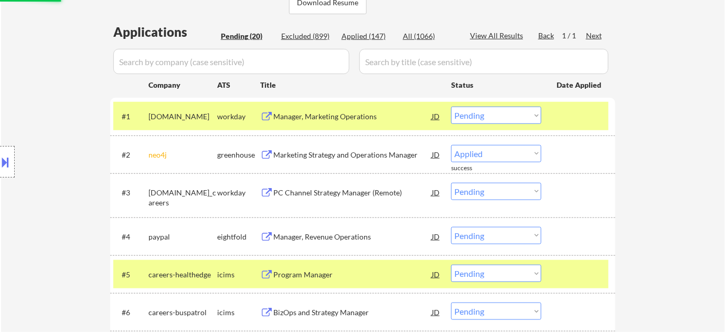
select select ""pending""
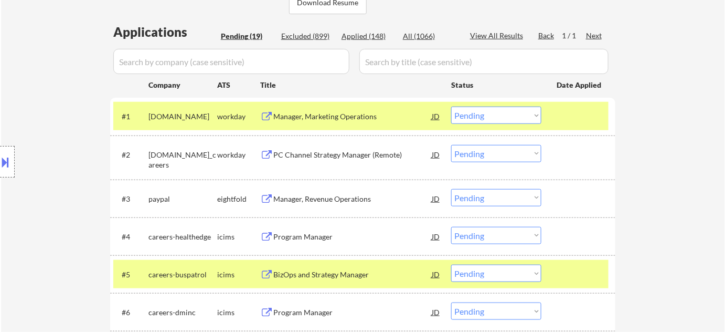
scroll to position [923, 0]
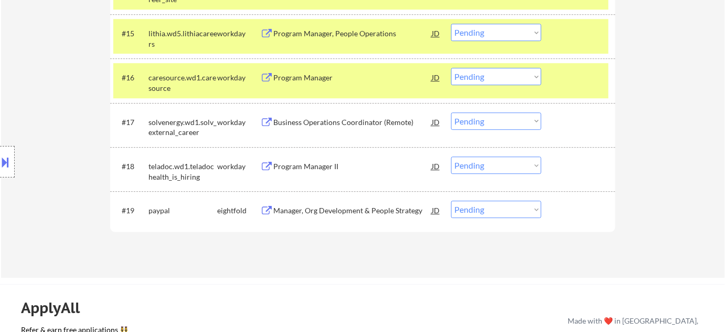
click at [512, 165] on select "Choose an option... Pending Applied Excluded (Questions) Excluded (Expired) Exc…" at bounding box center [496, 164] width 90 height 17
click at [451, 156] on select "Choose an option... Pending Applied Excluded (Questions) Excluded (Expired) Exc…" at bounding box center [496, 164] width 90 height 17
select select ""pending""
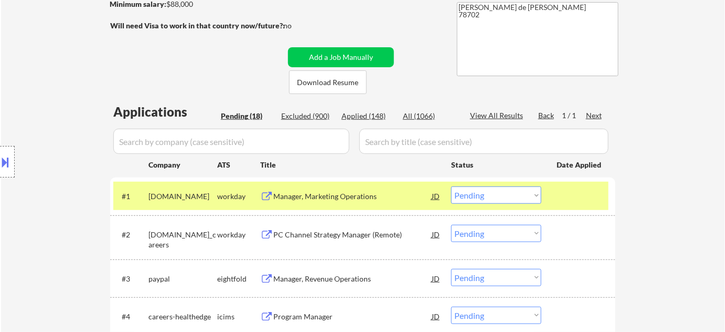
scroll to position [210, 0]
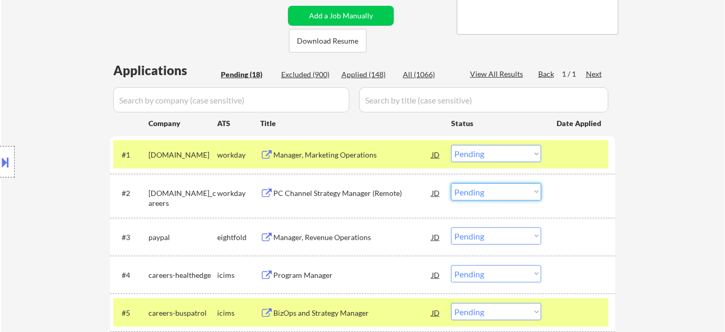
click at [480, 192] on select "Choose an option... Pending Applied Excluded (Questions) Excluded (Expired) Exc…" at bounding box center [496, 191] width 90 height 17
click at [451, 183] on select "Choose an option... Pending Applied Excluded (Questions) Excluded (Expired) Exc…" at bounding box center [496, 191] width 90 height 17
select select ""pending""
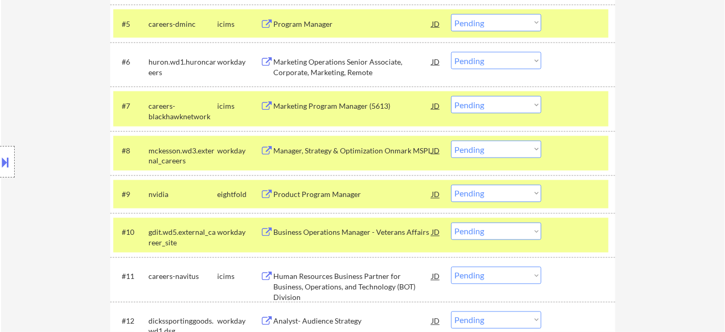
scroll to position [496, 0]
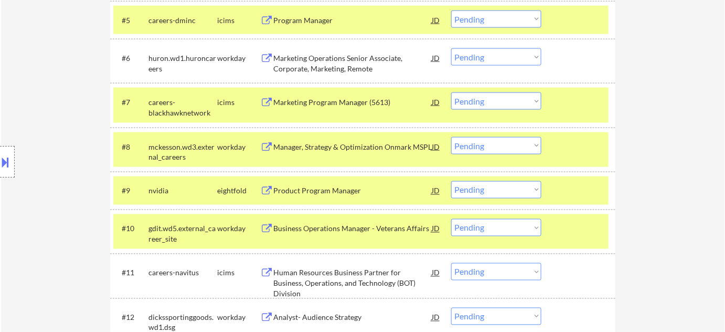
click at [344, 187] on div "Product Program Manager" at bounding box center [352, 191] width 158 height 10
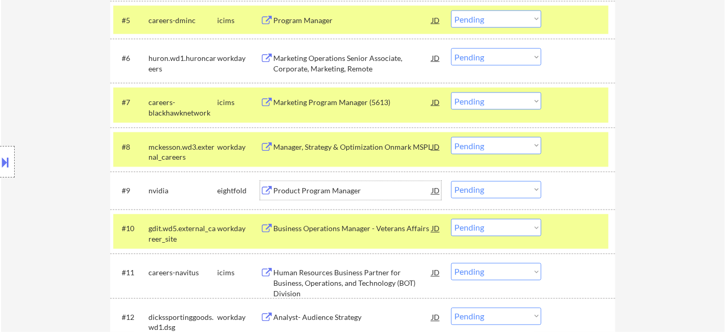
click at [483, 185] on select "Choose an option... Pending Applied Excluded (Questions) Excluded (Expired) Exc…" at bounding box center [496, 189] width 90 height 17
click at [451, 181] on select "Choose an option... Pending Applied Excluded (Questions) Excluded (Expired) Exc…" at bounding box center [496, 189] width 90 height 17
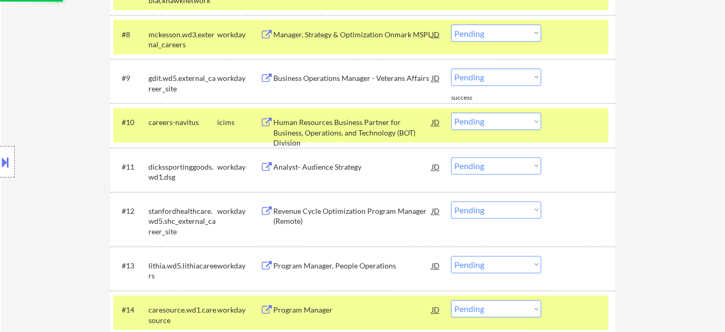
scroll to position [592, 0]
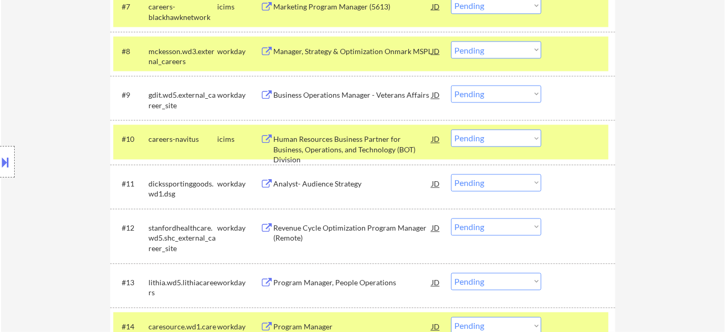
click at [490, 95] on select "Choose an option... Pending Applied Excluded (Questions) Excluded (Expired) Exc…" at bounding box center [496, 94] width 90 height 17
click at [451, 86] on select "Choose an option... Pending Applied Excluded (Questions) Excluded (Expired) Exc…" at bounding box center [496, 94] width 90 height 17
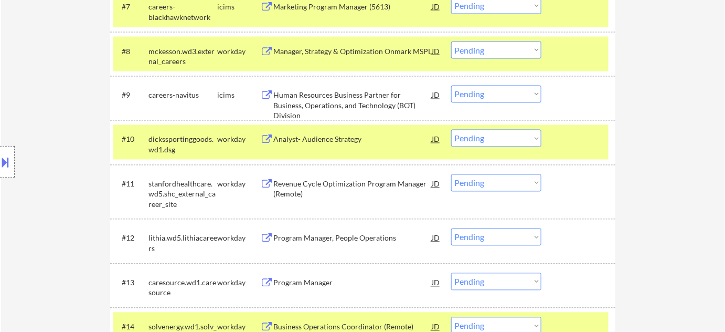
click at [505, 96] on select "Choose an option... Pending Applied Excluded (Questions) Excluded (Expired) Exc…" at bounding box center [496, 94] width 90 height 17
click at [451, 86] on select "Choose an option... Pending Applied Excluded (Questions) Excluded (Expired) Exc…" at bounding box center [496, 94] width 90 height 17
select select ""pending""
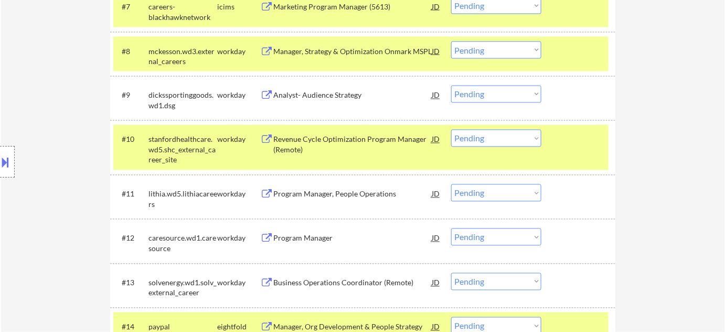
click at [349, 97] on div "Analyst- Audience Strategy" at bounding box center [352, 95] width 158 height 10
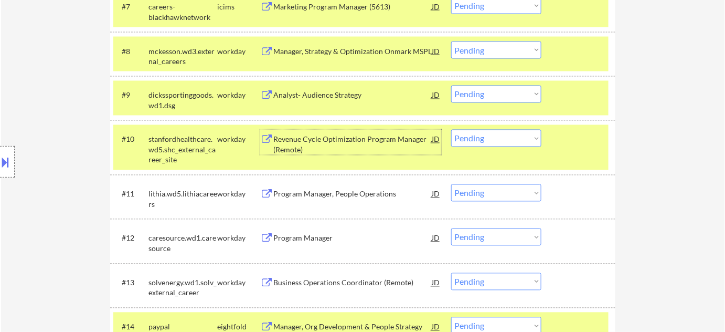
click at [318, 136] on div "Revenue Cycle Optimization Program Manager (Remote)" at bounding box center [352, 144] width 158 height 20
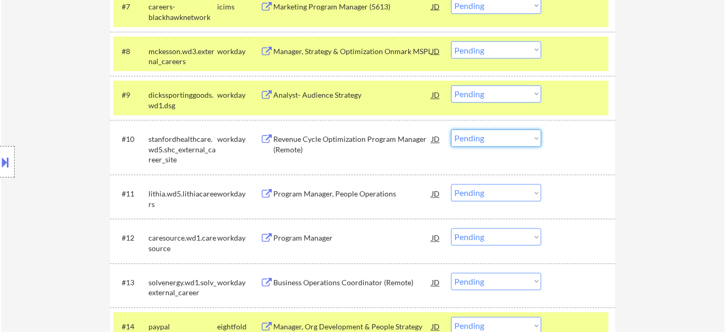
drag, startPoint x: 533, startPoint y: 139, endPoint x: 536, endPoint y: 145, distance: 7.0
click at [533, 139] on select "Choose an option... Pending Applied Excluded (Questions) Excluded (Expired) Exc…" at bounding box center [496, 138] width 90 height 17
click at [451, 130] on select "Choose an option... Pending Applied Excluded (Questions) Excluded (Expired) Exc…" at bounding box center [496, 138] width 90 height 17
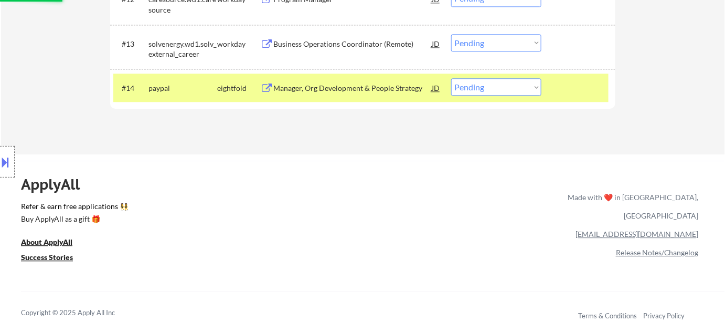
scroll to position [640, 0]
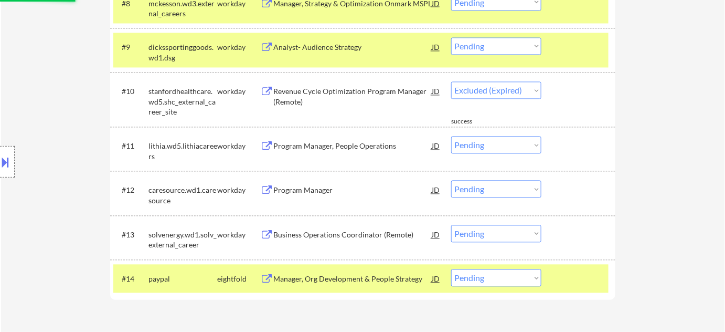
select select ""pending""
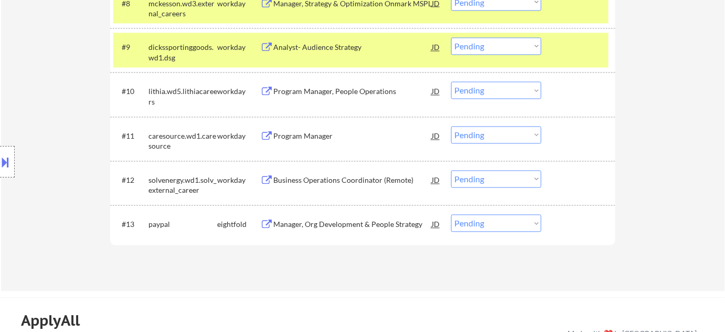
click at [336, 224] on div "Manager, Org Development & People Strategy" at bounding box center [352, 224] width 158 height 10
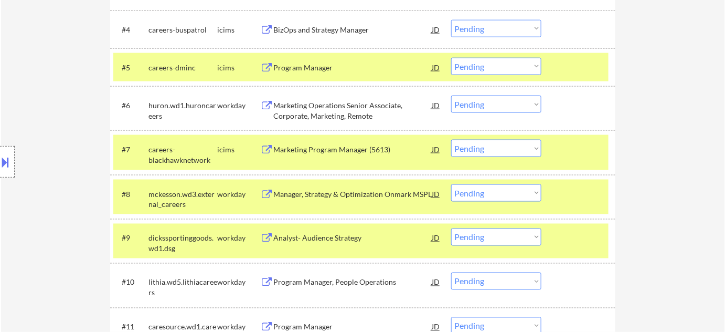
scroll to position [306, 0]
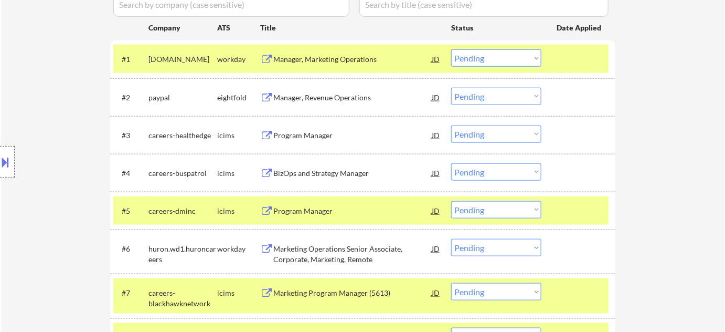
click at [306, 127] on div "Program Manager" at bounding box center [352, 134] width 158 height 19
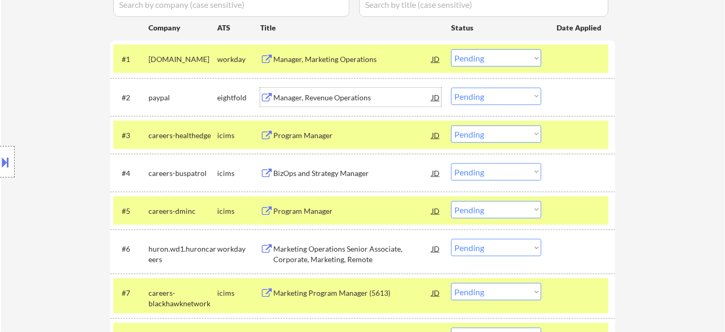
click at [297, 98] on div "Manager, Revenue Operations" at bounding box center [352, 97] width 158 height 10
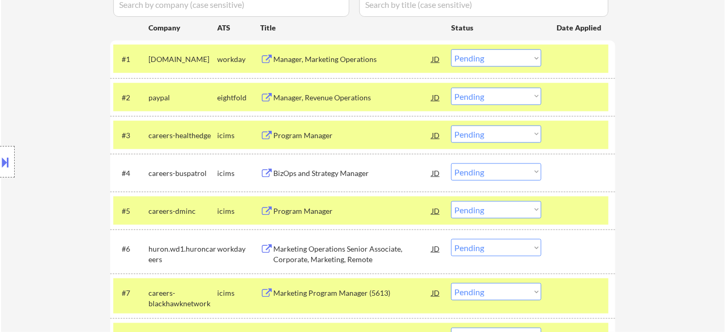
scroll to position [521, 0]
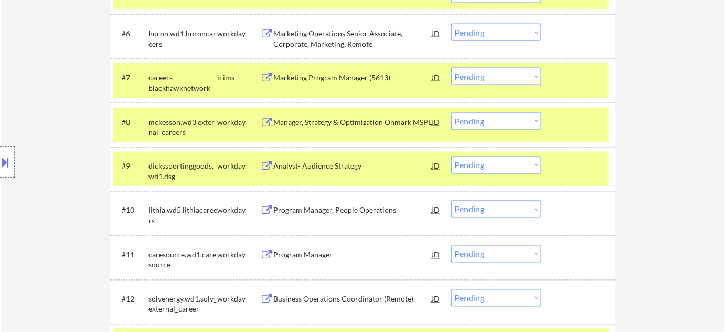
drag, startPoint x: 511, startPoint y: 163, endPoint x: 511, endPoint y: 170, distance: 7.3
click at [511, 163] on select "Choose an option... Pending Applied Excluded (Questions) Excluded (Expired) Exc…" at bounding box center [496, 164] width 90 height 17
click at [451, 156] on select "Choose an option... Pending Applied Excluded (Questions) Excluded (Expired) Exc…" at bounding box center [496, 164] width 90 height 17
select select ""pending""
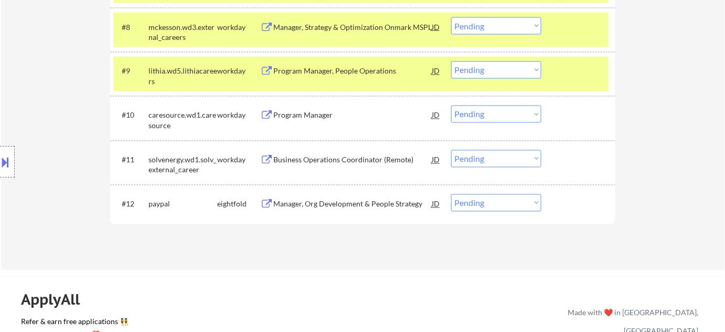
scroll to position [617, 0]
click at [467, 198] on select "Choose an option... Pending Applied Excluded (Questions) Excluded (Expired) Exc…" at bounding box center [496, 202] width 90 height 17
select select ""excluded__bad_match_""
click at [451, 194] on select "Choose an option... Pending Applied Excluded (Questions) Excluded (Expired) Exc…" at bounding box center [496, 202] width 90 height 17
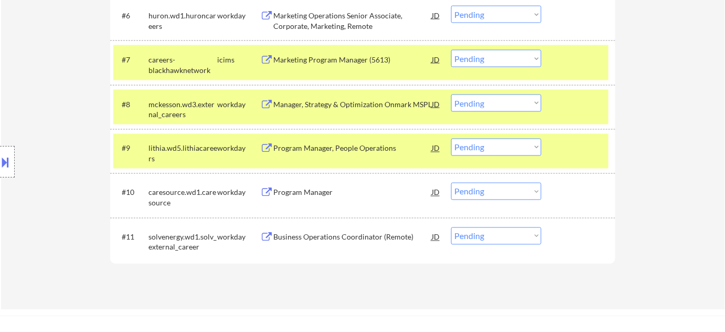
scroll to position [473, 0]
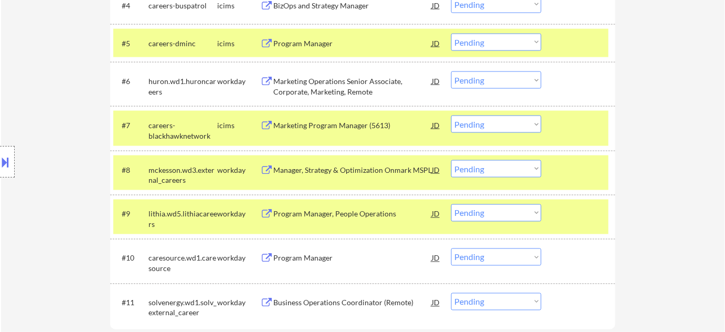
click at [375, 121] on div "Marketing Program Manager (5613)" at bounding box center [352, 125] width 158 height 10
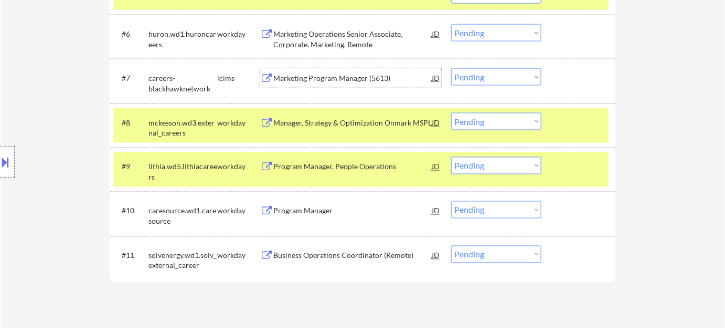
scroll to position [521, 0]
click at [318, 211] on div "Program Manager" at bounding box center [352, 210] width 158 height 10
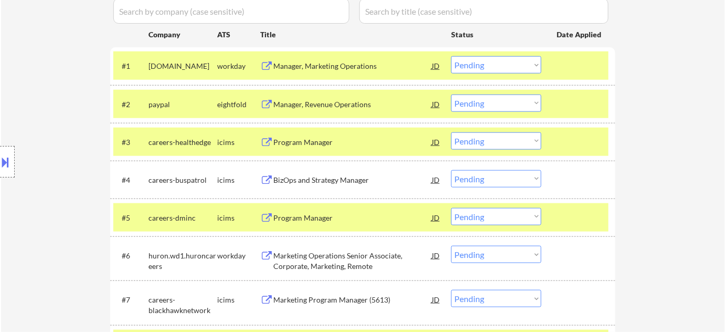
scroll to position [282, 0]
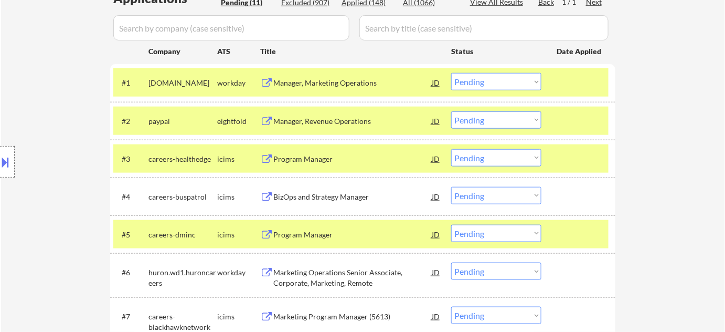
click at [471, 157] on select "Choose an option... Pending Applied Excluded (Questions) Excluded (Expired) Exc…" at bounding box center [496, 157] width 90 height 17
click at [451, 149] on select "Choose an option... Pending Applied Excluded (Questions) Excluded (Expired) Exc…" at bounding box center [496, 157] width 90 height 17
select select ""pending""
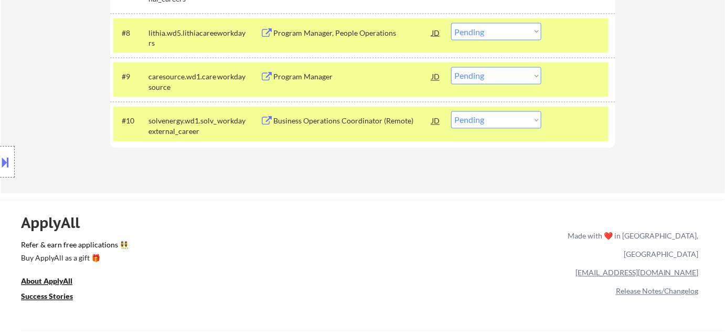
scroll to position [473, 0]
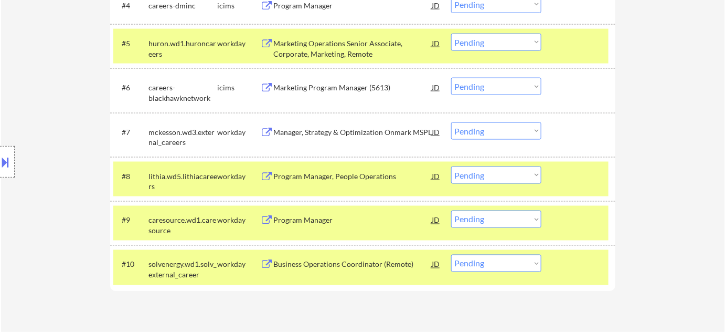
click at [485, 214] on select "Choose an option... Pending Applied Excluded (Questions) Excluded (Expired) Exc…" at bounding box center [496, 218] width 90 height 17
click at [451, 210] on select "Choose an option... Pending Applied Excluded (Questions) Excluded (Expired) Exc…" at bounding box center [496, 218] width 90 height 17
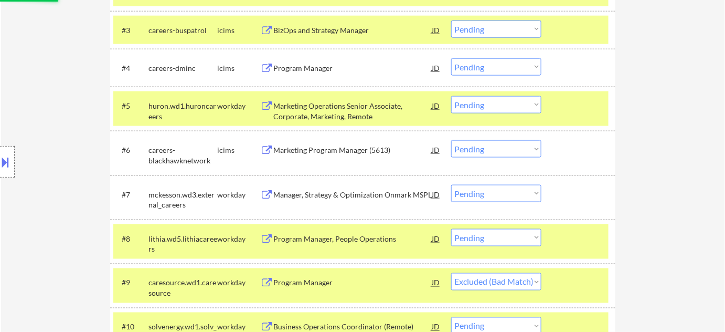
scroll to position [378, 0]
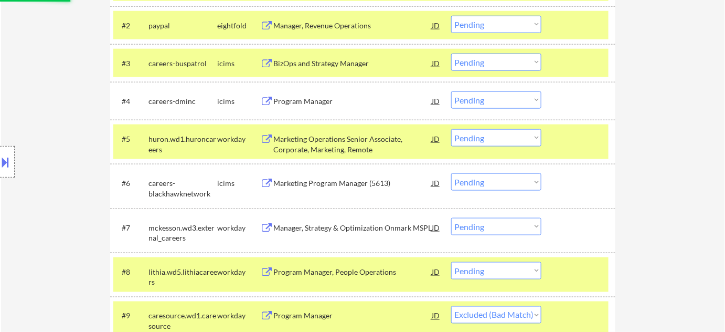
select select ""pending""
click at [488, 178] on select "Choose an option... Pending Applied Excluded (Questions) Excluded (Expired) Exc…" at bounding box center [496, 181] width 90 height 17
click at [661, 165] on div "← Return to /applysquad Mailslurp Inbox Job Search Builder Logan Sceroler User …" at bounding box center [363, 26] width 724 height 724
click at [504, 182] on select "Choose an option... Pending Applied Excluded (Questions) Excluded (Expired) Exc…" at bounding box center [496, 181] width 90 height 17
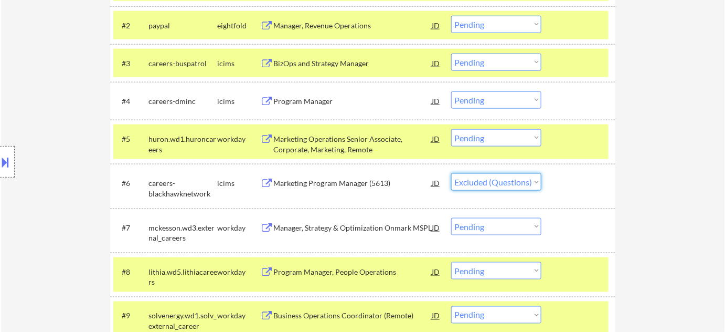
click at [451, 173] on select "Choose an option... Pending Applied Excluded (Questions) Excluded (Expired) Exc…" at bounding box center [496, 181] width 90 height 17
select select ""pending""
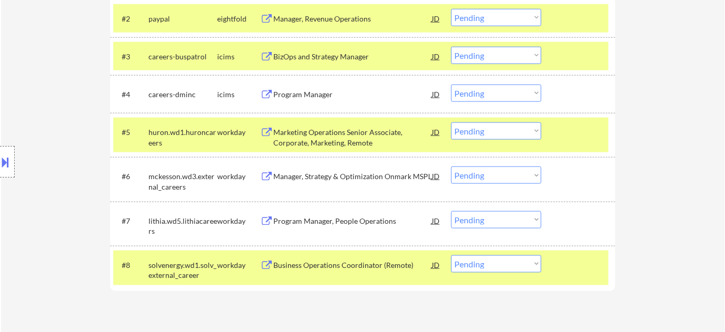
scroll to position [473, 0]
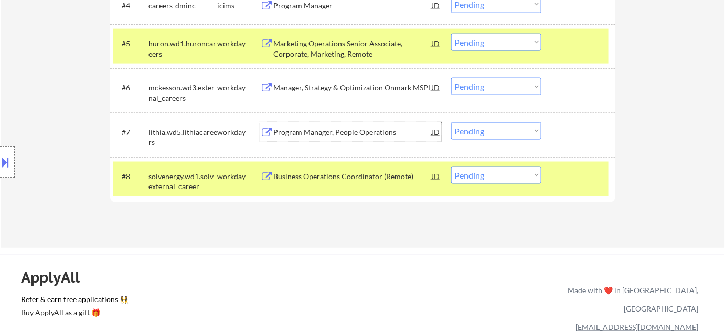
click at [368, 133] on div "Program Manager, People Operations" at bounding box center [352, 132] width 158 height 10
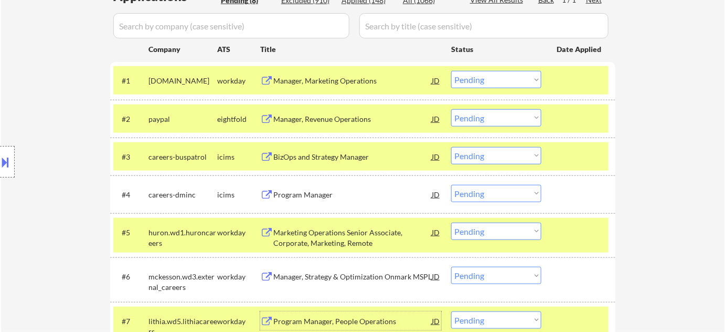
scroll to position [282, 0]
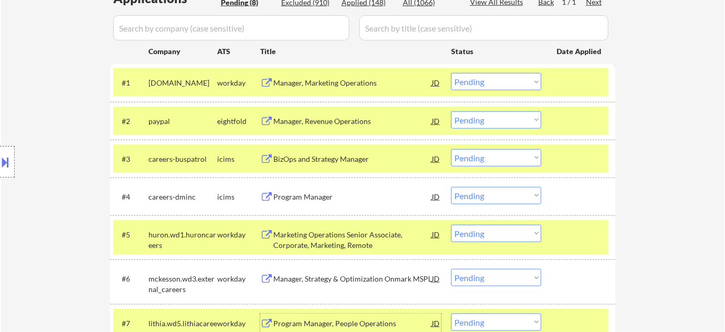
click at [337, 80] on div "Manager, Marketing Operations" at bounding box center [352, 83] width 158 height 10
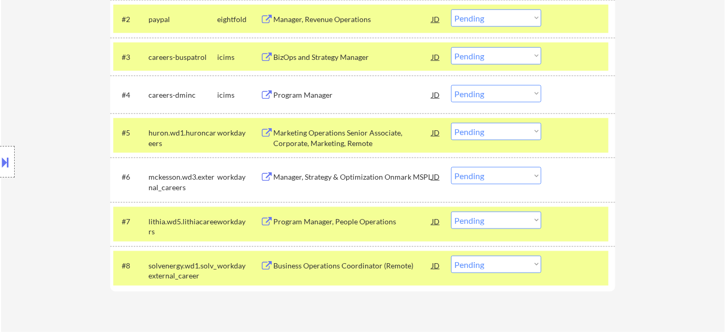
scroll to position [521, 0]
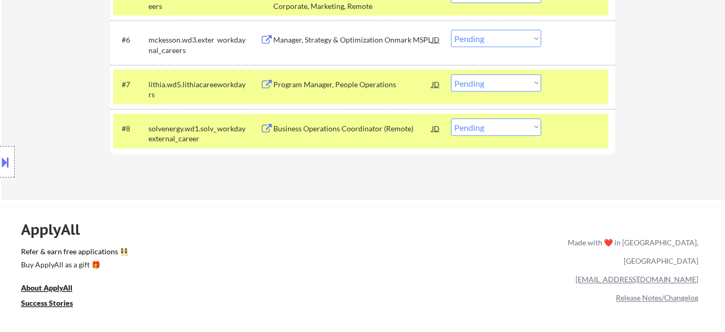
click at [523, 76] on select "Choose an option... Pending Applied Excluded (Questions) Excluded (Expired) Exc…" at bounding box center [496, 83] width 90 height 17
click at [451, 75] on select "Choose an option... Pending Applied Excluded (Questions) Excluded (Expired) Exc…" at bounding box center [496, 83] width 90 height 17
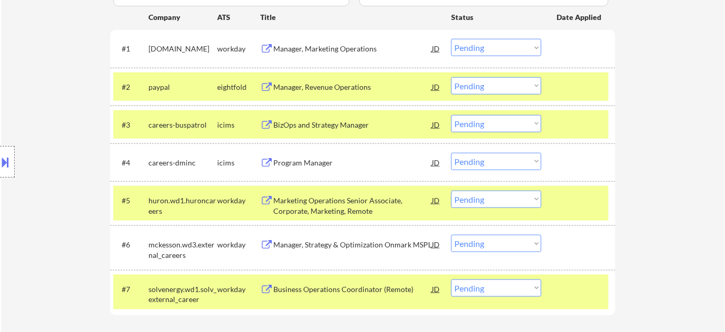
scroll to position [378, 0]
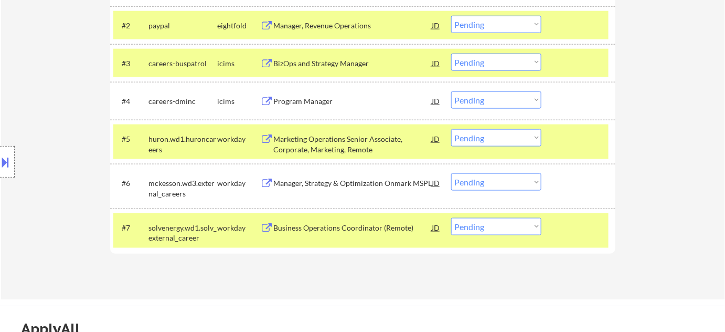
click at [361, 232] on div "Business Operations Coordinator (Remote)" at bounding box center [352, 228] width 158 height 10
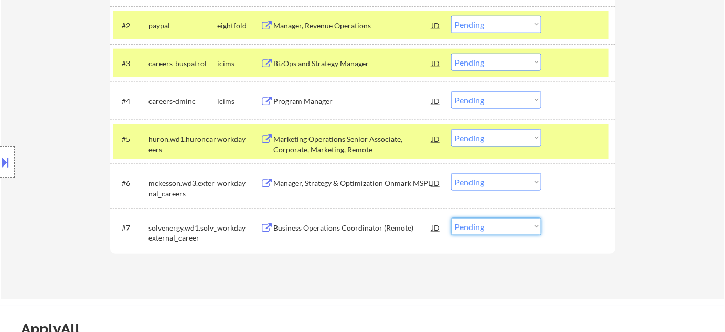
click at [495, 223] on select "Choose an option... Pending Applied Excluded (Questions) Excluded (Expired) Exc…" at bounding box center [496, 226] width 90 height 17
select select ""excluded__salary_""
click at [451, 218] on select "Choose an option... Pending Applied Excluded (Questions) Excluded (Expired) Exc…" at bounding box center [496, 226] width 90 height 17
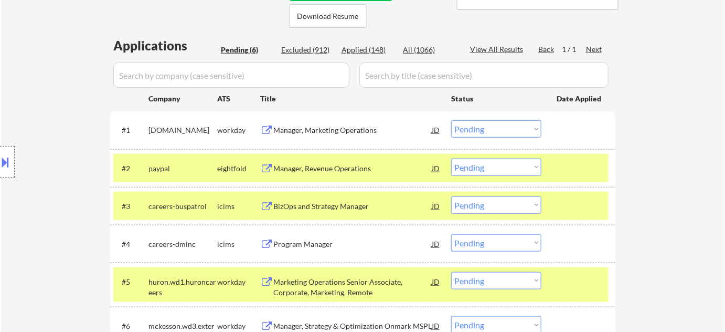
scroll to position [140, 0]
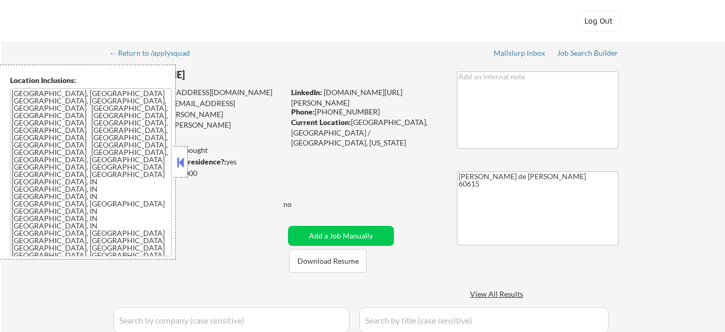
select select ""pending""
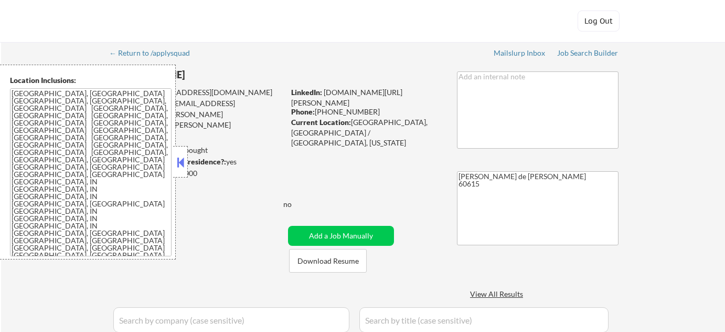
select select ""pending""
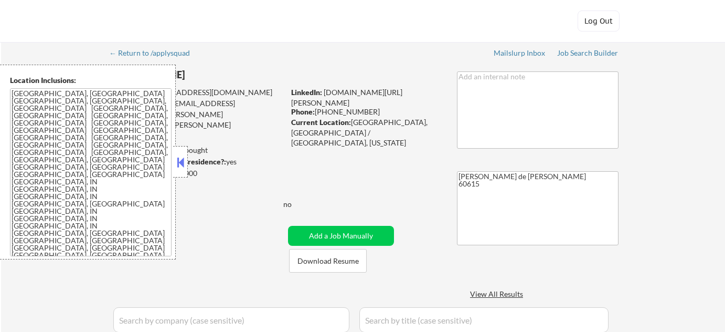
select select ""pending""
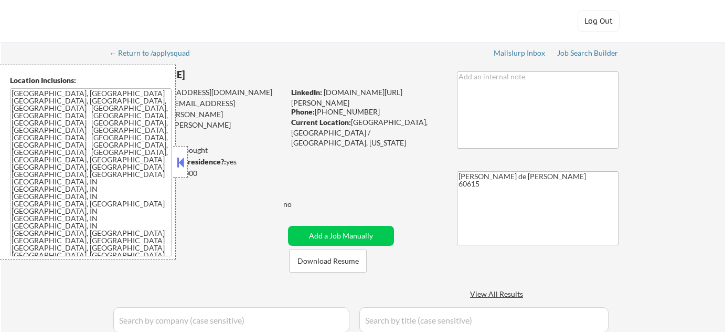
select select ""pending""
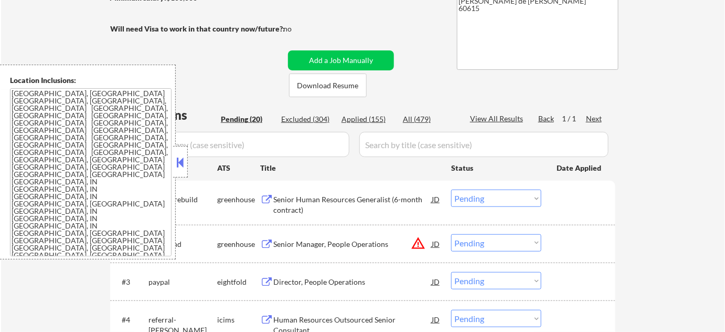
scroll to position [95, 0]
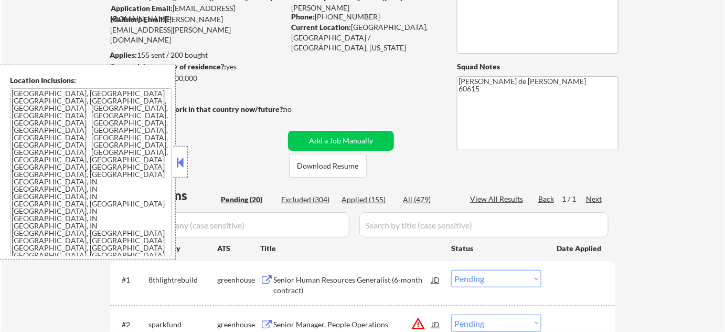
click at [184, 165] on button at bounding box center [181, 162] width 12 height 16
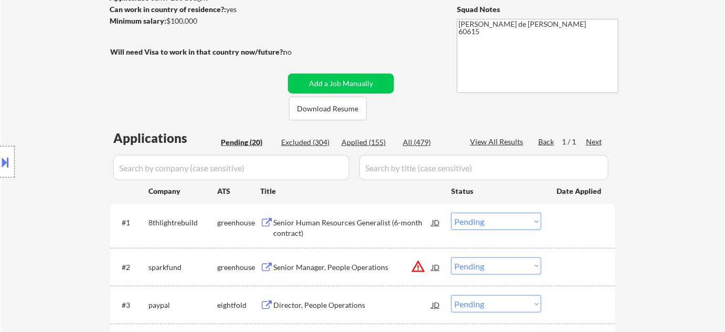
scroll to position [238, 0]
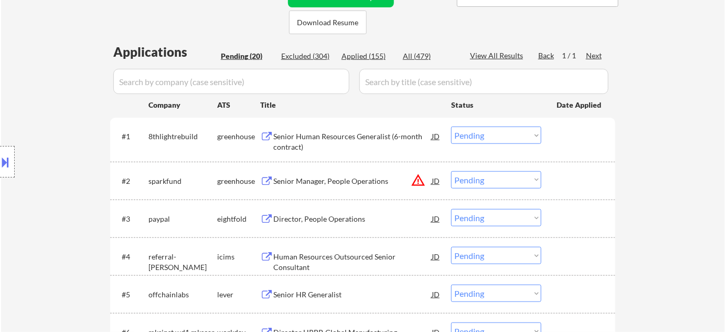
click at [417, 177] on button "warning_amber" at bounding box center [418, 180] width 15 height 15
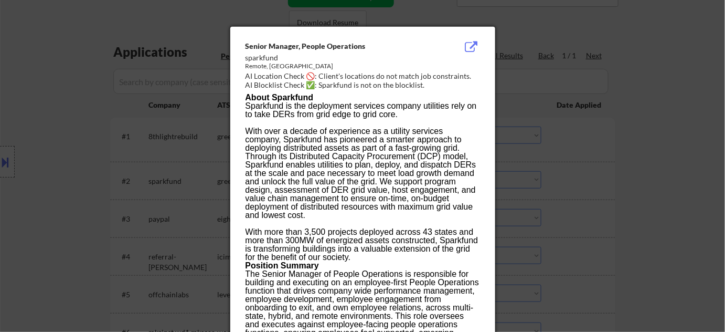
click at [607, 135] on div at bounding box center [362, 166] width 725 height 332
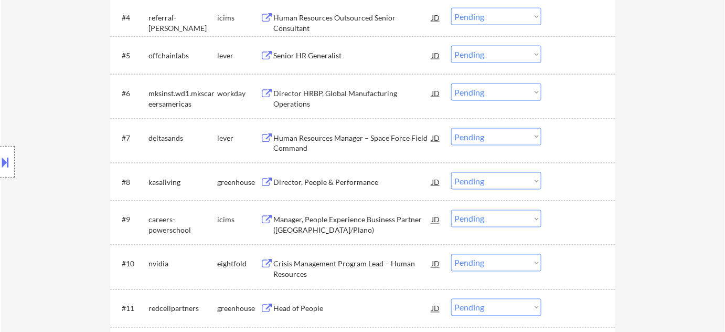
scroll to position [429, 0]
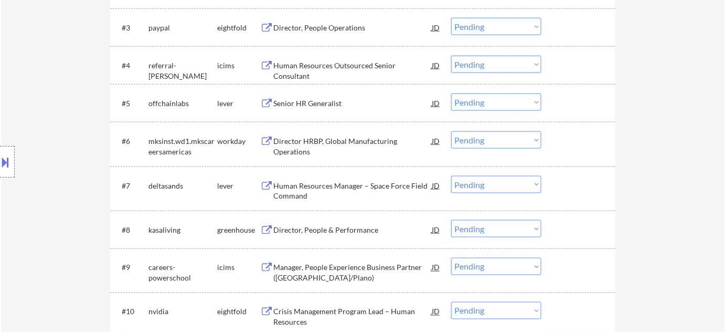
click at [336, 99] on div "Senior HR Generalist" at bounding box center [352, 103] width 158 height 10
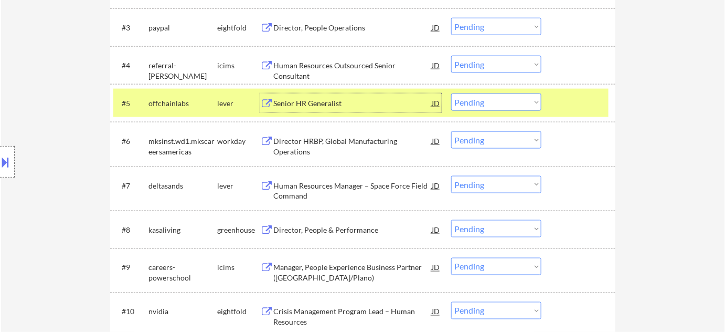
drag, startPoint x: 525, startPoint y: 96, endPoint x: 522, endPoint y: 102, distance: 7.5
click at [525, 96] on select "Choose an option... Pending Applied Excluded (Questions) Excluded (Expired) Exc…" at bounding box center [496, 101] width 90 height 17
click at [451, 93] on select "Choose an option... Pending Applied Excluded (Questions) Excluded (Expired) Exc…" at bounding box center [496, 101] width 90 height 17
select select ""pending""
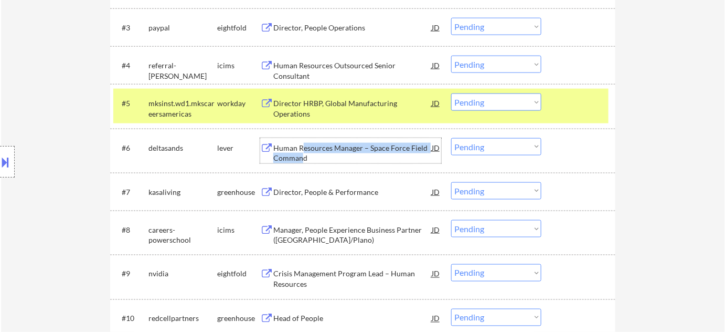
click at [302, 152] on div "Human Resources Manager – Space Force Field Command" at bounding box center [352, 153] width 158 height 20
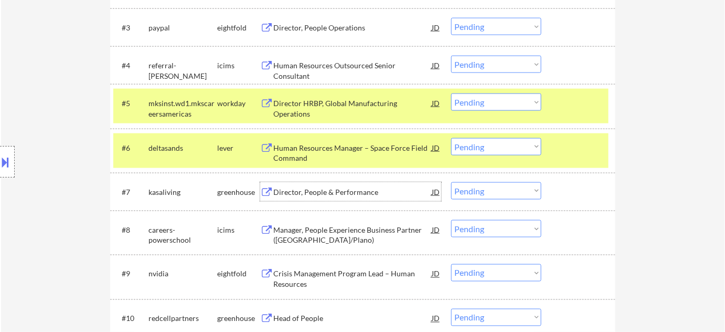
click at [334, 187] on div "Director, People & Performance" at bounding box center [352, 192] width 158 height 10
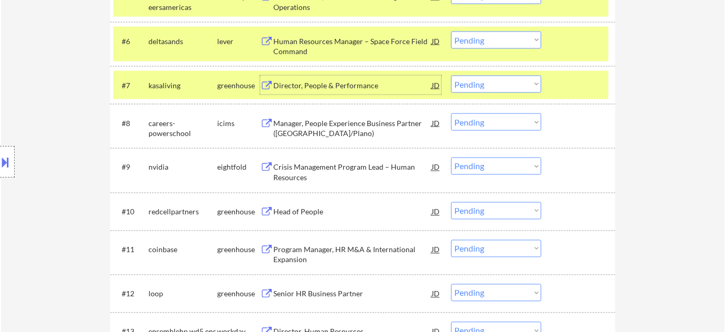
scroll to position [572, 0]
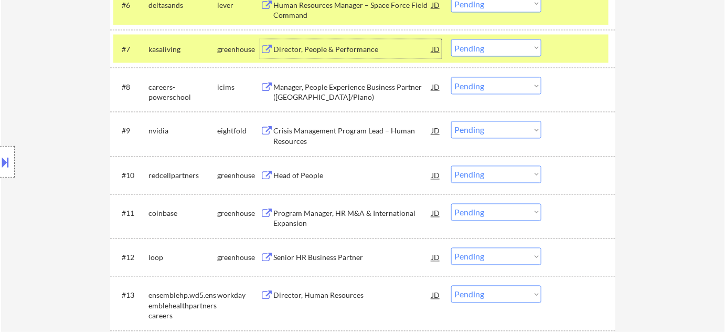
click at [299, 139] on div "Crisis Management Program Lead – Human Resources" at bounding box center [352, 136] width 158 height 20
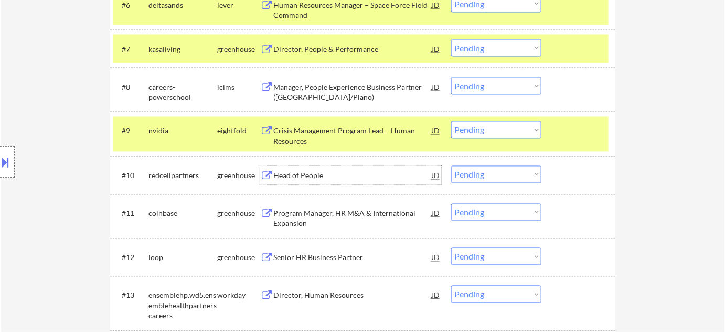
click at [301, 171] on div "Head of People" at bounding box center [352, 176] width 158 height 10
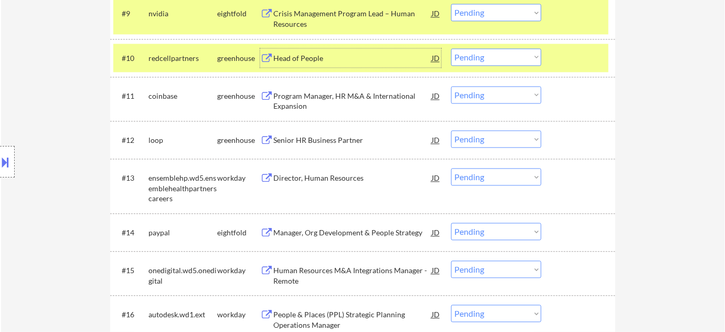
scroll to position [715, 0]
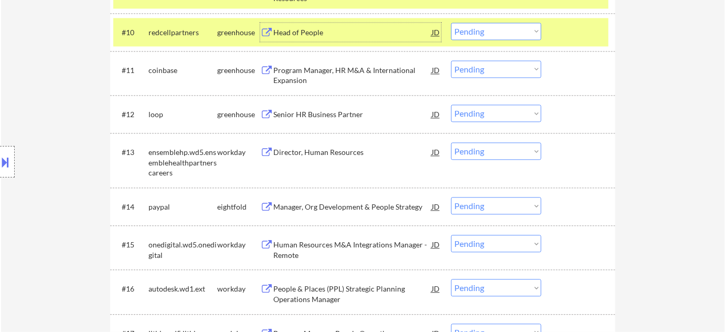
click at [332, 106] on div "Senior HR Business Partner" at bounding box center [352, 113] width 158 height 19
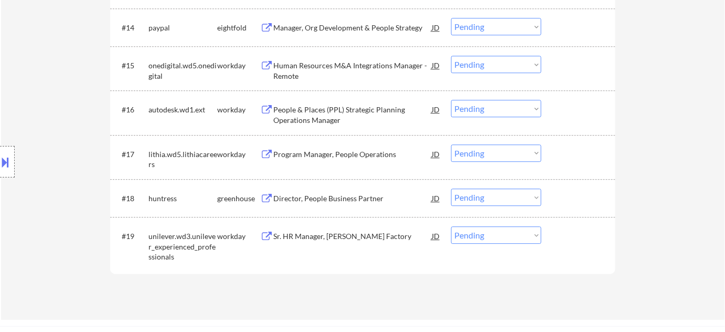
scroll to position [906, 0]
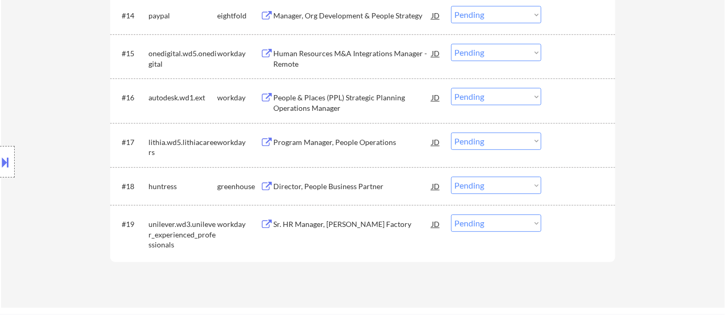
click at [351, 189] on div "Director, People Business Partner" at bounding box center [352, 186] width 158 height 10
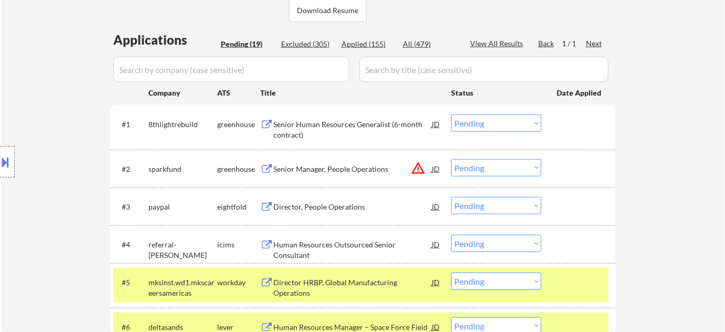
scroll to position [191, 0]
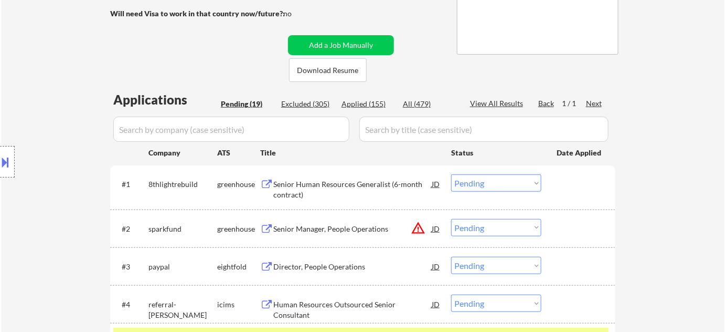
click at [354, 187] on div "Senior Human Resources Generalist (6-month contract)" at bounding box center [352, 189] width 158 height 20
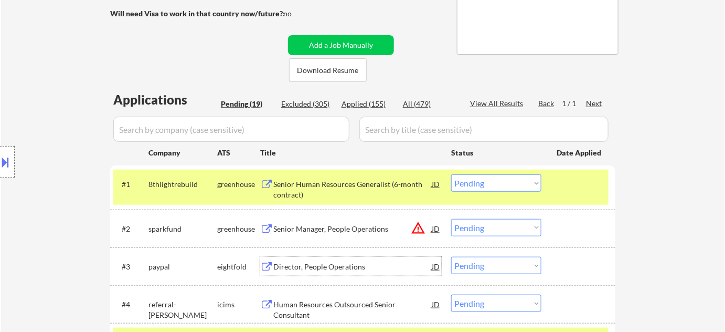
click at [311, 261] on div "Director, People Operations" at bounding box center [352, 266] width 158 height 10
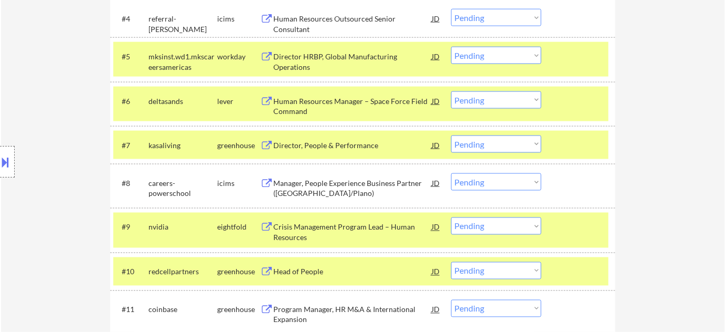
scroll to position [477, 0]
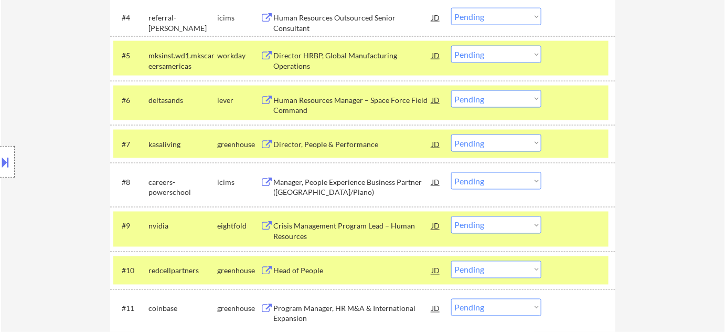
click at [529, 224] on select "Choose an option... Pending Applied Excluded (Questions) Excluded (Expired) Exc…" at bounding box center [496, 224] width 90 height 17
click at [451, 216] on select "Choose an option... Pending Applied Excluded (Questions) Excluded (Expired) Exc…" at bounding box center [496, 224] width 90 height 17
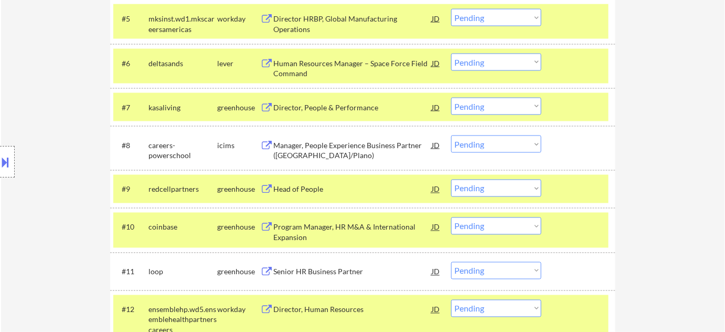
scroll to position [572, 0]
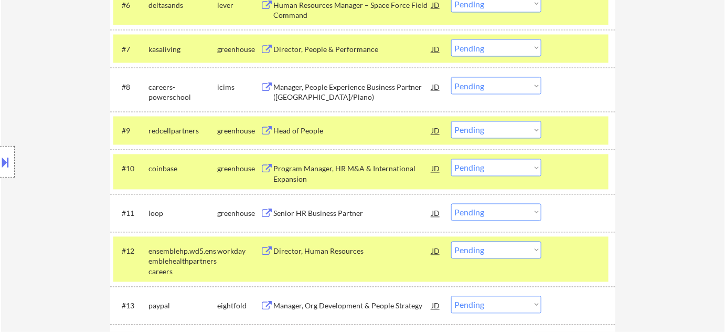
click at [471, 138] on div "#9 redcellpartners greenhouse Head of People JD Choose an option... Pending App…" at bounding box center [360, 131] width 495 height 28
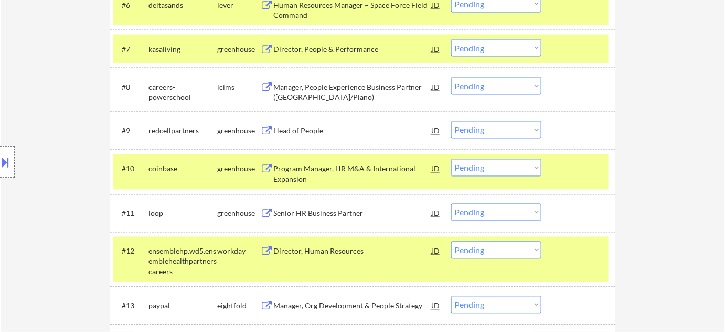
drag, startPoint x: 485, startPoint y: 131, endPoint x: 488, endPoint y: 137, distance: 6.3
click at [485, 131] on select "Choose an option... Pending Applied Excluded (Questions) Excluded (Expired) Exc…" at bounding box center [496, 129] width 90 height 17
click at [451, 121] on select "Choose an option... Pending Applied Excluded (Questions) Excluded (Expired) Exc…" at bounding box center [496, 129] width 90 height 17
select select ""pending""
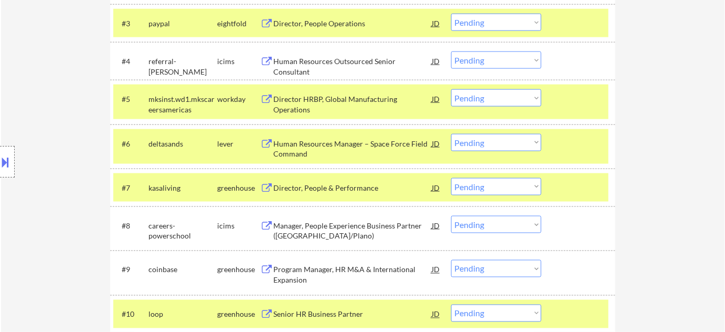
scroll to position [429, 0]
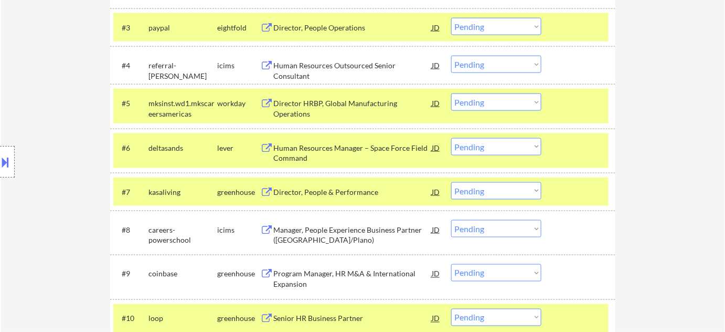
click at [469, 146] on select "Choose an option... Pending Applied Excluded (Questions) Excluded (Expired) Exc…" at bounding box center [496, 146] width 90 height 17
click at [451, 138] on select "Choose an option... Pending Applied Excluded (Questions) Excluded (Expired) Exc…" at bounding box center [496, 146] width 90 height 17
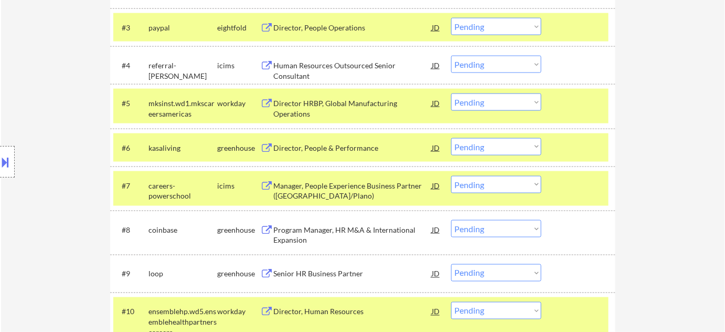
click at [501, 146] on select "Choose an option... Pending Applied Excluded (Questions) Excluded (Expired) Exc…" at bounding box center [496, 146] width 90 height 17
click at [451, 138] on select "Choose an option... Pending Applied Excluded (Questions) Excluded (Expired) Exc…" at bounding box center [496, 146] width 90 height 17
select select ""pending""
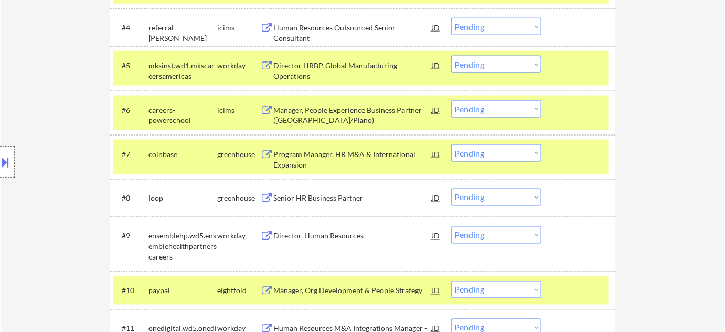
scroll to position [525, 0]
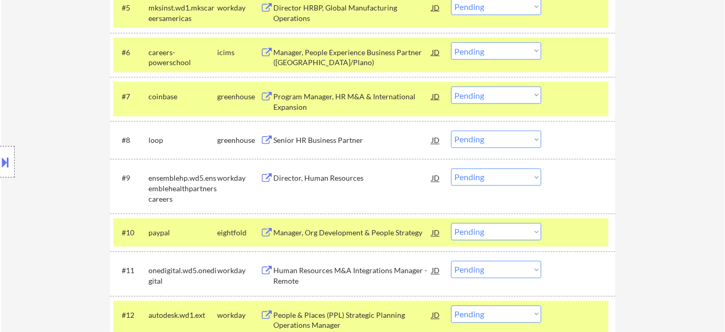
click at [346, 139] on div "Senior HR Business Partner" at bounding box center [352, 140] width 158 height 10
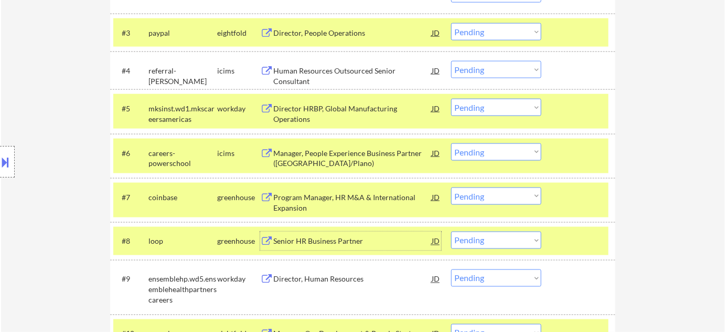
scroll to position [334, 0]
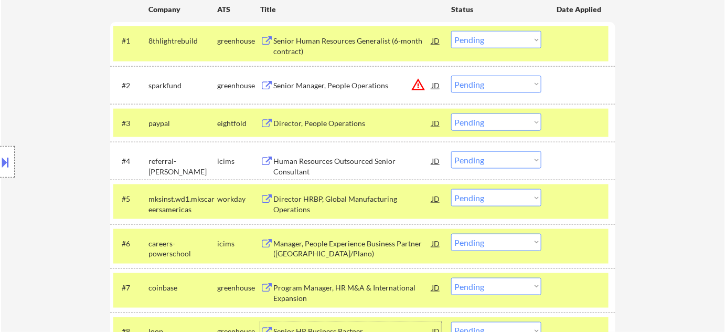
click at [349, 89] on div "Senior Manager, People Operations" at bounding box center [352, 85] width 158 height 10
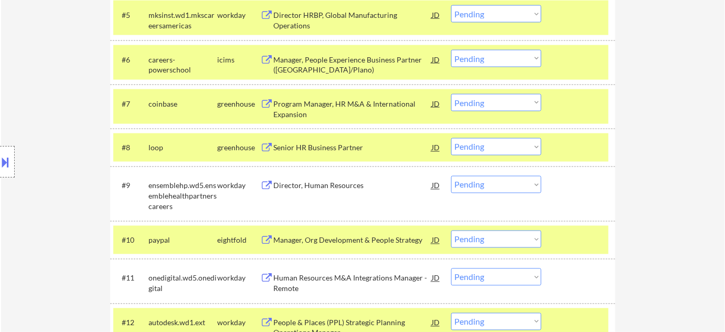
scroll to position [477, 0]
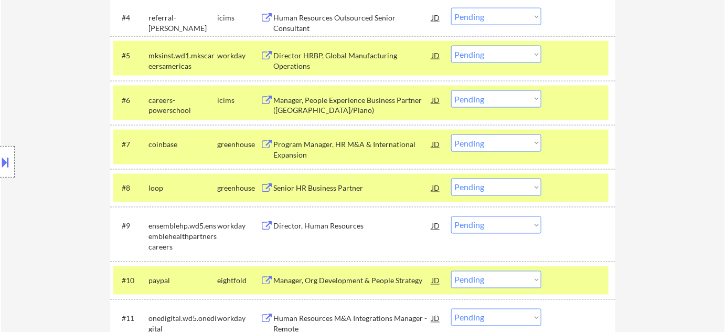
click at [474, 188] on select "Choose an option... Pending Applied Excluded (Questions) Excluded (Expired) Exc…" at bounding box center [496, 186] width 90 height 17
click at [451, 178] on select "Choose an option... Pending Applied Excluded (Questions) Excluded (Expired) Exc…" at bounding box center [496, 186] width 90 height 17
select select ""pending""
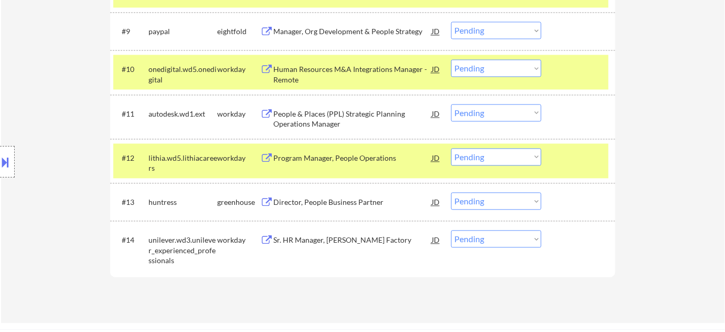
scroll to position [668, 0]
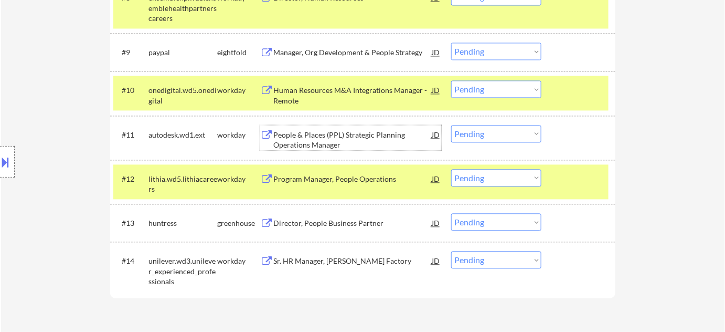
click at [311, 134] on div "People & Places (PPL) Strategic Planning Operations Manager" at bounding box center [352, 140] width 158 height 20
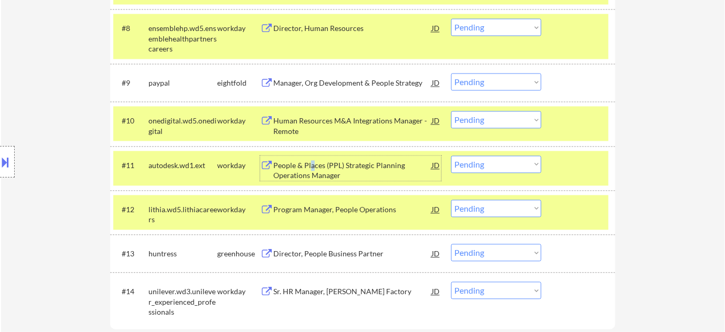
scroll to position [620, 0]
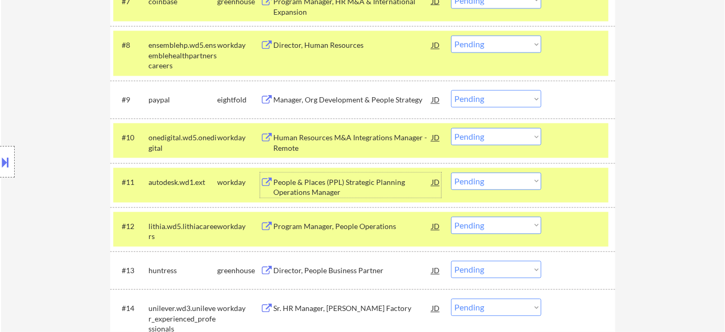
click at [332, 137] on div "Human Resources M&A Integrations Manager - Remote" at bounding box center [352, 143] width 158 height 20
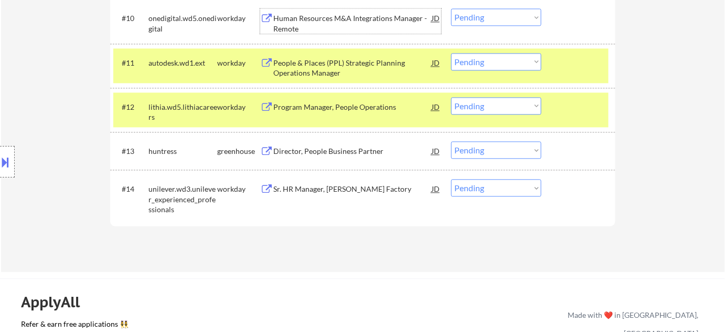
scroll to position [763, 0]
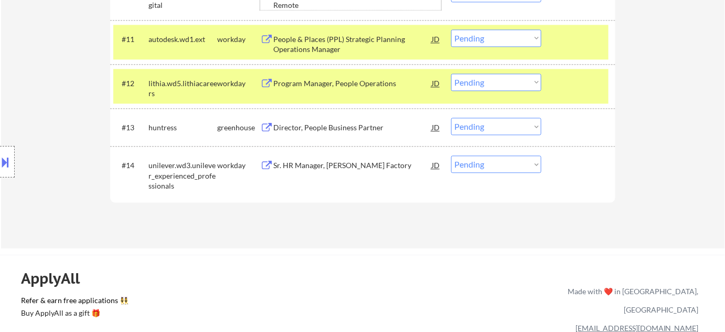
click at [324, 169] on div "Sr. HR Manager, [PERSON_NAME] Factory" at bounding box center [352, 165] width 158 height 10
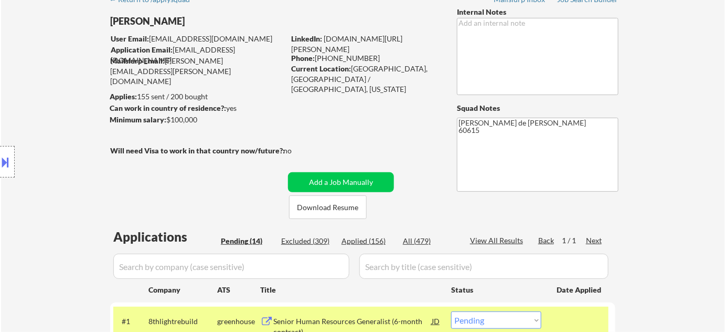
scroll to position [0, 0]
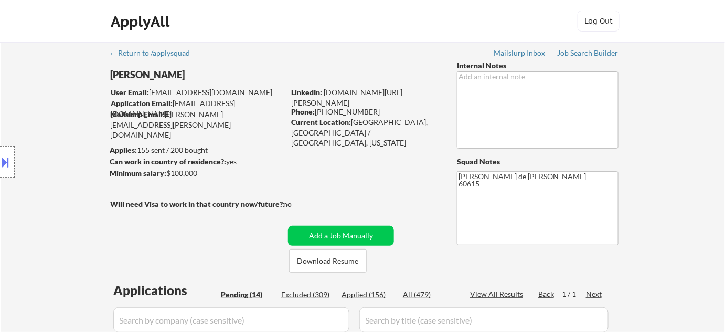
drag, startPoint x: 397, startPoint y: 93, endPoint x: 400, endPoint y: 99, distance: 6.1
click at [400, 99] on div "LinkedIn: [DOMAIN_NAME][URL] [PERSON_NAME]" at bounding box center [366, 97] width 150 height 20
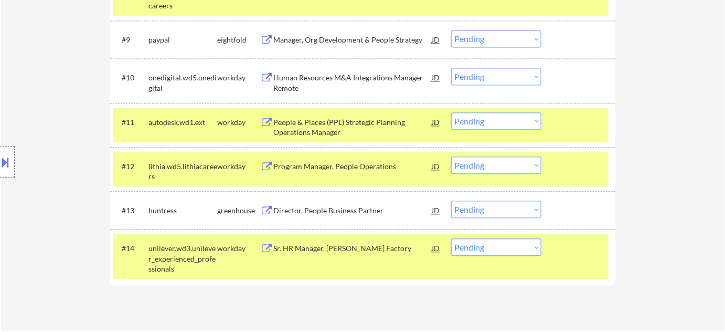
scroll to position [811, 0]
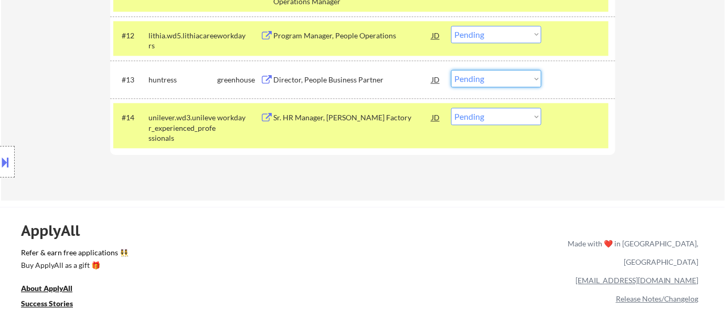
click at [502, 82] on select "Choose an option... Pending Applied Excluded (Questions) Excluded (Expired) Exc…" at bounding box center [496, 78] width 90 height 17
click at [451, 70] on select "Choose an option... Pending Applied Excluded (Questions) Excluded (Expired) Exc…" at bounding box center [496, 78] width 90 height 17
select select ""pending""
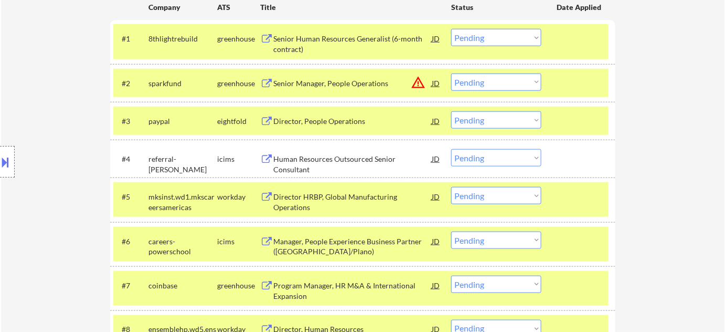
scroll to position [334, 0]
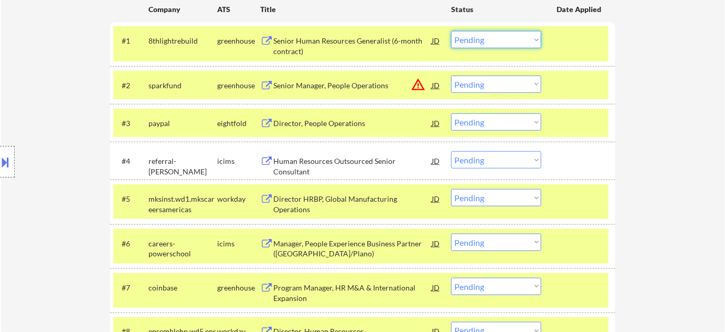
click at [490, 40] on select "Choose an option... Pending Applied Excluded (Questions) Excluded (Expired) Exc…" at bounding box center [496, 39] width 90 height 17
click at [451, 31] on select "Choose an option... Pending Applied Excluded (Questions) Excluded (Expired) Exc…" at bounding box center [496, 39] width 90 height 17
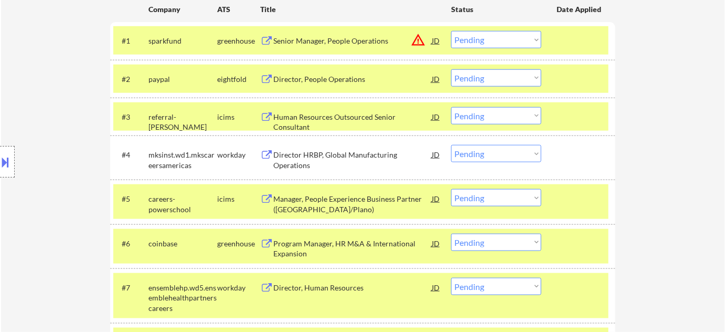
click at [329, 119] on div "Human Resources Outsourced Senior Consultant" at bounding box center [352, 122] width 158 height 20
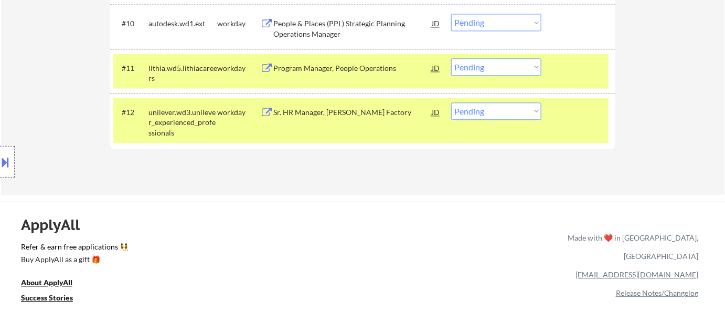
scroll to position [620, 0]
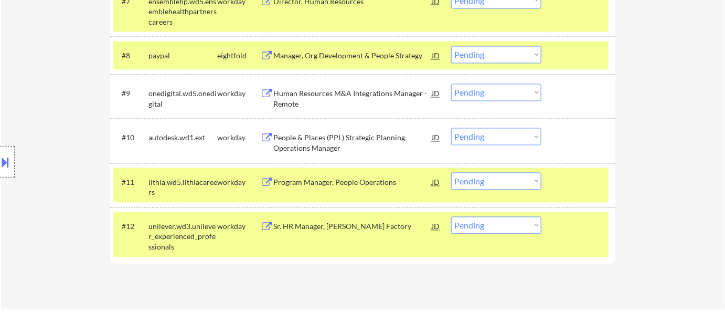
click at [336, 98] on div "Human Resources M&A Integrations Manager - Remote" at bounding box center [352, 99] width 158 height 20
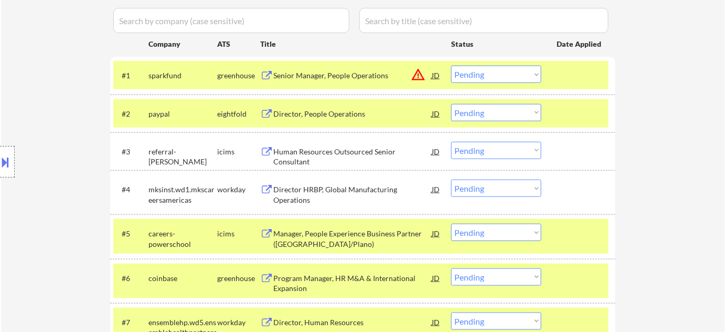
scroll to position [286, 0]
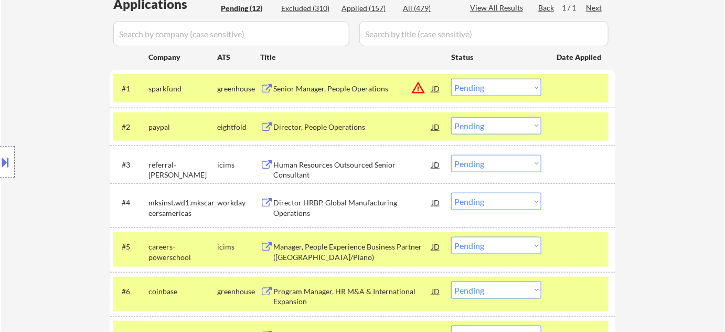
click at [496, 81] on select "Choose an option... Pending Applied Excluded (Questions) Excluded (Expired) Exc…" at bounding box center [496, 87] width 90 height 17
click at [519, 81] on select "Choose an option... Pending Applied Excluded (Questions) Excluded (Expired) Exc…" at bounding box center [496, 87] width 90 height 17
click at [451, 79] on select "Choose an option... Pending Applied Excluded (Questions) Excluded (Expired) Exc…" at bounding box center [496, 87] width 90 height 17
select select ""pending""
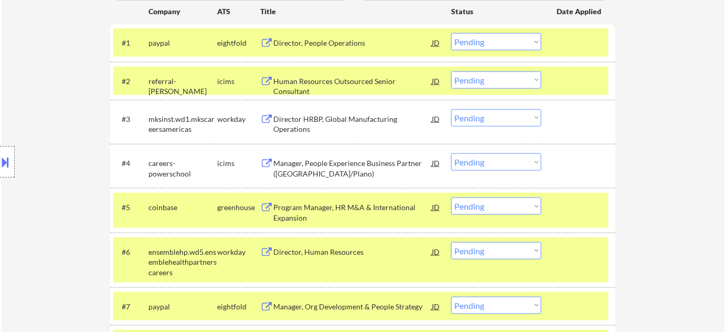
scroll to position [334, 0]
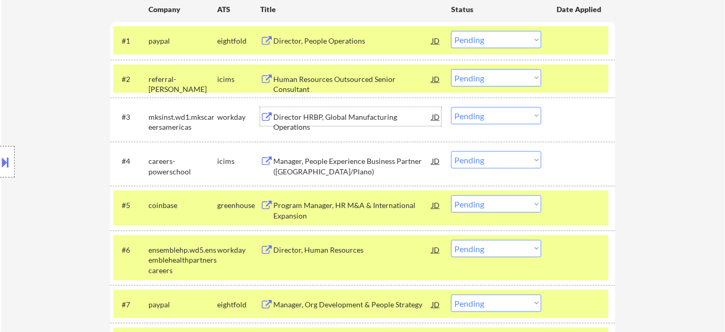
click at [356, 118] on div "Director HRBP, Global Manufacturing Operations" at bounding box center [352, 122] width 158 height 20
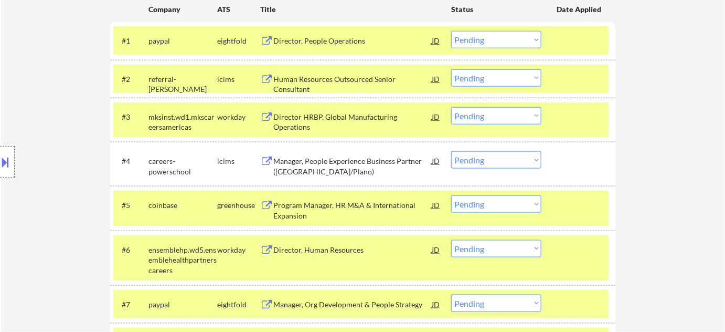
scroll to position [509, 0]
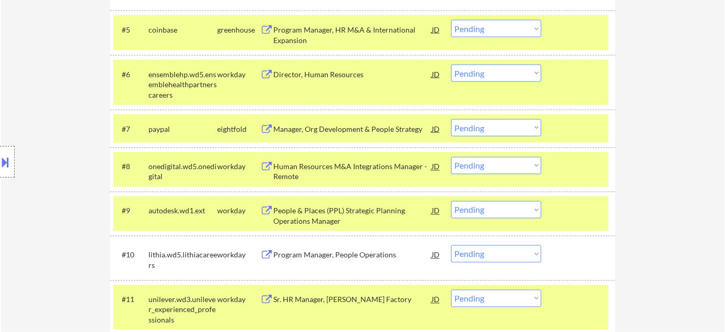
click at [502, 161] on select "Choose an option... Pending Applied Excluded (Questions) Excluded (Expired) Exc…" at bounding box center [496, 165] width 90 height 17
click at [451, 157] on select "Choose an option... Pending Applied Excluded (Questions) Excluded (Expired) Exc…" at bounding box center [496, 165] width 90 height 17
select select ""pending""
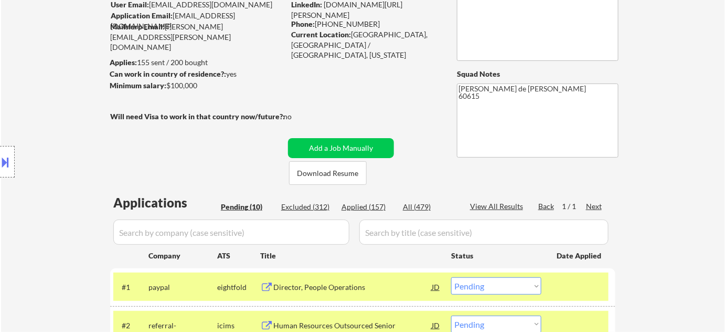
scroll to position [80, 0]
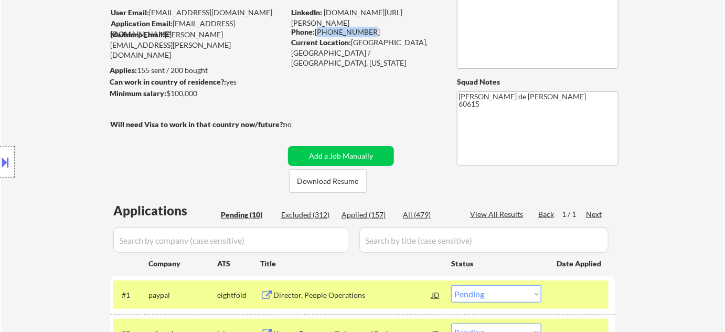
drag, startPoint x: 318, startPoint y: 30, endPoint x: 364, endPoint y: 34, distance: 46.3
click at [364, 34] on div "Phone: [PHONE_NUMBER]" at bounding box center [365, 32] width 149 height 10
copy div "[PHONE_NUMBER]"
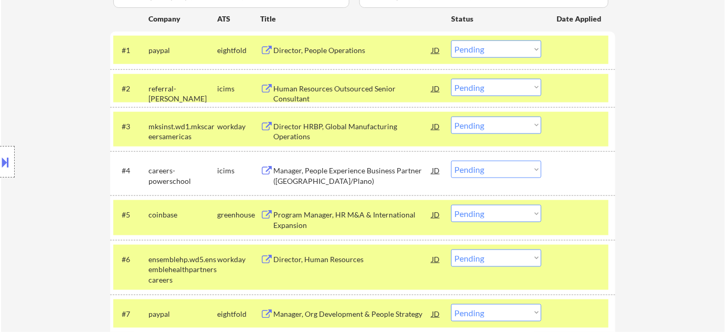
scroll to position [319, 0]
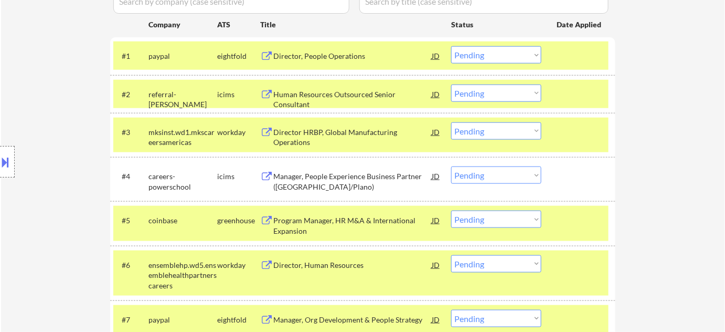
click at [474, 126] on select "Choose an option... Pending Applied Excluded (Questions) Excluded (Expired) Exc…" at bounding box center [496, 130] width 90 height 17
click at [451, 122] on select "Choose an option... Pending Applied Excluded (Questions) Excluded (Expired) Exc…" at bounding box center [496, 130] width 90 height 17
select select ""pending""
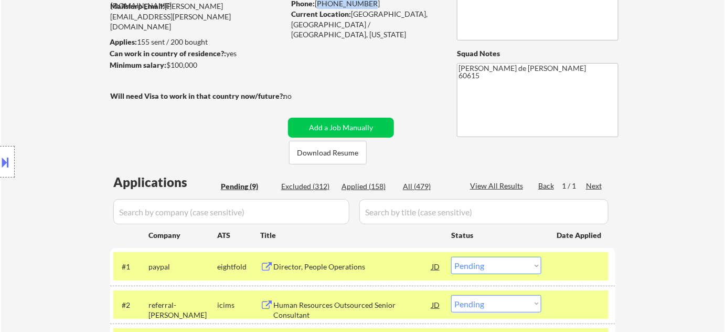
scroll to position [32, 0]
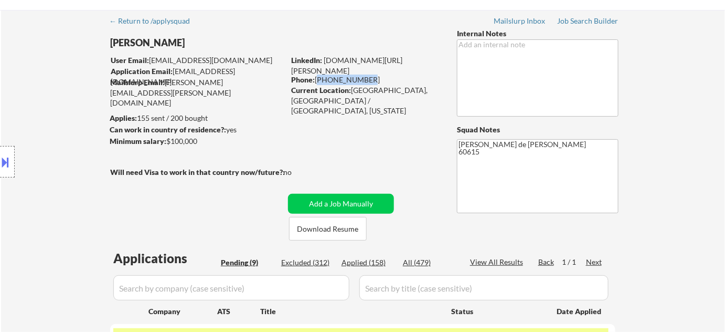
copy div "[PHONE_NUMBER]"
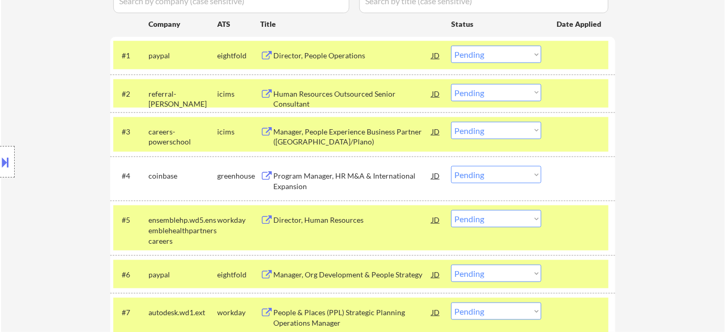
scroll to position [319, 0]
click at [314, 140] on div "Manager, People Experience Business Partner ([GEOGRAPHIC_DATA]/Plano)" at bounding box center [352, 137] width 158 height 20
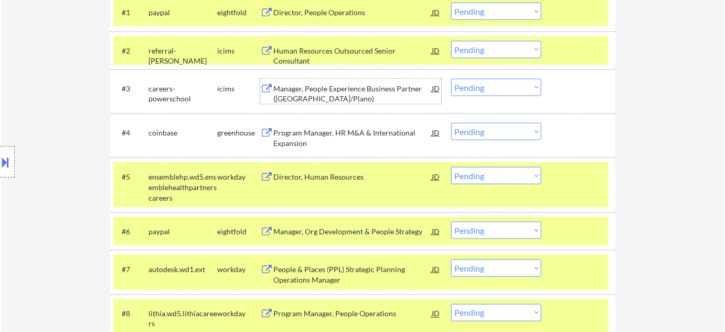
scroll to position [366, 0]
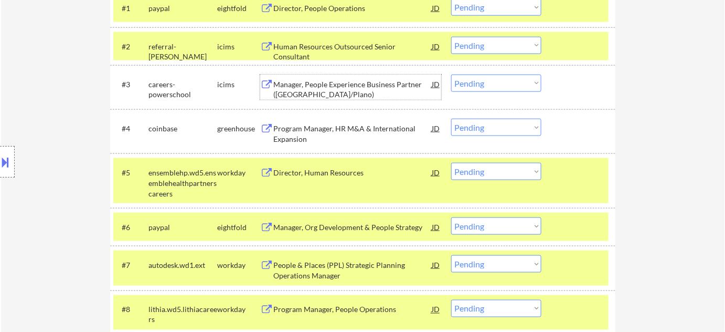
click at [600, 88] on div at bounding box center [580, 84] width 46 height 19
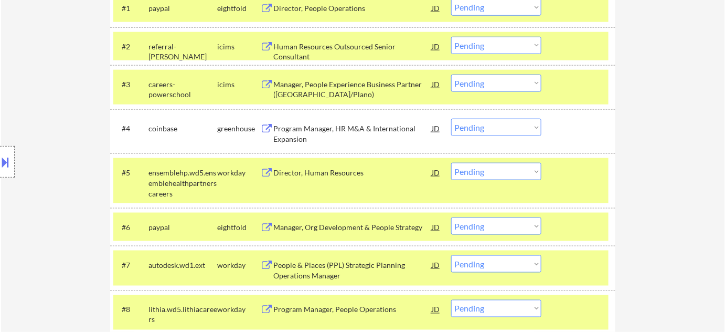
click at [336, 126] on div "Program Manager, HR M&A & International Expansion" at bounding box center [352, 133] width 158 height 20
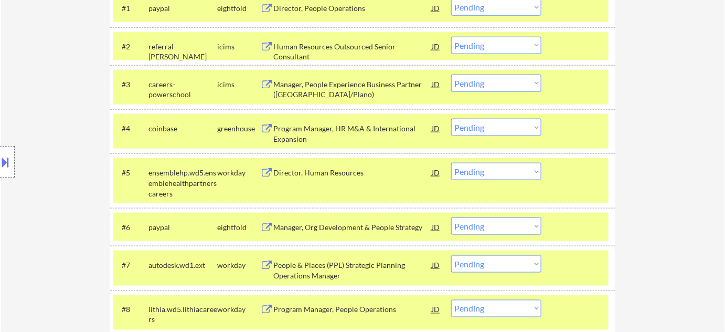
drag, startPoint x: 506, startPoint y: 46, endPoint x: 506, endPoint y: 52, distance: 6.8
click at [506, 46] on select "Choose an option... Pending Applied Excluded (Questions) Excluded (Expired) Exc…" at bounding box center [496, 45] width 90 height 17
click at [451, 37] on select "Choose an option... Pending Applied Excluded (Questions) Excluded (Expired) Exc…" at bounding box center [496, 45] width 90 height 17
select select ""pending""
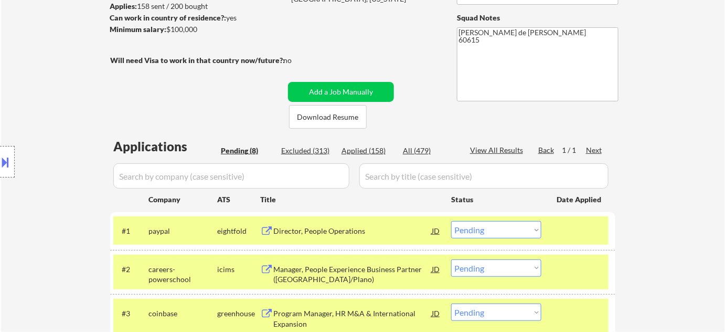
scroll to position [80, 0]
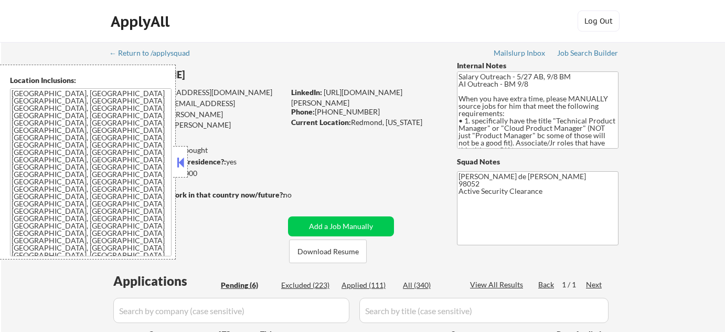
select select ""pending""
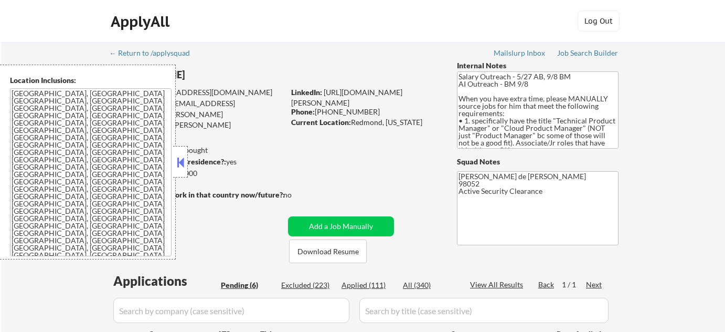
select select ""pending""
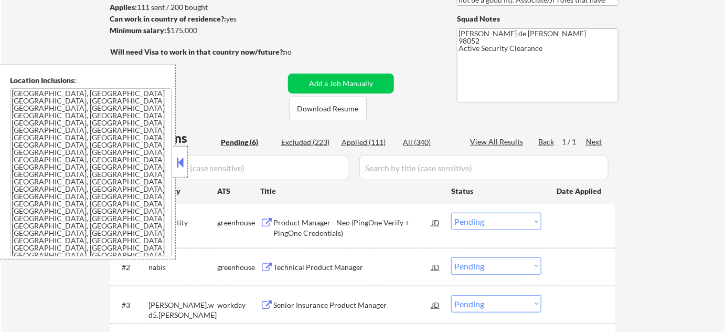
click at [186, 161] on button at bounding box center [181, 162] width 12 height 16
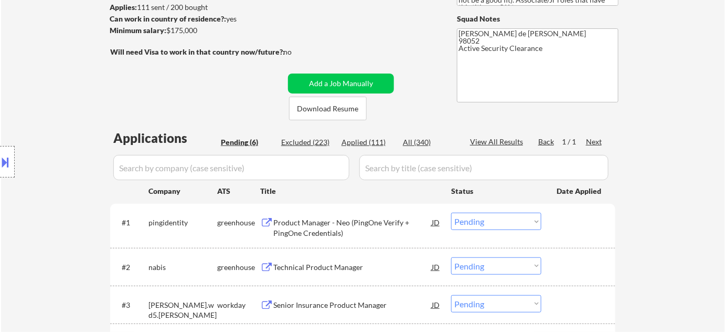
select select ""pending""
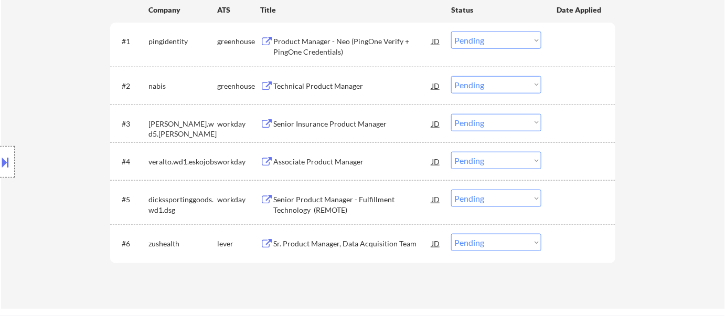
scroll to position [334, 0]
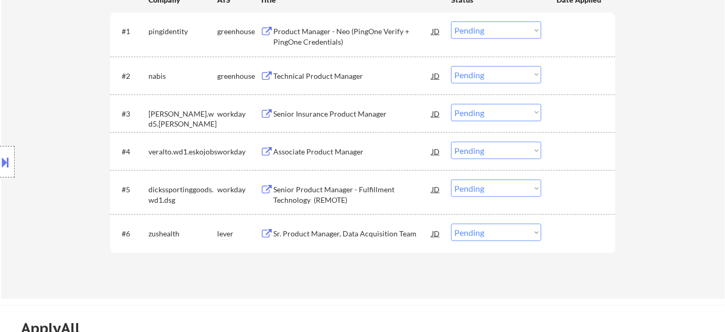
click at [332, 77] on div "Technical Product Manager" at bounding box center [352, 76] width 158 height 10
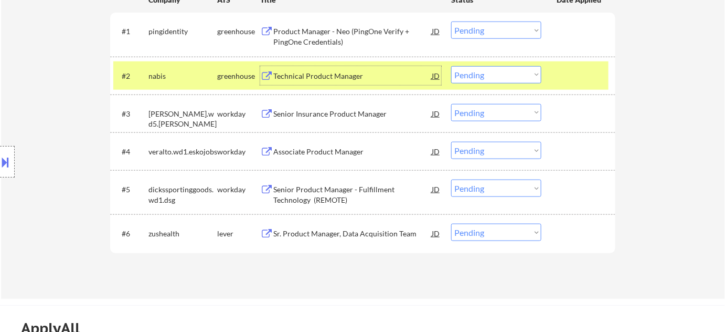
click at [329, 40] on div "Product Manager - Neo (PingOne Verify + PingOne Credentials)" at bounding box center [352, 36] width 158 height 20
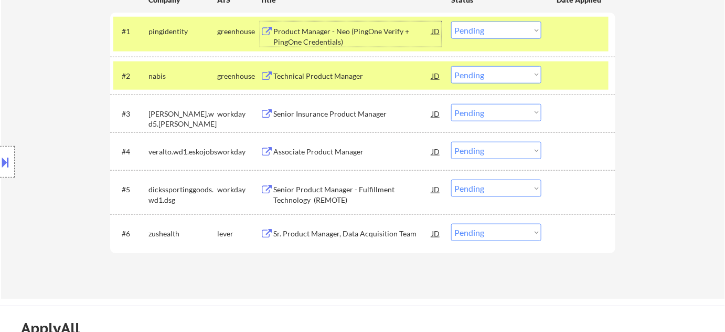
click at [334, 227] on div "Sr. Product Manager, Data Acquisition Team" at bounding box center [352, 233] width 158 height 19
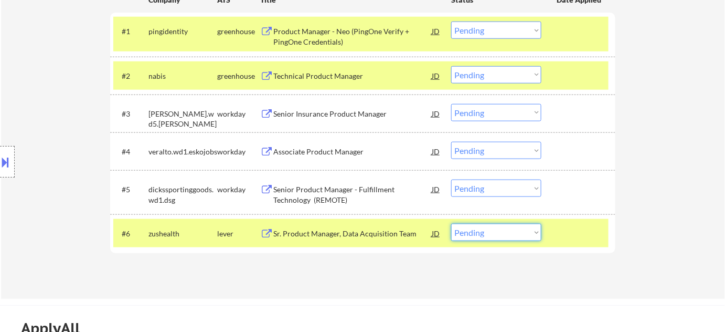
click at [461, 233] on select "Choose an option... Pending Applied Excluded (Questions) Excluded (Expired) Exc…" at bounding box center [496, 232] width 90 height 17
select select ""applied""
click at [451, 224] on select "Choose an option... Pending Applied Excluded (Questions) Excluded (Expired) Exc…" at bounding box center [496, 232] width 90 height 17
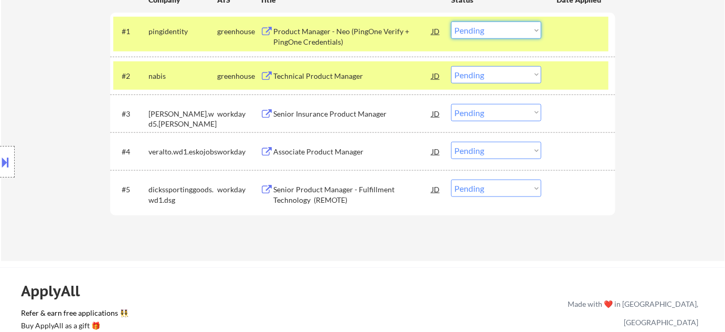
click at [490, 27] on select "Choose an option... Pending Applied Excluded (Questions) Excluded (Expired) Exc…" at bounding box center [496, 30] width 90 height 17
click at [451, 22] on select "Choose an option... Pending Applied Excluded (Questions) Excluded (Expired) Exc…" at bounding box center [496, 30] width 90 height 17
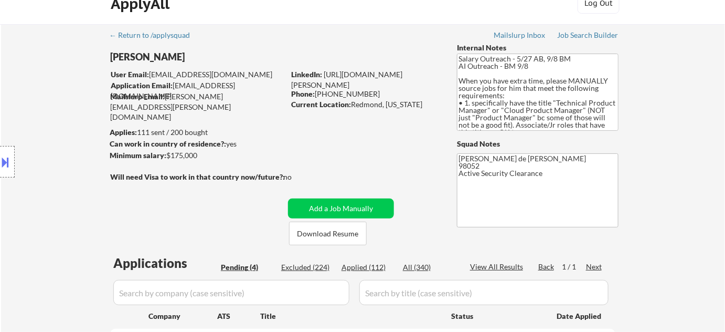
scroll to position [238, 0]
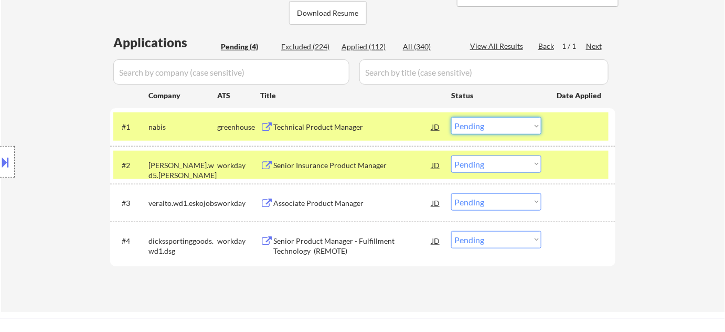
click at [480, 118] on select "Choose an option... Pending Applied Excluded (Questions) Excluded (Expired) Exc…" at bounding box center [496, 125] width 90 height 17
click at [451, 117] on select "Choose an option... Pending Applied Excluded (Questions) Excluded (Expired) Exc…" at bounding box center [496, 125] width 90 height 17
select select ""pending""
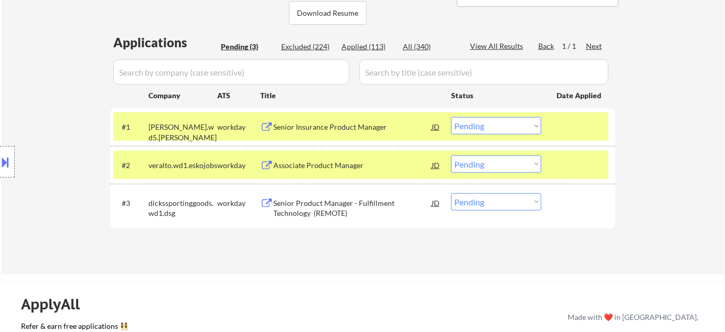
click at [323, 136] on div "#1 [PERSON_NAME].wd5.[PERSON_NAME] workday Senior Insurance Product Manager [PE…" at bounding box center [360, 126] width 495 height 28
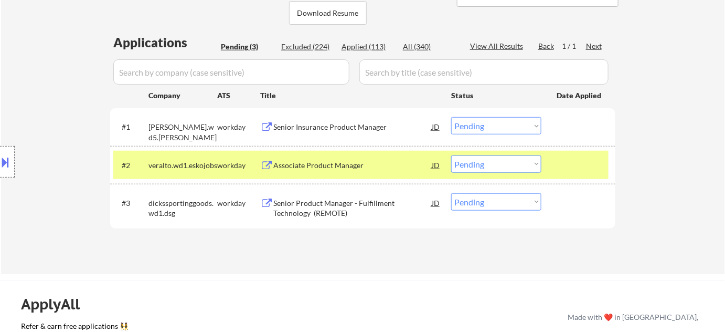
click at [332, 123] on div "Senior Insurance Product Manager" at bounding box center [352, 127] width 158 height 10
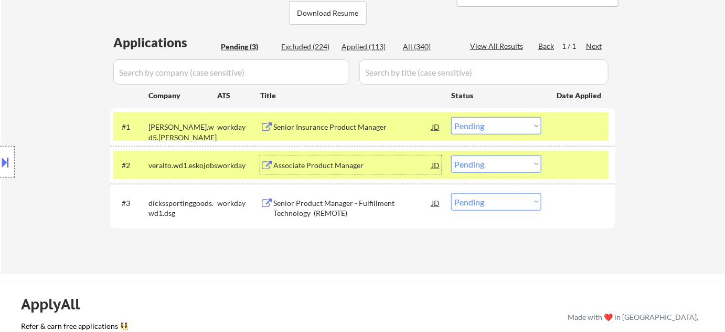
click at [329, 162] on div "Associate Product Manager" at bounding box center [352, 165] width 158 height 10
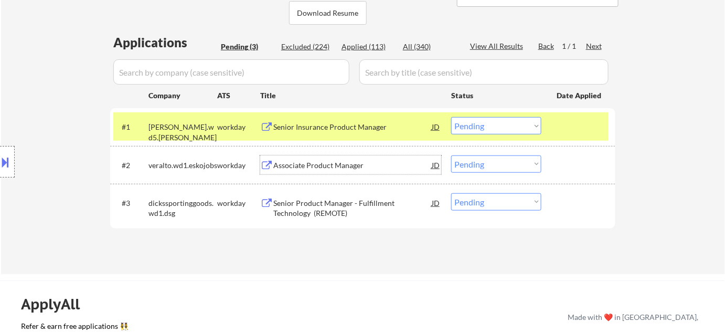
click at [472, 166] on select "Choose an option... Pending Applied Excluded (Questions) Excluded (Expired) Exc…" at bounding box center [496, 163] width 90 height 17
click at [451, 155] on select "Choose an option... Pending Applied Excluded (Questions) Excluded (Expired) Exc…" at bounding box center [496, 163] width 90 height 17
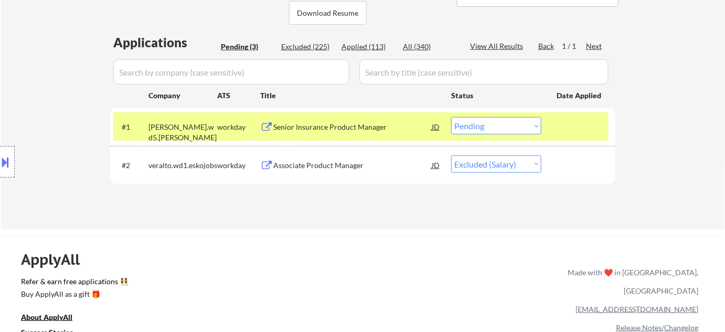
select select ""pending""
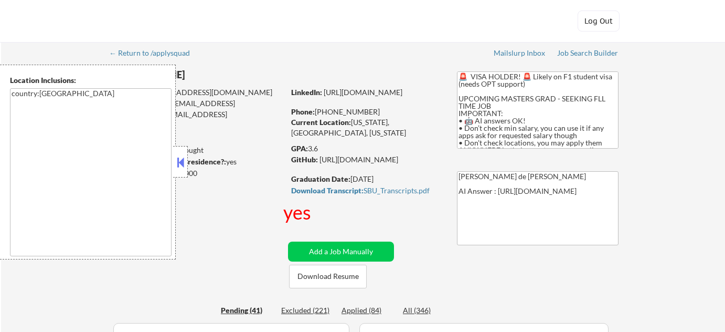
select select ""pending""
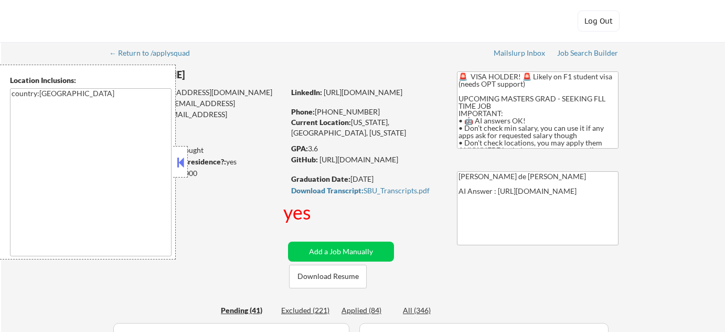
select select ""pending""
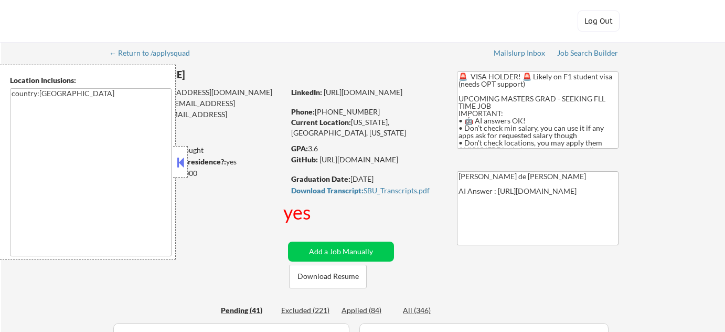
select select ""pending""
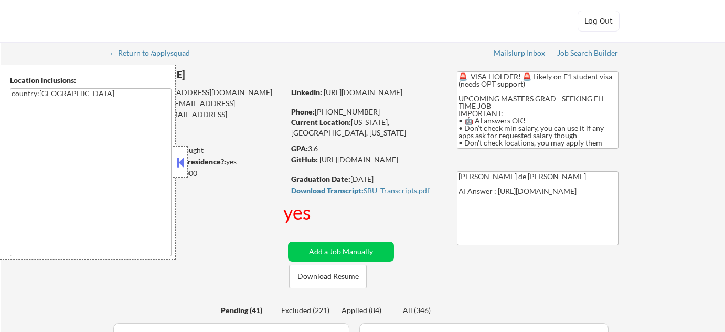
select select ""pending""
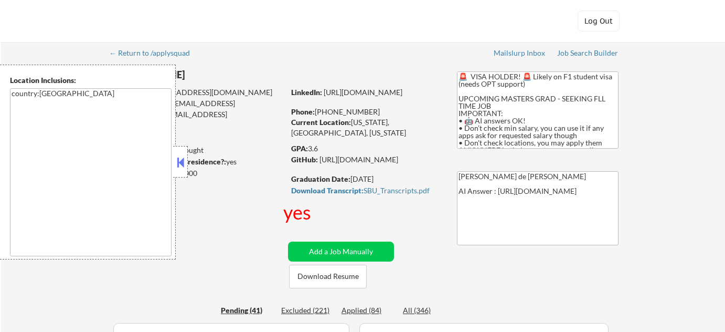
select select ""pending""
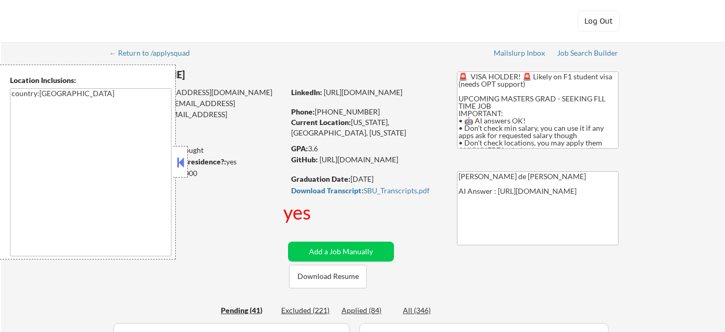
select select ""pending""
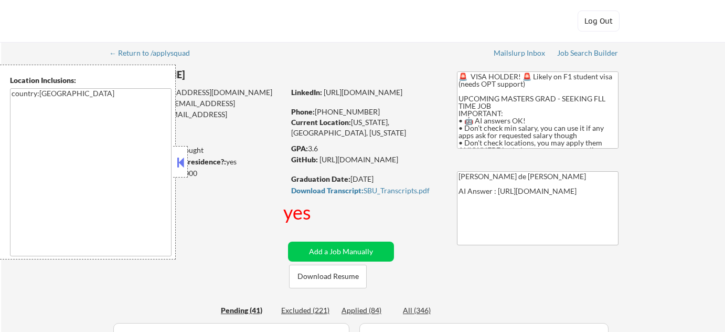
select select ""pending""
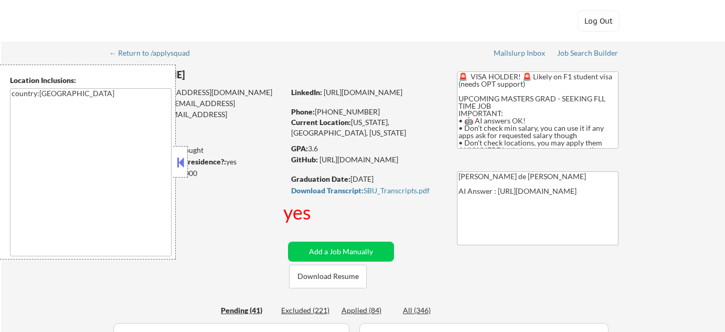
select select ""pending""
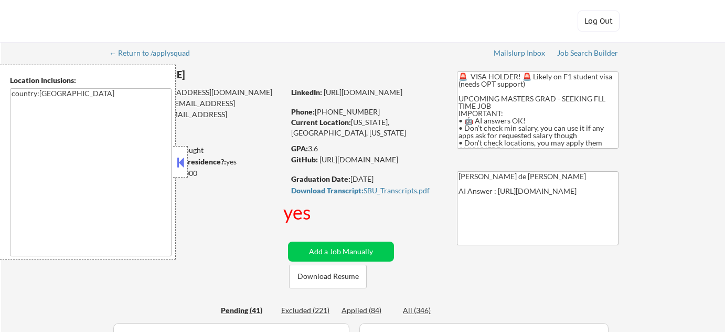
select select ""pending""
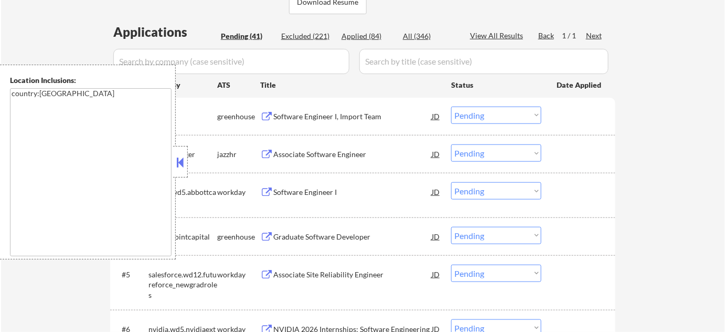
scroll to position [286, 0]
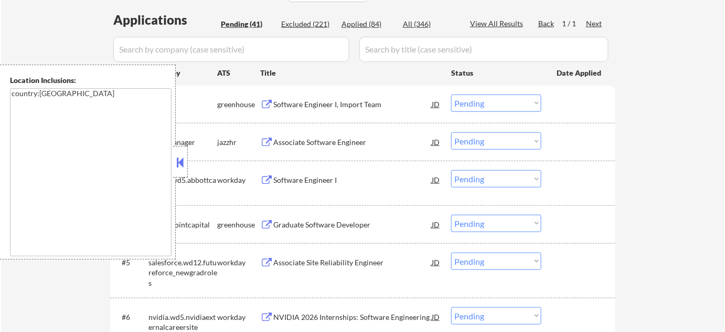
click at [178, 158] on button at bounding box center [181, 162] width 12 height 16
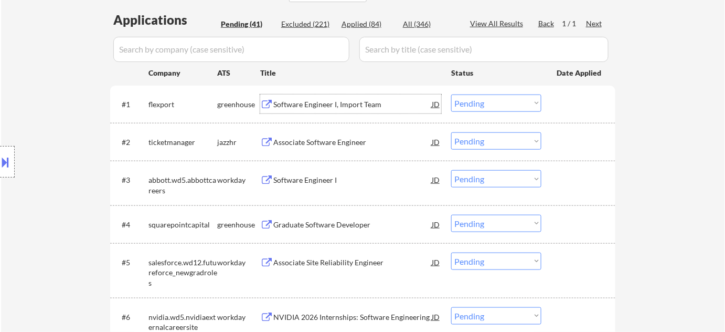
click at [327, 104] on div "Software Engineer I, Import Team" at bounding box center [352, 104] width 158 height 10
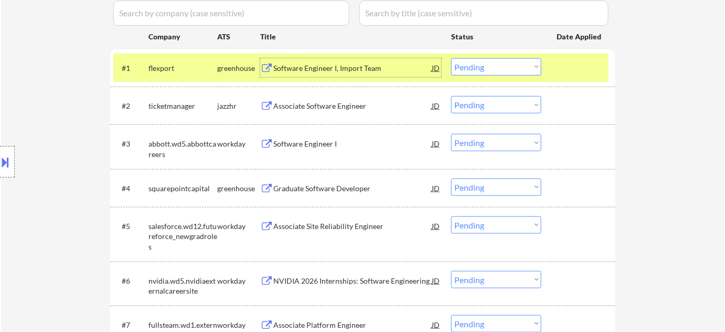
scroll to position [382, 0]
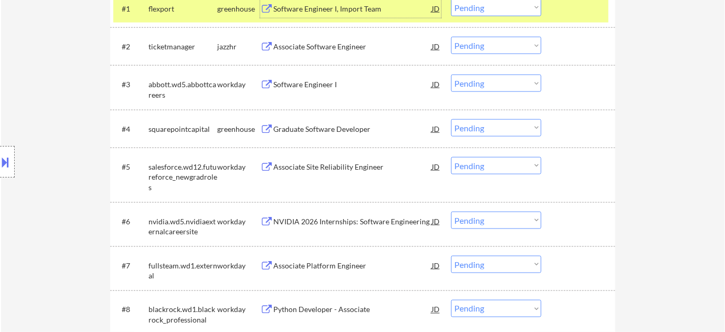
click at [521, 216] on select "Choose an option... Pending Applied Excluded (Questions) Excluded (Expired) Exc…" at bounding box center [496, 219] width 90 height 17
click at [451, 211] on select "Choose an option... Pending Applied Excluded (Questions) Excluded (Expired) Exc…" at bounding box center [496, 219] width 90 height 17
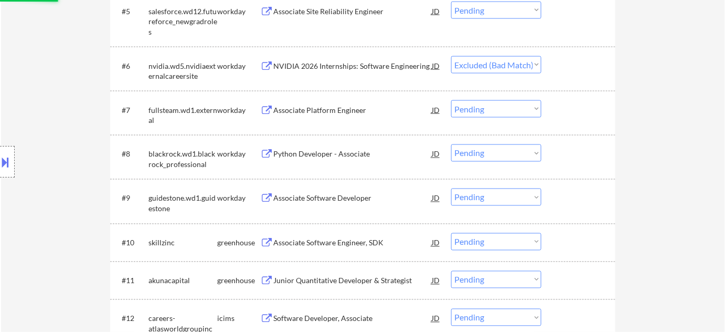
scroll to position [572, 0]
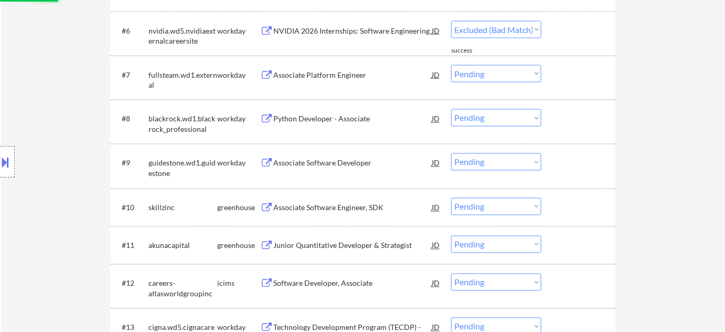
select select ""pending""
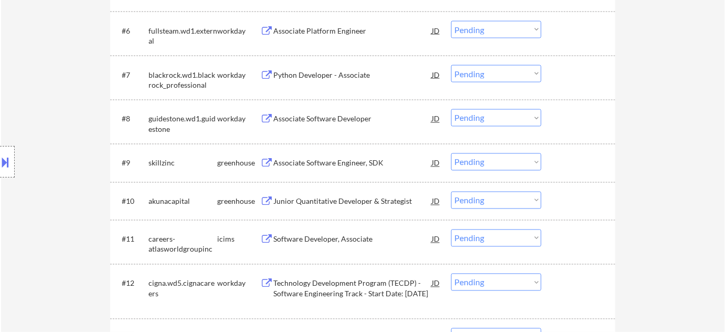
click at [356, 167] on div "Associate Software Engineer, SDK" at bounding box center [352, 163] width 158 height 10
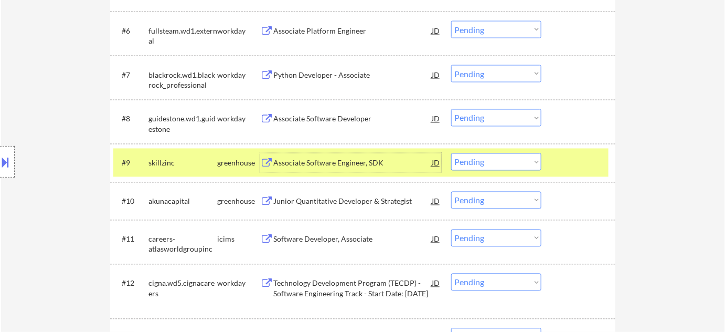
click at [350, 204] on div "Junior Quantitative Developer & Strategist" at bounding box center [352, 201] width 158 height 10
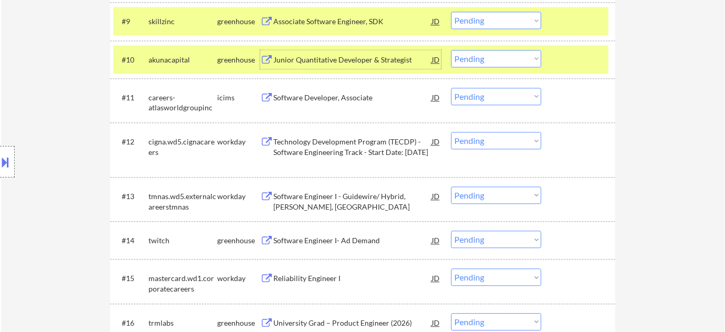
scroll to position [763, 0]
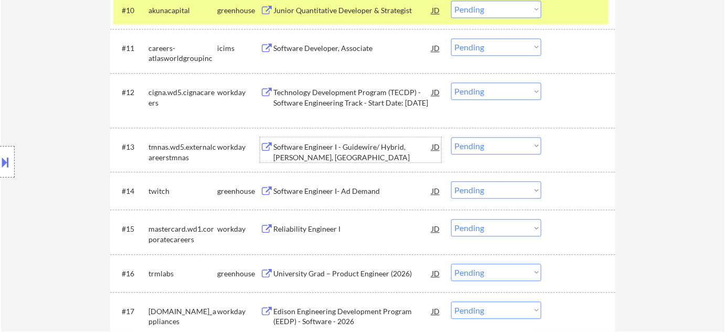
click at [299, 150] on div "Software Engineer I - Guidewire/ Hybrid, [PERSON_NAME], [GEOGRAPHIC_DATA]" at bounding box center [352, 152] width 158 height 20
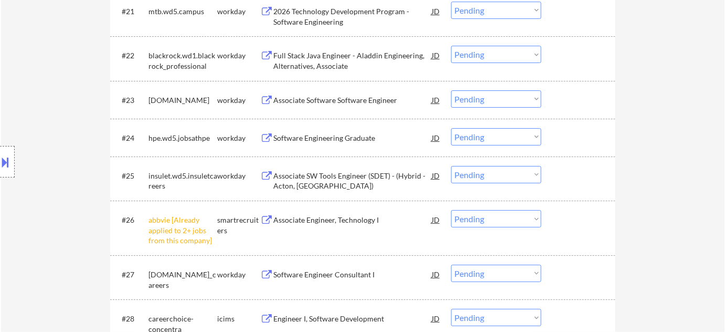
scroll to position [1288, 0]
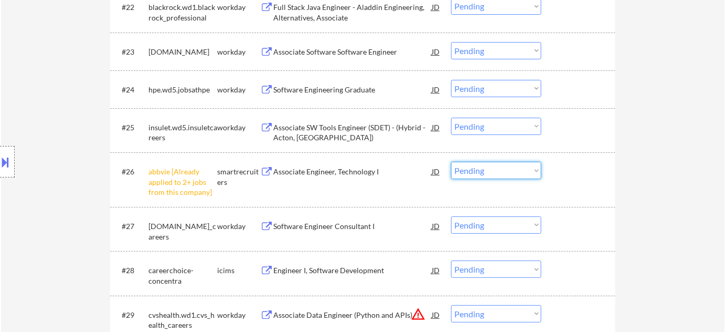
drag, startPoint x: 525, startPoint y: 170, endPoint x: 525, endPoint y: 175, distance: 5.8
click at [525, 170] on select "Choose an option... Pending Applied Excluded (Questions) Excluded (Expired) Exc…" at bounding box center [496, 170] width 90 height 17
click at [451, 162] on select "Choose an option... Pending Applied Excluded (Questions) Excluded (Expired) Exc…" at bounding box center [496, 170] width 90 height 17
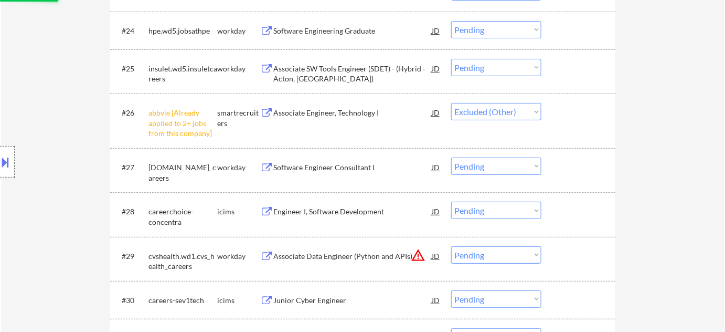
scroll to position [1431, 0]
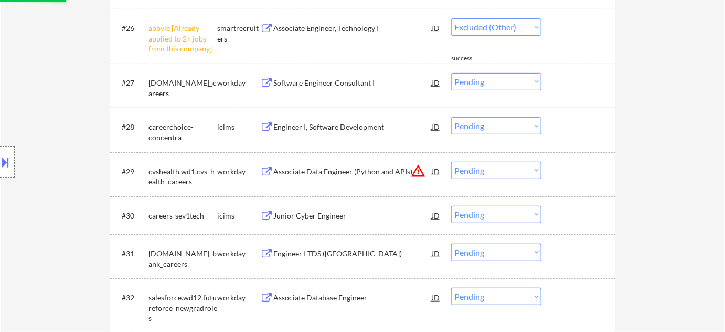
select select ""pending""
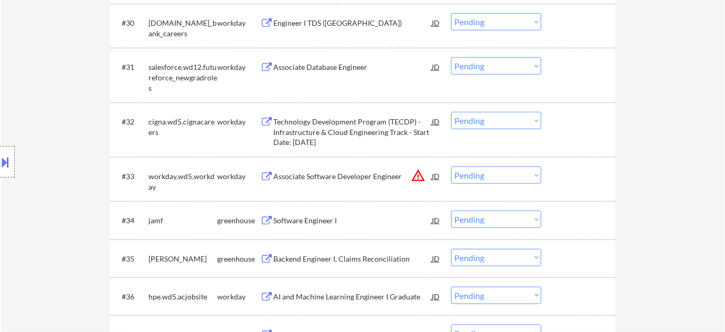
scroll to position [1669, 0]
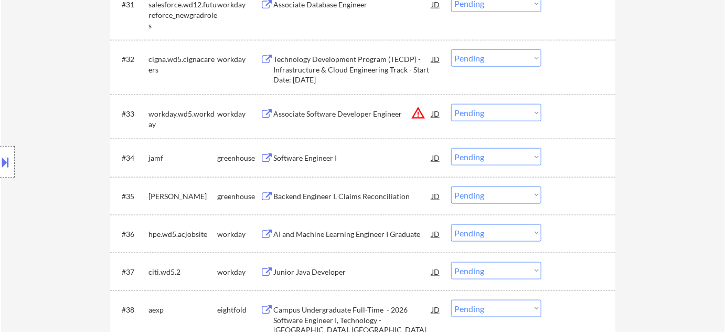
click at [311, 158] on div "Software Engineer I" at bounding box center [352, 158] width 158 height 10
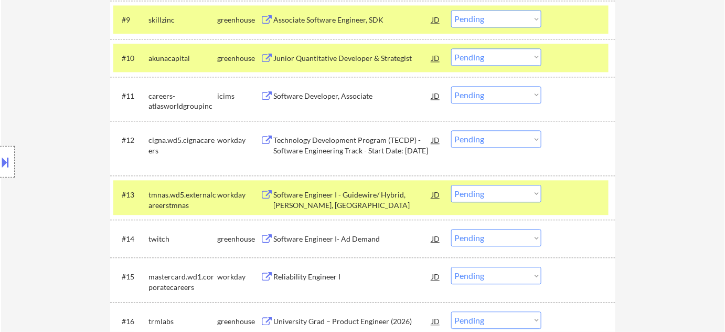
scroll to position [620, 0]
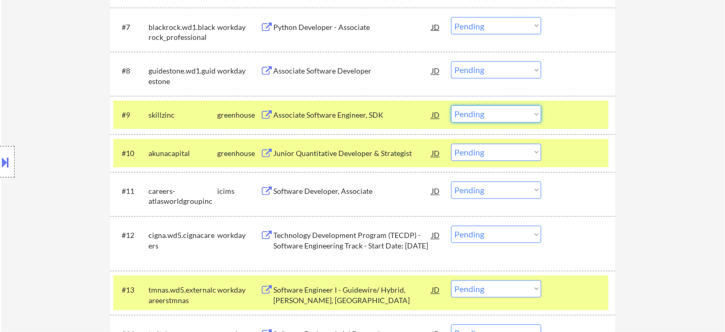
click at [498, 112] on select "Choose an option... Pending Applied Excluded (Questions) Excluded (Expired) Exc…" at bounding box center [496, 113] width 90 height 17
click at [451, 105] on select "Choose an option... Pending Applied Excluded (Questions) Excluded (Expired) Exc…" at bounding box center [496, 113] width 90 height 17
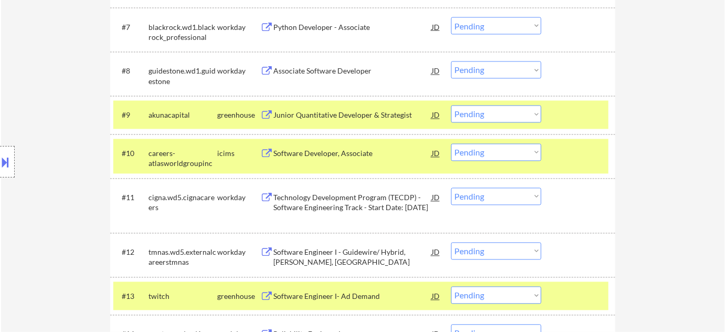
click at [499, 113] on select "Choose an option... Pending Applied Excluded (Questions) Excluded (Expired) Exc…" at bounding box center [496, 113] width 90 height 17
click at [451, 105] on select "Choose an option... Pending Applied Excluded (Questions) Excluded (Expired) Exc…" at bounding box center [496, 113] width 90 height 17
select select ""pending""
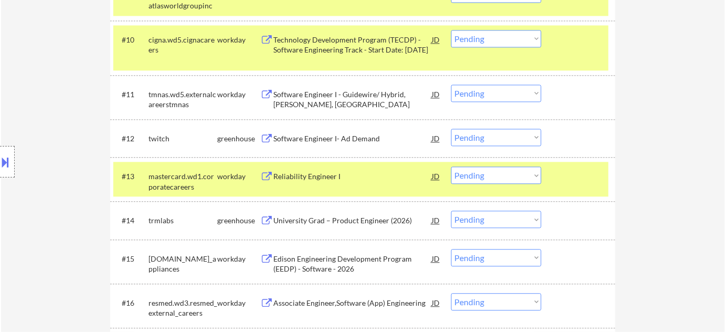
scroll to position [763, 0]
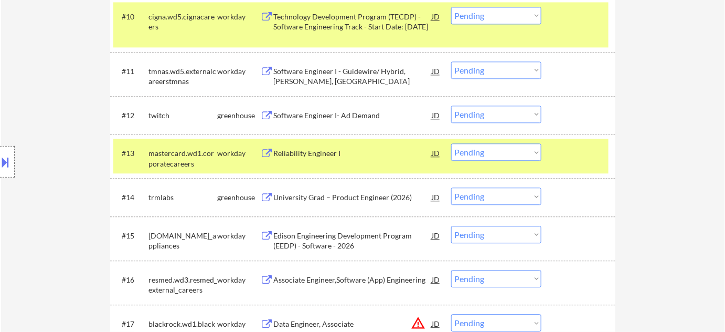
click at [308, 199] on div "University Grad – Product Engineer (2026)" at bounding box center [352, 197] width 158 height 10
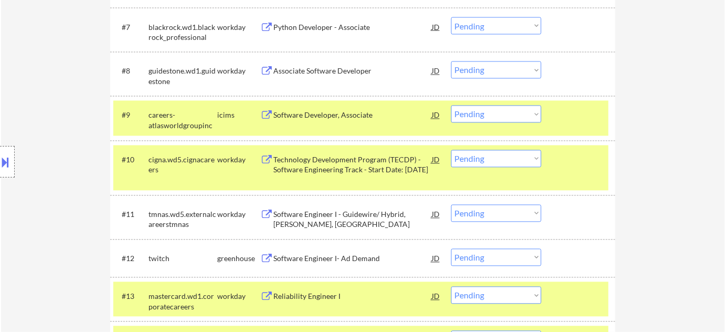
scroll to position [1585, 0]
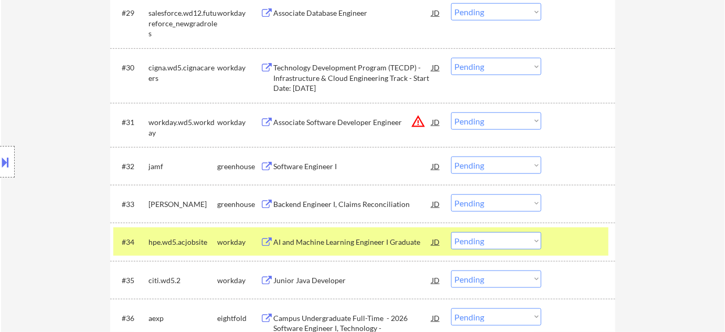
click at [477, 166] on select "Choose an option... Pending Applied Excluded (Questions) Excluded (Expired) Exc…" at bounding box center [496, 164] width 90 height 17
click at [451, 156] on select "Choose an option... Pending Applied Excluded (Questions) Excluded (Expired) Exc…" at bounding box center [496, 164] width 90 height 17
select select ""pending""
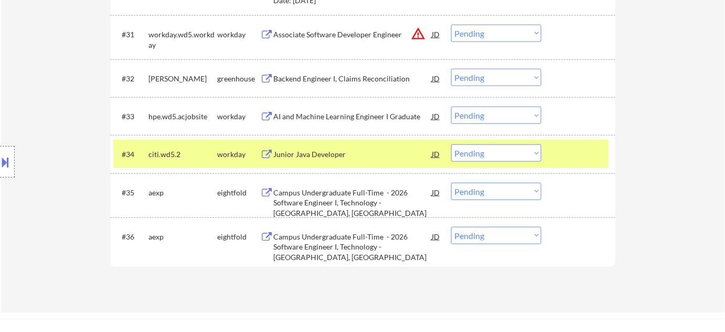
scroll to position [1681, 0]
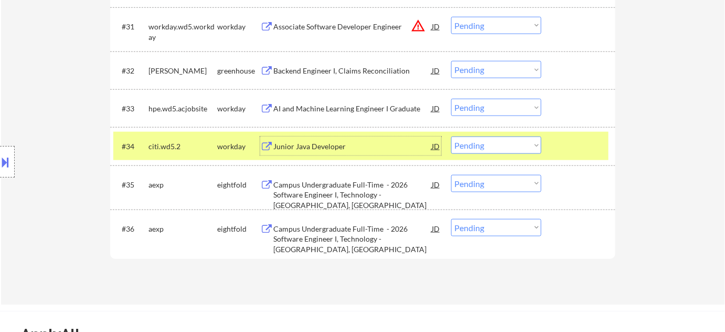
click at [332, 143] on div "Junior Java Developer" at bounding box center [352, 146] width 158 height 10
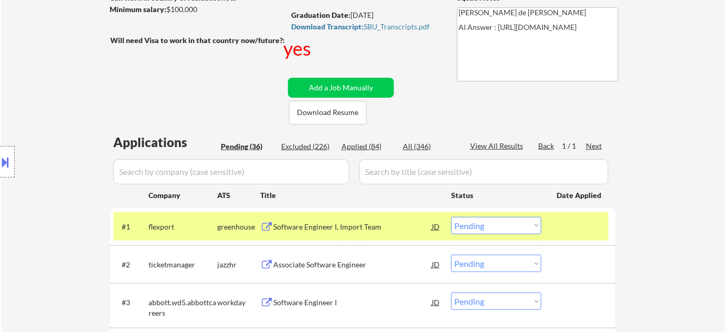
scroll to position [59, 0]
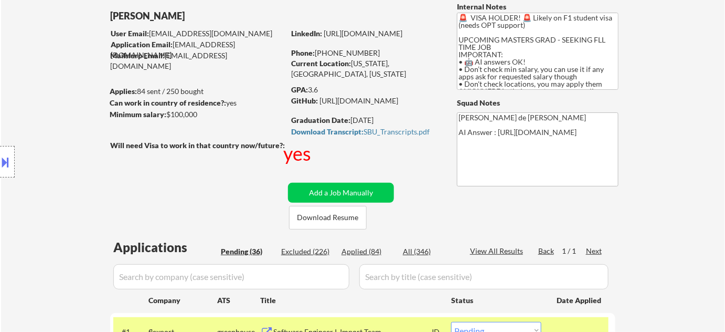
drag, startPoint x: 327, startPoint y: 52, endPoint x: 378, endPoint y: 50, distance: 50.9
click at [378, 50] on div "Phone: [PHONE_NUMBER]" at bounding box center [365, 53] width 149 height 10
copy div "[PHONE_NUMBER]"
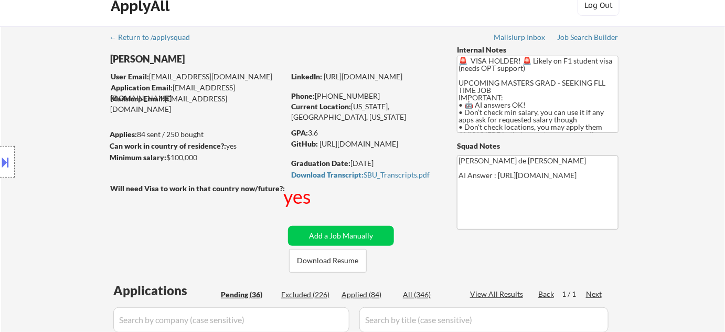
scroll to position [0, 0]
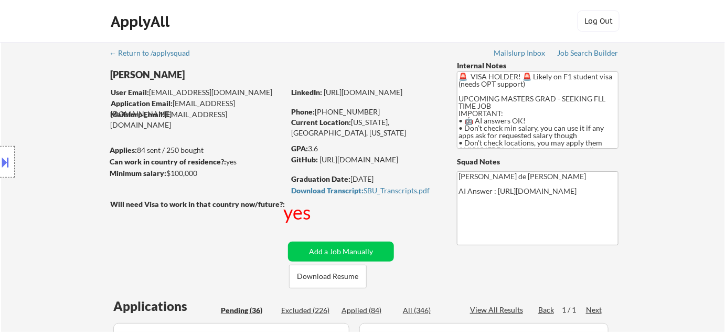
copy div "[PHONE_NUMBER]"
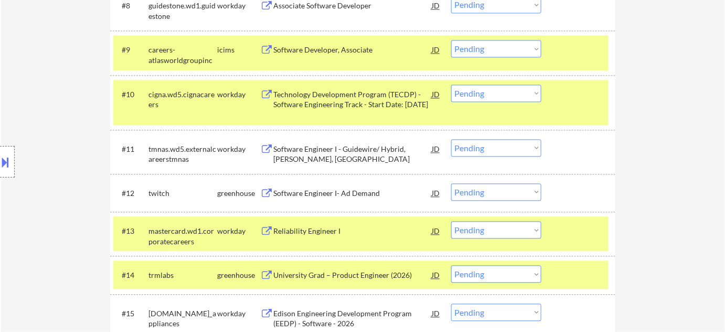
scroll to position [691, 0]
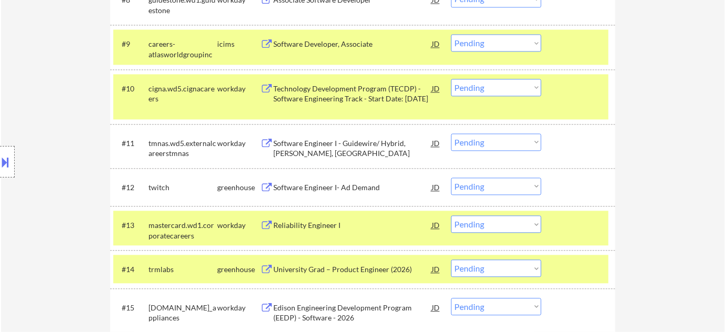
click at [491, 140] on select "Choose an option... Pending Applied Excluded (Questions) Excluded (Expired) Exc…" at bounding box center [496, 141] width 90 height 17
click at [451, 133] on select "Choose an option... Pending Applied Excluded (Questions) Excluded (Expired) Exc…" at bounding box center [496, 141] width 90 height 17
select select ""pending""
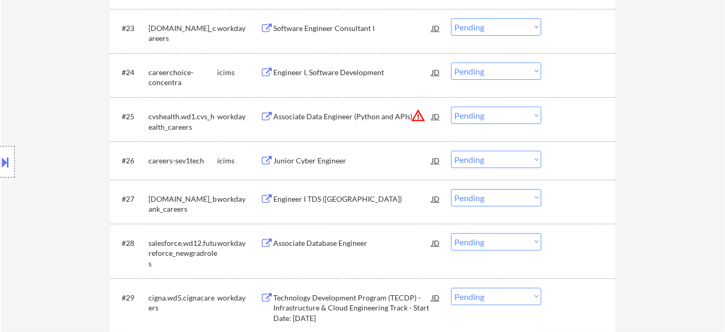
scroll to position [1617, 0]
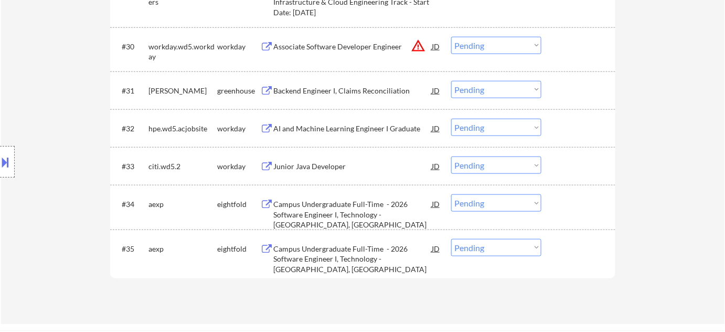
click at [521, 153] on div "#33 citi.wd5.2 workday Junior Java Developer JD warning_amber Choose an option.…" at bounding box center [360, 166] width 495 height 28
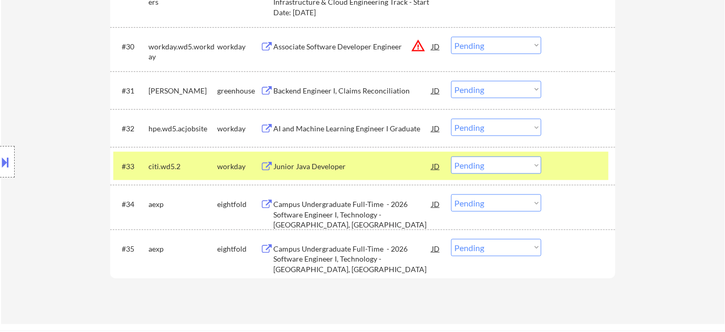
click at [506, 170] on select "Choose an option... Pending Applied Excluded (Questions) Excluded (Expired) Exc…" at bounding box center [496, 164] width 90 height 17
click at [451, 156] on select "Choose an option... Pending Applied Excluded (Questions) Excluded (Expired) Exc…" at bounding box center [496, 164] width 90 height 17
select select ""pending""
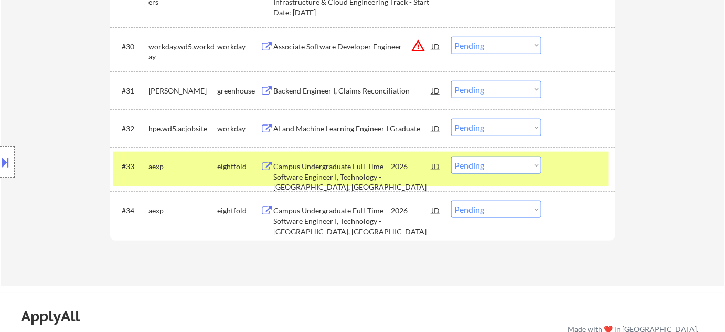
scroll to position [1569, 0]
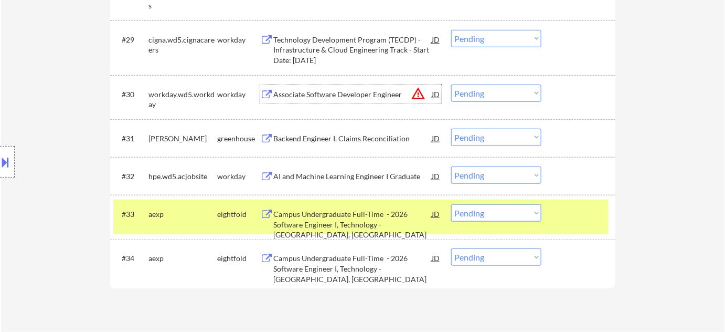
click at [334, 91] on div "Associate Software Developer Engineer" at bounding box center [352, 94] width 158 height 10
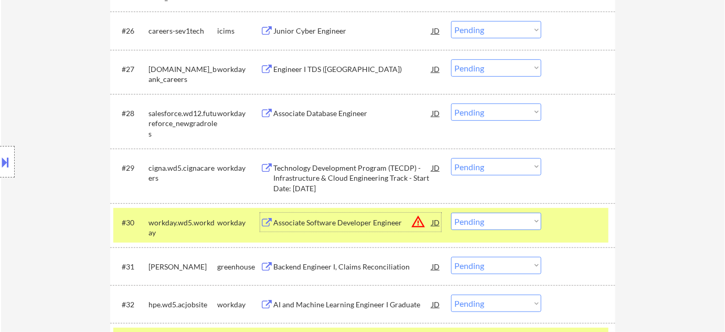
scroll to position [1426, 0]
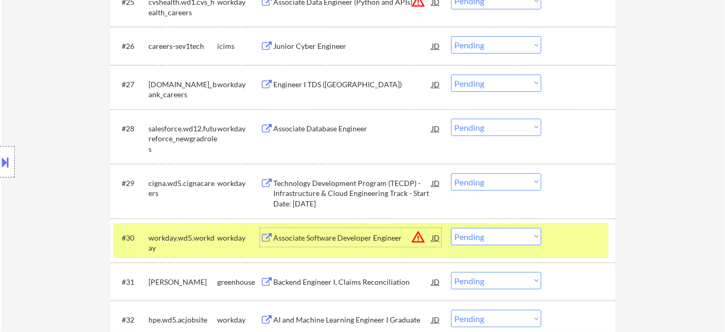
click at [327, 126] on div "Associate Database Engineer" at bounding box center [352, 128] width 158 height 10
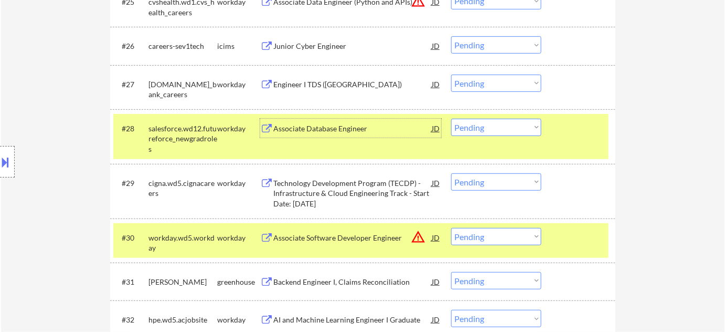
click at [288, 82] on div "Engineer I TDS ([GEOGRAPHIC_DATA])" at bounding box center [352, 84] width 158 height 10
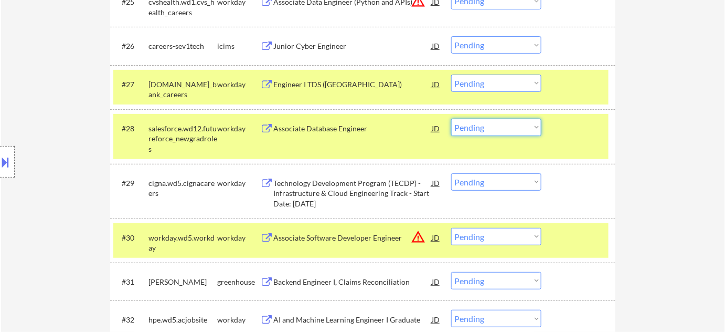
click at [518, 131] on select "Choose an option... Pending Applied Excluded (Questions) Excluded (Expired) Exc…" at bounding box center [496, 127] width 90 height 17
click at [451, 119] on select "Choose an option... Pending Applied Excluded (Questions) Excluded (Expired) Exc…" at bounding box center [496, 127] width 90 height 17
select select ""pending""
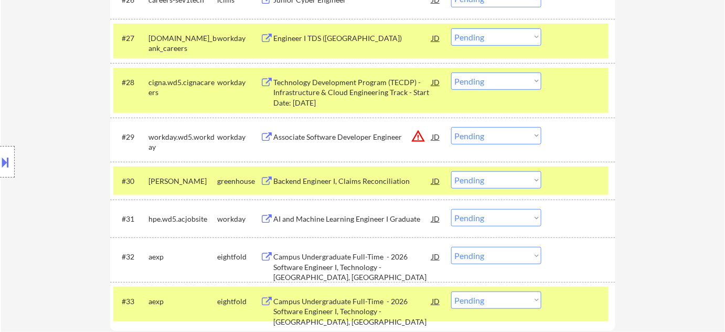
scroll to position [1617, 0]
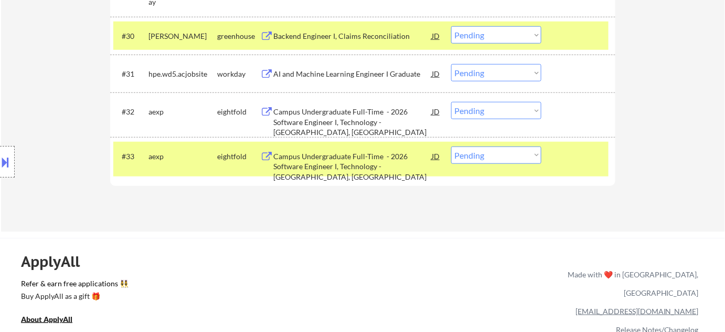
click at [332, 74] on div "AI and Machine Learning Engineer I Graduate" at bounding box center [352, 74] width 158 height 10
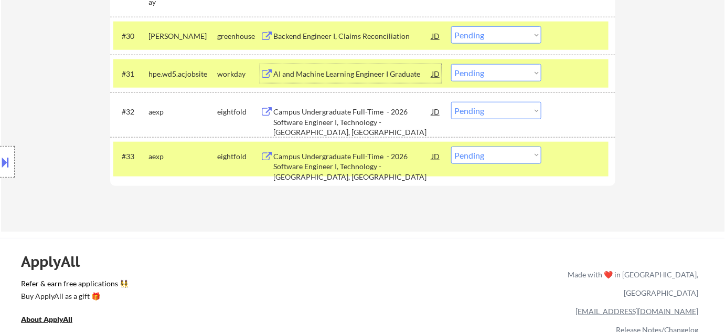
click at [350, 117] on div "Campus Undergraduate Full-Time - 2026 Software Engineer I, Technology - [GEOGRA…" at bounding box center [352, 122] width 158 height 31
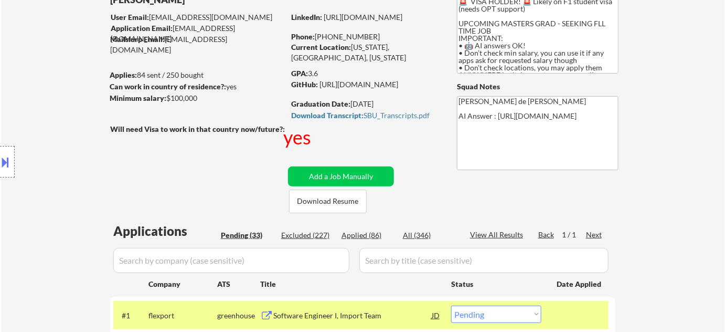
scroll to position [0, 0]
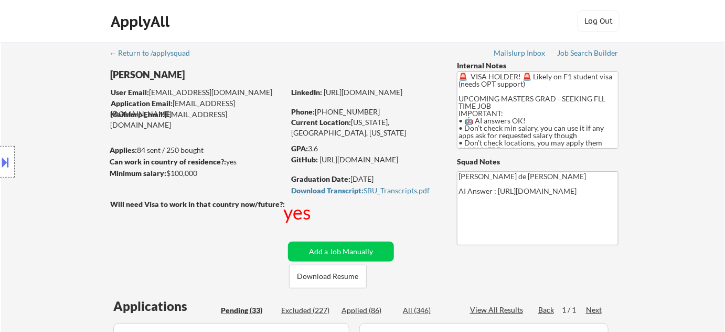
drag, startPoint x: 327, startPoint y: 109, endPoint x: 371, endPoint y: 111, distance: 43.6
click at [372, 109] on div "Phone: [PHONE_NUMBER]" at bounding box center [365, 112] width 149 height 10
copy div "[PHONE_NUMBER]"
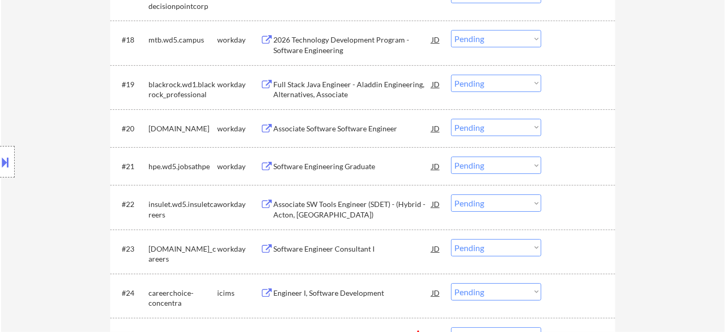
click at [508, 162] on select "Choose an option... Pending Applied Excluded (Questions) Excluded (Expired) Exc…" at bounding box center [496, 164] width 90 height 17
click at [451, 156] on select "Choose an option... Pending Applied Excluded (Questions) Excluded (Expired) Exc…" at bounding box center [496, 164] width 90 height 17
select select ""pending""
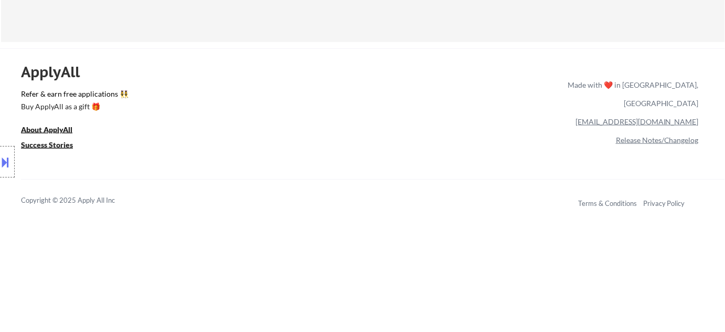
scroll to position [1664, 0]
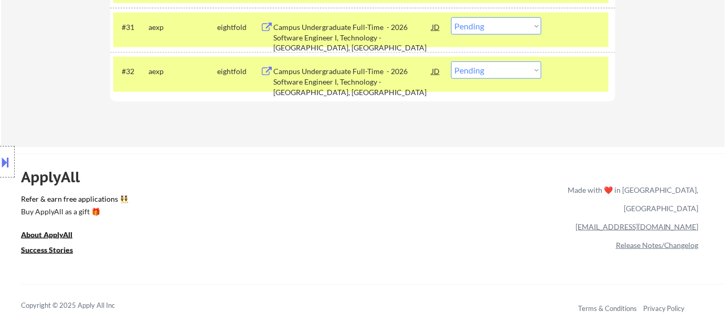
drag, startPoint x: 495, startPoint y: 23, endPoint x: 492, endPoint y: 29, distance: 6.8
click at [495, 23] on select "Choose an option... Pending Applied Excluded (Questions) Excluded (Expired) Exc…" at bounding box center [496, 25] width 90 height 17
click at [451, 17] on select "Choose an option... Pending Applied Excluded (Questions) Excluded (Expired) Exc…" at bounding box center [496, 25] width 90 height 17
click at [494, 67] on select "Choose an option... Pending Applied Excluded (Questions) Excluded (Expired) Exc…" at bounding box center [496, 69] width 90 height 17
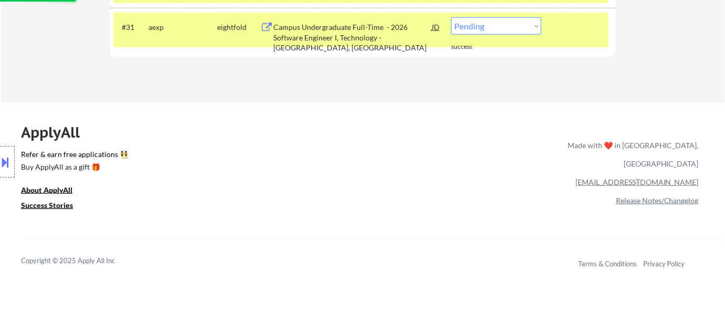
scroll to position [1568, 0]
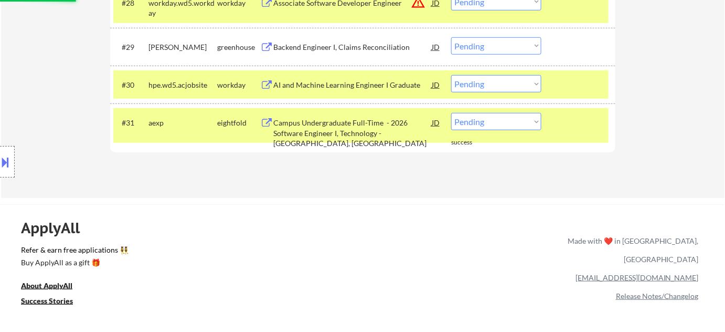
click at [498, 124] on select "Choose an option... Pending Applied Excluded (Questions) Excluded (Expired) Exc…" at bounding box center [496, 121] width 90 height 17
select select ""excluded__bad_match_""
click at [451, 113] on select "Choose an option... Pending Applied Excluded (Questions) Excluded (Expired) Exc…" at bounding box center [496, 121] width 90 height 17
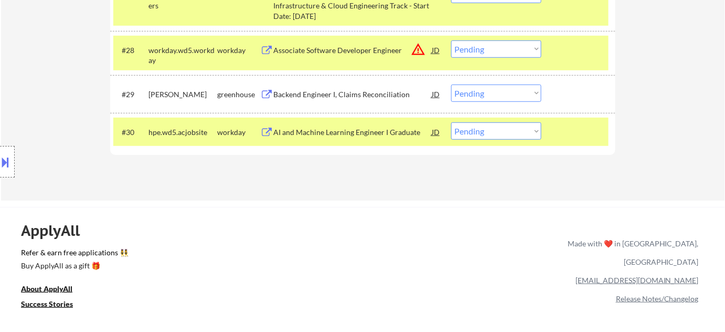
scroll to position [1520, 0]
click at [346, 123] on div "AI and Machine Learning Engineer I Graduate" at bounding box center [352, 132] width 158 height 19
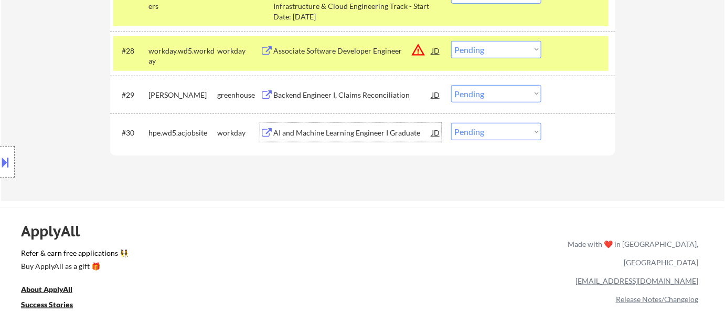
click at [509, 123] on select "Choose an option... Pending Applied Excluded (Questions) Excluded (Expired) Exc…" at bounding box center [496, 131] width 90 height 17
select select ""excluded__expired_""
click at [451, 123] on select "Choose an option... Pending Applied Excluded (Questions) Excluded (Expired) Exc…" at bounding box center [496, 131] width 90 height 17
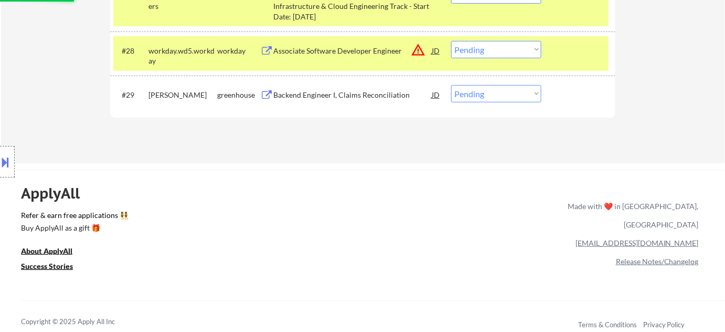
click at [351, 90] on div "Backend Engineer I, Claims Reconciliation" at bounding box center [352, 95] width 158 height 10
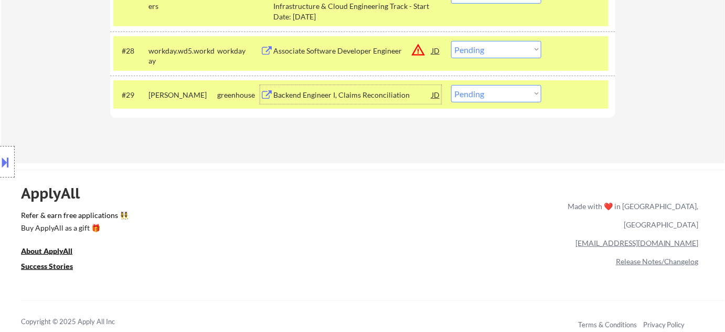
scroll to position [1377, 0]
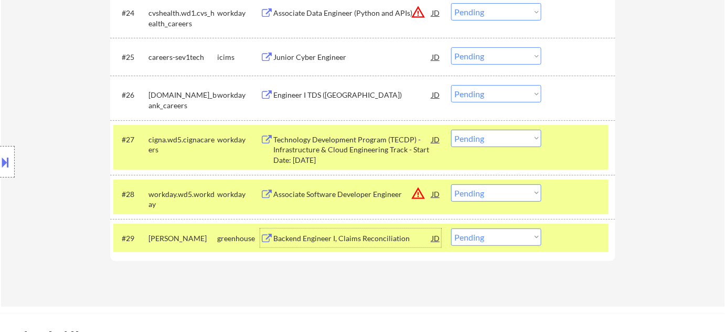
drag, startPoint x: 466, startPoint y: 184, endPoint x: 470, endPoint y: 190, distance: 7.1
click at [466, 184] on select "Choose an option... Pending Applied Excluded (Questions) Excluded (Expired) Exc…" at bounding box center [496, 192] width 90 height 17
click at [451, 184] on select "Choose an option... Pending Applied Excluded (Questions) Excluded (Expired) Exc…" at bounding box center [496, 192] width 90 height 17
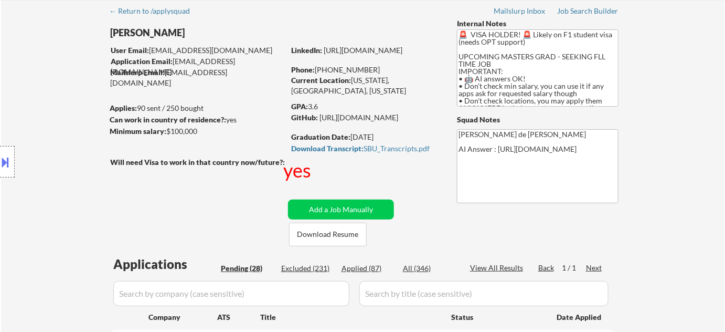
scroll to position [41, 0]
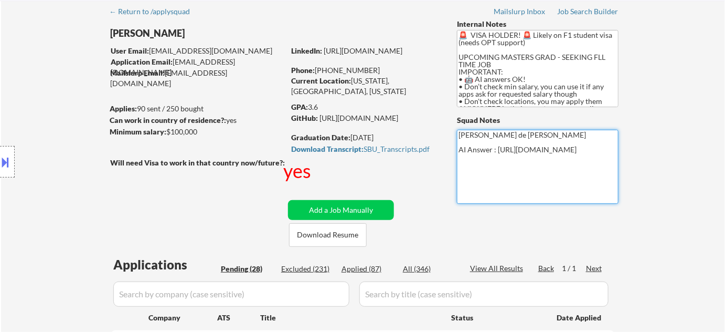
drag, startPoint x: 458, startPoint y: 157, endPoint x: 588, endPoint y: 172, distance: 130.5
click at [588, 172] on textarea "[PERSON_NAME] de [PERSON_NAME] AI Answer : [URL][DOMAIN_NAME]" at bounding box center [538, 167] width 162 height 74
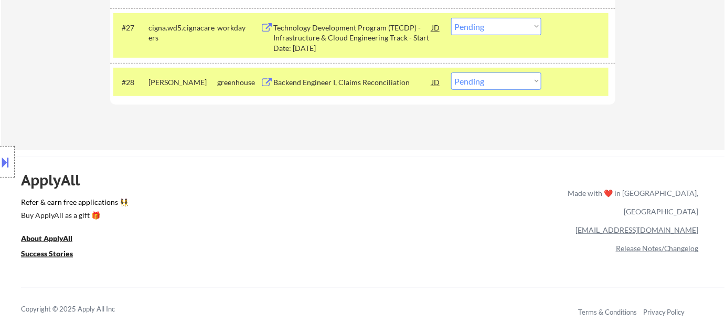
scroll to position [1473, 0]
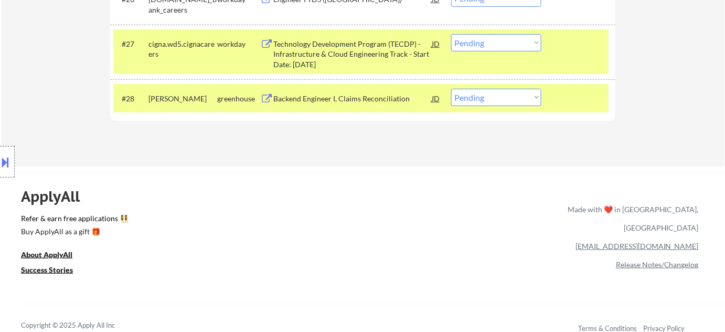
click at [473, 101] on select "Choose an option... Pending Applied Excluded (Questions) Excluded (Expired) Exc…" at bounding box center [496, 97] width 90 height 17
select select ""applied""
click at [451, 89] on select "Choose an option... Pending Applied Excluded (Questions) Excluded (Expired) Exc…" at bounding box center [496, 97] width 90 height 17
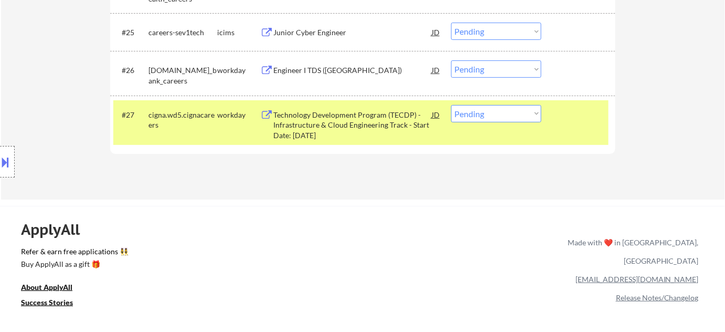
scroll to position [1377, 0]
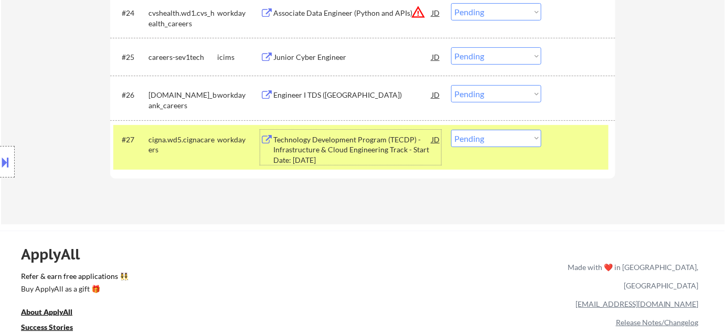
click at [315, 157] on div "Technology Development Program (TECDP) - Infrastructure & Cloud Engineering Tra…" at bounding box center [352, 149] width 158 height 31
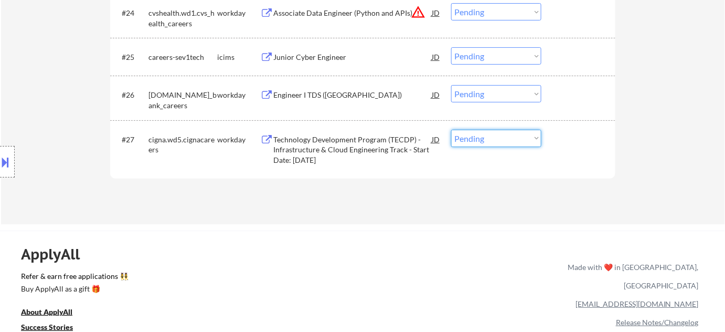
click at [496, 143] on select "Choose an option... Pending Applied Excluded (Questions) Excluded (Expired) Exc…" at bounding box center [496, 138] width 90 height 17
select select ""excluded__bad_match_""
click at [451, 130] on select "Choose an option... Pending Applied Excluded (Questions) Excluded (Expired) Exc…" at bounding box center [496, 138] width 90 height 17
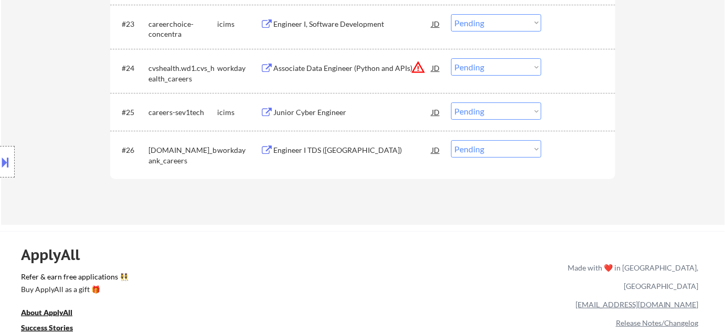
scroll to position [1282, 0]
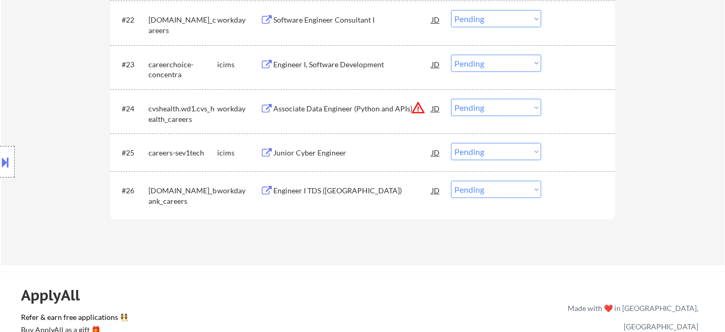
click at [323, 152] on div "Junior Cyber Engineer" at bounding box center [352, 152] width 158 height 10
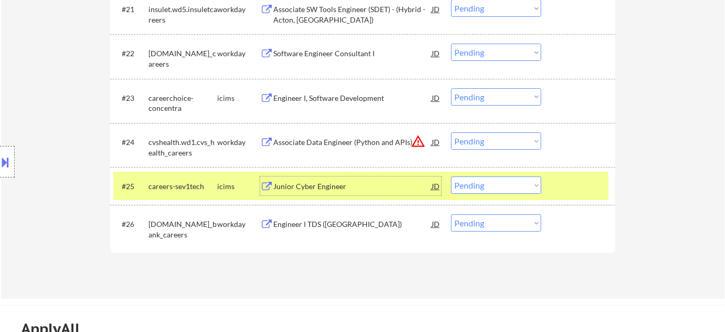
scroll to position [1234, 0]
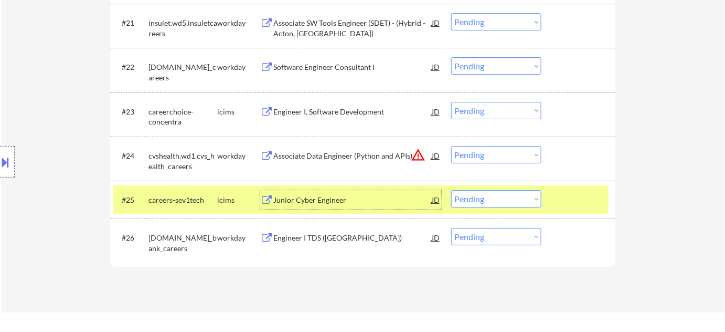
click at [347, 158] on div "Associate Data Engineer (Python and APIs)" at bounding box center [352, 156] width 158 height 10
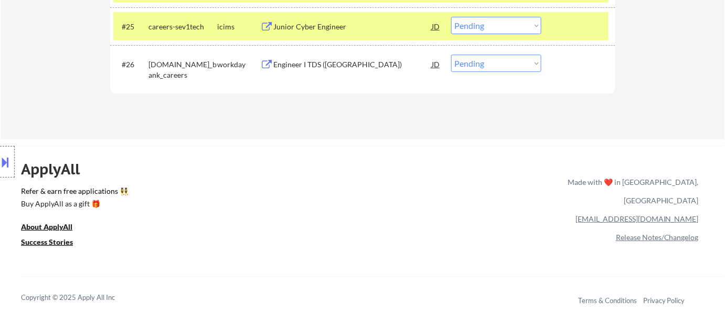
scroll to position [1329, 0]
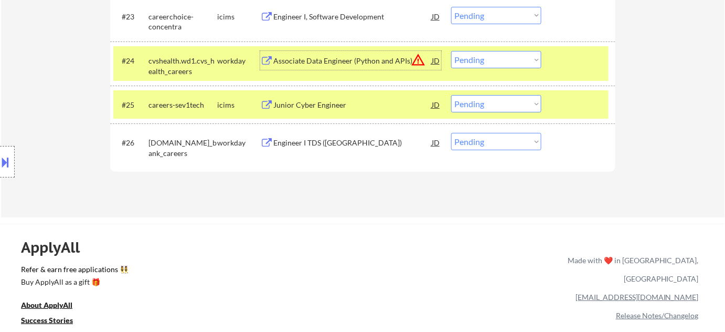
click at [490, 102] on select "Choose an option... Pending Applied Excluded (Questions) Excluded (Expired) Exc…" at bounding box center [496, 103] width 90 height 17
click at [451, 95] on select "Choose an option... Pending Applied Excluded (Questions) Excluded (Expired) Exc…" at bounding box center [496, 103] width 90 height 17
select select ""pending""
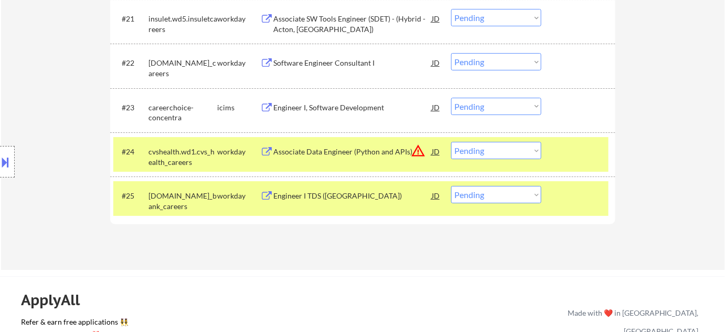
scroll to position [1234, 0]
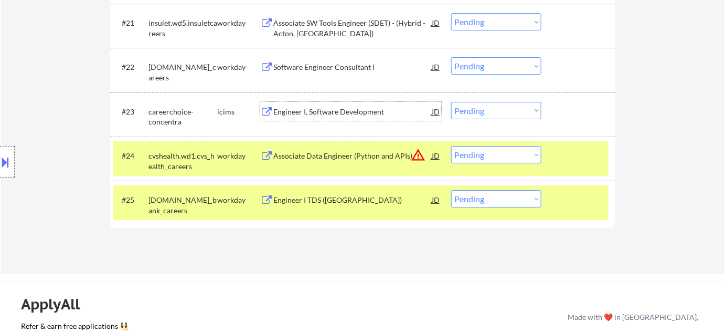
click at [341, 104] on div "Engineer I, Software Development" at bounding box center [352, 111] width 158 height 19
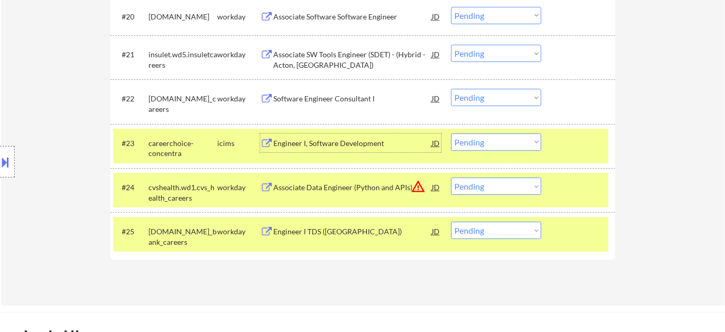
scroll to position [1187, 0]
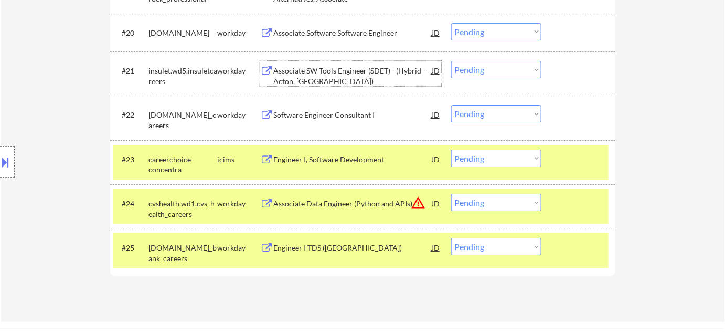
click at [293, 79] on div "Associate SW Tools Engineer (SDET) - (Hybrid - Acton, [GEOGRAPHIC_DATA])" at bounding box center [352, 76] width 158 height 20
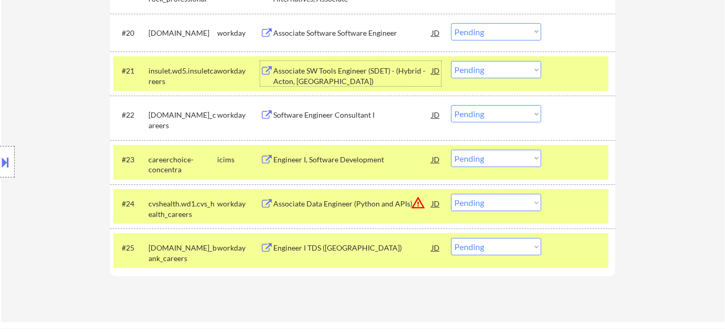
click at [521, 166] on select "Choose an option... Pending Applied Excluded (Questions) Excluded (Expired) Exc…" at bounding box center [496, 158] width 90 height 17
click at [451, 150] on select "Choose an option... Pending Applied Excluded (Questions) Excluded (Expired) Exc…" at bounding box center [496, 158] width 90 height 17
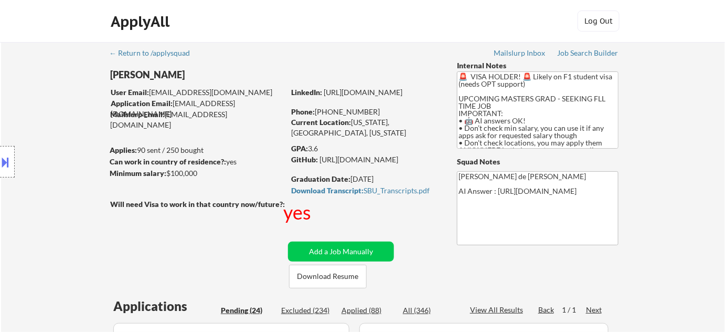
scroll to position [0, 0]
drag, startPoint x: 326, startPoint y: 112, endPoint x: 375, endPoint y: 110, distance: 48.8
click at [375, 110] on div "Phone: [PHONE_NUMBER]" at bounding box center [365, 112] width 149 height 10
copy div "[PHONE_NUMBER]"
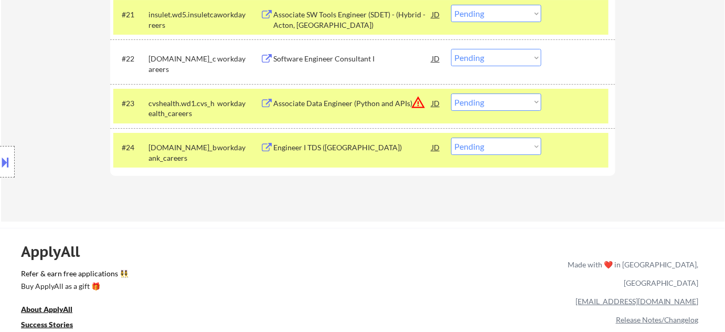
scroll to position [1240, 0]
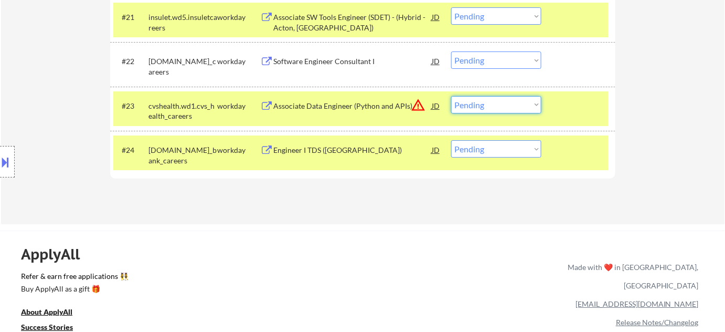
drag, startPoint x: 509, startPoint y: 105, endPoint x: 506, endPoint y: 111, distance: 6.8
click at [509, 105] on select "Choose an option... Pending Applied Excluded (Questions) Excluded (Expired) Exc…" at bounding box center [496, 104] width 90 height 17
click at [451, 96] on select "Choose an option... Pending Applied Excluded (Questions) Excluded (Expired) Exc…" at bounding box center [496, 104] width 90 height 17
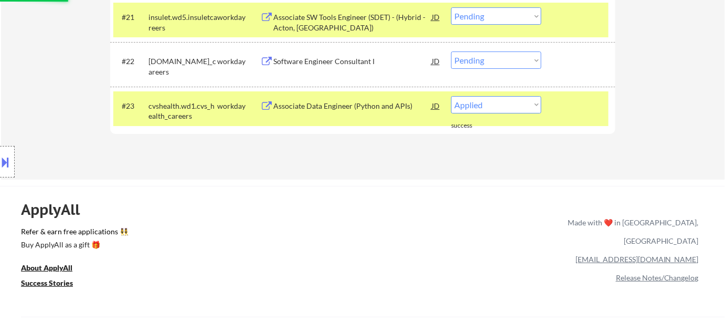
select select ""pending""
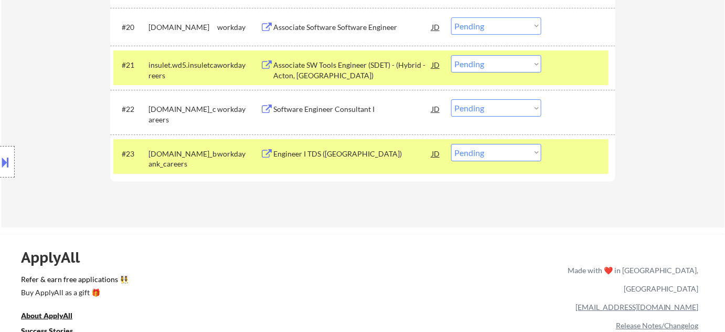
click at [452, 66] on select "Choose an option... Pending Applied Excluded (Questions) Excluded (Expired) Exc…" at bounding box center [496, 63] width 90 height 17
click at [451, 55] on select "Choose an option... Pending Applied Excluded (Questions) Excluded (Expired) Exc…" at bounding box center [496, 63] width 90 height 17
select select ""pending""
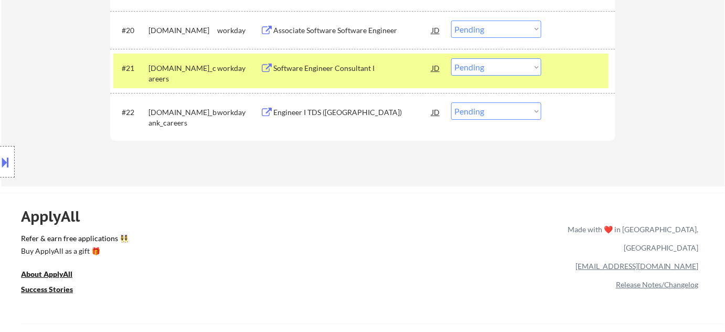
scroll to position [1097, 0]
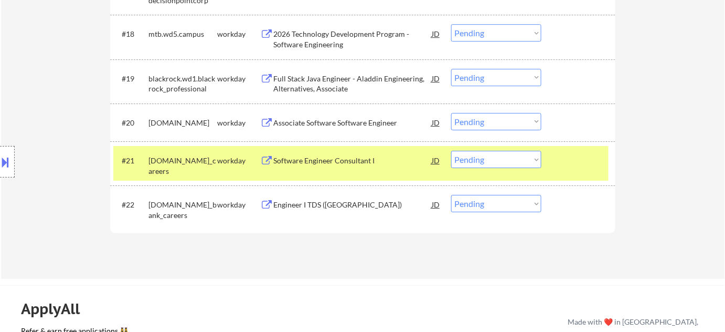
click at [316, 122] on div "Associate Software Software Engineer" at bounding box center [352, 123] width 158 height 10
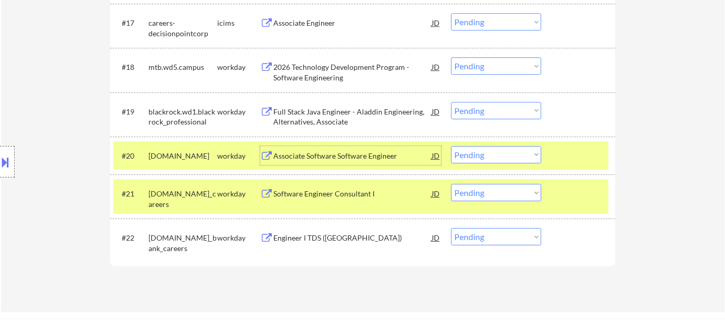
scroll to position [1050, 0]
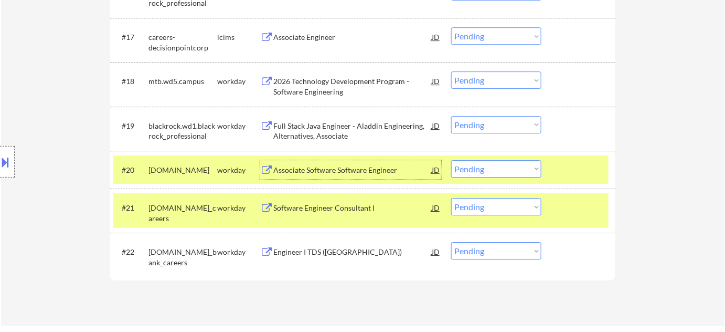
click at [324, 133] on div "Full Stack Java Engineer - Aladdin Engineering, Alternatives, Associate" at bounding box center [352, 131] width 158 height 20
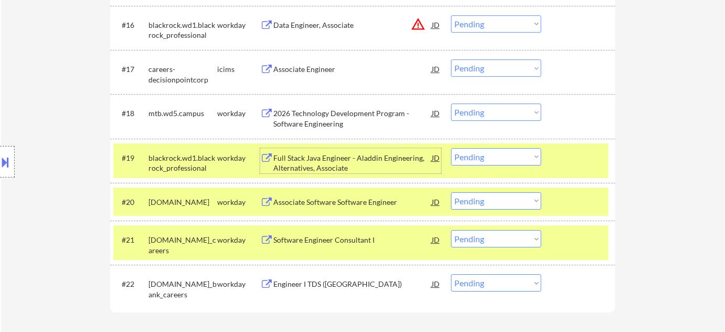
scroll to position [1002, 0]
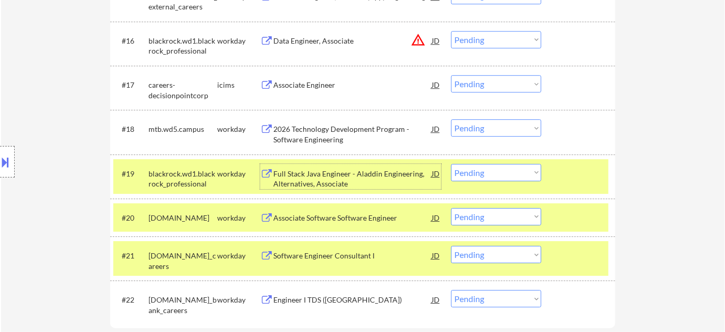
click at [314, 133] on div "2026 Technology Development Program - Software Engineering" at bounding box center [352, 134] width 158 height 20
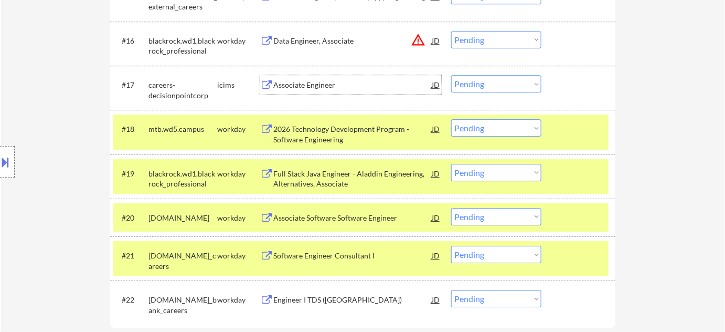
click at [303, 91] on div "Associate Engineer" at bounding box center [352, 84] width 158 height 19
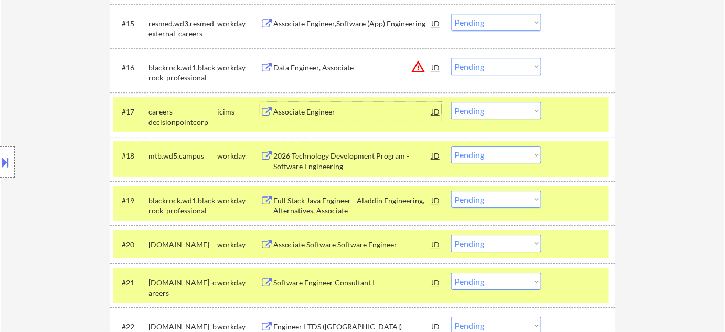
scroll to position [954, 0]
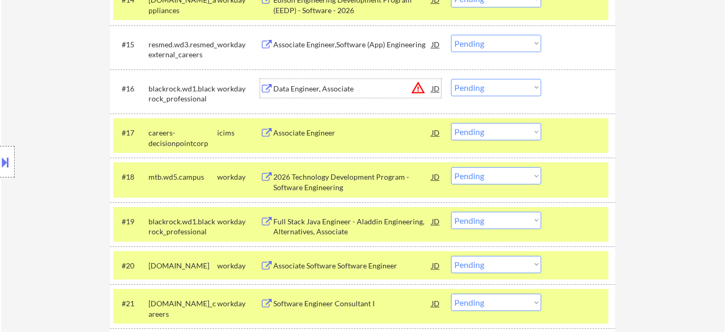
click at [339, 94] on div "Data Engineer, Associate" at bounding box center [352, 88] width 158 height 19
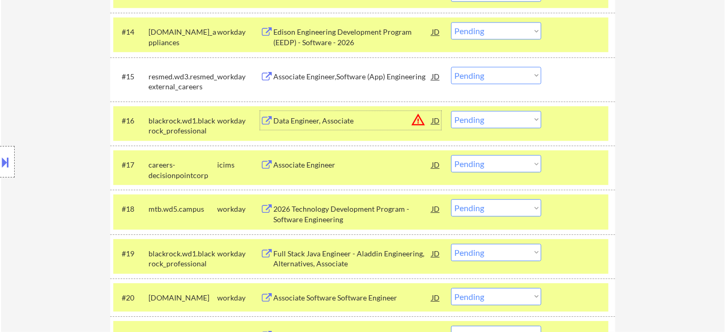
scroll to position [906, 0]
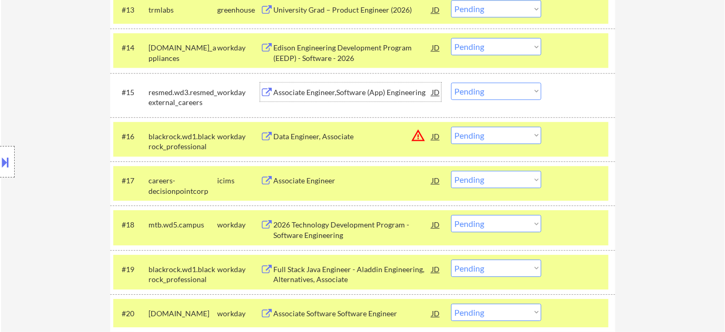
click at [338, 93] on div "Associate Engineer,Software (App) Engineering" at bounding box center [352, 92] width 158 height 10
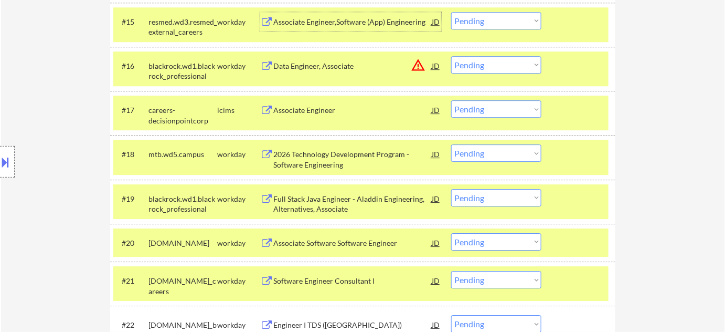
scroll to position [954, 0]
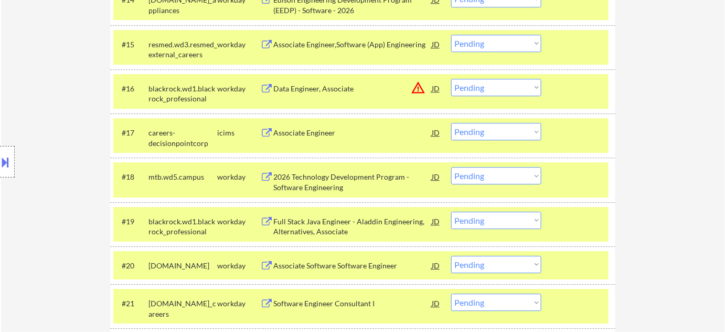
click at [497, 131] on select "Choose an option... Pending Applied Excluded (Questions) Excluded (Expired) Exc…" at bounding box center [496, 131] width 90 height 17
click at [451, 123] on select "Choose an option... Pending Applied Excluded (Questions) Excluded (Expired) Exc…" at bounding box center [496, 131] width 90 height 17
select select ""pending""
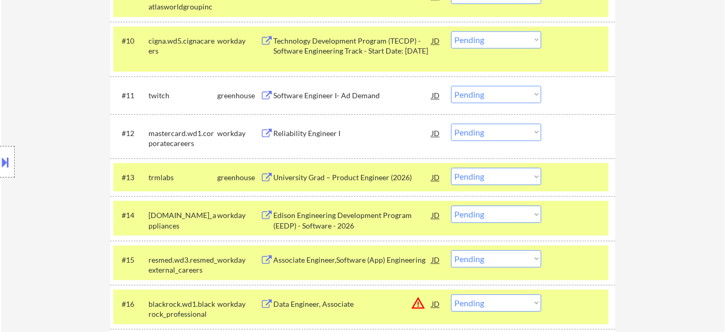
scroll to position [715, 0]
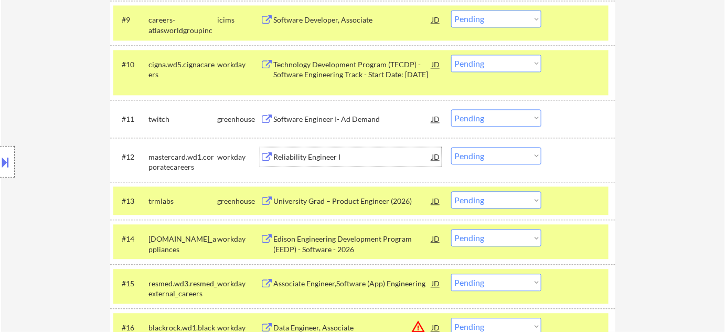
click at [332, 160] on div "Reliability Engineer I" at bounding box center [352, 157] width 158 height 10
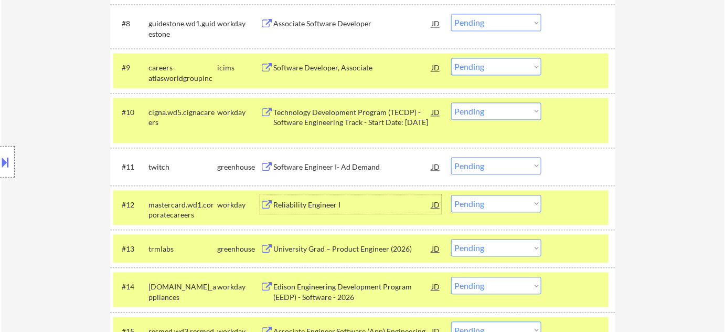
scroll to position [620, 0]
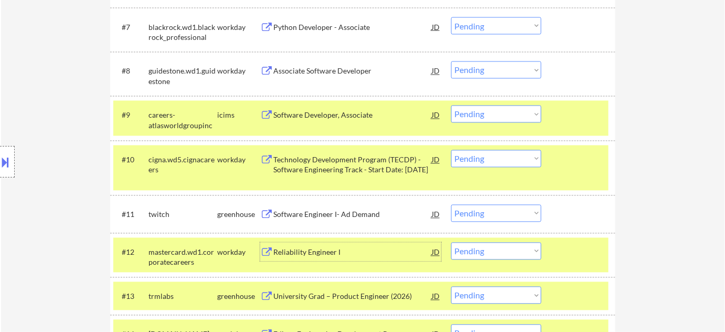
click at [378, 165] on div "Technology Development Program (TECDP) - Software Engineering Track - Start Dat…" at bounding box center [352, 165] width 158 height 20
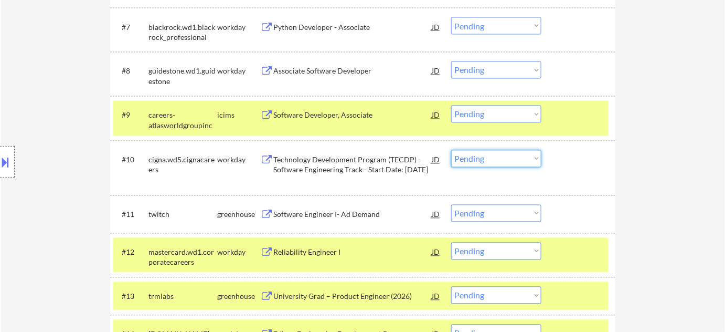
drag, startPoint x: 489, startPoint y: 152, endPoint x: 494, endPoint y: 160, distance: 9.2
click at [489, 152] on select "Choose an option... Pending Applied Excluded (Questions) Excluded (Expired) Exc…" at bounding box center [496, 158] width 90 height 17
click at [451, 150] on select "Choose an option... Pending Applied Excluded (Questions) Excluded (Expired) Exc…" at bounding box center [496, 158] width 90 height 17
select select ""pending""
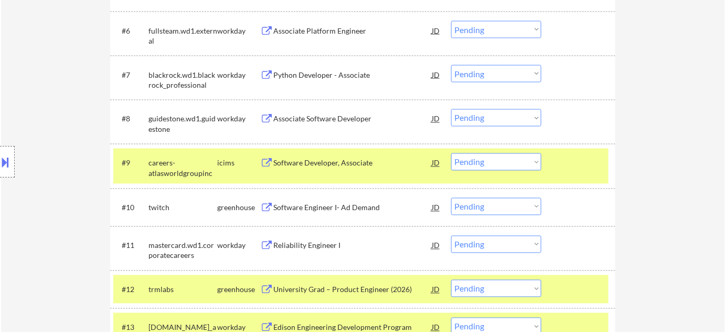
click at [334, 161] on div "Software Developer, Associate" at bounding box center [352, 163] width 158 height 10
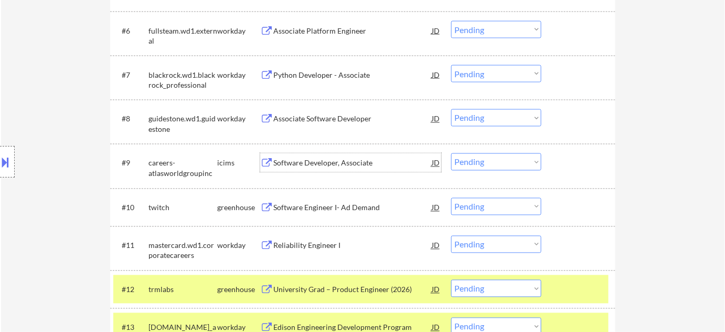
click at [313, 119] on div "Associate Software Developer" at bounding box center [352, 119] width 158 height 10
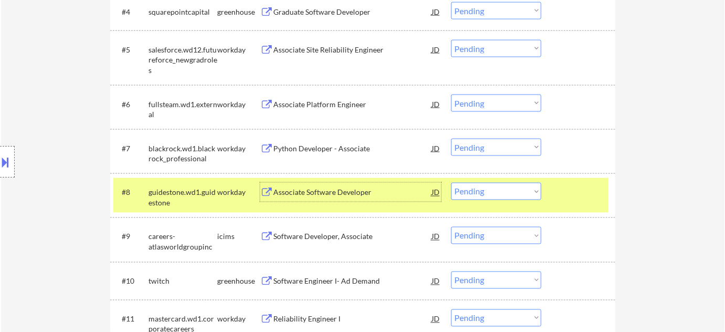
scroll to position [477, 0]
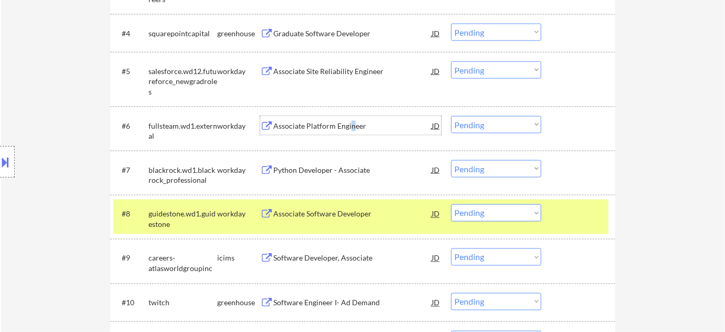
click at [351, 125] on div "Associate Platform Engineer" at bounding box center [352, 126] width 158 height 10
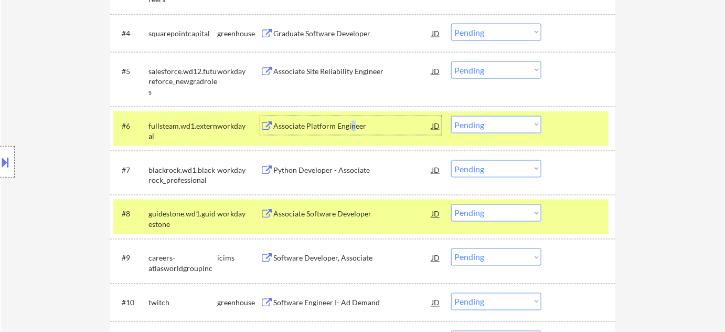
scroll to position [429, 0]
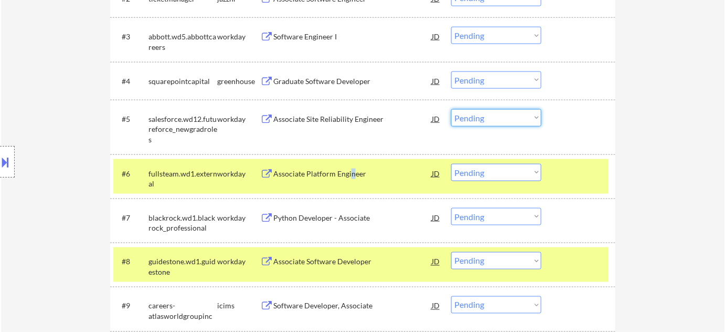
drag, startPoint x: 481, startPoint y: 111, endPoint x: 484, endPoint y: 124, distance: 13.4
click at [481, 111] on select "Choose an option... Pending Applied Excluded (Questions) Excluded (Expired) Exc…" at bounding box center [496, 117] width 90 height 17
click at [451, 109] on select "Choose an option... Pending Applied Excluded (Questions) Excluded (Expired) Exc…" at bounding box center [496, 117] width 90 height 17
select select ""pending""
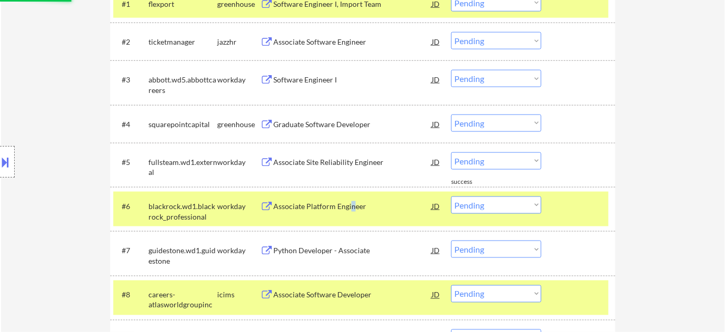
scroll to position [382, 0]
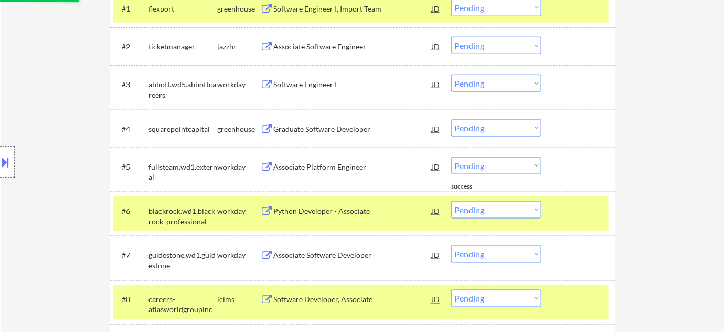
click at [301, 82] on div "Software Engineer I" at bounding box center [352, 84] width 158 height 10
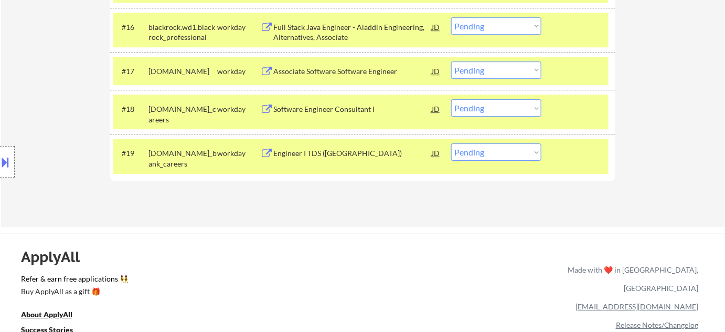
scroll to position [954, 0]
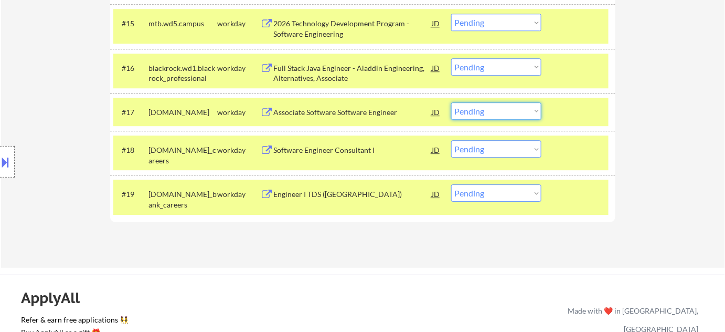
click at [492, 108] on select "Choose an option... Pending Applied Excluded (Questions) Excluded (Expired) Exc…" at bounding box center [496, 110] width 90 height 17
click at [451, 102] on select "Choose an option... Pending Applied Excluded (Questions) Excluded (Expired) Exc…" at bounding box center [496, 110] width 90 height 17
select select ""pending""
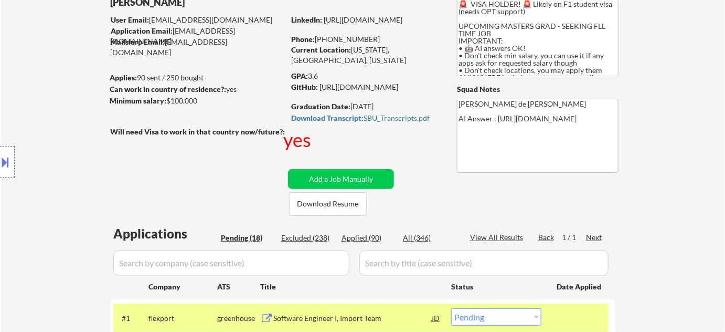
scroll to position [0, 0]
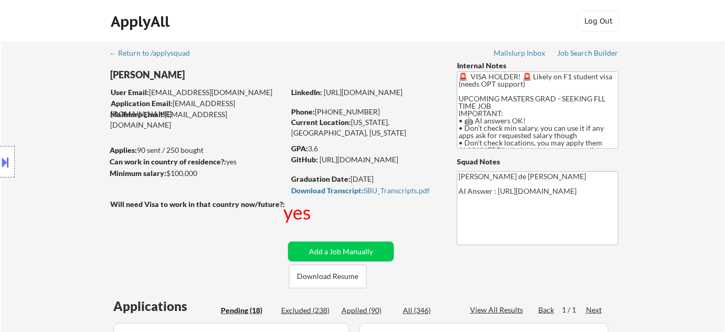
drag, startPoint x: 326, startPoint y: 111, endPoint x: 383, endPoint y: 110, distance: 56.7
click at [383, 110] on div "Phone: [PHONE_NUMBER]" at bounding box center [365, 112] width 149 height 10
copy div "[PHONE_NUMBER]"
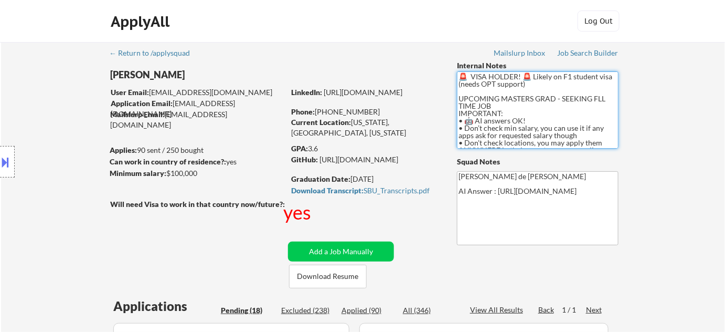
drag, startPoint x: 565, startPoint y: 77, endPoint x: 472, endPoint y: 83, distance: 93.1
click at [472, 83] on textarea "🚨 VISA HOLDER! 🚨 Likely on F1 student visa (needs OPT support) UPCOMING MASTERS…" at bounding box center [538, 109] width 162 height 77
drag, startPoint x: 565, startPoint y: 75, endPoint x: 471, endPoint y: 82, distance: 94.2
click at [471, 82] on textarea "🚨 VISA HOLDER! 🚨 Likely on F1 student visa (needs OPT support) UPCOMING MASTERS…" at bounding box center [538, 109] width 162 height 77
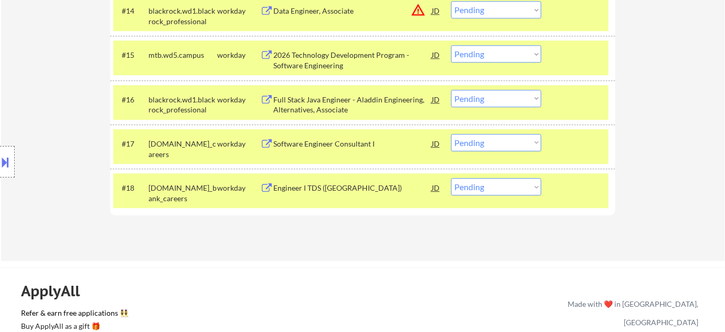
scroll to position [906, 0]
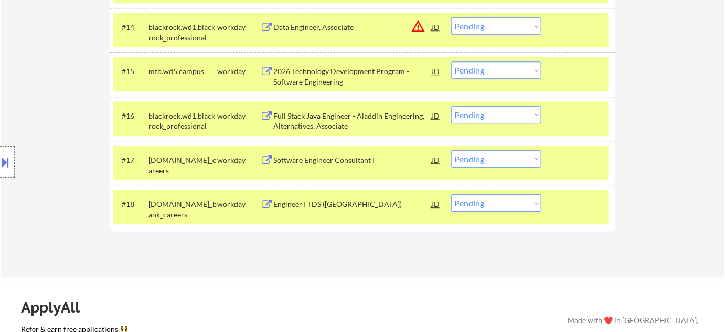
click at [484, 118] on select "Choose an option... Pending Applied Excluded (Questions) Excluded (Expired) Exc…" at bounding box center [496, 114] width 90 height 17
click at [451, 106] on select "Choose an option... Pending Applied Excluded (Questions) Excluded (Expired) Exc…" at bounding box center [496, 114] width 90 height 17
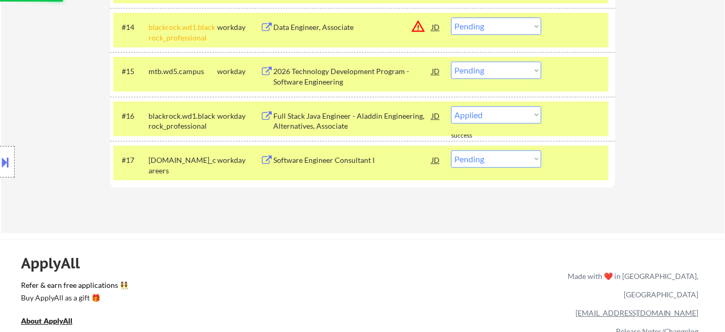
select select ""pending""
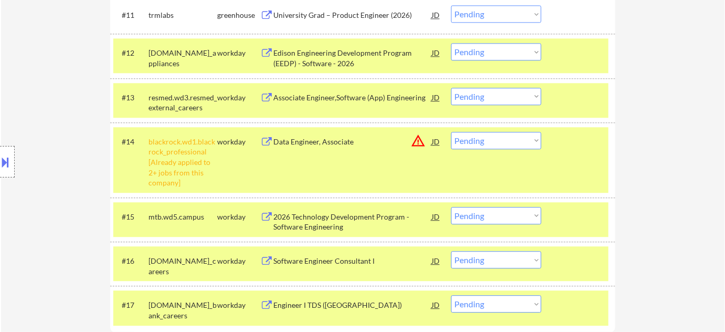
scroll to position [811, 0]
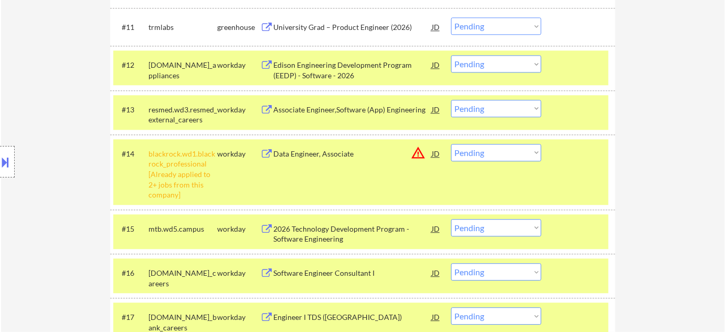
click at [500, 150] on select "Choose an option... Pending Applied Excluded (Questions) Excluded (Expired) Exc…" at bounding box center [496, 152] width 90 height 17
click at [451, 144] on select "Choose an option... Pending Applied Excluded (Questions) Excluded (Expired) Exc…" at bounding box center [496, 152] width 90 height 17
select select ""pending""
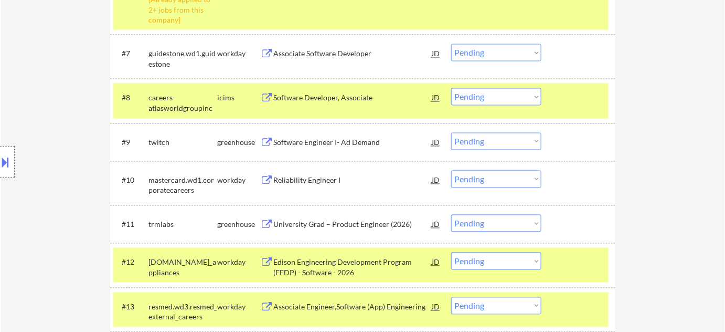
scroll to position [572, 0]
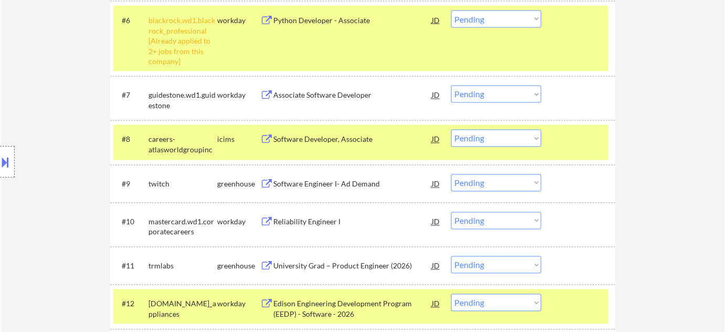
click at [479, 134] on select "Choose an option... Pending Applied Excluded (Questions) Excluded (Expired) Exc…" at bounding box center [496, 138] width 90 height 17
click at [451, 130] on select "Choose an option... Pending Applied Excluded (Questions) Excluded (Expired) Exc…" at bounding box center [496, 138] width 90 height 17
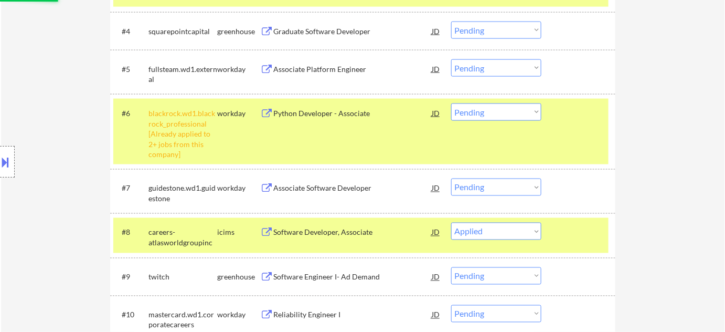
scroll to position [477, 0]
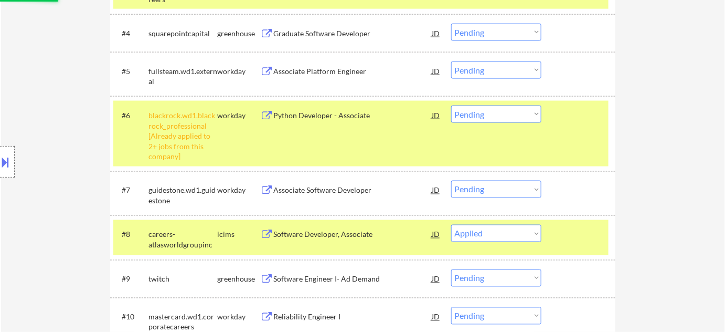
click at [482, 108] on select "Choose an option... Pending Applied Excluded (Questions) Excluded (Expired) Exc…" at bounding box center [496, 113] width 90 height 17
select select ""pending""
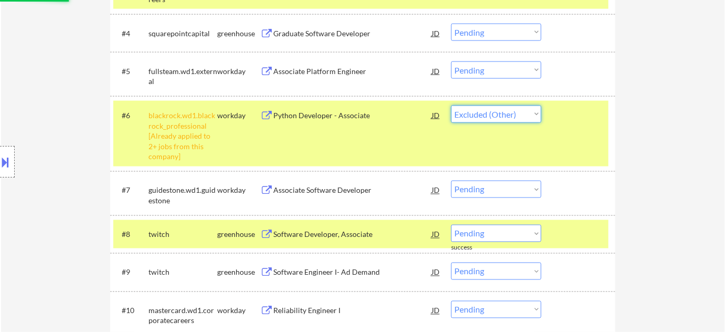
click at [451, 105] on select "Choose an option... Pending Applied Excluded (Questions) Excluded (Expired) Exc…" at bounding box center [496, 113] width 90 height 17
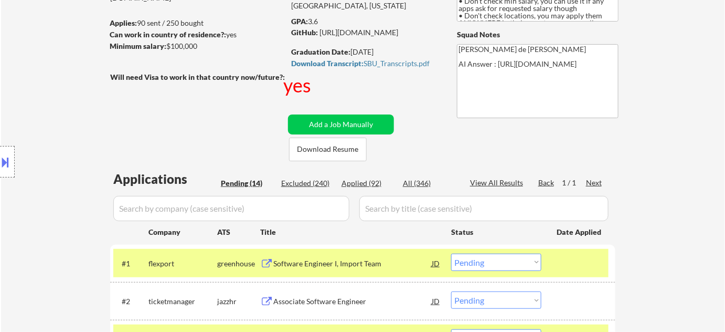
scroll to position [0, 0]
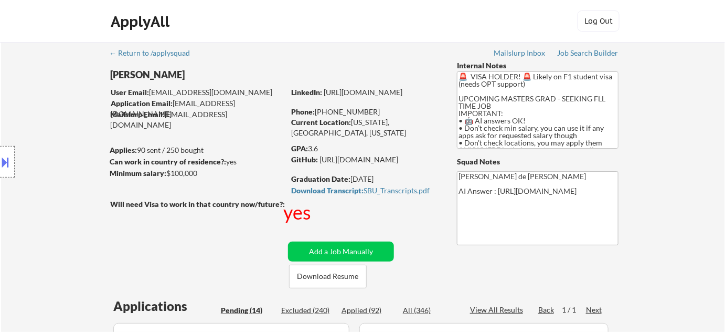
drag, startPoint x: 326, startPoint y: 111, endPoint x: 374, endPoint y: 108, distance: 47.9
click at [374, 108] on div "Phone: [PHONE_NUMBER]" at bounding box center [365, 112] width 149 height 10
copy div "[PHONE_NUMBER]"
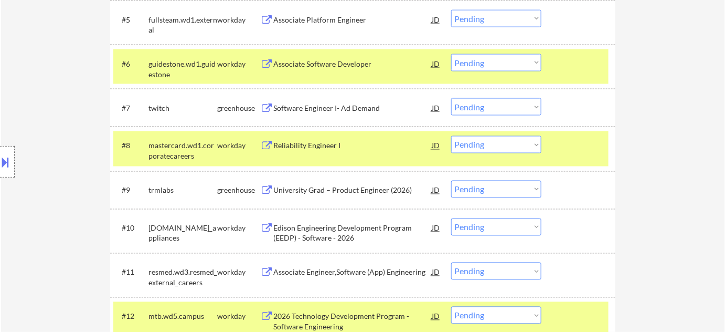
scroll to position [477, 0]
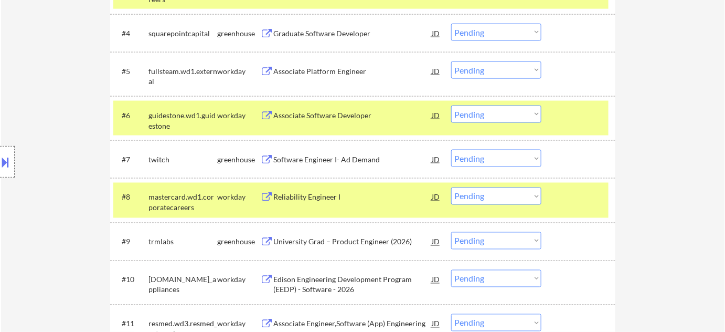
click at [501, 115] on select "Choose an option... Pending Applied Excluded (Questions) Excluded (Expired) Exc…" at bounding box center [496, 113] width 90 height 17
click at [451, 105] on select "Choose an option... Pending Applied Excluded (Questions) Excluded (Expired) Exc…" at bounding box center [496, 113] width 90 height 17
select select ""pending""
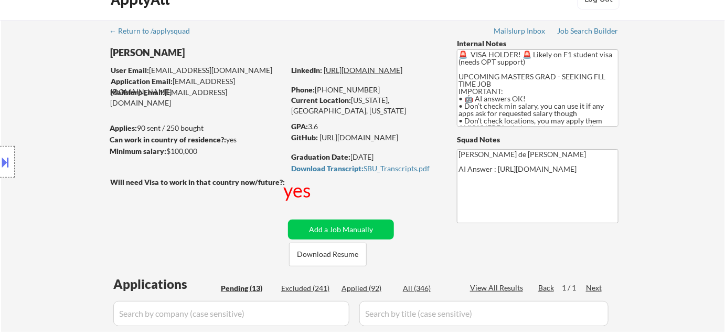
scroll to position [0, 0]
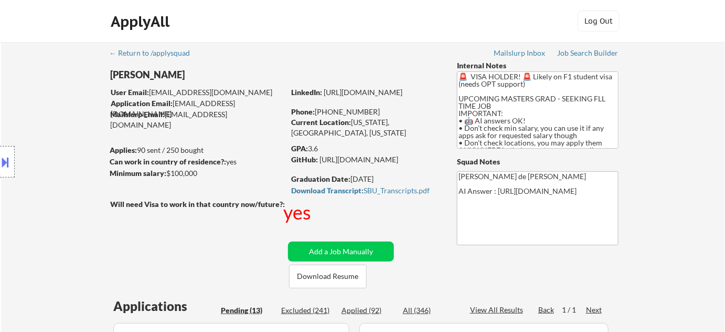
copy div "[PHONE_NUMBER]"
drag, startPoint x: 362, startPoint y: 99, endPoint x: 341, endPoint y: 132, distance: 39.9
drag, startPoint x: 375, startPoint y: 110, endPoint x: 327, endPoint y: 113, distance: 47.3
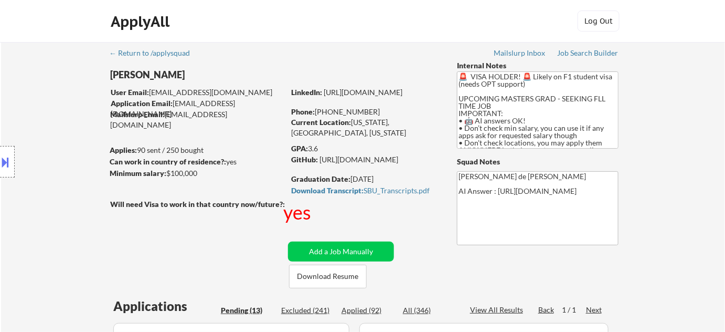
click at [327, 113] on div "Phone: [PHONE_NUMBER]" at bounding box center [365, 112] width 149 height 10
copy div "[PHONE_NUMBER]"
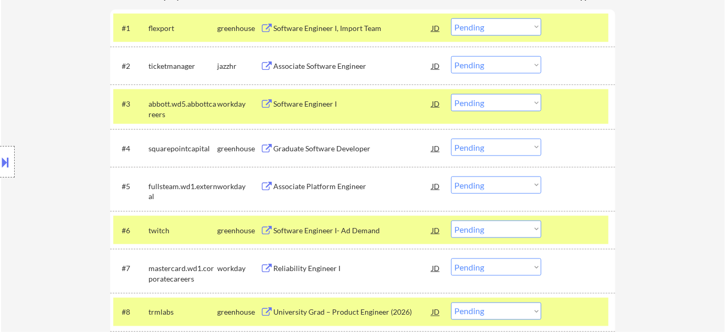
scroll to position [429, 0]
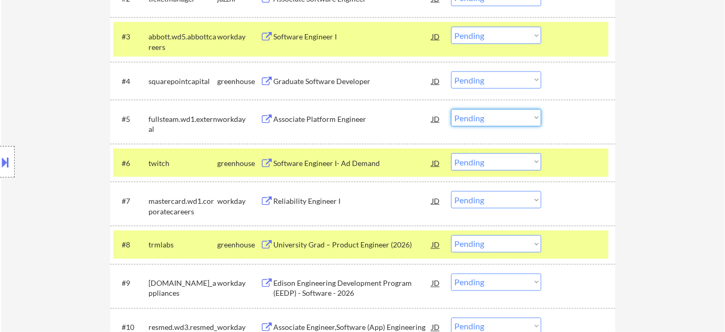
click at [463, 115] on select "Choose an option... Pending Applied Excluded (Questions) Excluded (Expired) Exc…" at bounding box center [496, 117] width 90 height 17
click at [451, 109] on select "Choose an option... Pending Applied Excluded (Questions) Excluded (Expired) Exc…" at bounding box center [496, 117] width 90 height 17
select select ""pending""
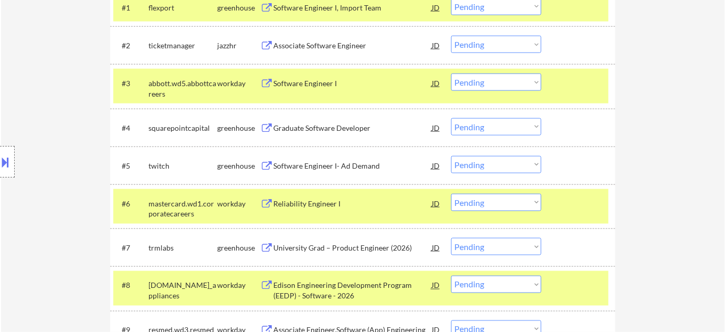
scroll to position [382, 0]
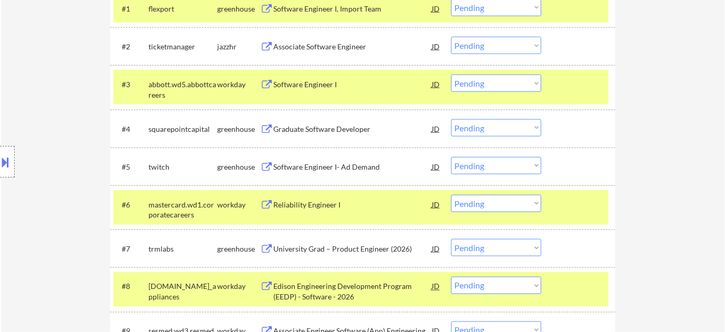
click at [523, 88] on select "Choose an option... Pending Applied Excluded (Questions) Excluded (Expired) Exc…" at bounding box center [496, 83] width 90 height 17
click at [451, 75] on select "Choose an option... Pending Applied Excluded (Questions) Excluded (Expired) Exc…" at bounding box center [496, 83] width 90 height 17
select select ""pending""
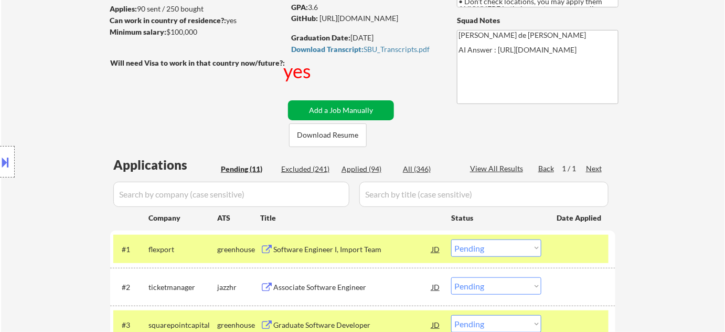
scroll to position [191, 0]
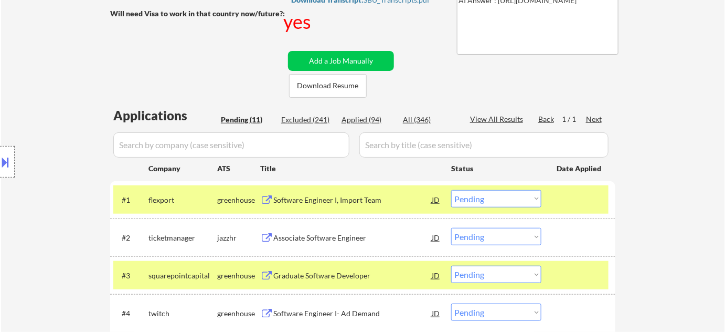
click at [326, 236] on div "Associate Software Engineer" at bounding box center [352, 237] width 158 height 10
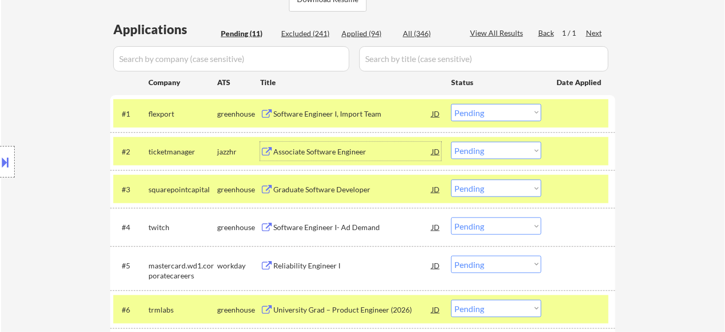
scroll to position [286, 0]
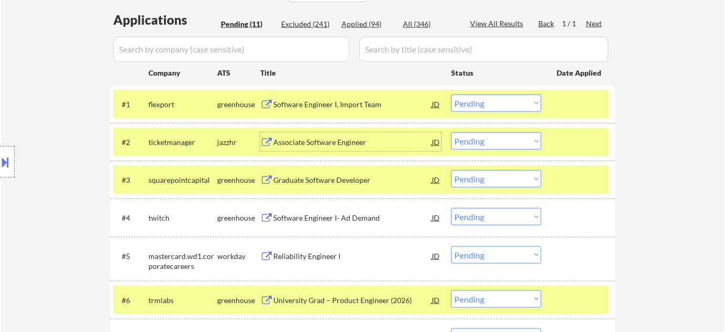
click at [480, 145] on select "Choose an option... Pending Applied Excluded (Questions) Excluded (Expired) Exc…" at bounding box center [496, 140] width 90 height 17
click at [451, 132] on select "Choose an option... Pending Applied Excluded (Questions) Excluded (Expired) Exc…" at bounding box center [496, 140] width 90 height 17
select select ""pending""
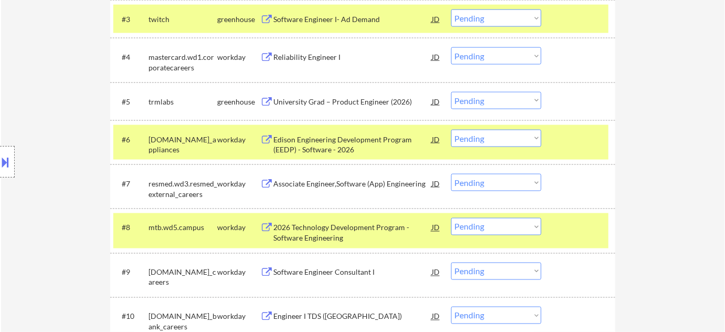
scroll to position [477, 0]
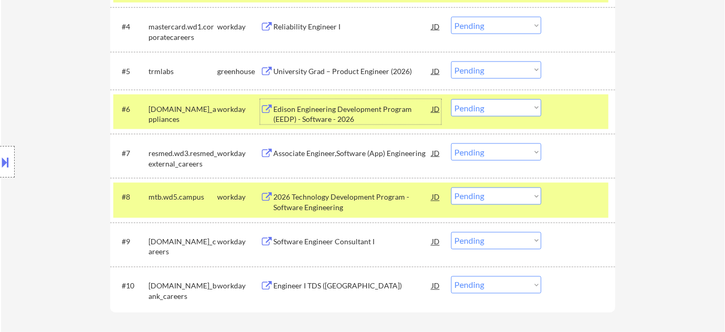
click at [350, 111] on div "Edison Engineering Development Program (EEDP) - Software - 2026" at bounding box center [352, 114] width 158 height 20
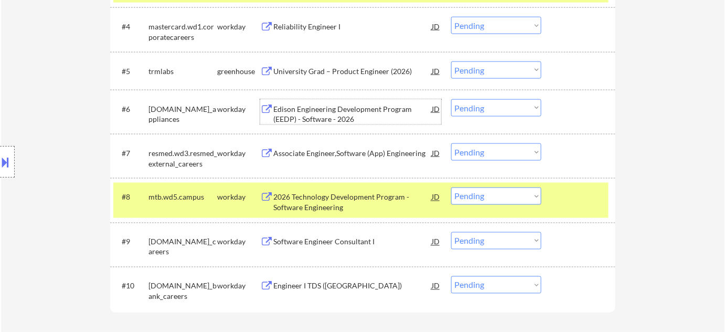
click at [472, 110] on select "Choose an option... Pending Applied Excluded (Questions) Excluded (Expired) Exc…" at bounding box center [496, 107] width 90 height 17
click at [451, 99] on select "Choose an option... Pending Applied Excluded (Questions) Excluded (Expired) Exc…" at bounding box center [496, 107] width 90 height 17
select select ""pending""
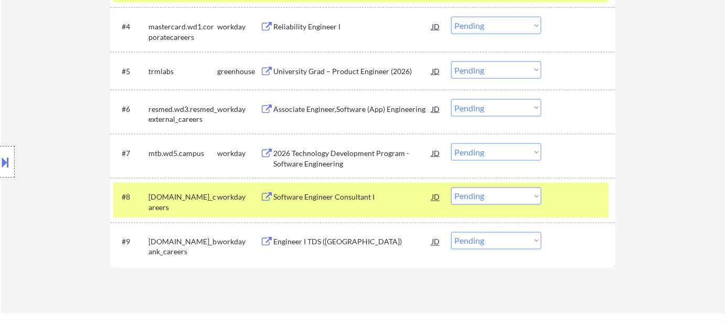
click at [322, 161] on div "2026 Technology Development Program - Software Engineering" at bounding box center [352, 158] width 158 height 20
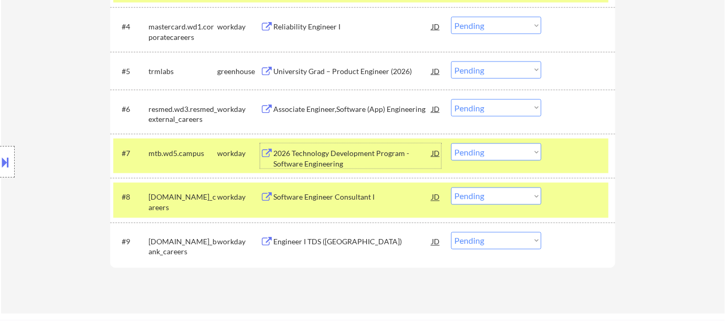
click at [499, 156] on select "Choose an option... Pending Applied Excluded (Questions) Excluded (Expired) Exc…" at bounding box center [496, 151] width 90 height 17
click at [451, 143] on select "Choose an option... Pending Applied Excluded (Questions) Excluded (Expired) Exc…" at bounding box center [496, 151] width 90 height 17
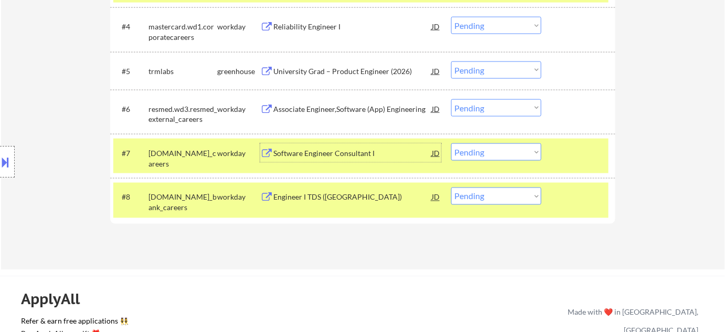
click at [351, 145] on div "Software Engineer Consultant I" at bounding box center [352, 152] width 158 height 19
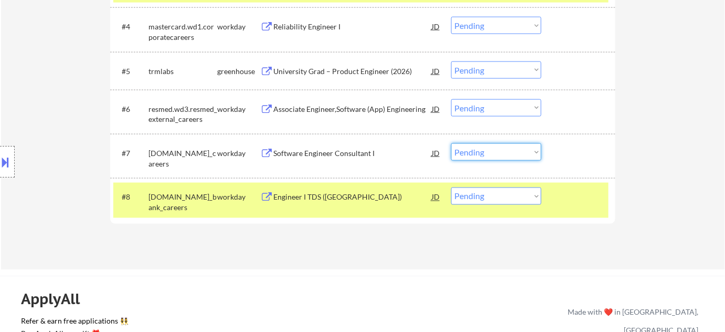
click at [503, 155] on select "Choose an option... Pending Applied Excluded (Questions) Excluded (Expired) Exc…" at bounding box center [496, 151] width 90 height 17
click at [451, 143] on select "Choose an option... Pending Applied Excluded (Questions) Excluded (Expired) Exc…" at bounding box center [496, 151] width 90 height 17
select select ""pending""
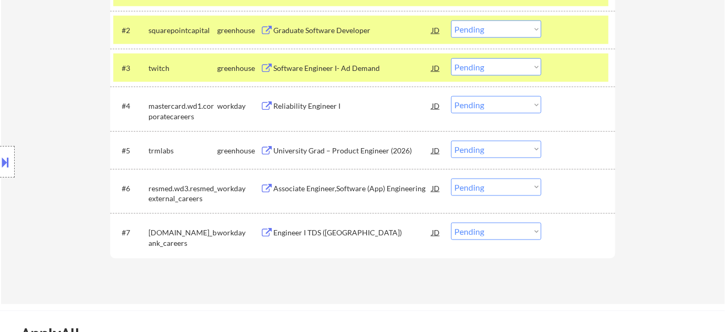
scroll to position [382, 0]
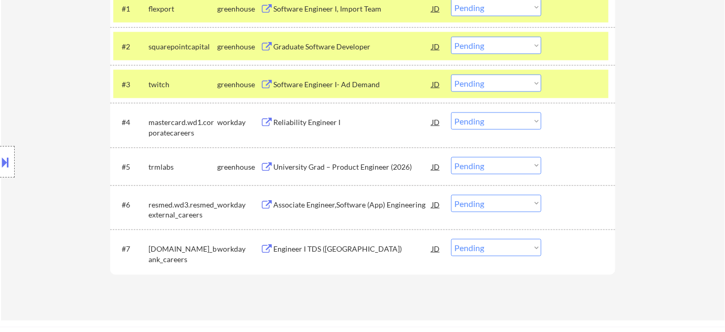
click at [321, 50] on div "Graduate Software Developer" at bounding box center [352, 46] width 158 height 10
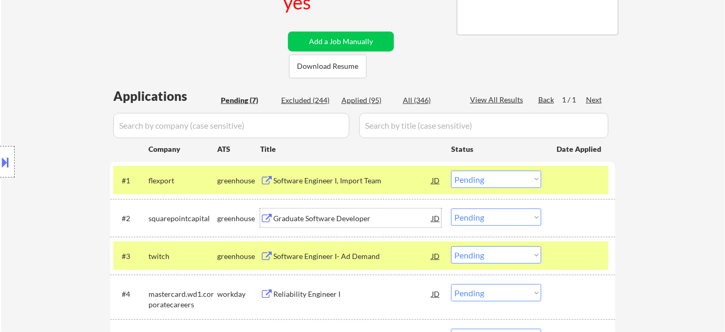
scroll to position [191, 0]
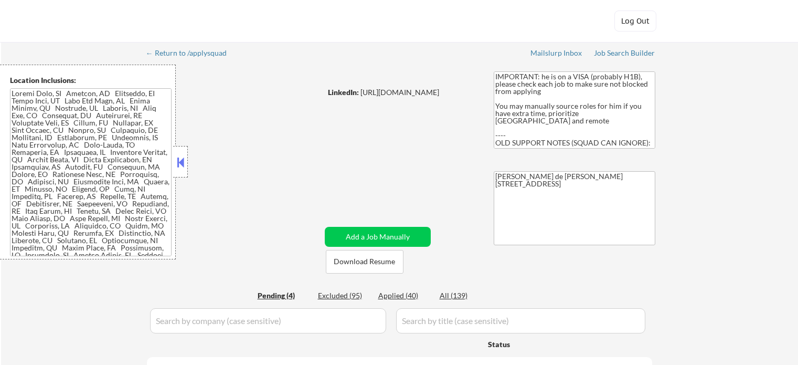
select select ""pending""
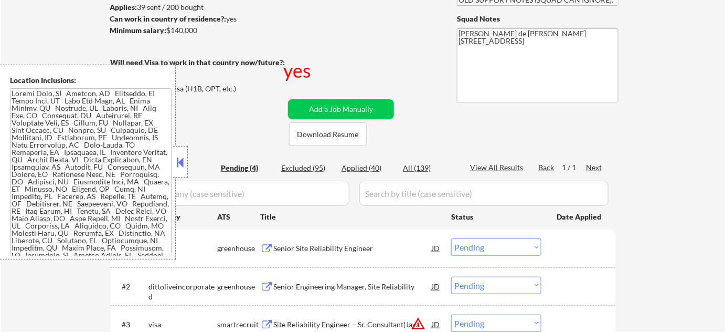
scroll to position [143, 0]
click at [183, 161] on button at bounding box center [181, 162] width 12 height 16
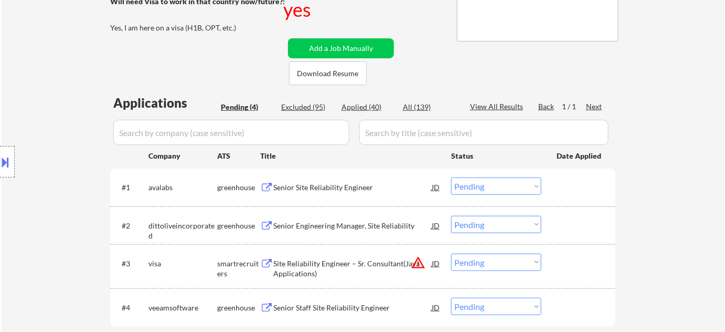
scroll to position [286, 0]
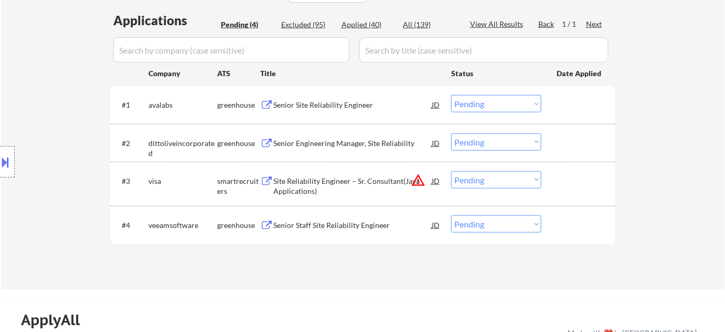
click at [420, 183] on button "warning_amber" at bounding box center [418, 180] width 15 height 15
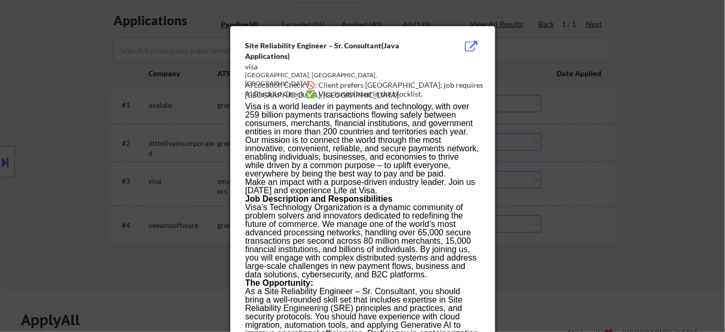
click at [159, 202] on div at bounding box center [362, 166] width 725 height 332
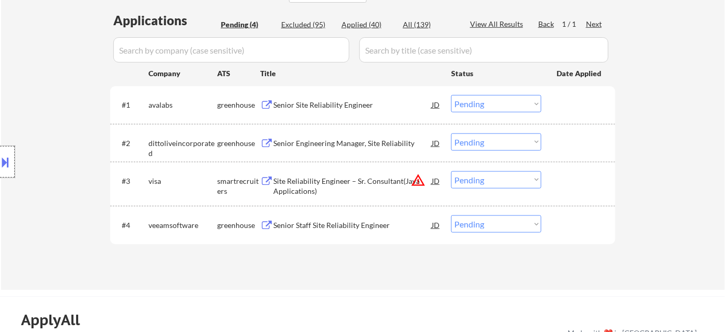
click at [1, 171] on div at bounding box center [7, 161] width 15 height 31
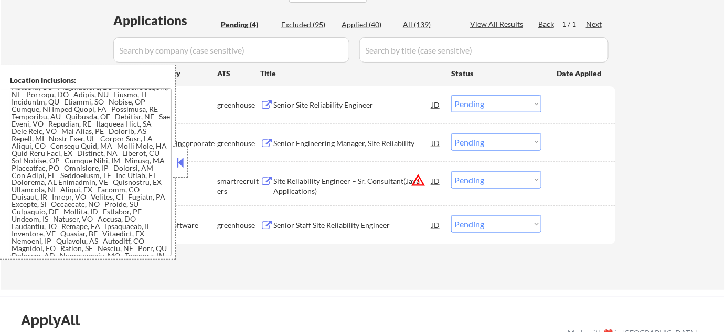
scroll to position [715, 0]
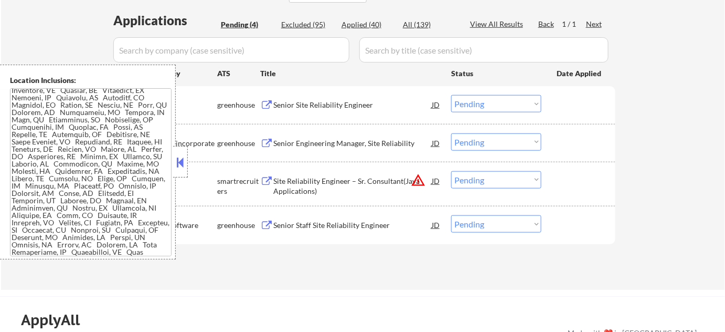
click at [178, 149] on div at bounding box center [180, 161] width 15 height 31
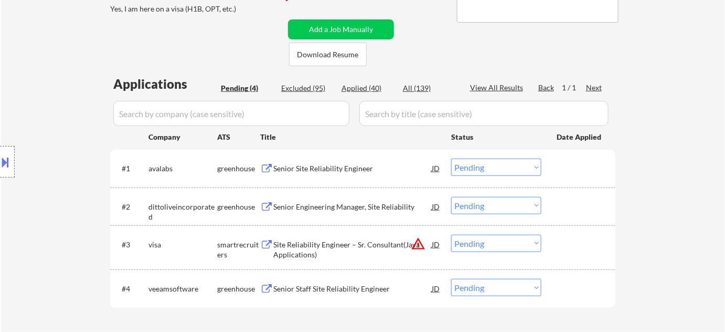
scroll to position [238, 0]
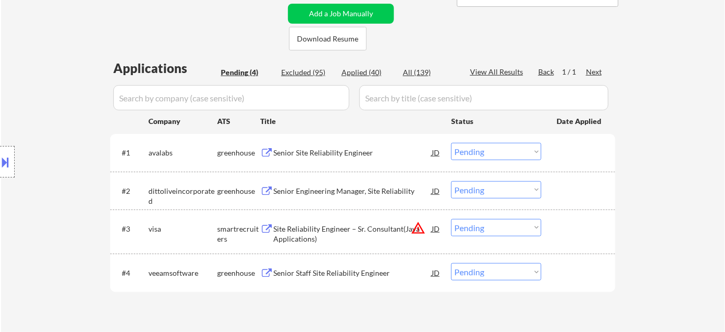
click at [341, 188] on div "Senior Engineering Manager, Site Reliability" at bounding box center [352, 191] width 158 height 10
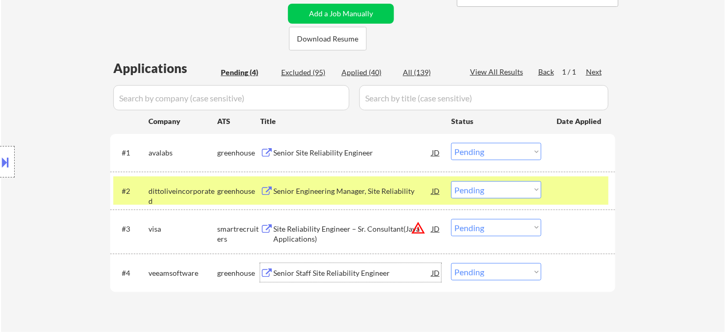
click at [349, 269] on div "Senior Staff Site Reliability Engineer" at bounding box center [352, 273] width 158 height 10
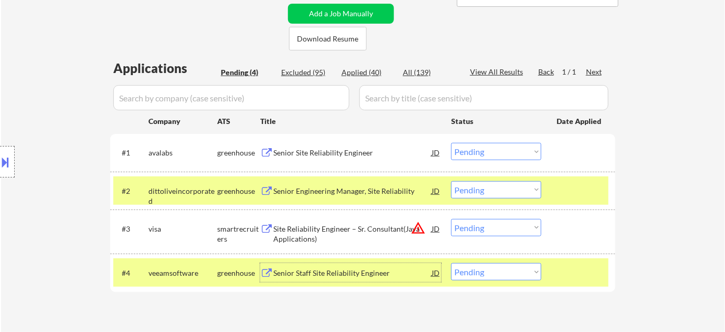
click at [470, 191] on select "Choose an option... Pending Applied Excluded (Questions) Excluded (Expired) Exc…" at bounding box center [496, 189] width 90 height 17
click at [451, 181] on select "Choose an option... Pending Applied Excluded (Questions) Excluded (Expired) Exc…" at bounding box center [496, 189] width 90 height 17
select select ""pending""
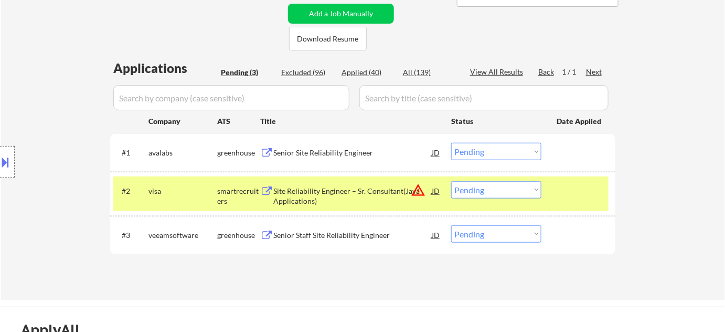
click at [313, 200] on div "Site Reliability Engineer – Sr. Consultant(Java Applications)" at bounding box center [352, 196] width 158 height 20
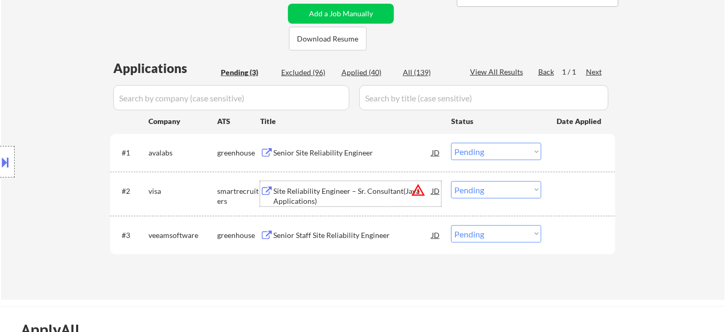
click at [481, 233] on select "Choose an option... Pending Applied Excluded (Questions) Excluded (Expired) Exc…" at bounding box center [496, 233] width 90 height 17
select select ""applied""
click at [451, 225] on select "Choose an option... Pending Applied Excluded (Questions) Excluded (Expired) Exc…" at bounding box center [496, 233] width 90 height 17
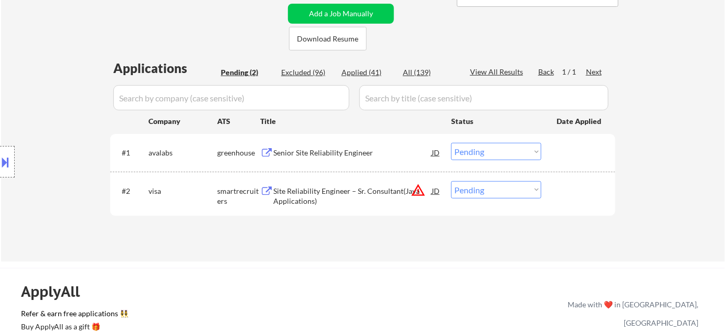
click at [7, 167] on button at bounding box center [6, 161] width 12 height 17
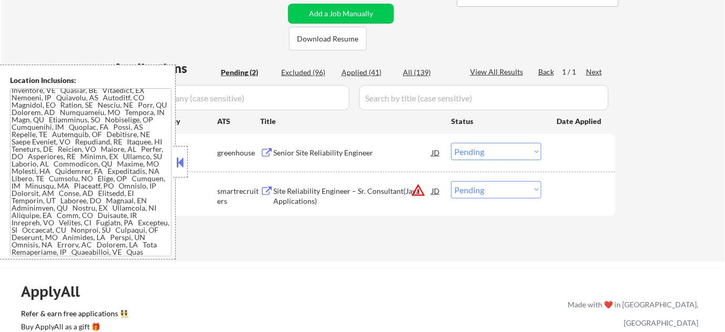
scroll to position [251, 0]
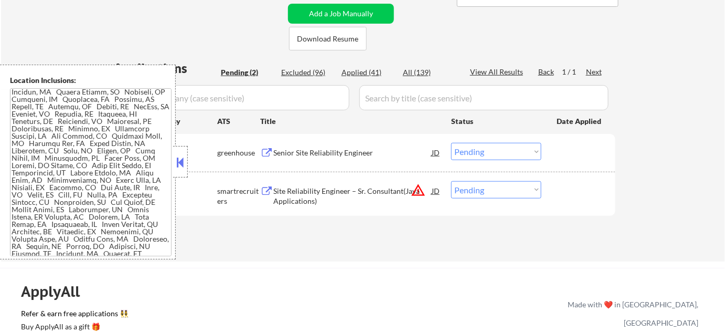
click at [177, 156] on button at bounding box center [181, 162] width 12 height 16
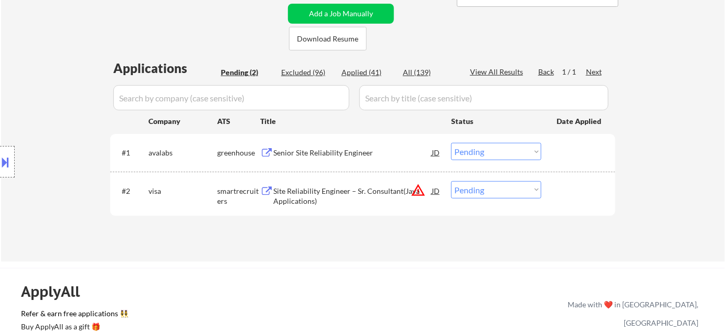
click at [340, 135] on div "#1 avalabs greenhouse Senior Site Reliability Engineer JD Choose an option... P…" at bounding box center [362, 152] width 505 height 37
click at [334, 150] on div "Senior Site Reliability Engineer" at bounding box center [352, 152] width 158 height 10
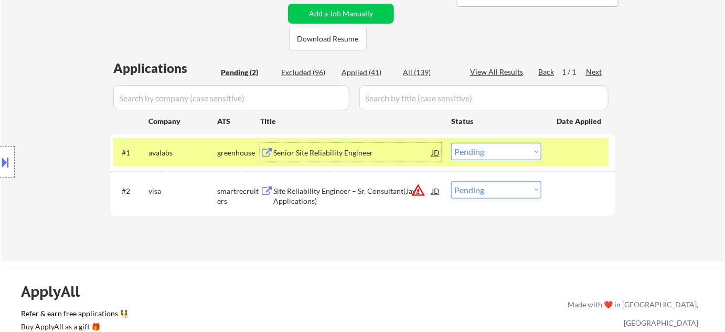
click at [505, 193] on select "Choose an option... Pending Applied Excluded (Questions) Excluded (Expired) Exc…" at bounding box center [496, 189] width 90 height 17
select select ""applied""
click at [451, 181] on select "Choose an option... Pending Applied Excluded (Questions) Excluded (Expired) Exc…" at bounding box center [496, 189] width 90 height 17
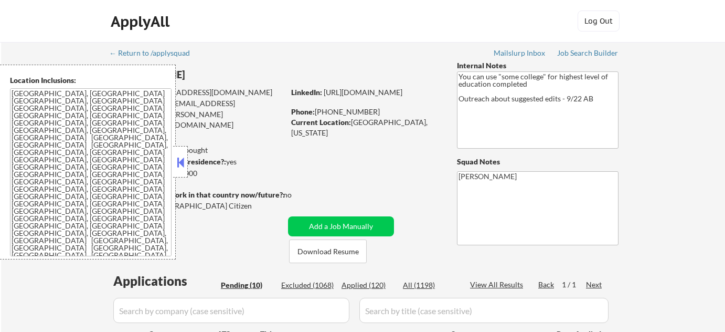
select select ""pending""
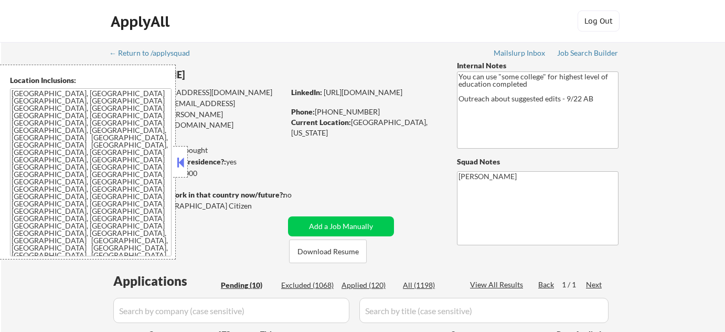
select select ""pending""
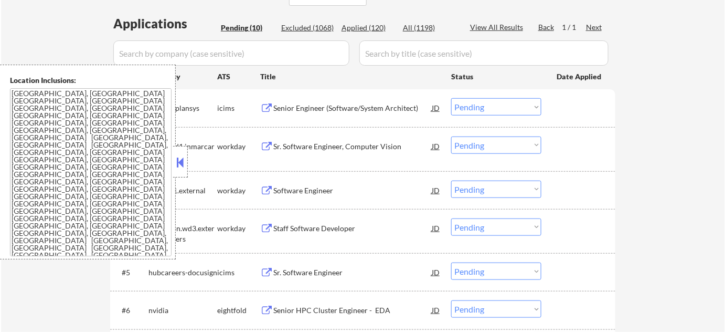
scroll to position [286, 0]
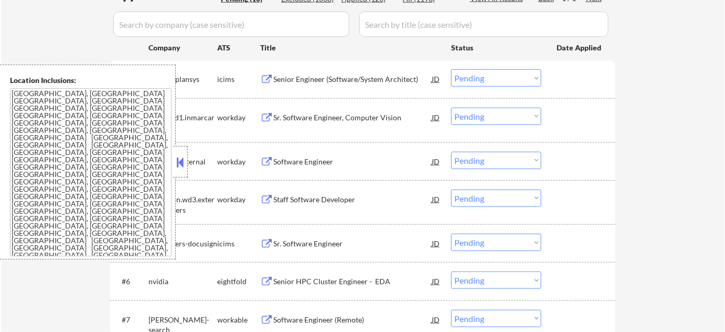
click at [180, 167] on button at bounding box center [181, 162] width 12 height 16
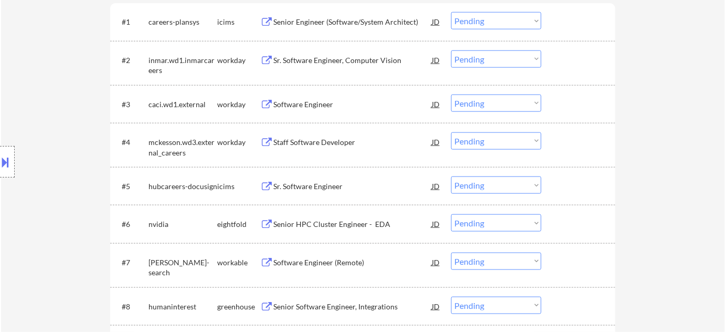
scroll to position [525, 0]
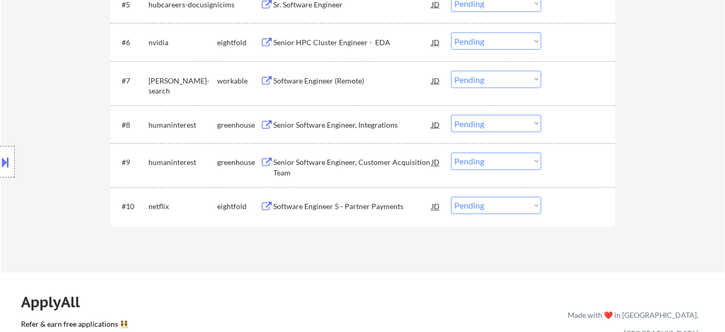
click at [489, 204] on select "Choose an option... Pending Applied Excluded (Questions) Excluded (Expired) Exc…" at bounding box center [496, 205] width 90 height 17
select select ""excluded__other_""
click at [451, 197] on select "Choose an option... Pending Applied Excluded (Questions) Excluded (Expired) Exc…" at bounding box center [496, 205] width 90 height 17
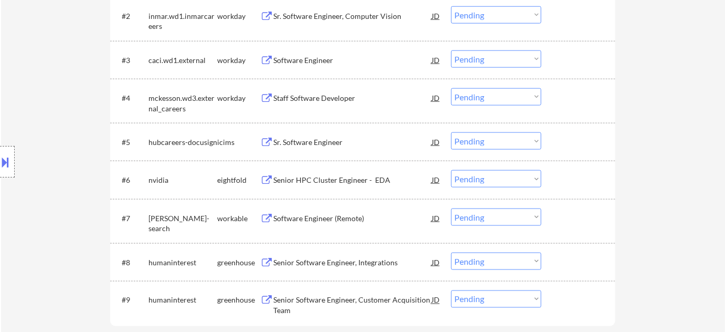
scroll to position [382, 0]
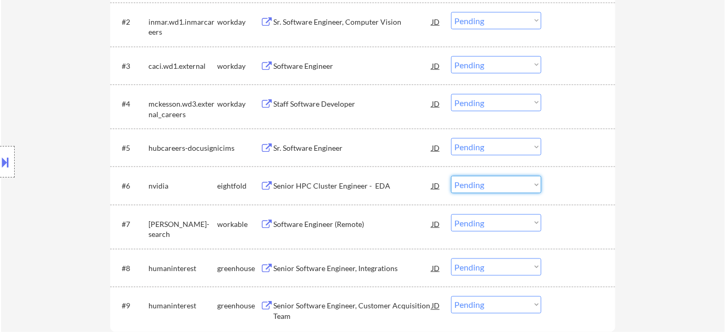
click at [478, 183] on select "Choose an option... Pending Applied Excluded (Questions) Excluded (Expired) Exc…" at bounding box center [496, 184] width 90 height 17
click at [451, 176] on select "Choose an option... Pending Applied Excluded (Questions) Excluded (Expired) Exc…" at bounding box center [496, 184] width 90 height 17
select select ""pending""
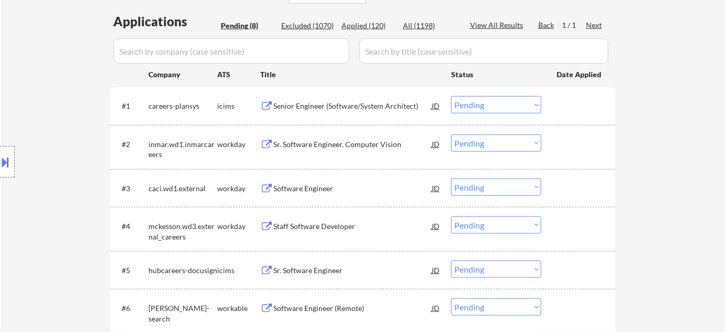
scroll to position [191, 0]
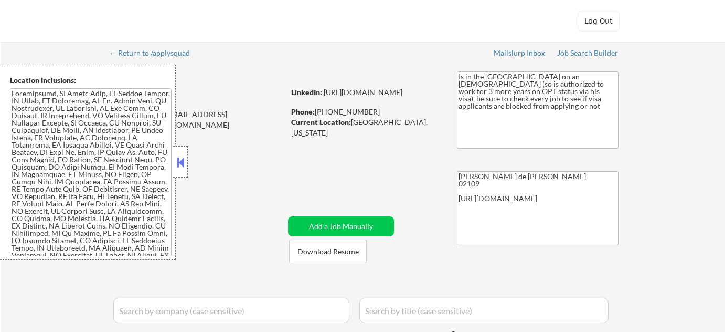
select select ""pending""
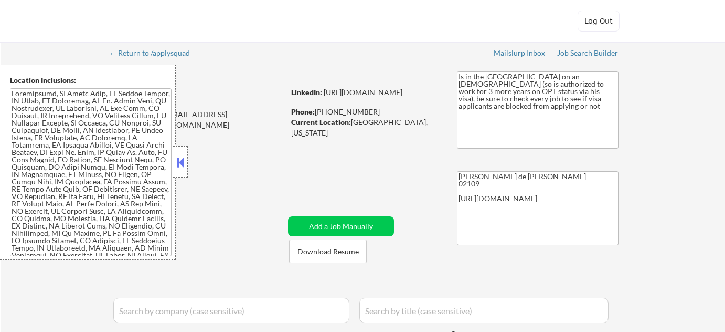
select select ""pending""
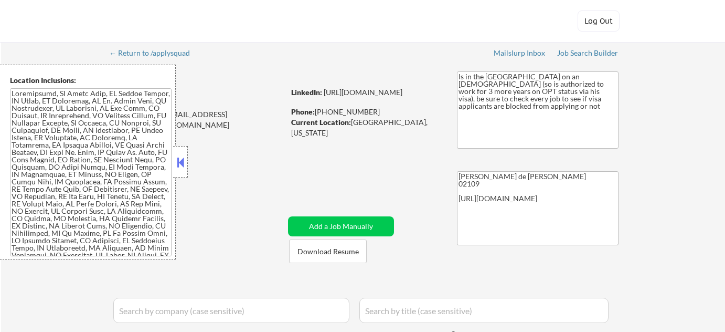
select select ""pending""
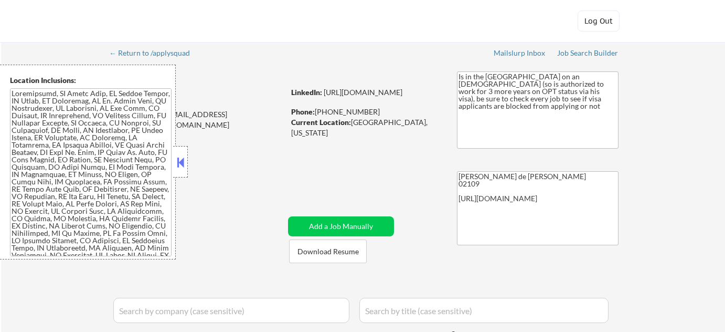
select select ""pending""
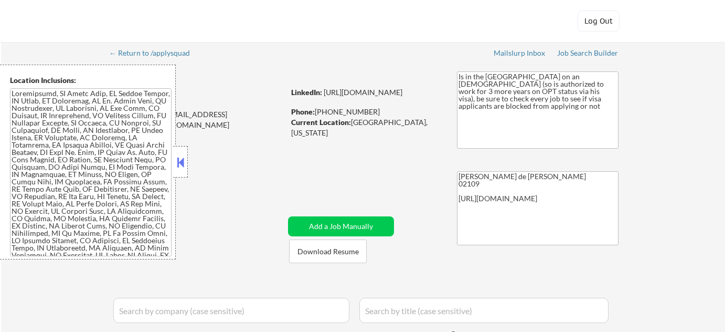
select select ""pending""
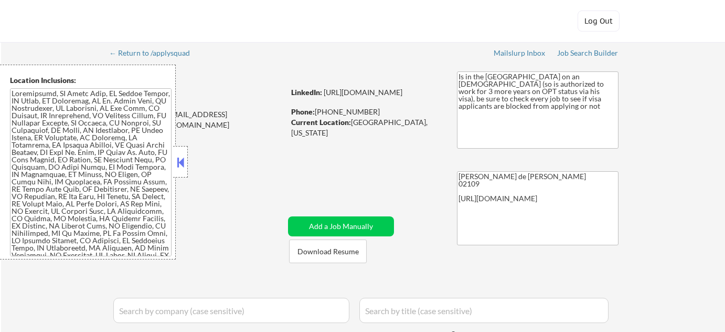
select select ""pending""
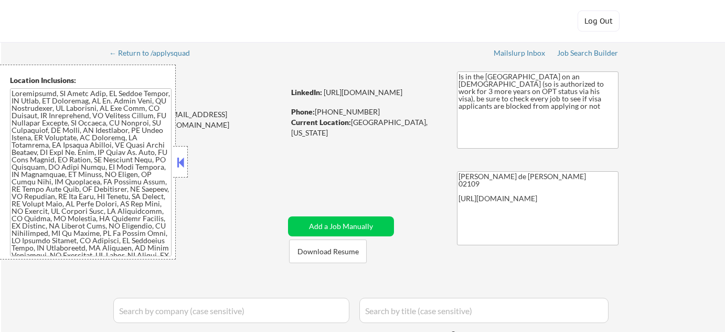
select select ""pending""
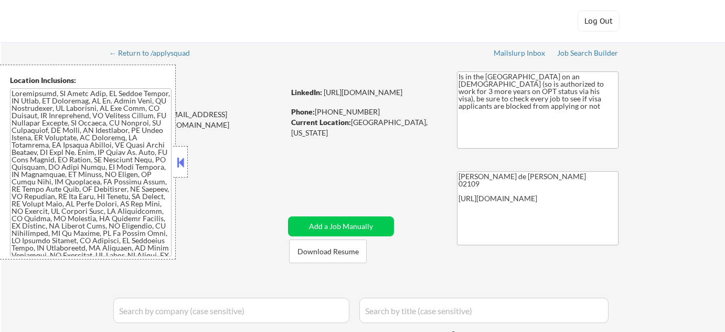
select select ""pending""
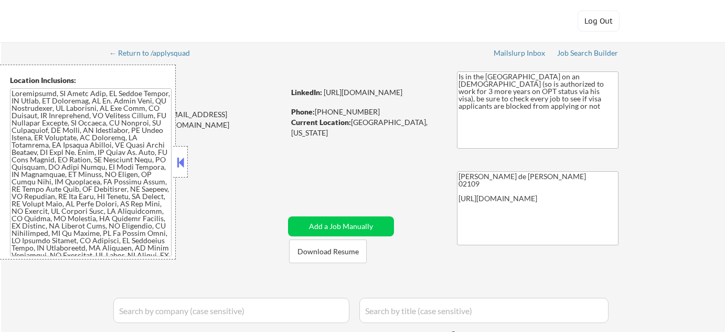
select select ""pending""
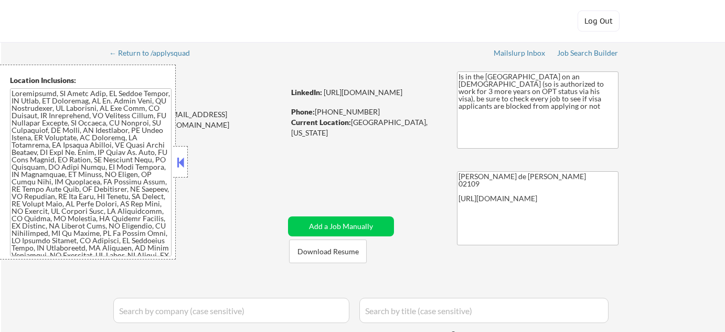
select select ""pending""
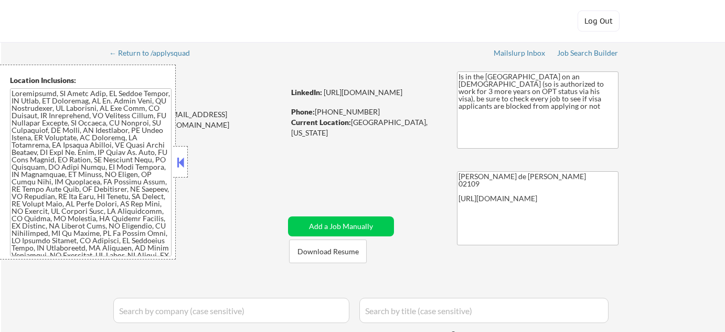
select select ""pending""
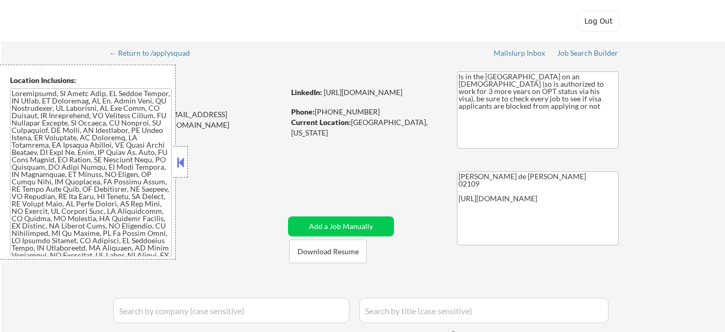
select select ""pending""
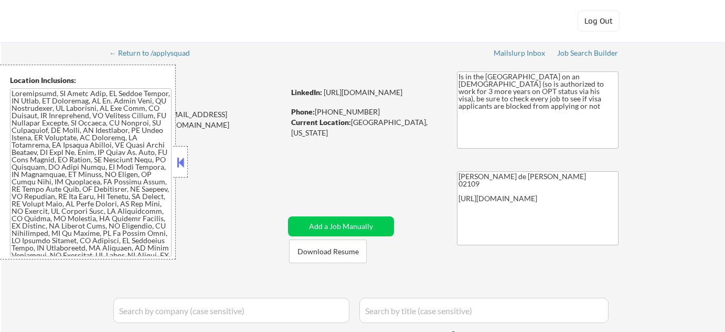
select select ""pending""
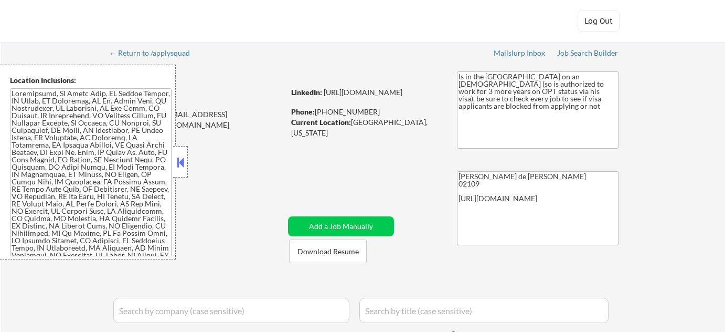
select select ""pending""
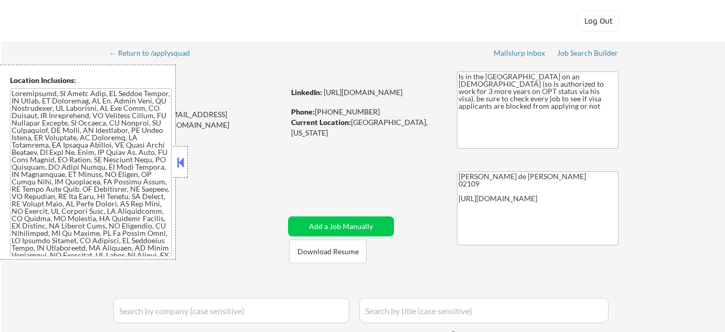
select select ""pending""
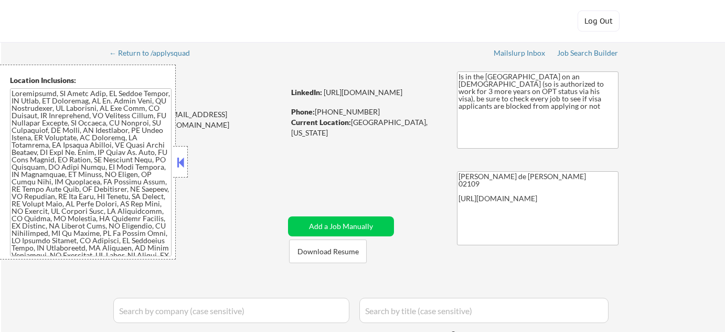
select select ""pending""
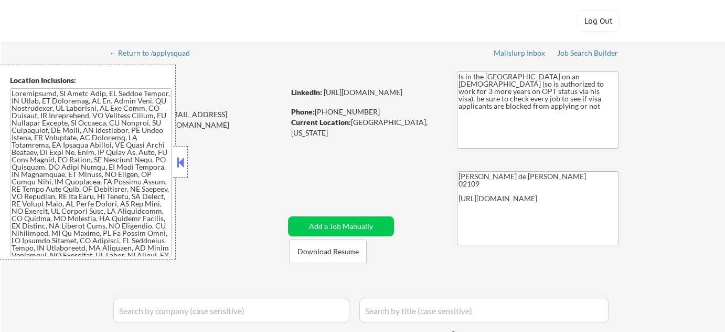
select select ""pending""
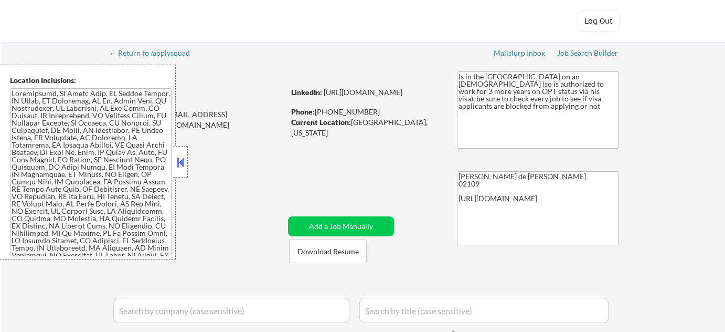
select select ""pending""
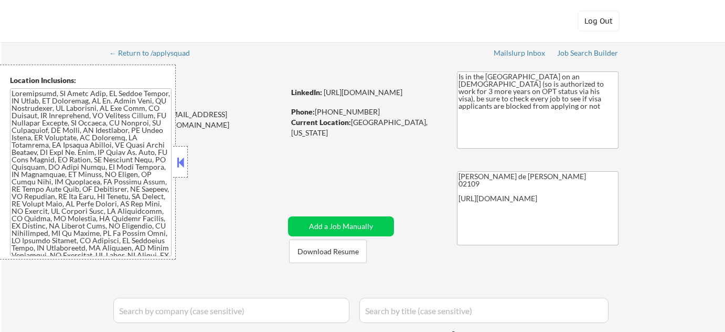
select select ""pending""
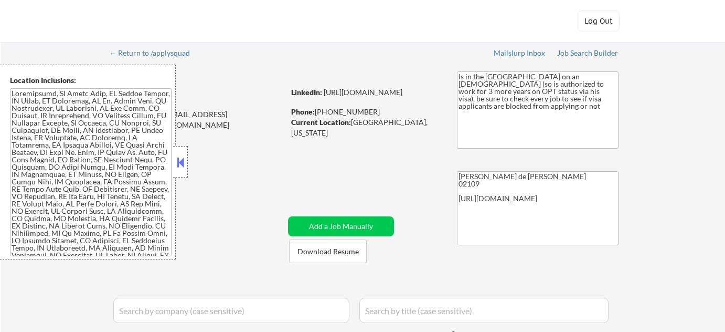
select select ""pending""
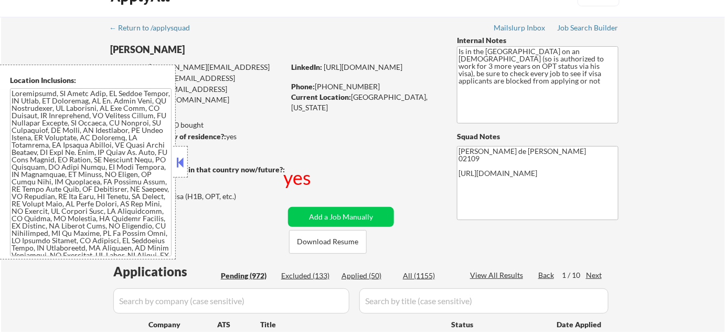
scroll to position [95, 0]
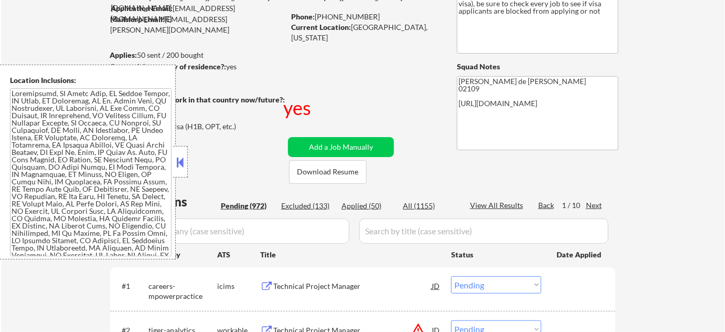
click at [181, 164] on button at bounding box center [181, 162] width 12 height 16
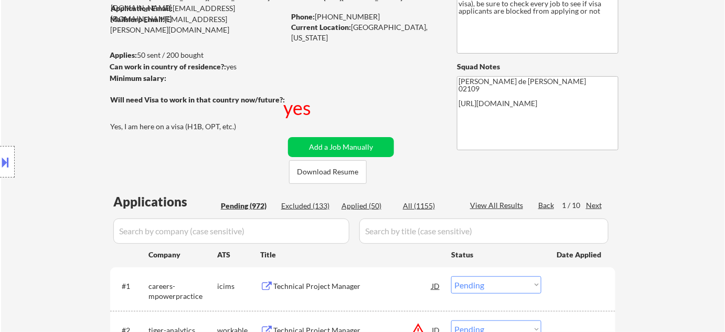
click at [596, 201] on div "Next" at bounding box center [594, 205] width 17 height 10
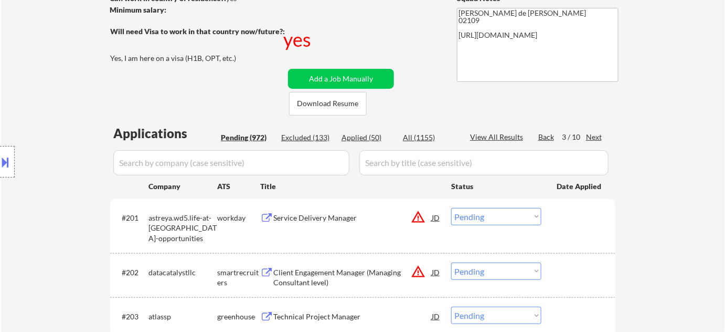
scroll to position [334, 0]
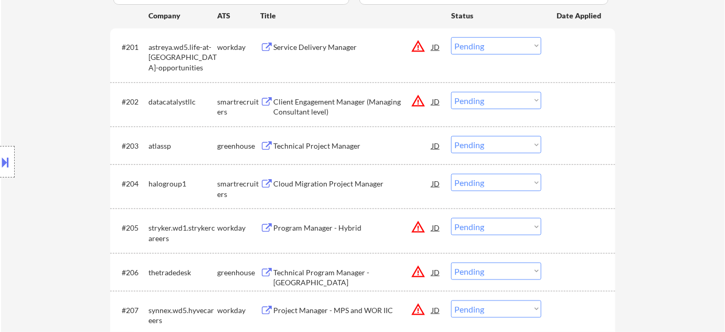
click at [336, 144] on div "Technical Project Manager" at bounding box center [352, 146] width 158 height 10
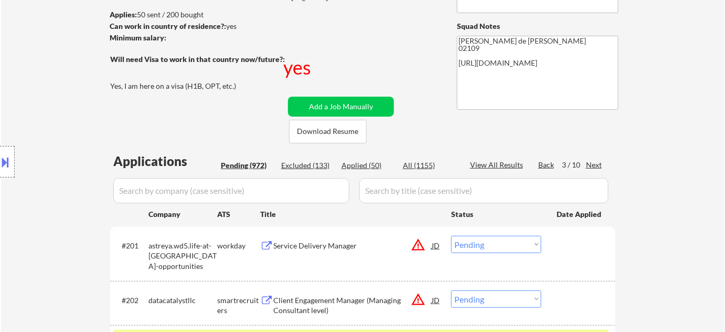
scroll to position [191, 0]
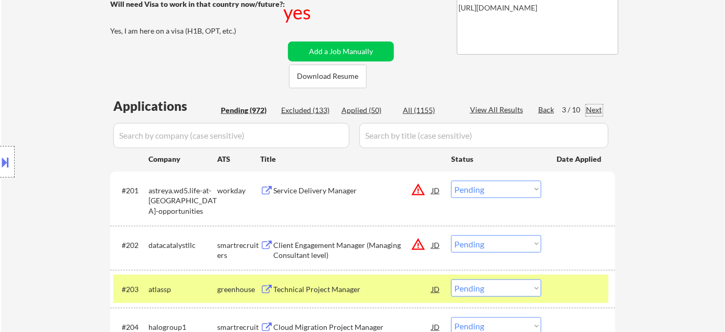
click at [595, 108] on div "Next" at bounding box center [594, 109] width 17 height 10
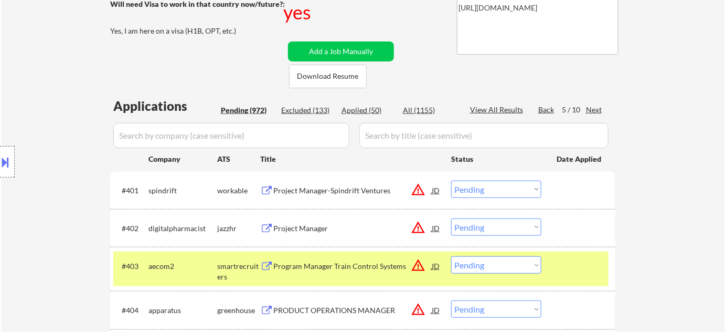
click at [356, 190] on div "Project Manager-Spindrift Ventures" at bounding box center [352, 190] width 158 height 10
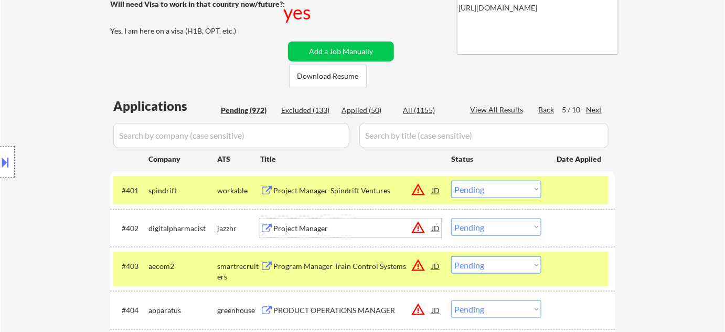
click at [294, 226] on div "Project Manager" at bounding box center [352, 228] width 158 height 10
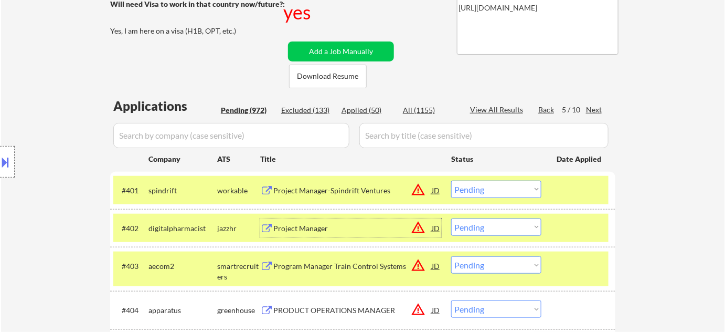
click at [505, 188] on select "Choose an option... Pending Applied Excluded (Questions) Excluded (Expired) Exc…" at bounding box center [496, 189] width 90 height 17
click at [451, 181] on select "Choose an option... Pending Applied Excluded (Questions) Excluded (Expired) Exc…" at bounding box center [496, 189] width 90 height 17
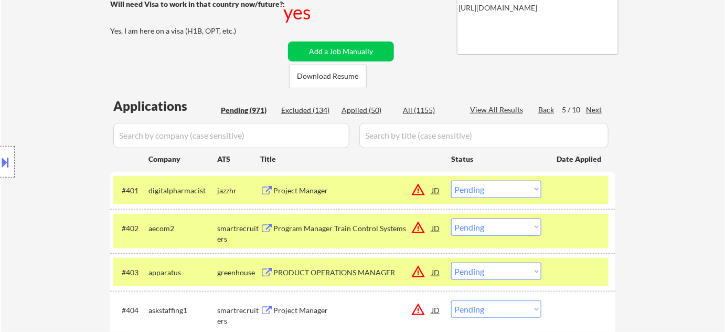
click at [0, 170] on div at bounding box center [7, 161] width 15 height 31
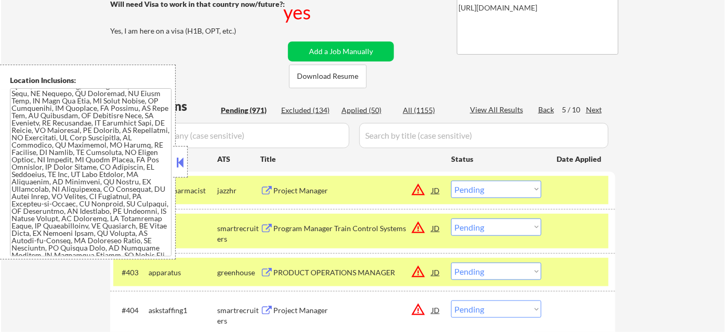
scroll to position [2385, 0]
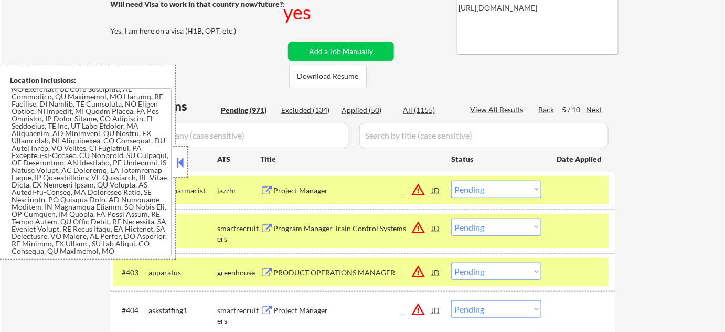
click at [183, 161] on button at bounding box center [181, 162] width 12 height 16
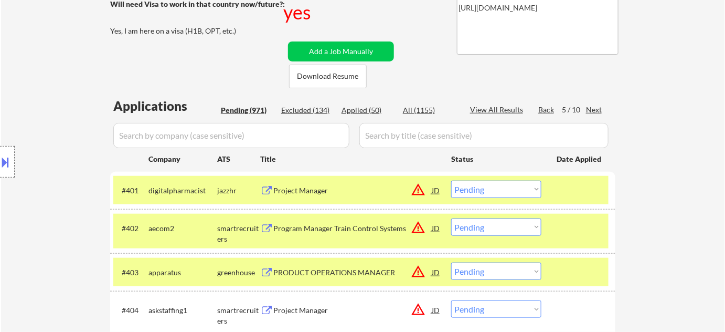
click at [499, 187] on select "Choose an option... Pending Applied Excluded (Questions) Excluded (Expired) Exc…" at bounding box center [496, 189] width 90 height 17
click at [451, 181] on select "Choose an option... Pending Applied Excluded (Questions) Excluded (Expired) Exc…" at bounding box center [496, 189] width 90 height 17
click at [492, 194] on select "Choose an option... Pending Applied Excluded (Questions) Excluded (Expired) Exc…" at bounding box center [496, 189] width 90 height 17
click at [451, 181] on select "Choose an option... Pending Applied Excluded (Questions) Excluded (Expired) Exc…" at bounding box center [496, 189] width 90 height 17
select select ""pending""
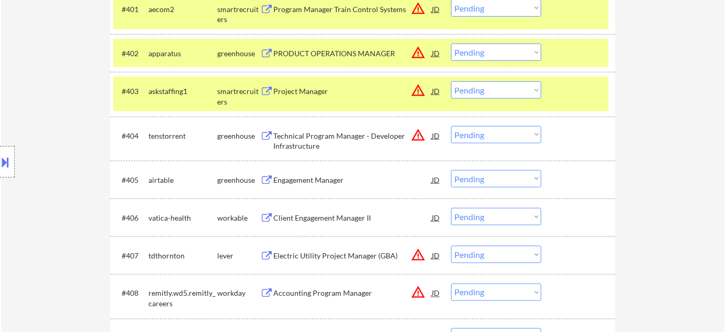
scroll to position [382, 0]
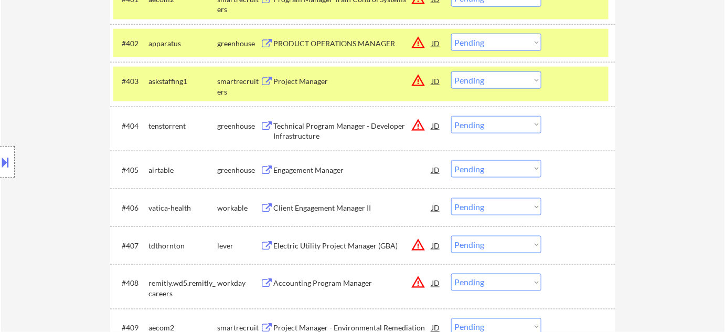
click at [333, 170] on div "Engagement Manager" at bounding box center [352, 170] width 158 height 10
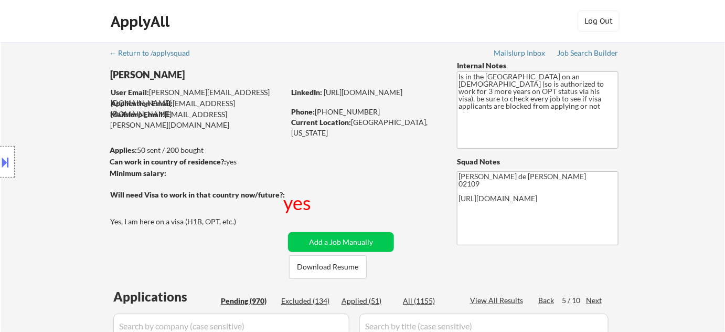
scroll to position [334, 0]
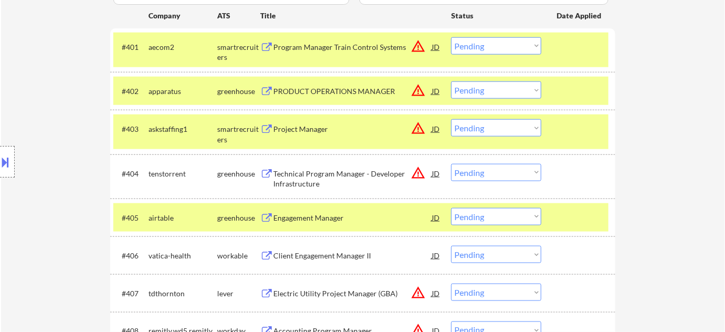
click at [528, 214] on select "Choose an option... Pending Applied Excluded (Questions) Excluded (Expired) Exc…" at bounding box center [496, 216] width 90 height 17
click at [451, 208] on select "Choose an option... Pending Applied Excluded (Questions) Excluded (Expired) Exc…" at bounding box center [496, 216] width 90 height 17
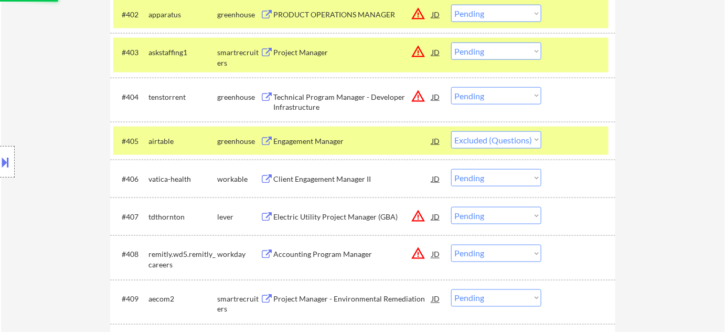
scroll to position [477, 0]
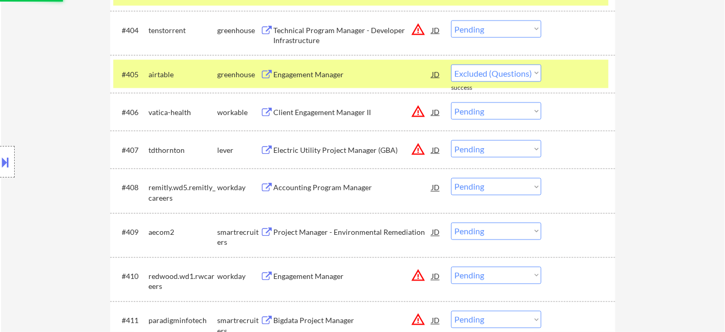
select select ""pending""
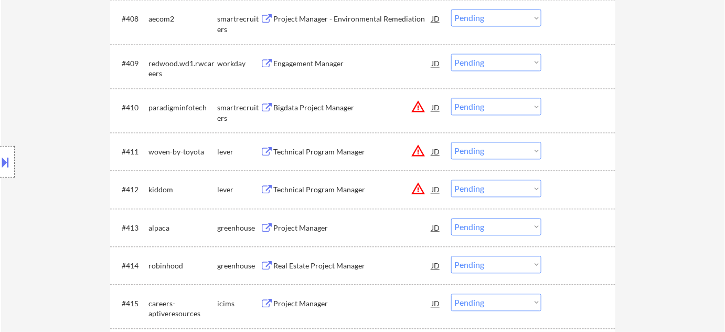
scroll to position [668, 0]
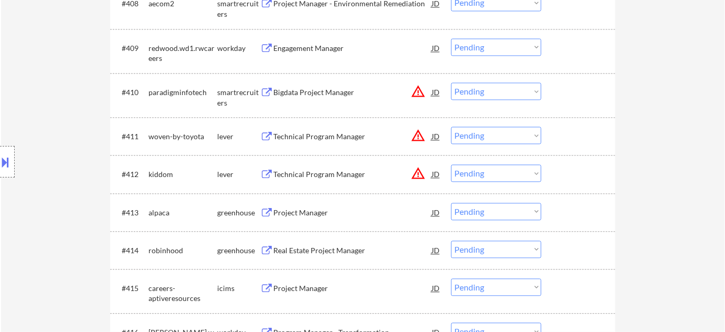
click at [344, 132] on div "Technical Program Manager" at bounding box center [352, 136] width 158 height 10
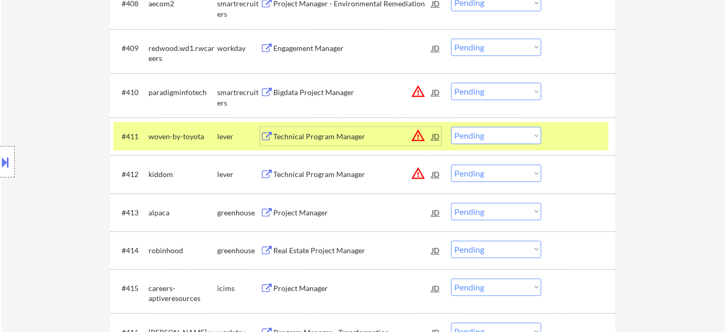
click at [291, 173] on div "Technical Program Manager" at bounding box center [352, 174] width 158 height 10
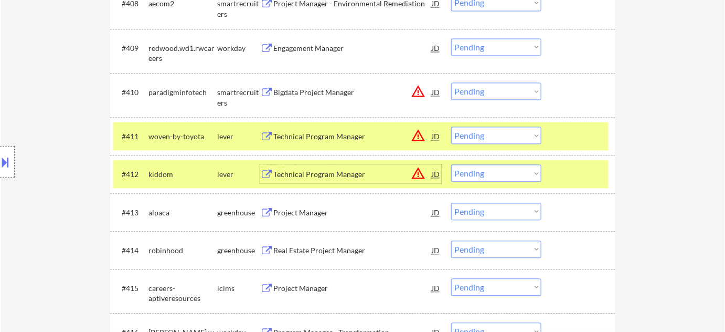
click at [6, 169] on button at bounding box center [6, 161] width 12 height 17
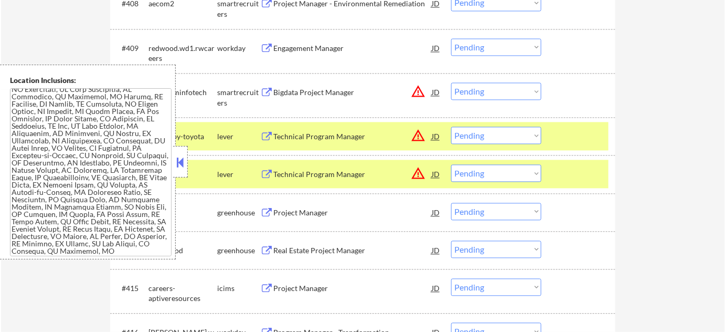
scroll to position [1243, 0]
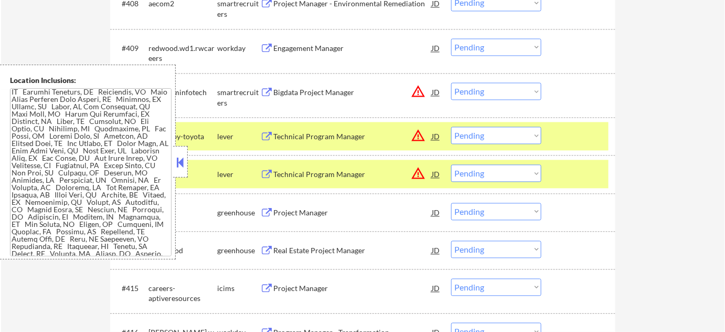
click at [177, 166] on button at bounding box center [181, 162] width 12 height 16
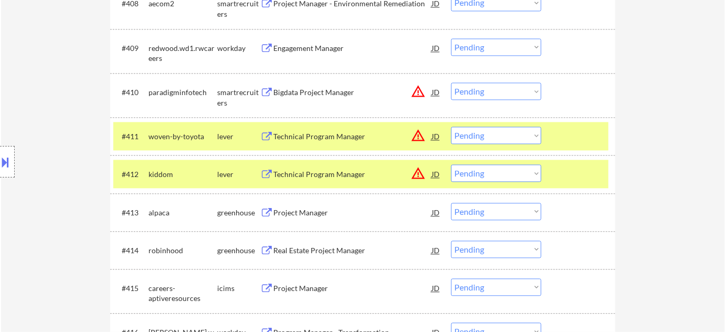
click at [486, 123] on div "#411 woven-by-toyota lever Technical Program Manager JD warning_amber Choose an…" at bounding box center [360, 136] width 495 height 28
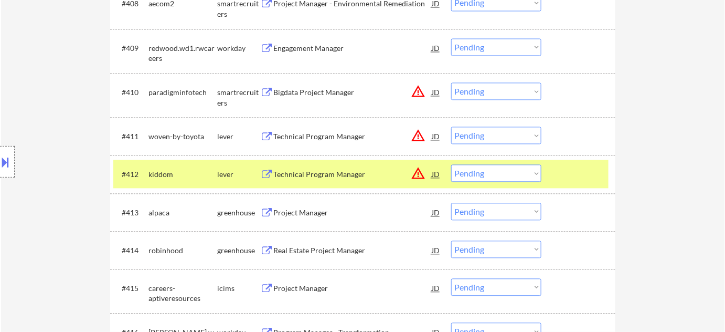
click at [484, 136] on select "Choose an option... Pending Applied Excluded (Questions) Excluded (Expired) Exc…" at bounding box center [496, 134] width 90 height 17
click at [451, 126] on select "Choose an option... Pending Applied Excluded (Questions) Excluded (Expired) Exc…" at bounding box center [496, 134] width 90 height 17
select select ""pending""
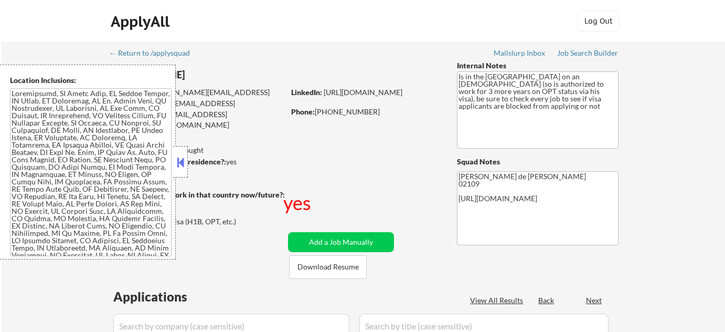
select select ""pending""
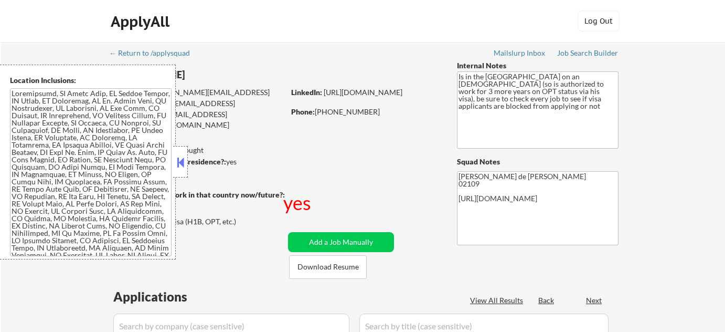
select select ""pending""
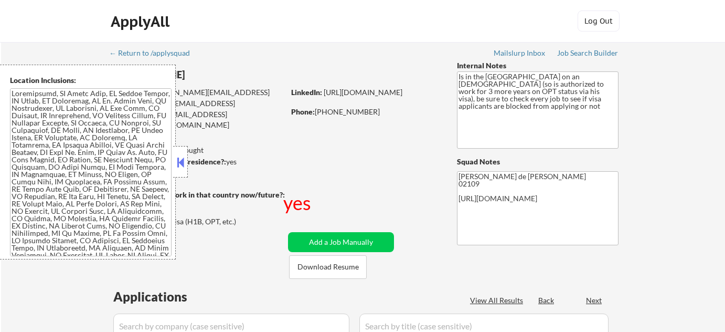
select select ""pending""
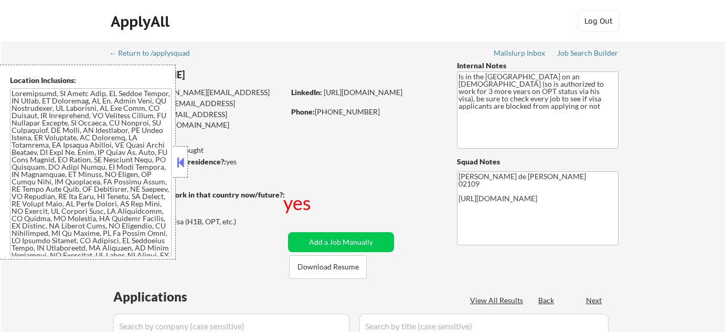
select select ""pending""
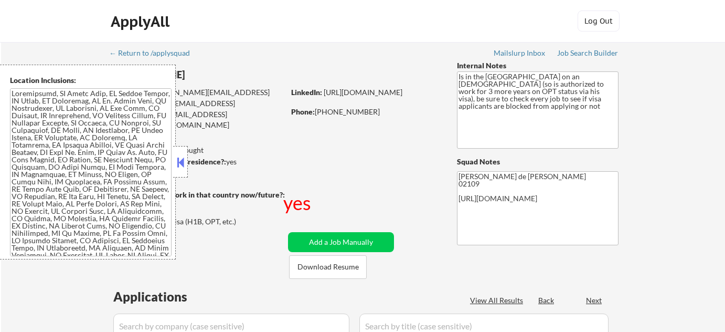
select select ""pending""
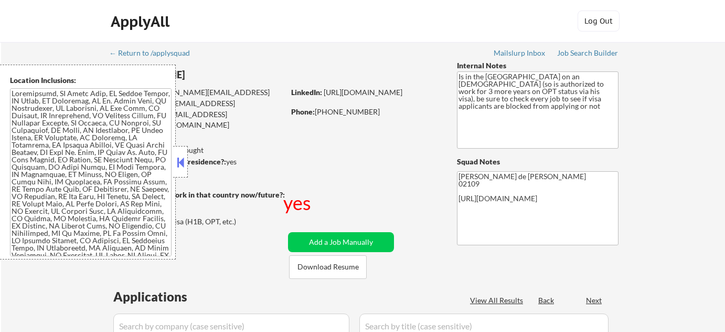
select select ""pending""
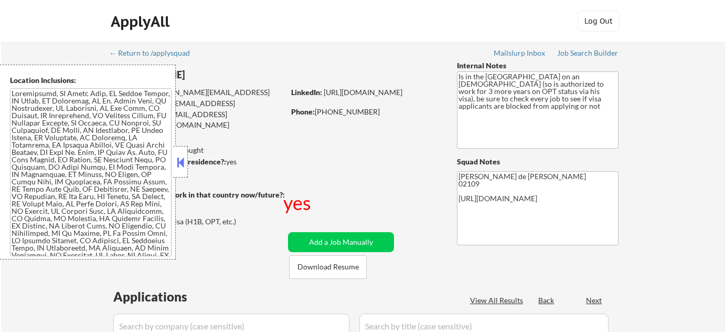
select select ""pending""
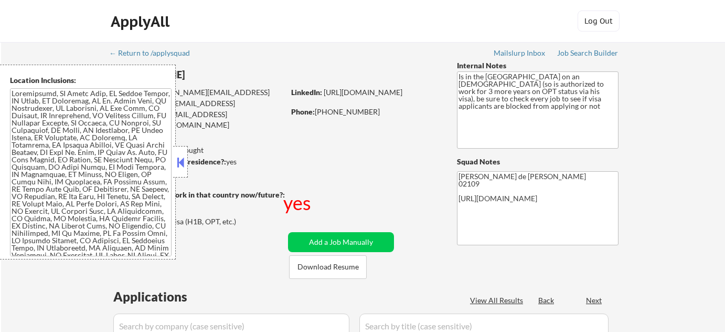
select select ""pending""
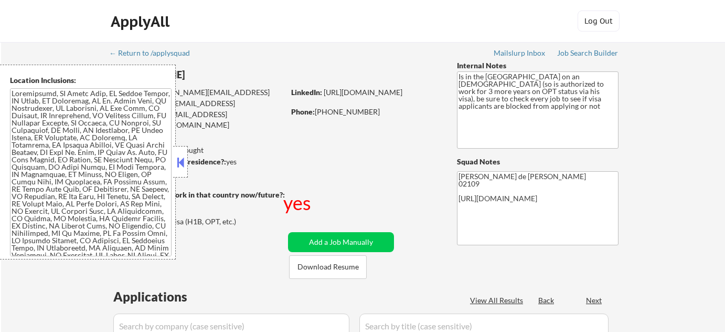
select select ""pending""
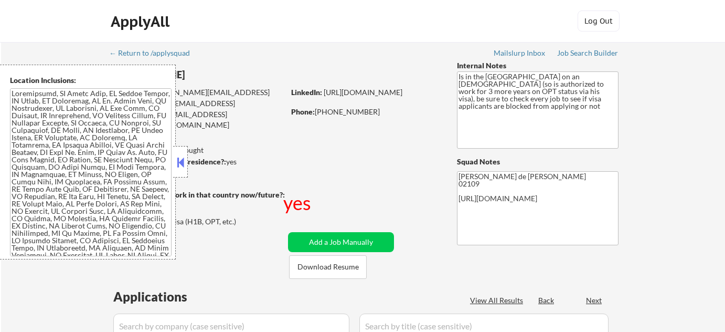
select select ""pending""
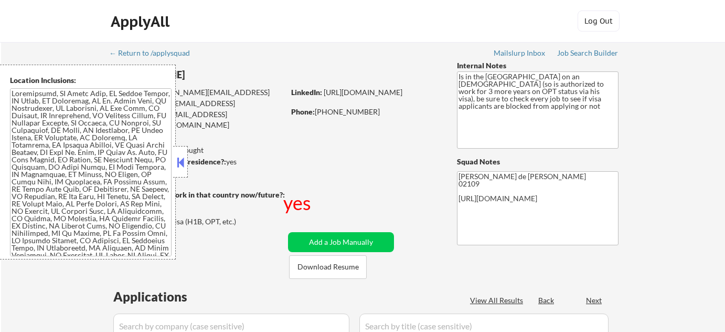
select select ""pending""
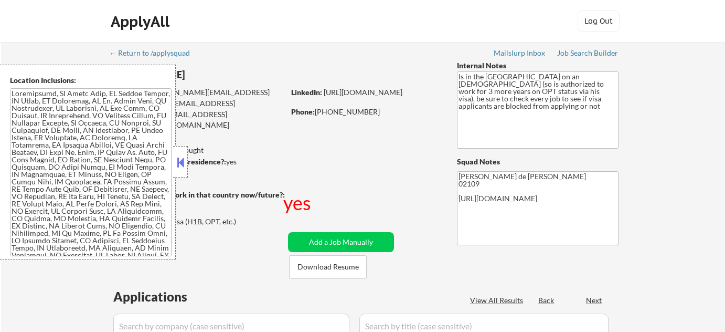
select select ""pending""
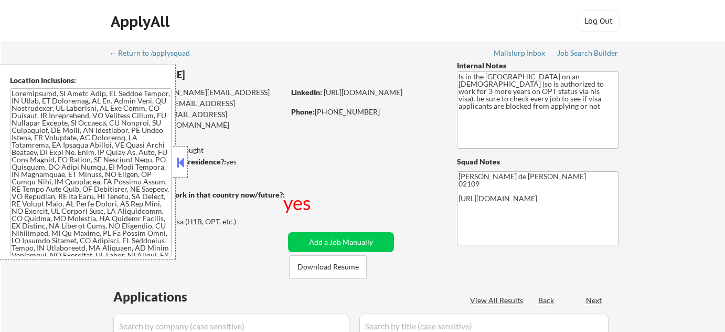
select select ""pending""
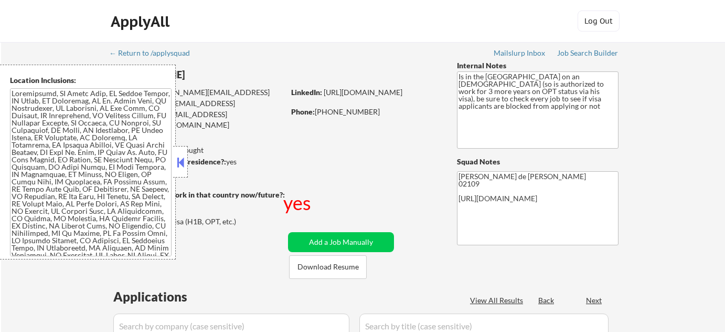
select select ""pending""
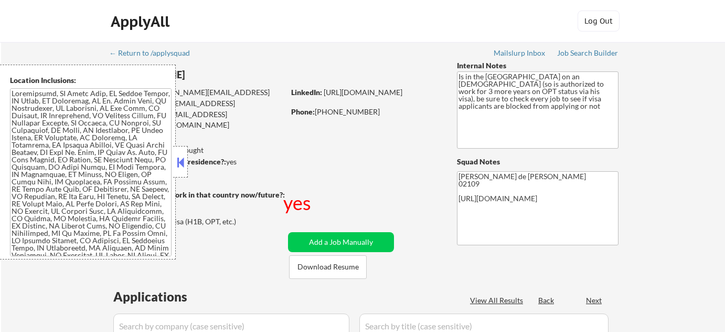
select select ""pending""
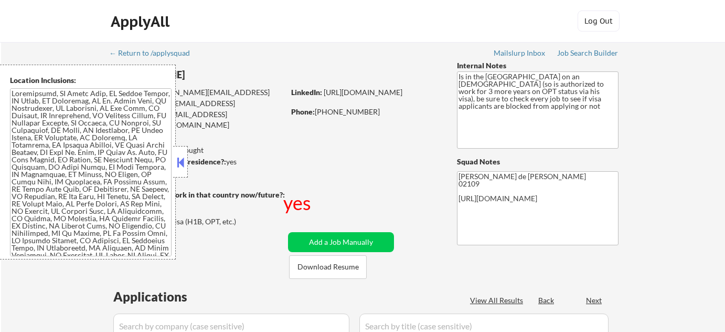
select select ""pending""
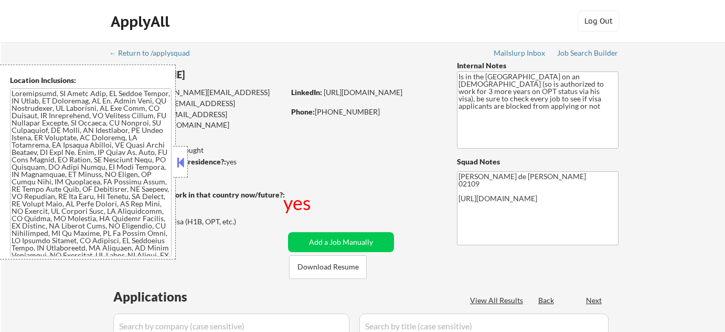
select select ""pending""
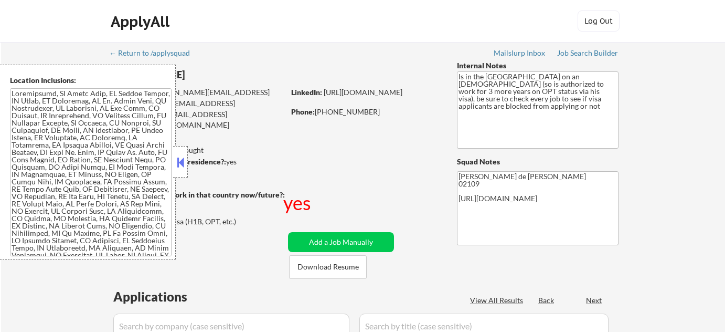
select select ""pending""
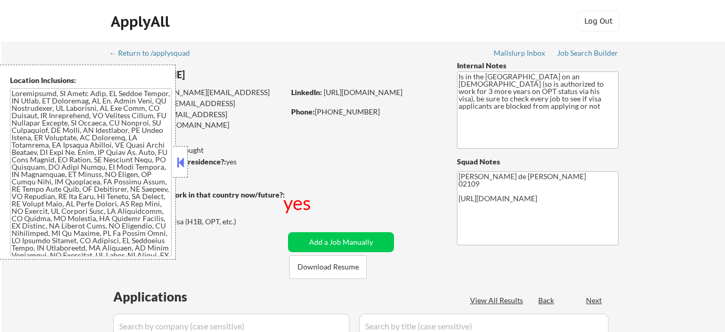
select select ""pending""
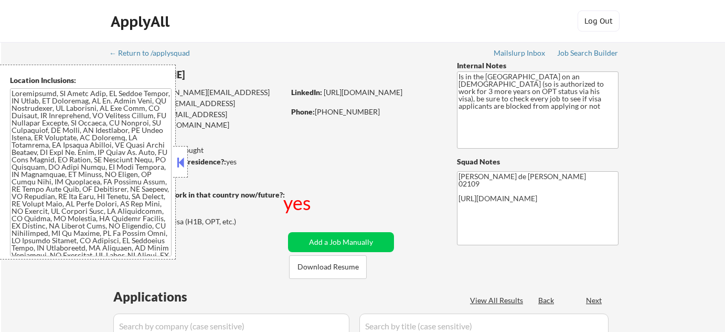
select select ""pending""
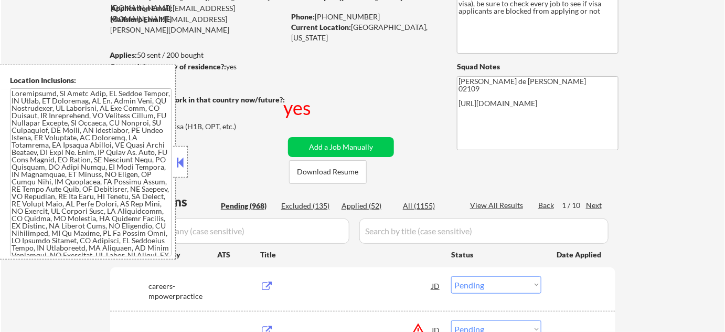
scroll to position [95, 0]
click at [183, 162] on button at bounding box center [181, 162] width 12 height 16
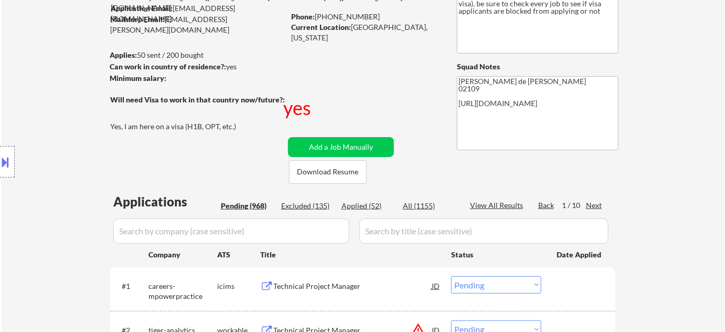
scroll to position [238, 0]
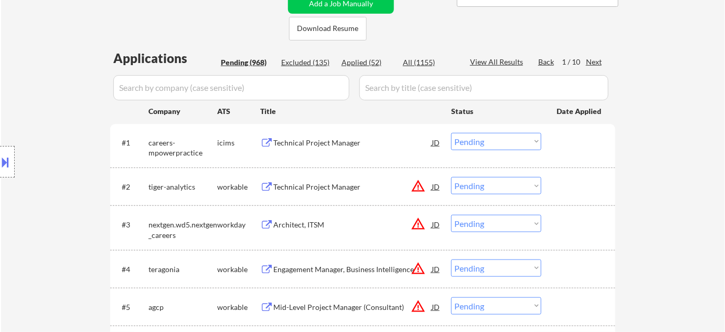
click at [600, 57] on div "Next" at bounding box center [594, 62] width 17 height 10
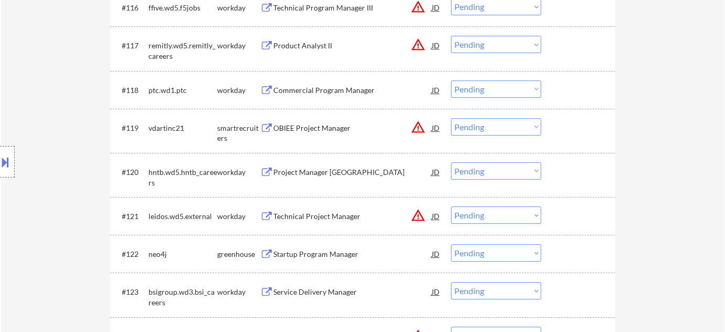
scroll to position [1050, 0]
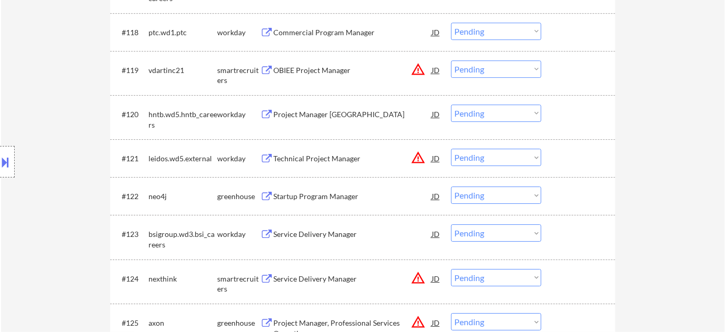
click at [321, 67] on div "OBIEE Project Manager" at bounding box center [352, 70] width 158 height 10
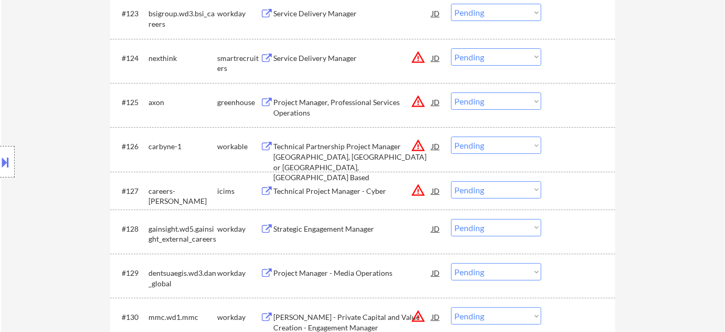
scroll to position [1288, 0]
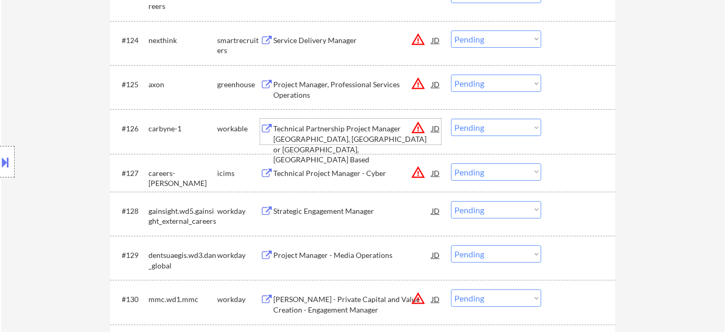
click at [305, 128] on div "Technical Partnership Project Manager [GEOGRAPHIC_DATA], [GEOGRAPHIC_DATA] or […" at bounding box center [352, 143] width 158 height 41
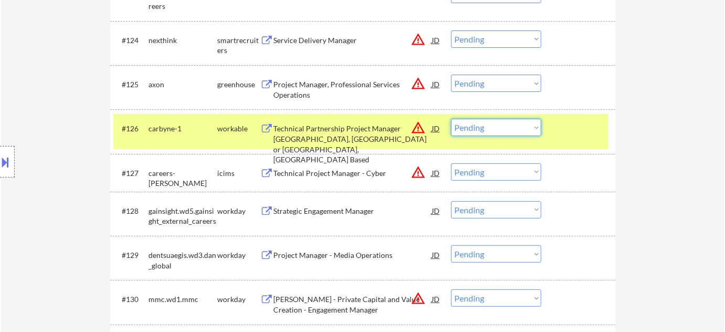
drag, startPoint x: 476, startPoint y: 123, endPoint x: 483, endPoint y: 135, distance: 14.1
click at [476, 123] on select "Choose an option... Pending Applied Excluded (Questions) Excluded (Expired) Exc…" at bounding box center [496, 127] width 90 height 17
click at [451, 119] on select "Choose an option... Pending Applied Excluded (Questions) Excluded (Expired) Exc…" at bounding box center [496, 127] width 90 height 17
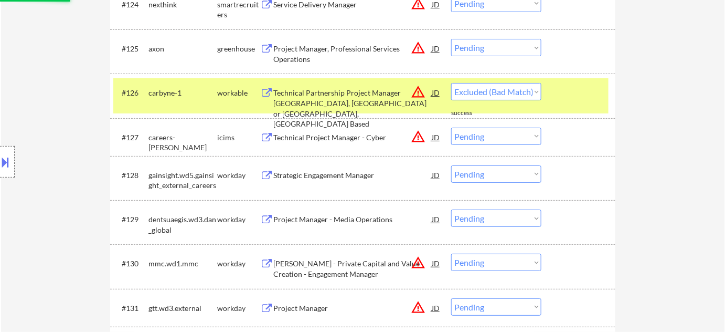
select select ""pending""
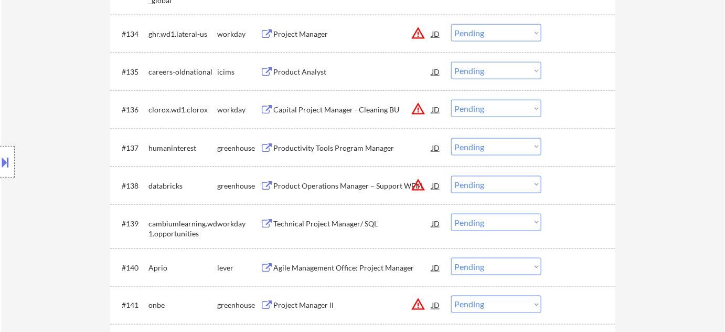
scroll to position [1669, 0]
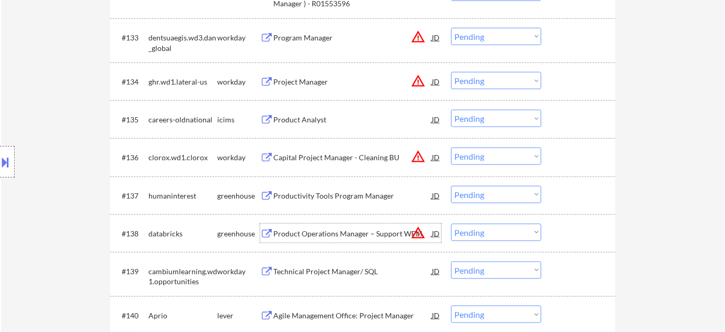
click at [337, 235] on div "Product Operations Manager – Support WFM" at bounding box center [352, 233] width 158 height 10
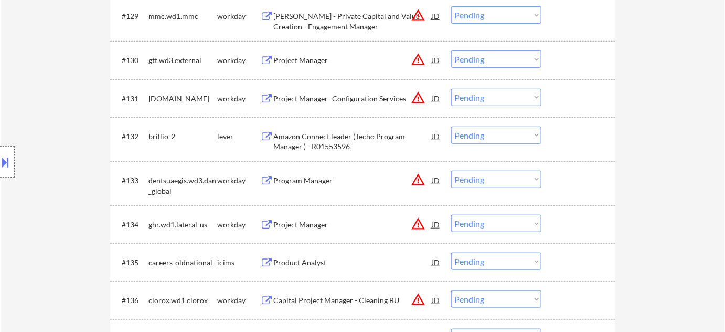
scroll to position [953, 0]
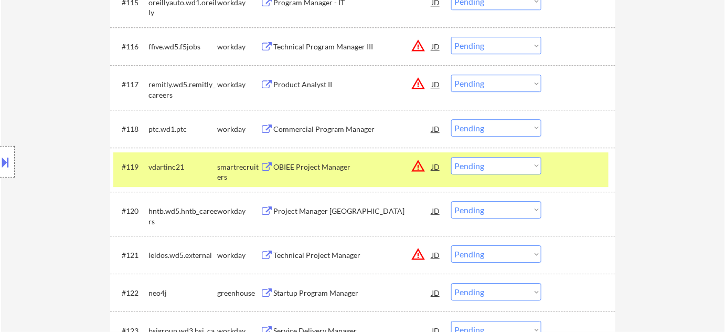
click at [480, 161] on select "Choose an option... Pending Applied Excluded (Questions) Excluded (Expired) Exc…" at bounding box center [496, 165] width 90 height 17
click at [451, 157] on select "Choose an option... Pending Applied Excluded (Questions) Excluded (Expired) Exc…" at bounding box center [496, 165] width 90 height 17
select select ""pending""
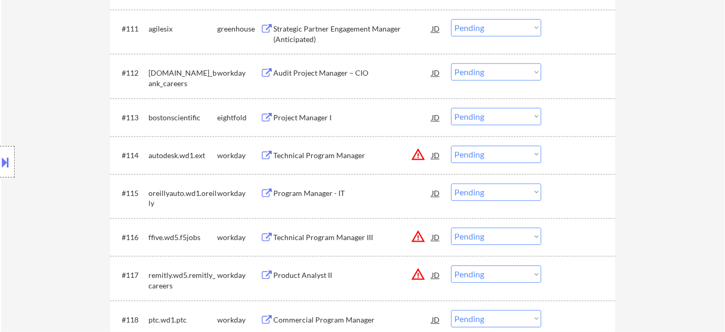
scroll to position [1692, 0]
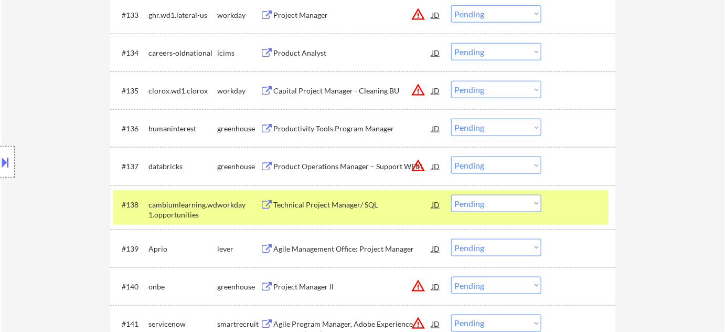
click at [496, 171] on select "Choose an option... Pending Applied Excluded (Questions) Excluded (Expired) Exc…" at bounding box center [496, 164] width 90 height 17
click at [451, 156] on select "Choose an option... Pending Applied Excluded (Questions) Excluded (Expired) Exc…" at bounding box center [496, 164] width 90 height 17
select select ""pending""
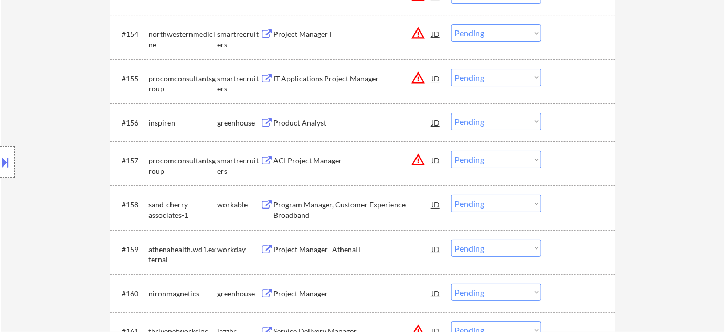
scroll to position [2551, 0]
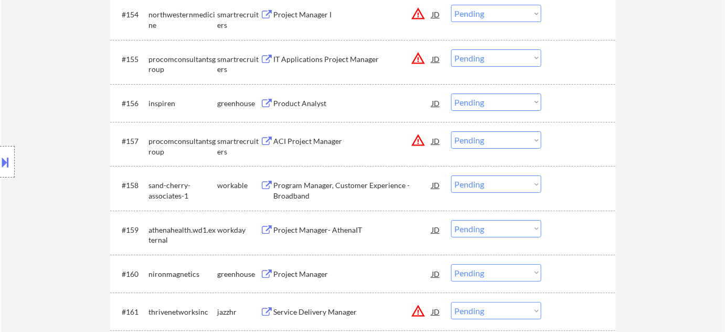
click at [318, 98] on div "Product Analyst" at bounding box center [352, 103] width 158 height 10
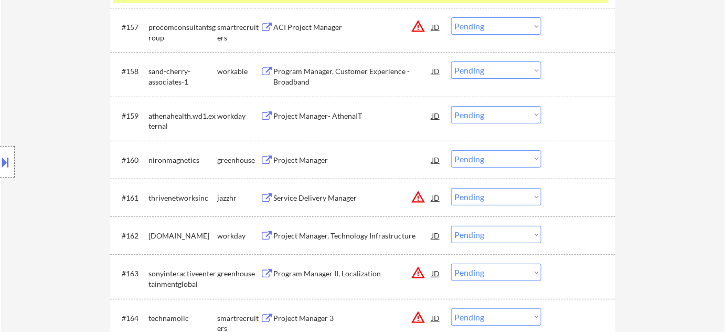
scroll to position [2742, 0]
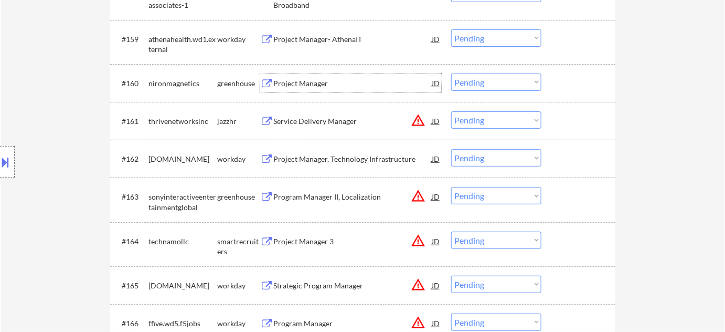
click at [301, 83] on div "Project Manager" at bounding box center [352, 83] width 158 height 10
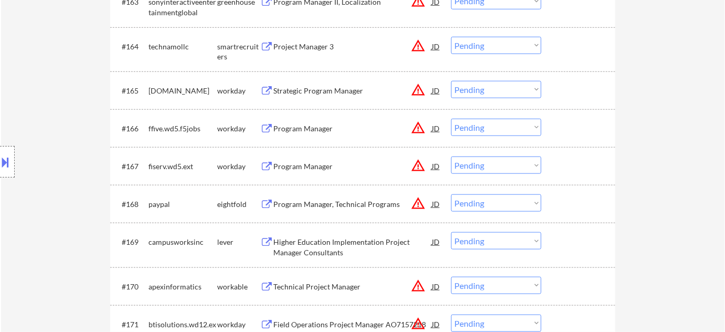
scroll to position [2488, 0]
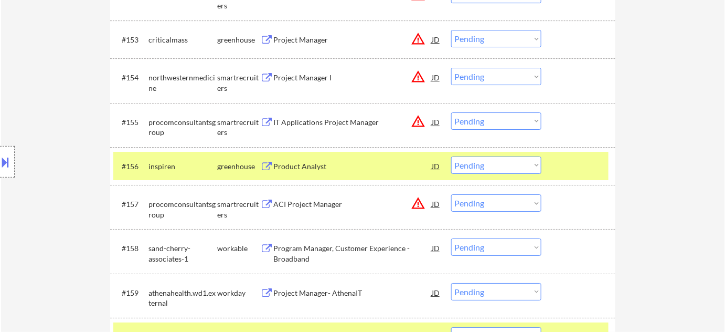
click at [509, 166] on select "Choose an option... Pending Applied Excluded (Questions) Excluded (Expired) Exc…" at bounding box center [496, 164] width 90 height 17
click at [451, 156] on select "Choose an option... Pending Applied Excluded (Questions) Excluded (Expired) Exc…" at bounding box center [496, 164] width 90 height 17
select select ""pending""
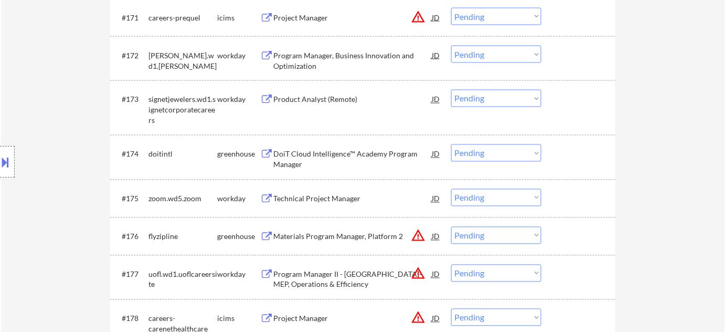
scroll to position [3394, 0]
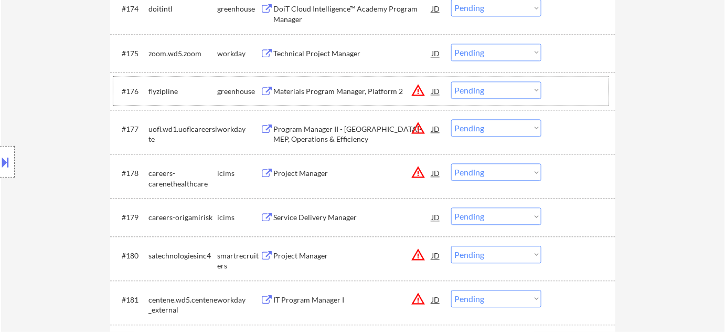
click at [350, 78] on div "#176 flyzipline greenhouse Materials Program Manager, Platform 2 JD warning_amb…" at bounding box center [360, 91] width 495 height 28
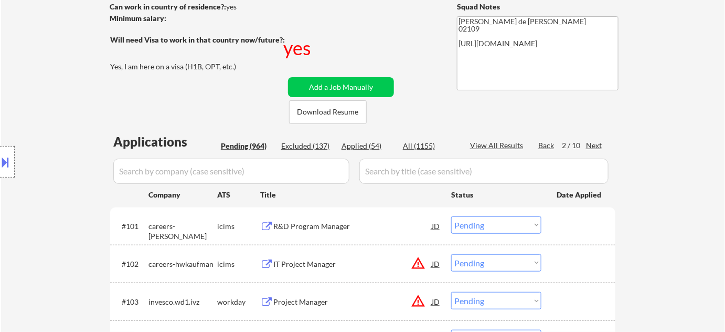
scroll to position [195, 0]
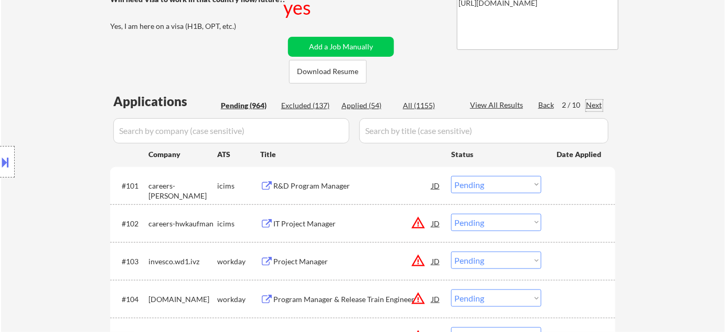
click at [600, 102] on div "Next" at bounding box center [594, 105] width 17 height 10
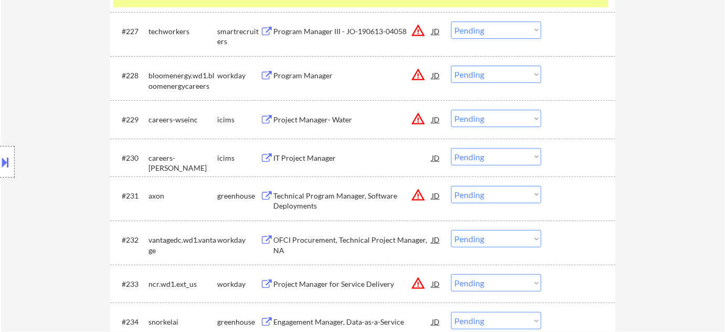
scroll to position [1674, 0]
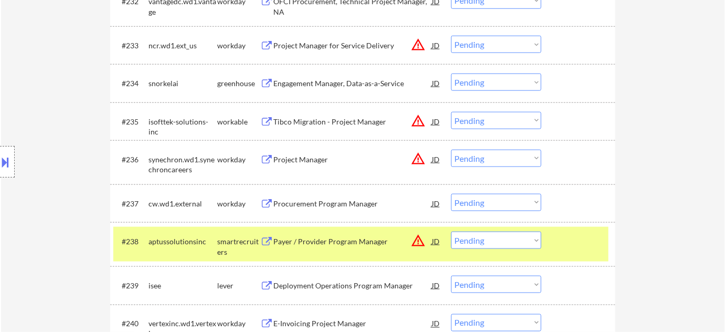
click at [336, 83] on div "Engagement Manager, Data-as-a-Service" at bounding box center [352, 83] width 158 height 10
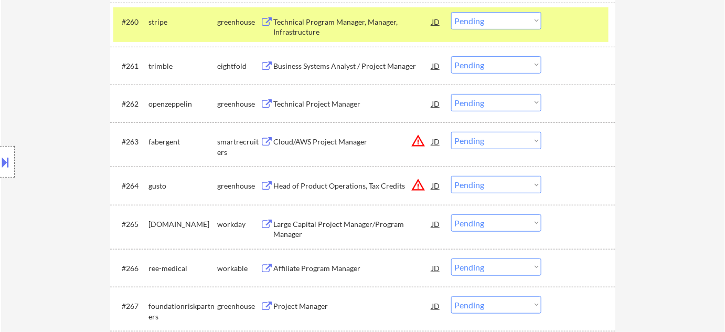
scroll to position [2915, 0]
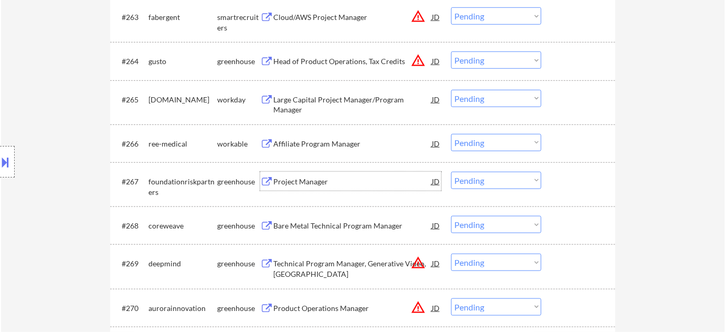
click at [316, 180] on div "Project Manager" at bounding box center [352, 181] width 158 height 10
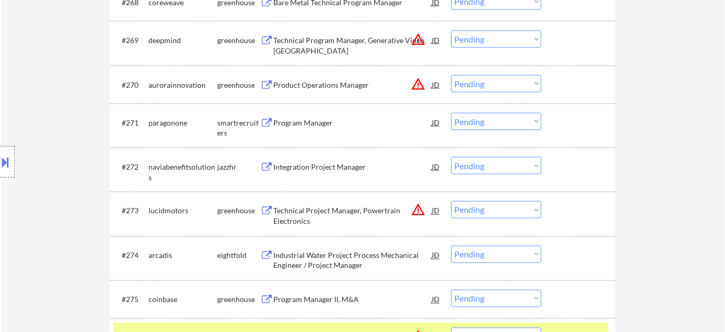
scroll to position [3153, 0]
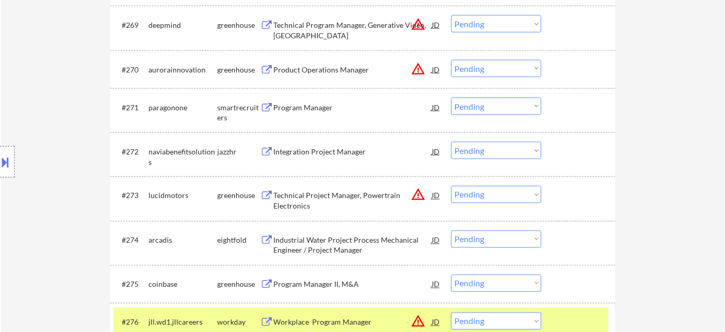
click at [316, 112] on div "Program Manager" at bounding box center [352, 107] width 158 height 10
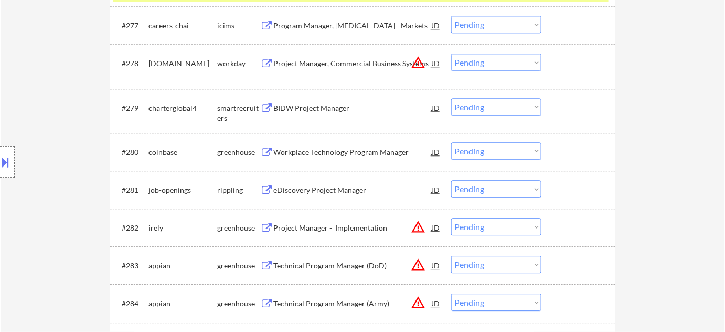
scroll to position [3582, 0]
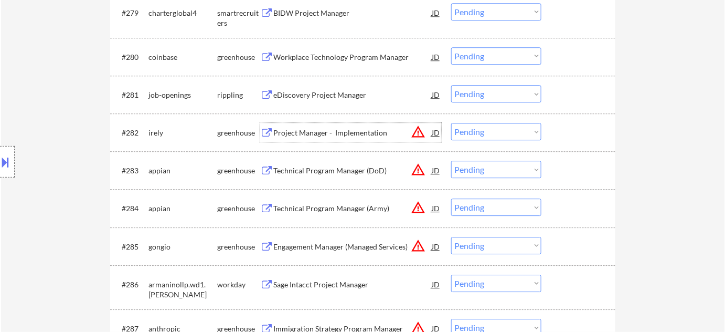
click at [350, 130] on div "Project Manager - Implementation" at bounding box center [352, 133] width 158 height 10
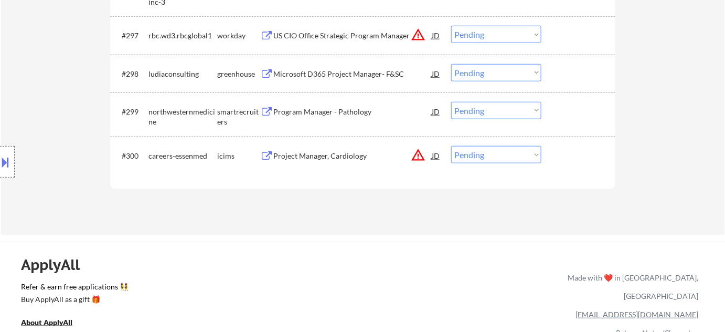
scroll to position [1591, 0]
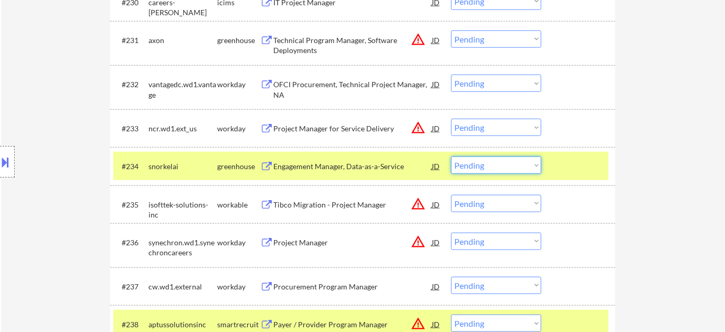
drag, startPoint x: 498, startPoint y: 166, endPoint x: 499, endPoint y: 172, distance: 5.4
click at [498, 166] on select "Choose an option... Pending Applied Excluded (Questions) Excluded (Expired) Exc…" at bounding box center [496, 164] width 90 height 17
click at [451, 156] on select "Choose an option... Pending Applied Excluded (Questions) Excluded (Expired) Exc…" at bounding box center [496, 164] width 90 height 17
select select ""pending""
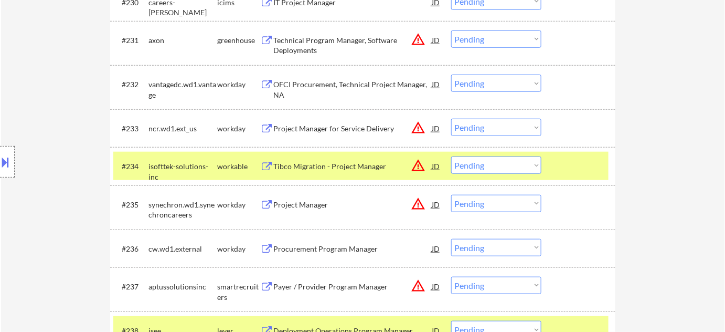
scroll to position [3511, 0]
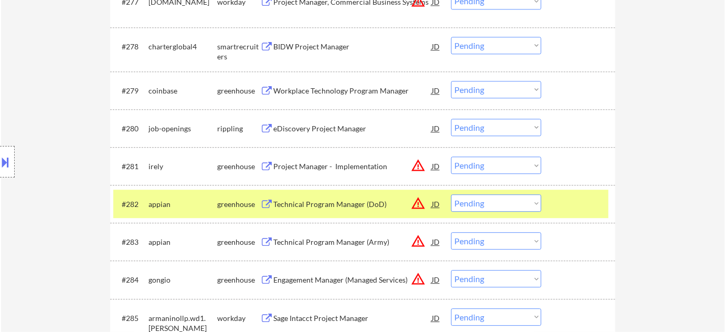
click at [496, 166] on select "Choose an option... Pending Applied Excluded (Questions) Excluded (Expired) Exc…" at bounding box center [496, 164] width 90 height 17
click at [451, 156] on select "Choose an option... Pending Applied Excluded (Questions) Excluded (Expired) Exc…" at bounding box center [496, 164] width 90 height 17
select select ""pending""
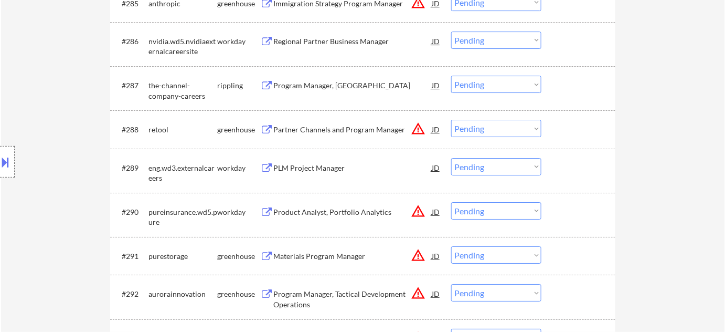
scroll to position [3797, 0]
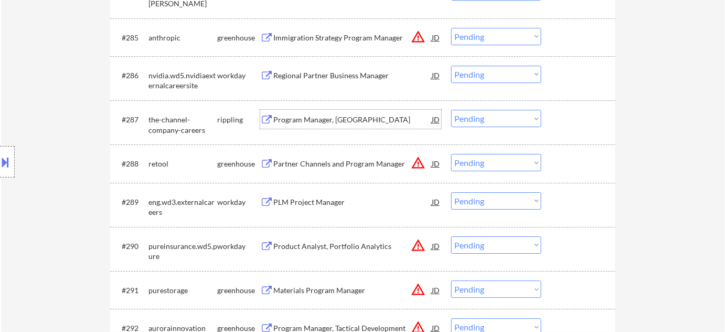
click at [324, 114] on div "Program Manager, [GEOGRAPHIC_DATA]" at bounding box center [352, 119] width 158 height 10
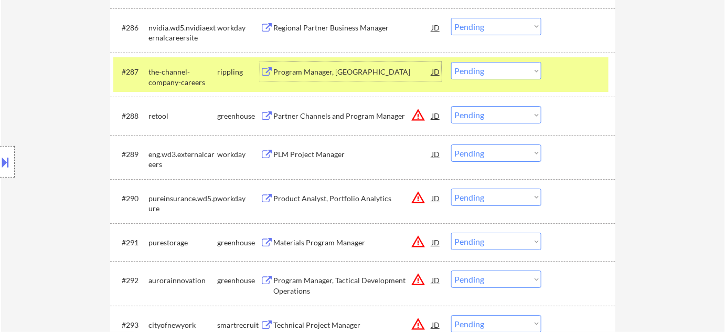
scroll to position [260, 0]
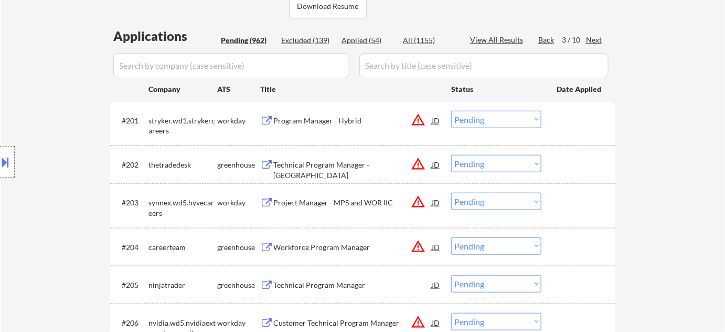
click at [602, 37] on div "Next" at bounding box center [594, 40] width 17 height 10
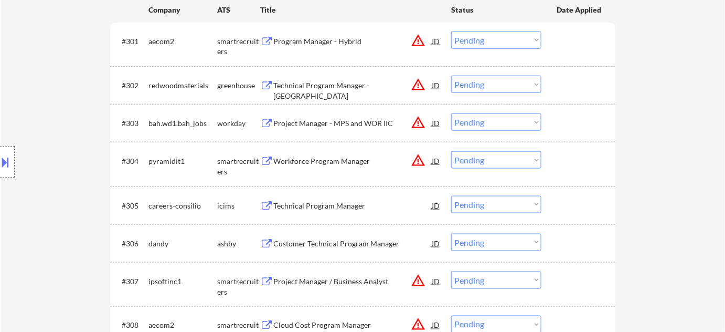
scroll to position [403, 0]
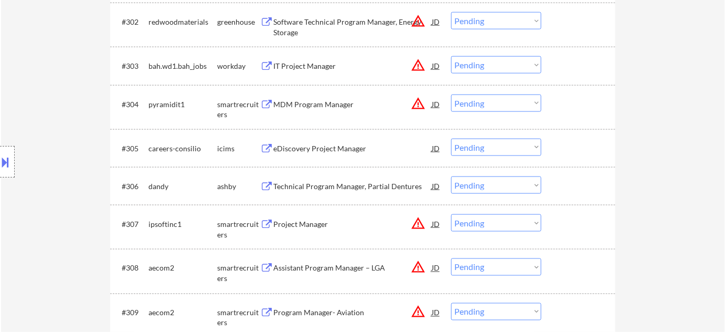
click at [337, 184] on div "Technical Program Manager, Partial Dentures" at bounding box center [352, 186] width 158 height 10
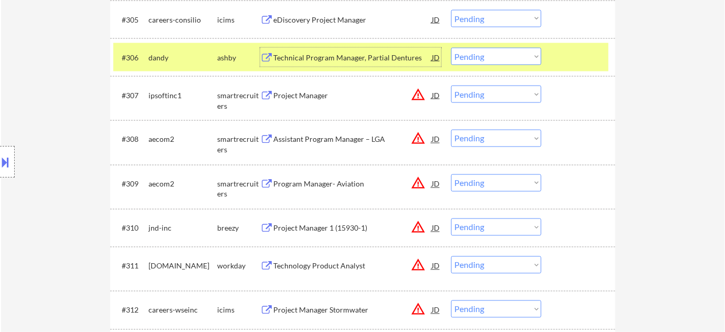
scroll to position [546, 0]
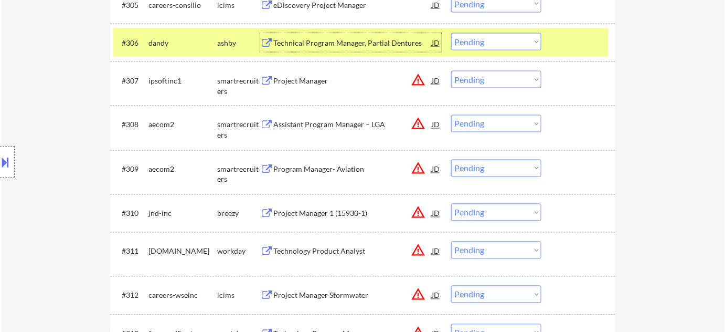
click at [316, 214] on div "Project Manager 1 (15930-1)" at bounding box center [352, 213] width 158 height 10
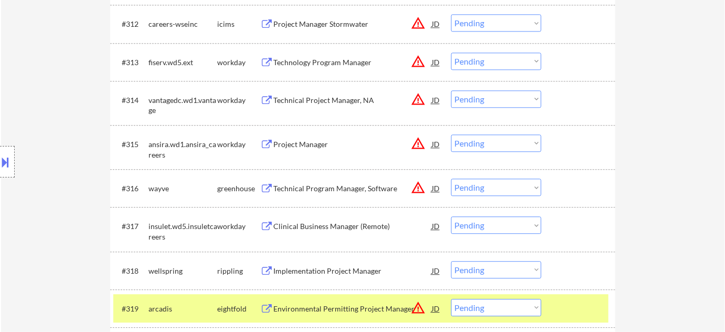
scroll to position [832, 0]
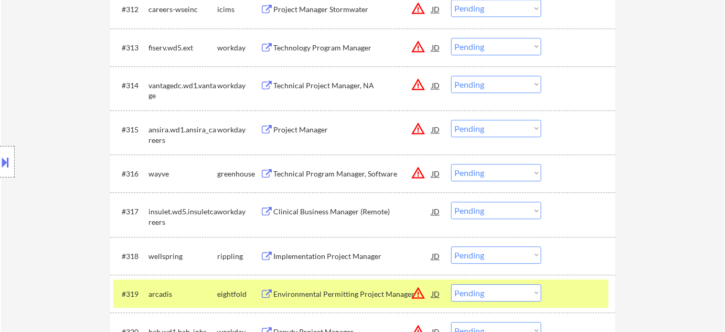
click at [351, 172] on div "Technical Program Manager, Software" at bounding box center [352, 173] width 158 height 10
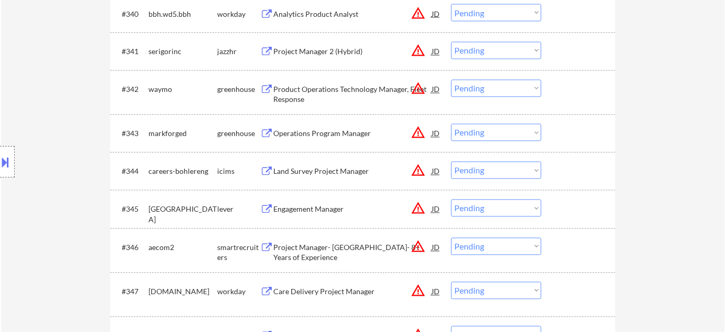
scroll to position [2025, 0]
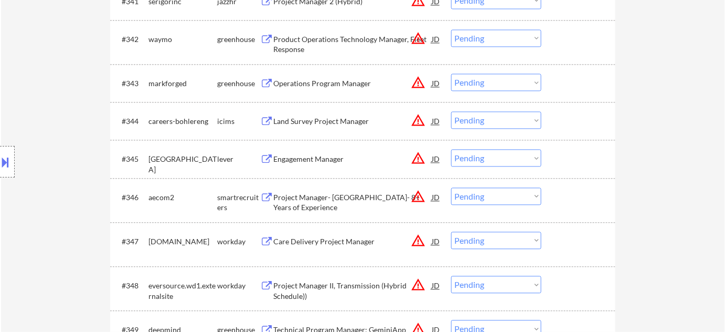
click at [326, 159] on div "Engagement Manager" at bounding box center [352, 159] width 158 height 10
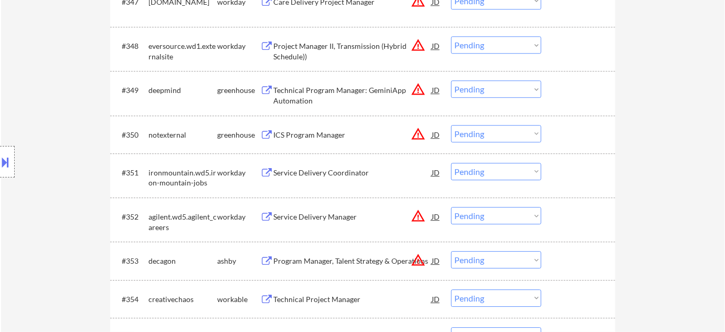
scroll to position [2312, 0]
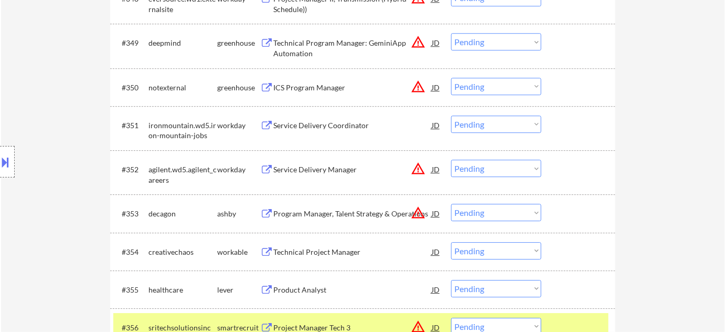
click at [313, 215] on div "Program Manager, Talent Strategy & Operations" at bounding box center [352, 213] width 158 height 10
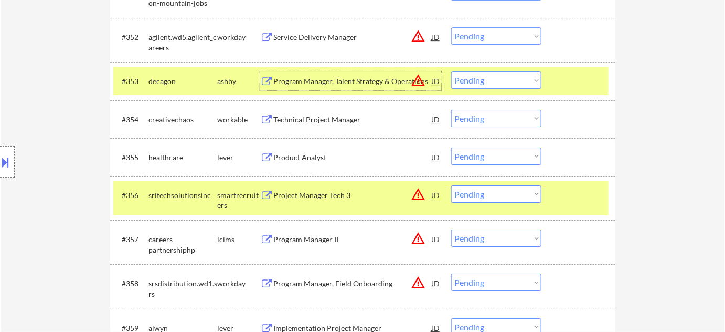
scroll to position [2454, 0]
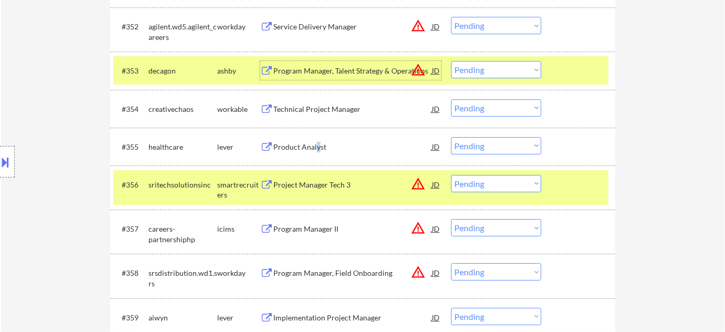
click at [316, 142] on div "Product Analyst" at bounding box center [352, 147] width 158 height 10
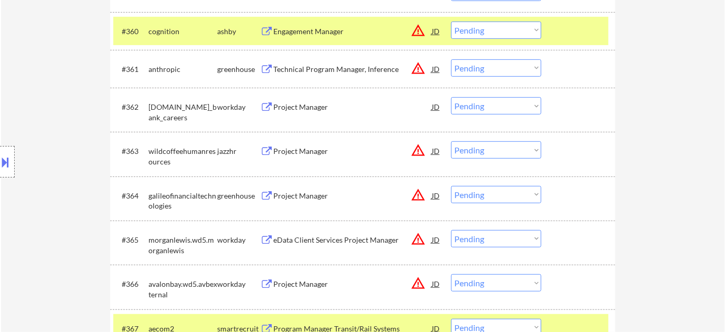
scroll to position [2837, 0]
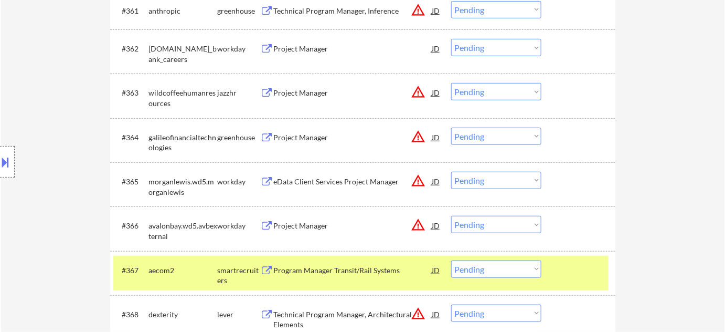
click at [304, 91] on div "Project Manager" at bounding box center [352, 93] width 158 height 10
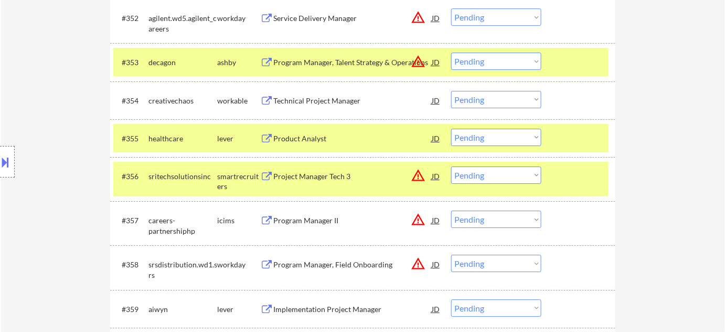
scroll to position [2454, 0]
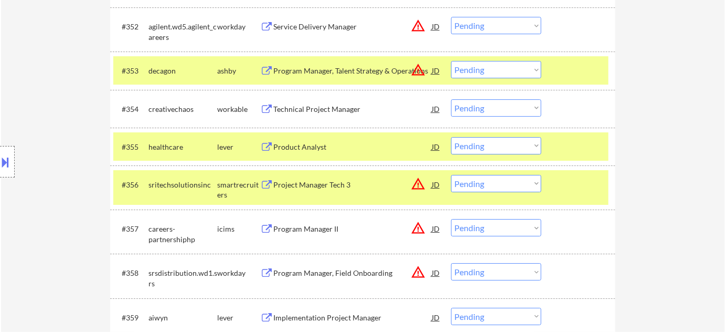
click at [469, 150] on select "Choose an option... Pending Applied Excluded (Questions) Excluded (Expired) Exc…" at bounding box center [496, 145] width 90 height 17
click at [451, 137] on select "Choose an option... Pending Applied Excluded (Questions) Excluded (Expired) Exc…" at bounding box center [496, 145] width 90 height 17
select select ""pending""
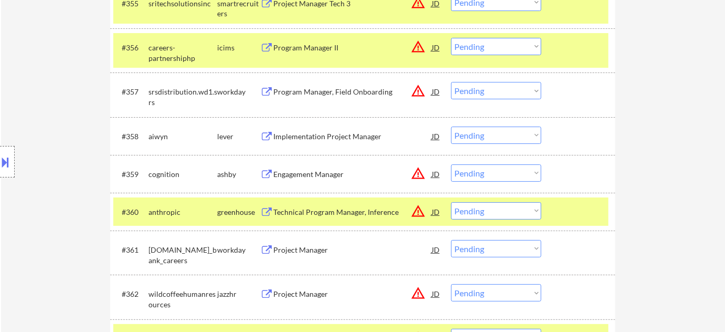
scroll to position [2693, 0]
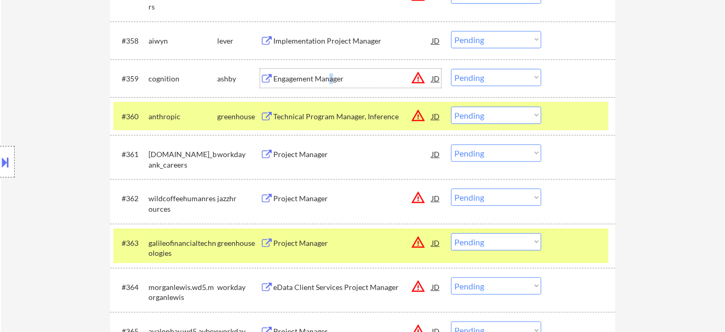
click at [329, 76] on div "Engagement Manager" at bounding box center [352, 78] width 158 height 10
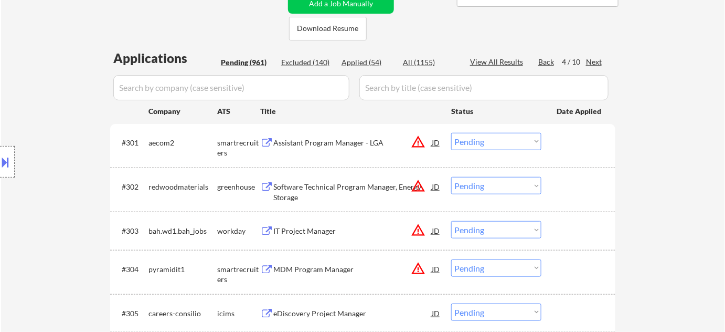
scroll to position [423, 0]
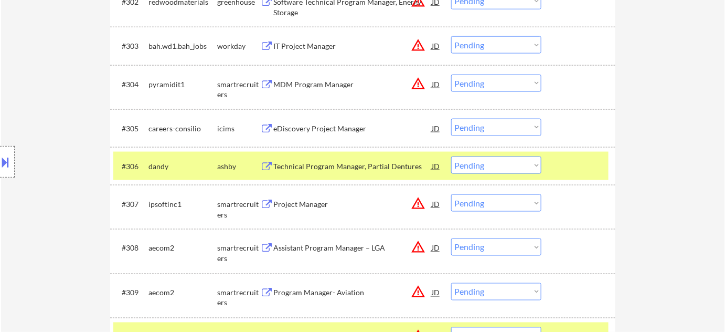
click at [524, 161] on select "Choose an option... Pending Applied Excluded (Questions) Excluded (Expired) Exc…" at bounding box center [496, 164] width 90 height 17
click at [451, 156] on select "Choose an option... Pending Applied Excluded (Questions) Excluded (Expired) Exc…" at bounding box center [496, 164] width 90 height 17
select select ""pending""
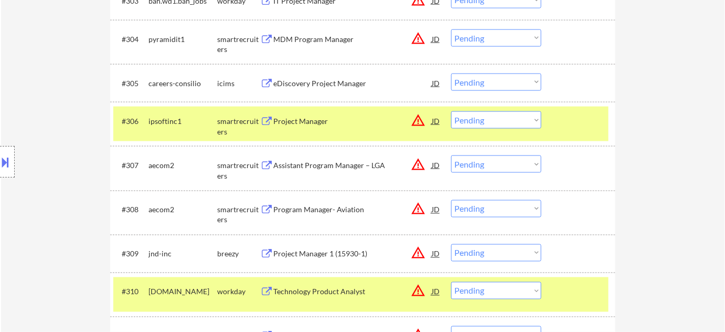
scroll to position [518, 0]
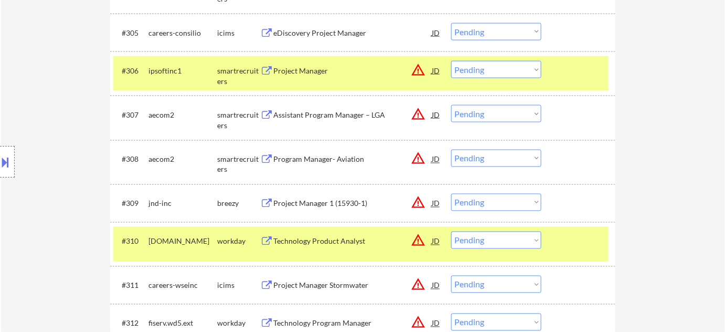
click at [476, 198] on select "Choose an option... Pending Applied Excluded (Questions) Excluded (Expired) Exc…" at bounding box center [496, 202] width 90 height 17
click at [451, 194] on select "Choose an option... Pending Applied Excluded (Questions) Excluded (Expired) Exc…" at bounding box center [496, 202] width 90 height 17
select select ""pending""
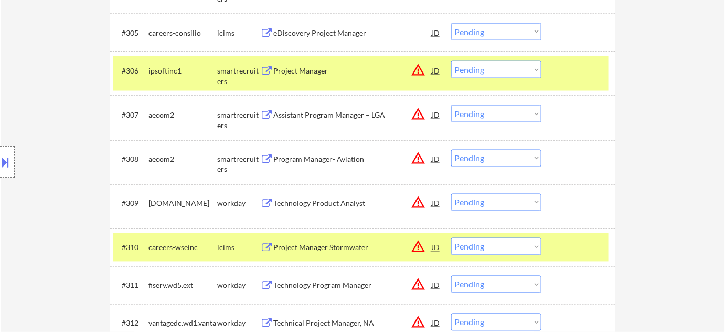
scroll to position [2650, 0]
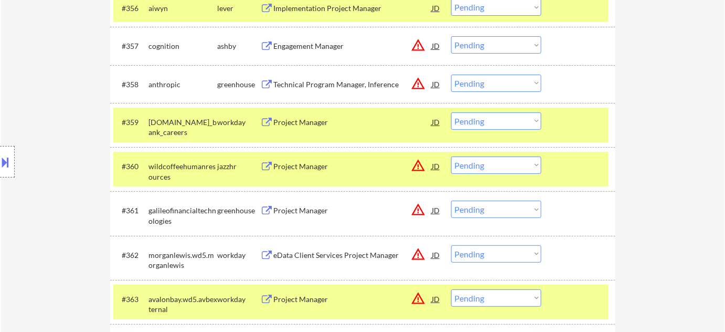
click at [505, 170] on select "Choose an option... Pending Applied Excluded (Questions) Excluded (Expired) Exc…" at bounding box center [496, 164] width 90 height 17
click at [451, 156] on select "Choose an option... Pending Applied Excluded (Questions) Excluded (Expired) Exc…" at bounding box center [496, 164] width 90 height 17
select select ""pending""
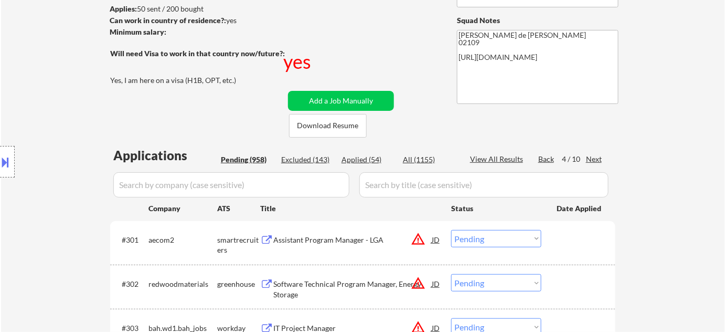
scroll to position [143, 0]
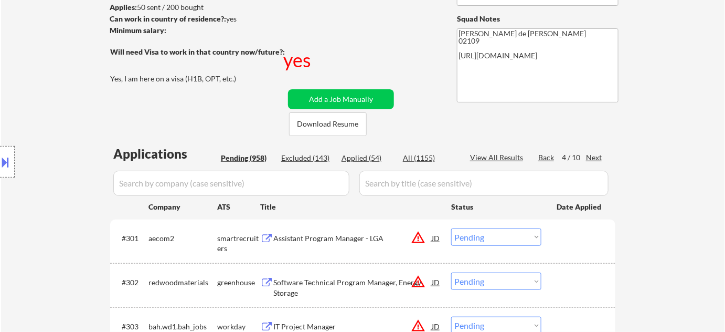
click at [594, 156] on div "Next" at bounding box center [594, 157] width 17 height 10
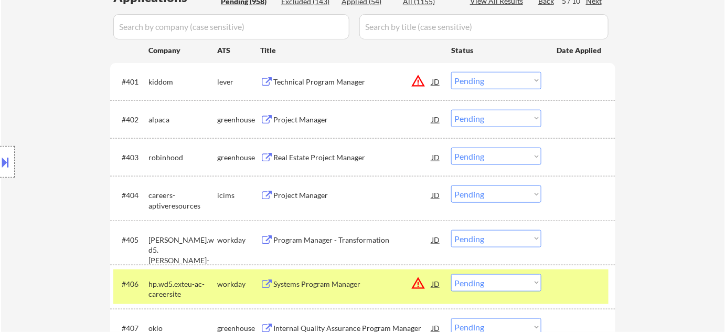
scroll to position [382, 0]
